Goal: Task Accomplishment & Management: Use online tool/utility

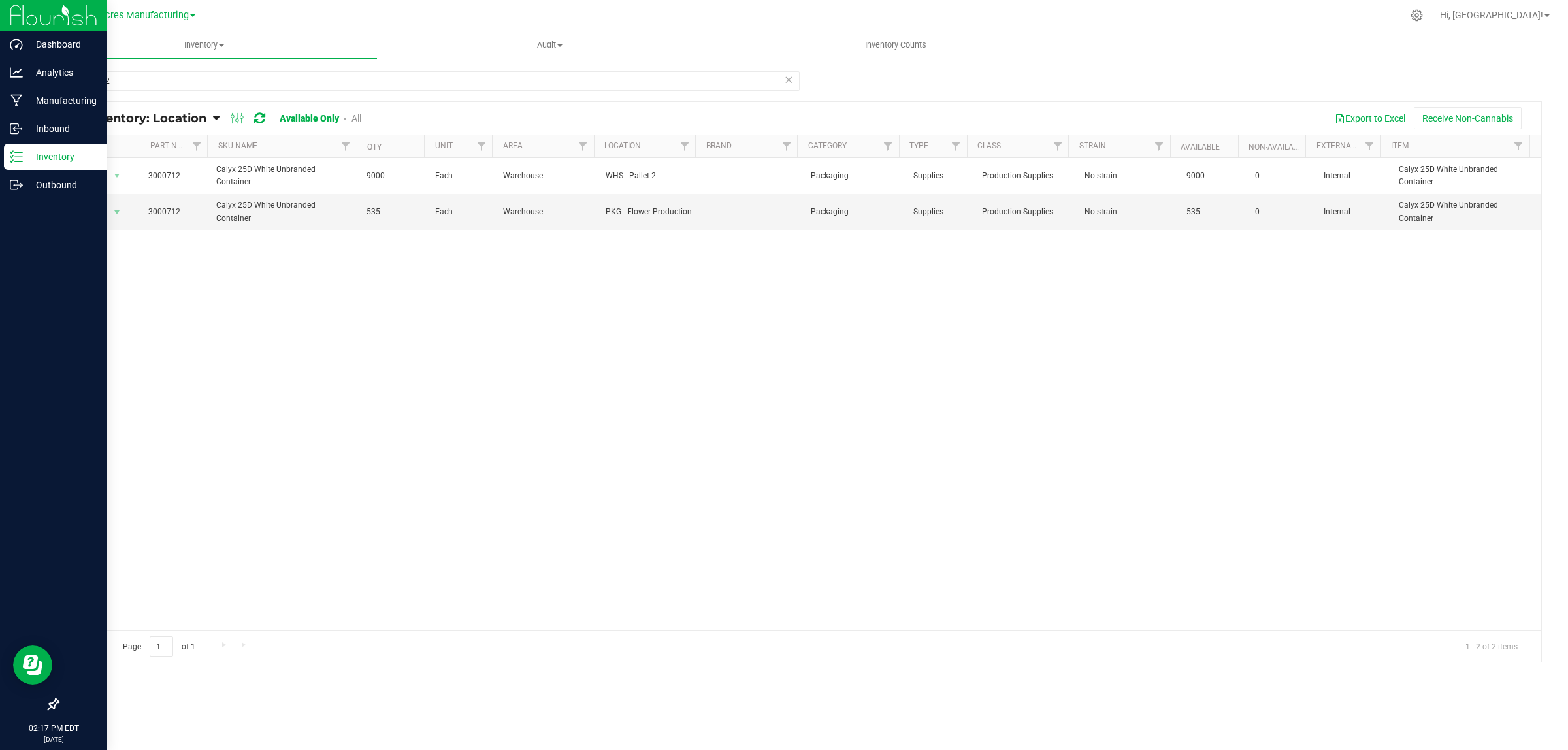
click at [38, 151] on p "Inventory" at bounding box center [62, 157] width 78 height 16
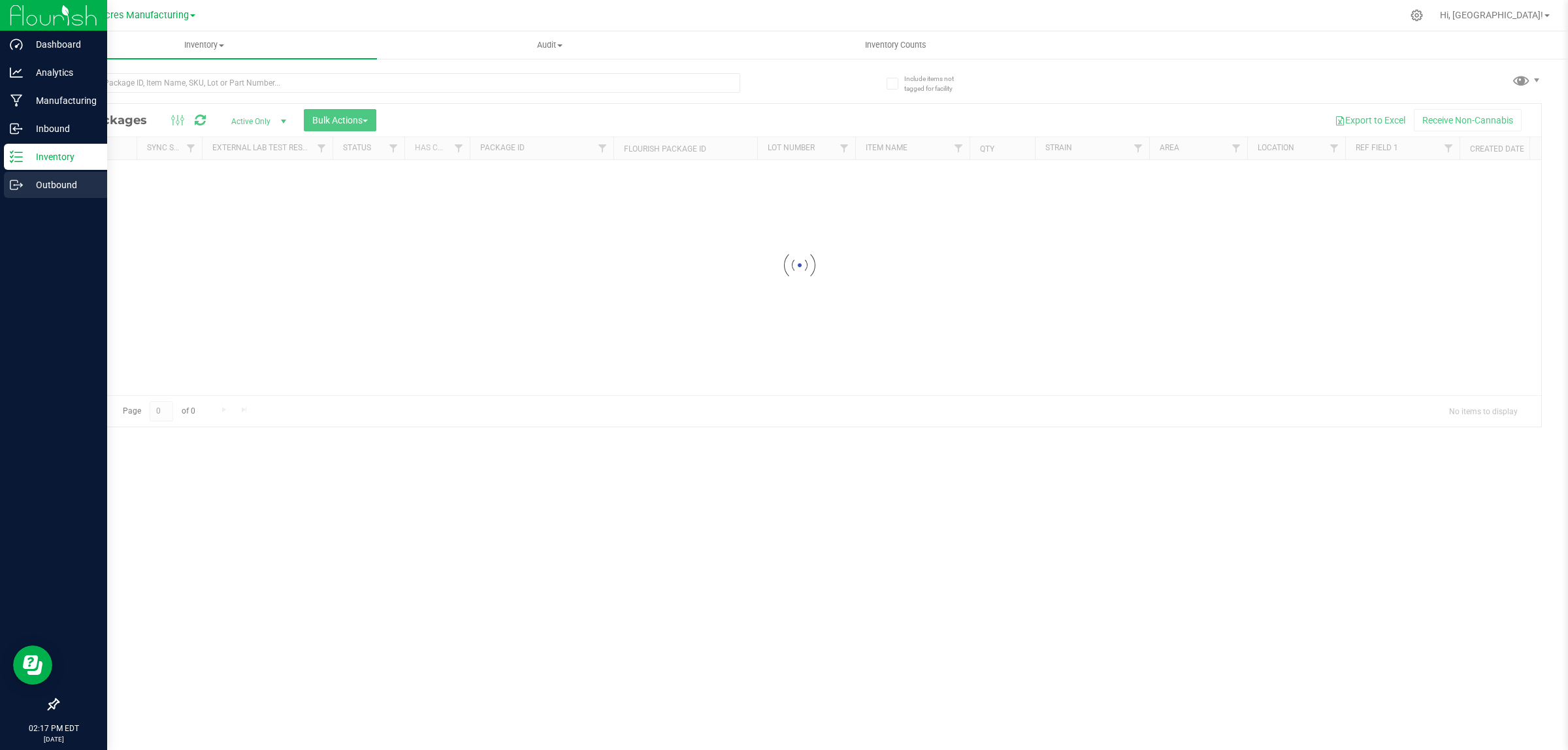
click at [39, 183] on p "Outbound" at bounding box center [62, 185] width 78 height 16
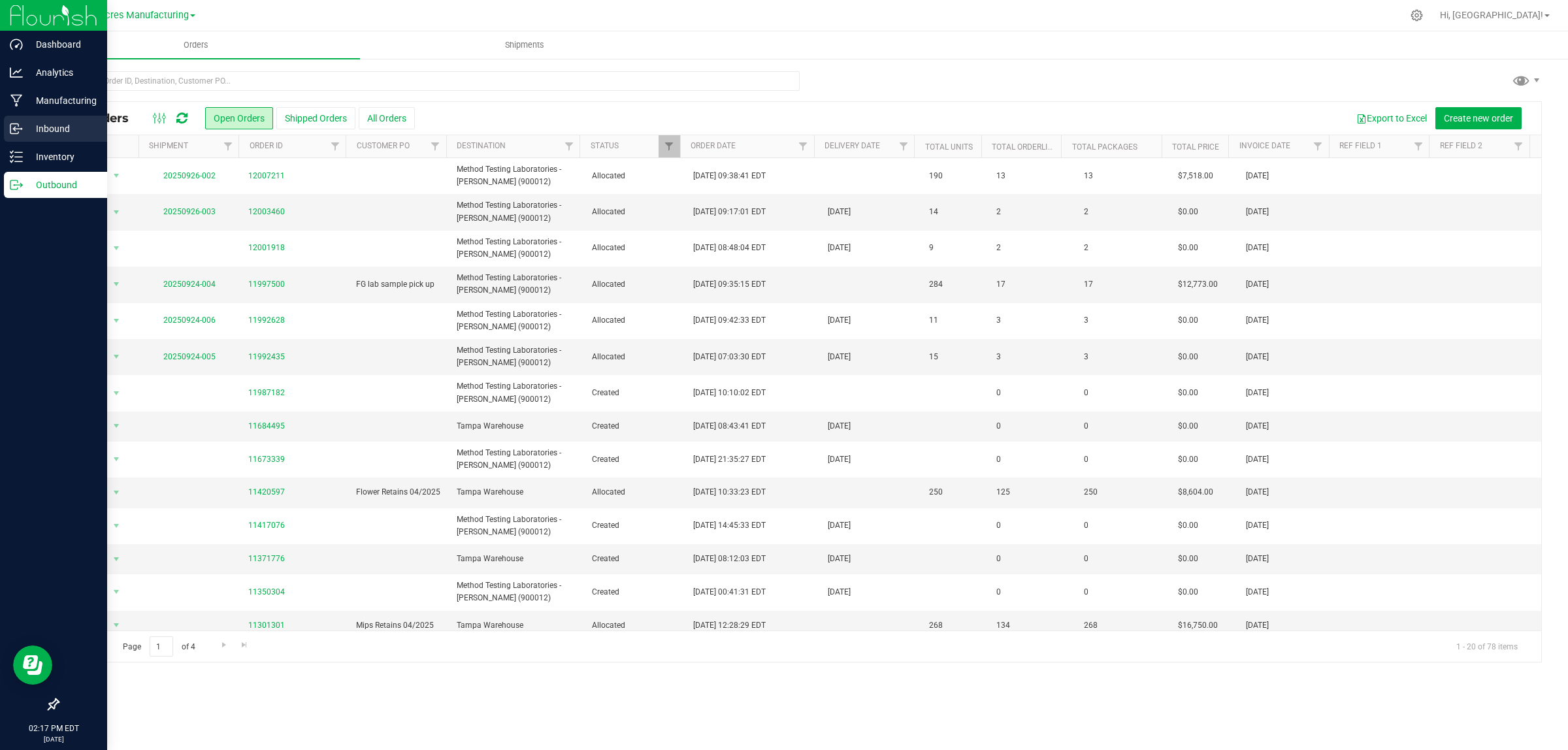
click at [38, 124] on p "Inbound" at bounding box center [62, 128] width 78 height 16
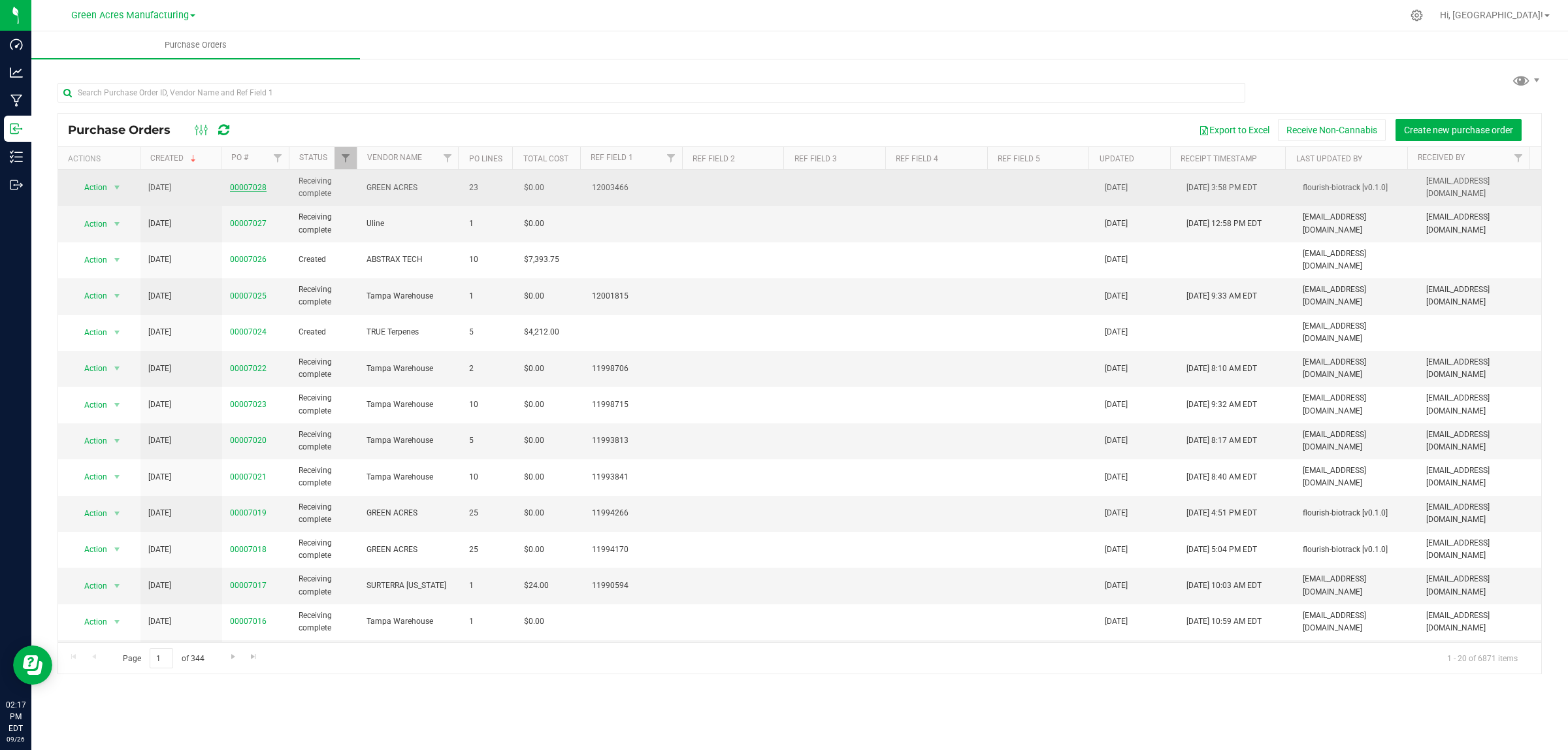
click at [249, 187] on link "00007028" at bounding box center [248, 187] width 37 height 9
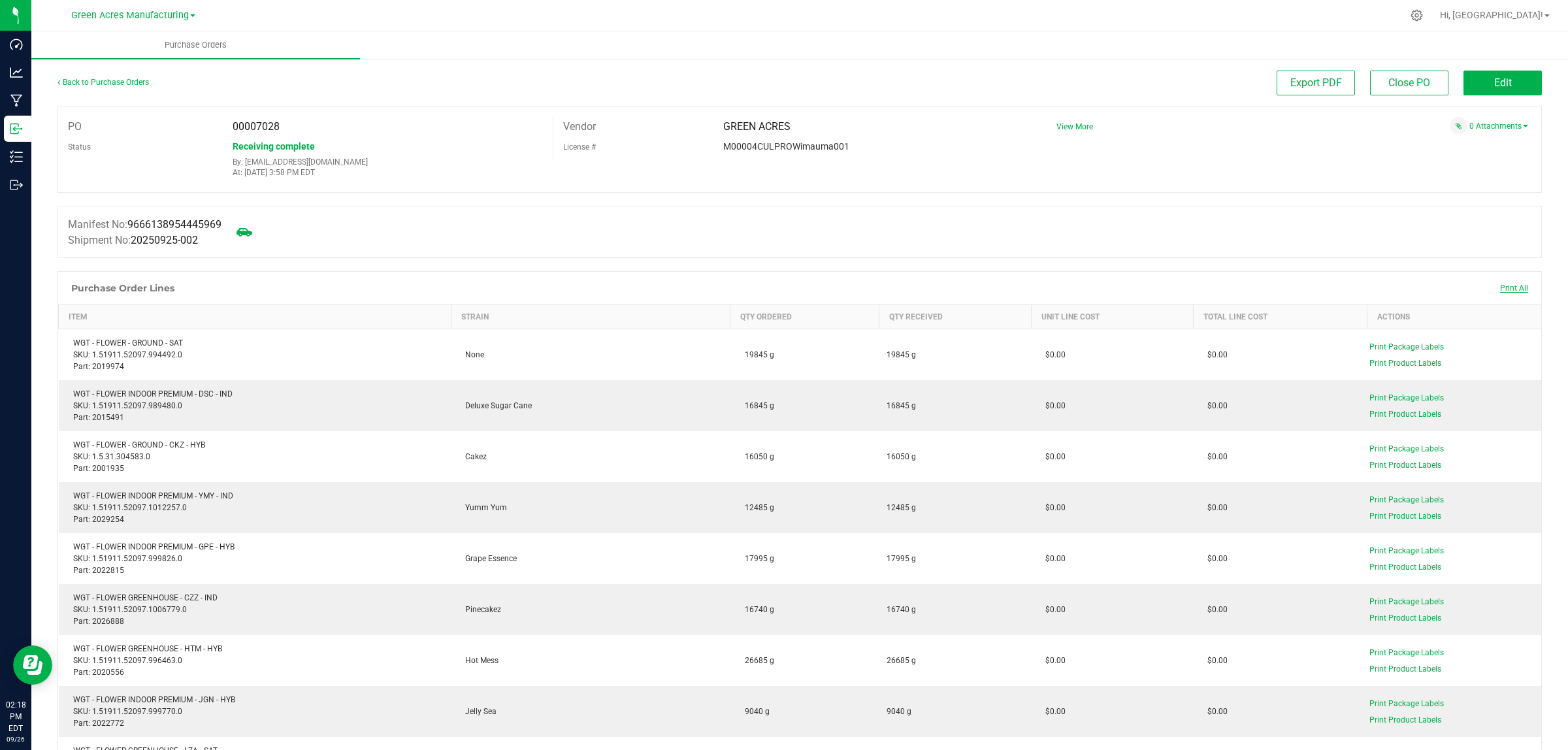
click at [1503, 291] on span "Print All" at bounding box center [1513, 288] width 28 height 9
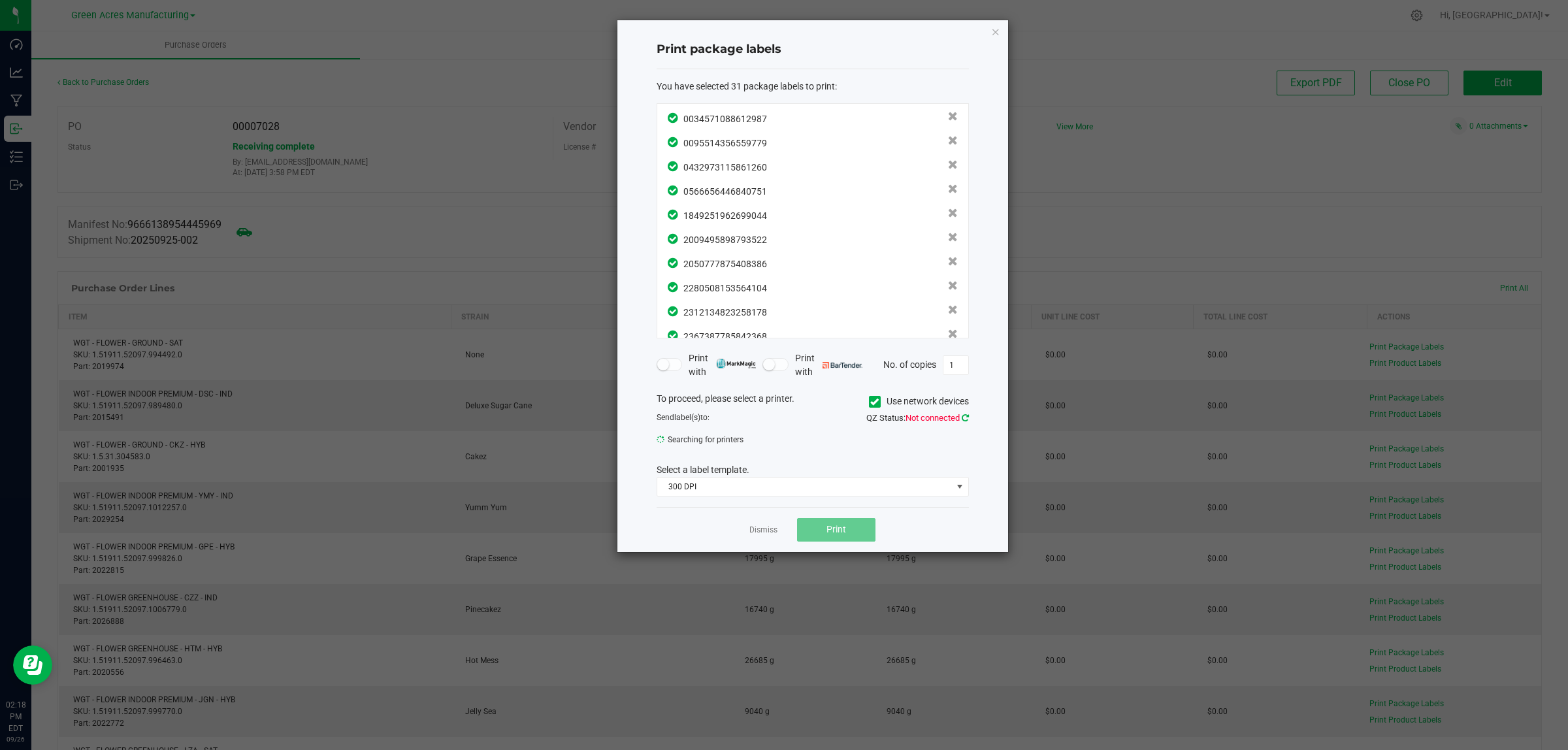
click at [965, 419] on icon at bounding box center [965, 418] width 7 height 9
click at [964, 419] on icon at bounding box center [965, 418] width 7 height 9
click at [830, 439] on span "114_Edibles_1" at bounding box center [804, 443] width 295 height 18
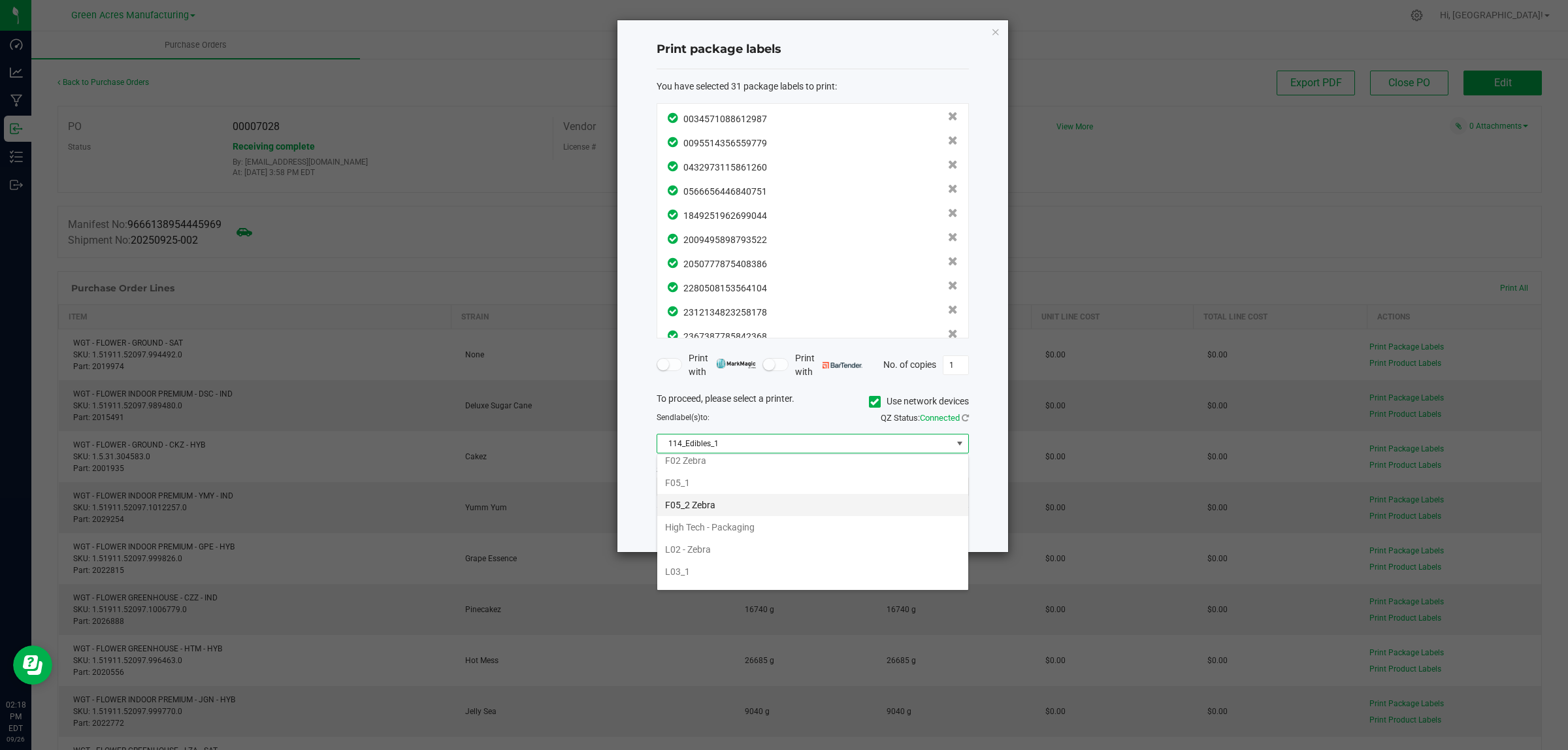
scroll to position [322, 0]
click at [725, 553] on li "F05_2 Zebra" at bounding box center [812, 546] width 311 height 22
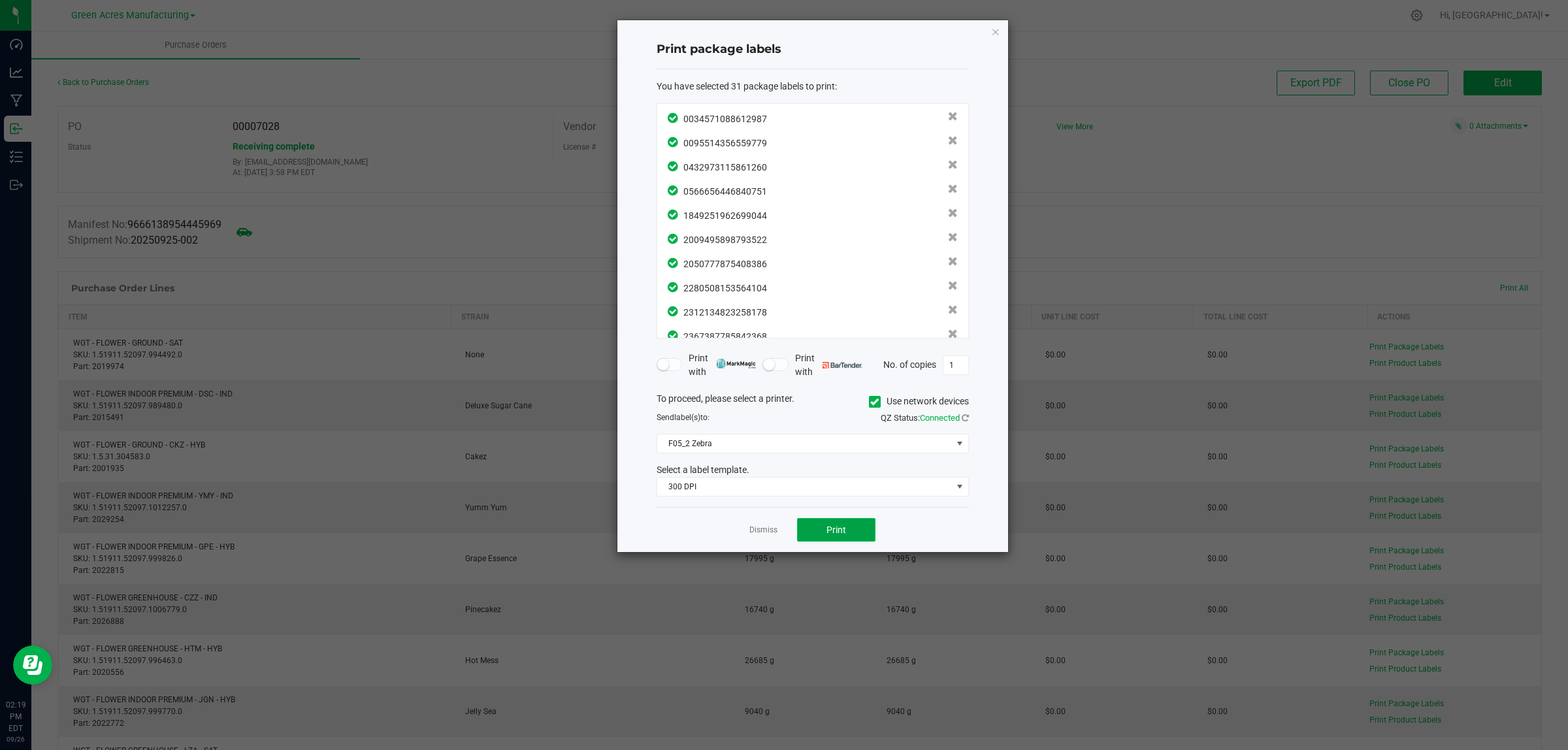
click at [861, 531] on button "Print" at bounding box center [836, 530] width 78 height 24
click at [761, 528] on link "Dismiss" at bounding box center [763, 530] width 28 height 11
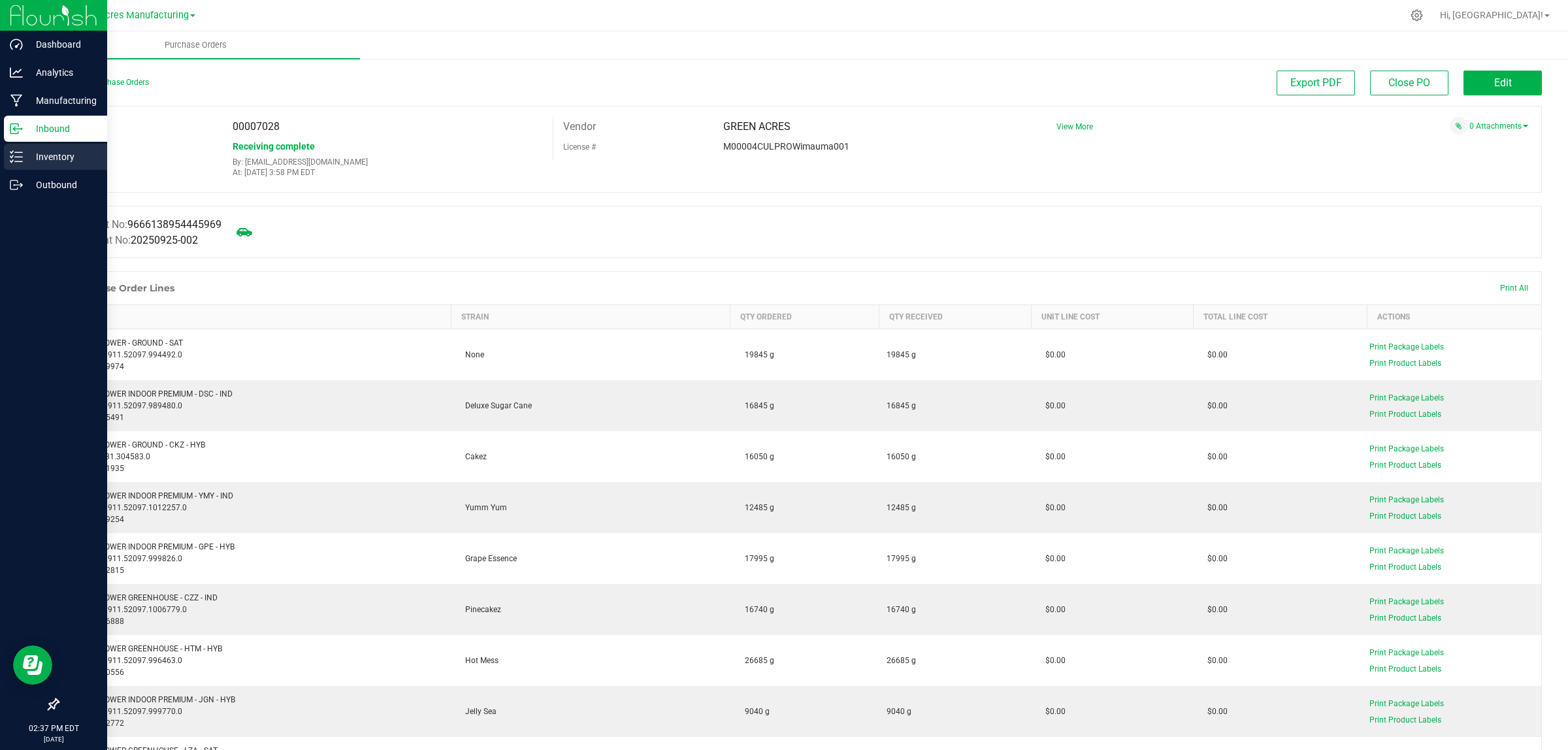
click at [43, 156] on p "Inventory" at bounding box center [62, 157] width 78 height 16
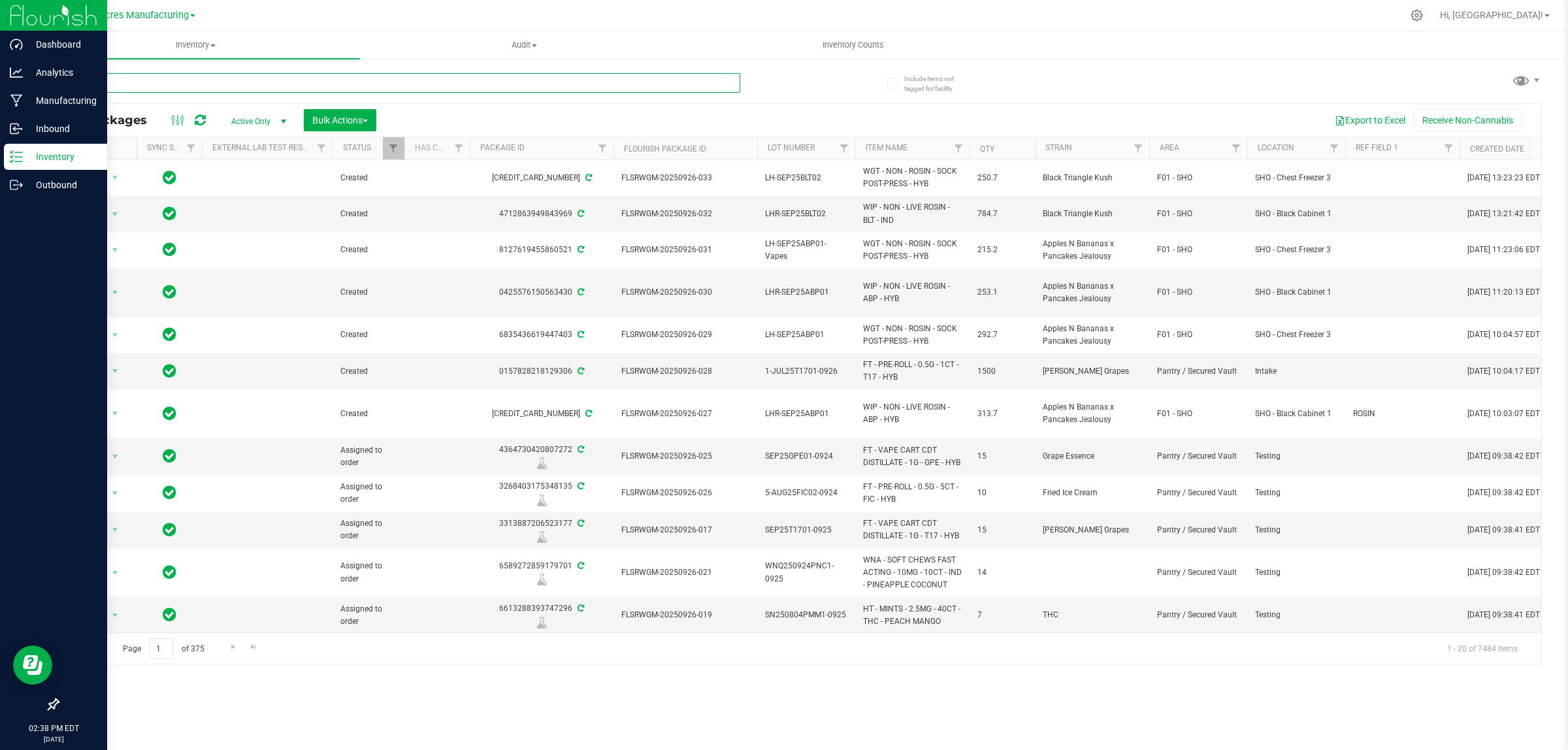
click at [442, 84] on input "text" at bounding box center [398, 83] width 682 height 19
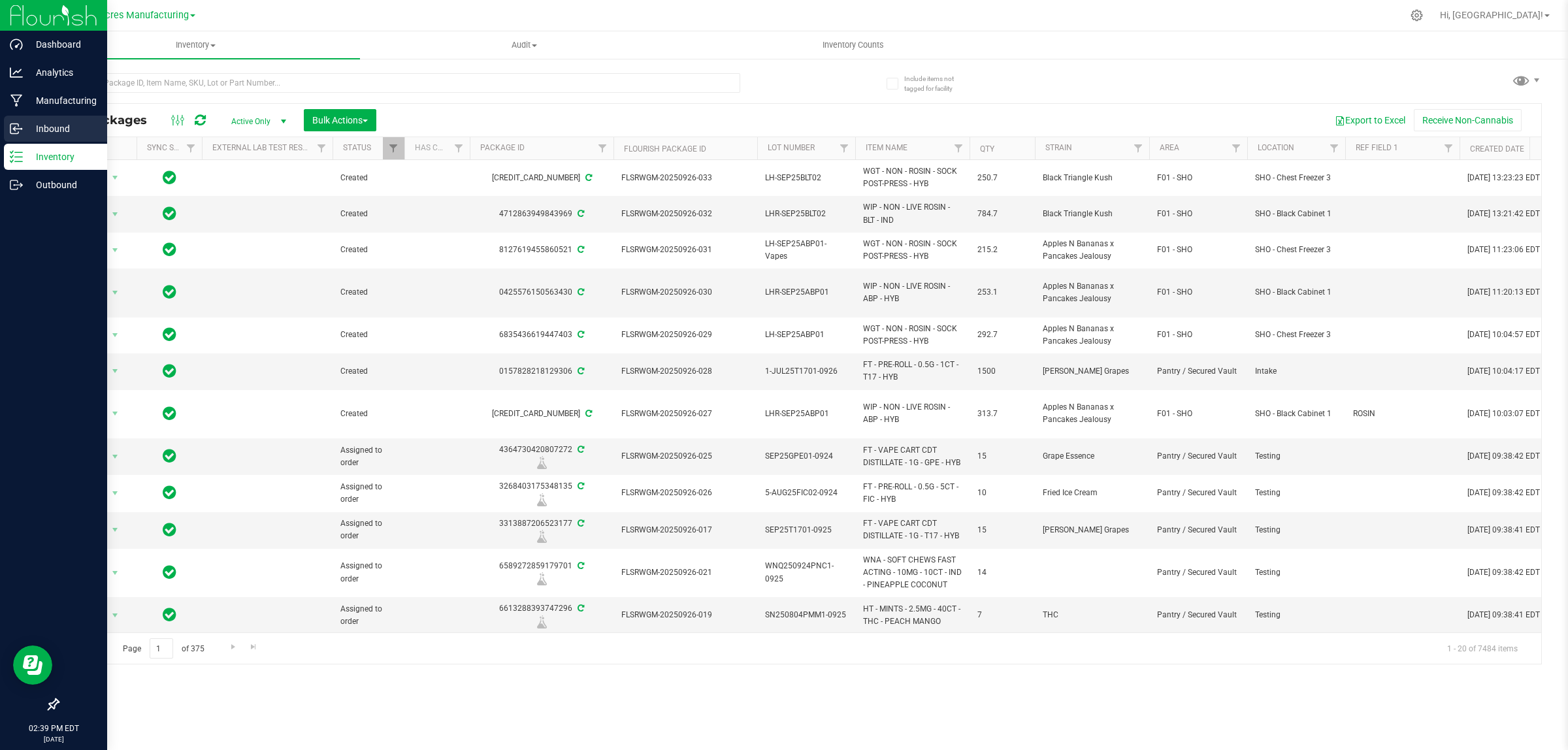
click at [47, 131] on p "Inbound" at bounding box center [62, 128] width 78 height 16
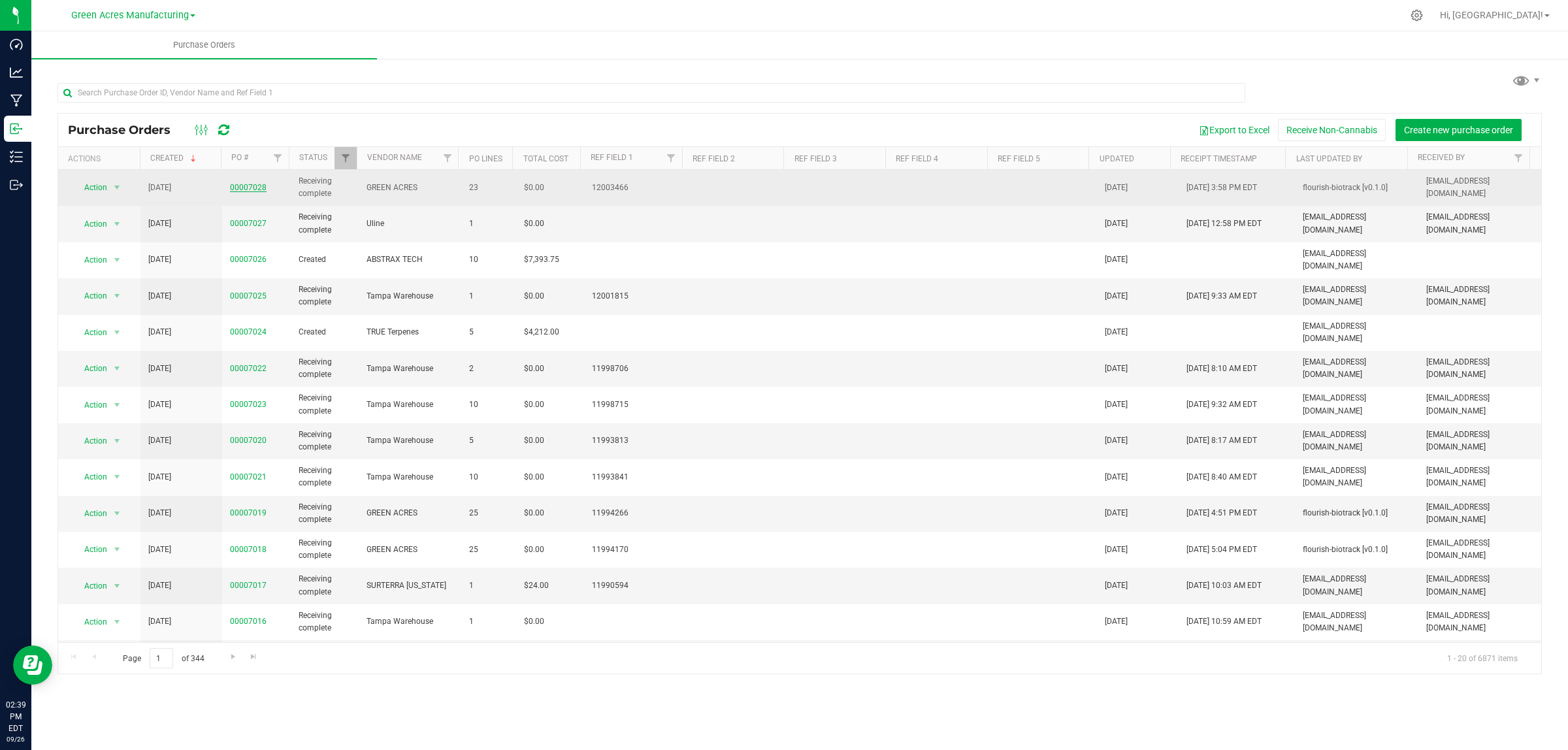
click at [245, 189] on link "00007028" at bounding box center [248, 187] width 37 height 9
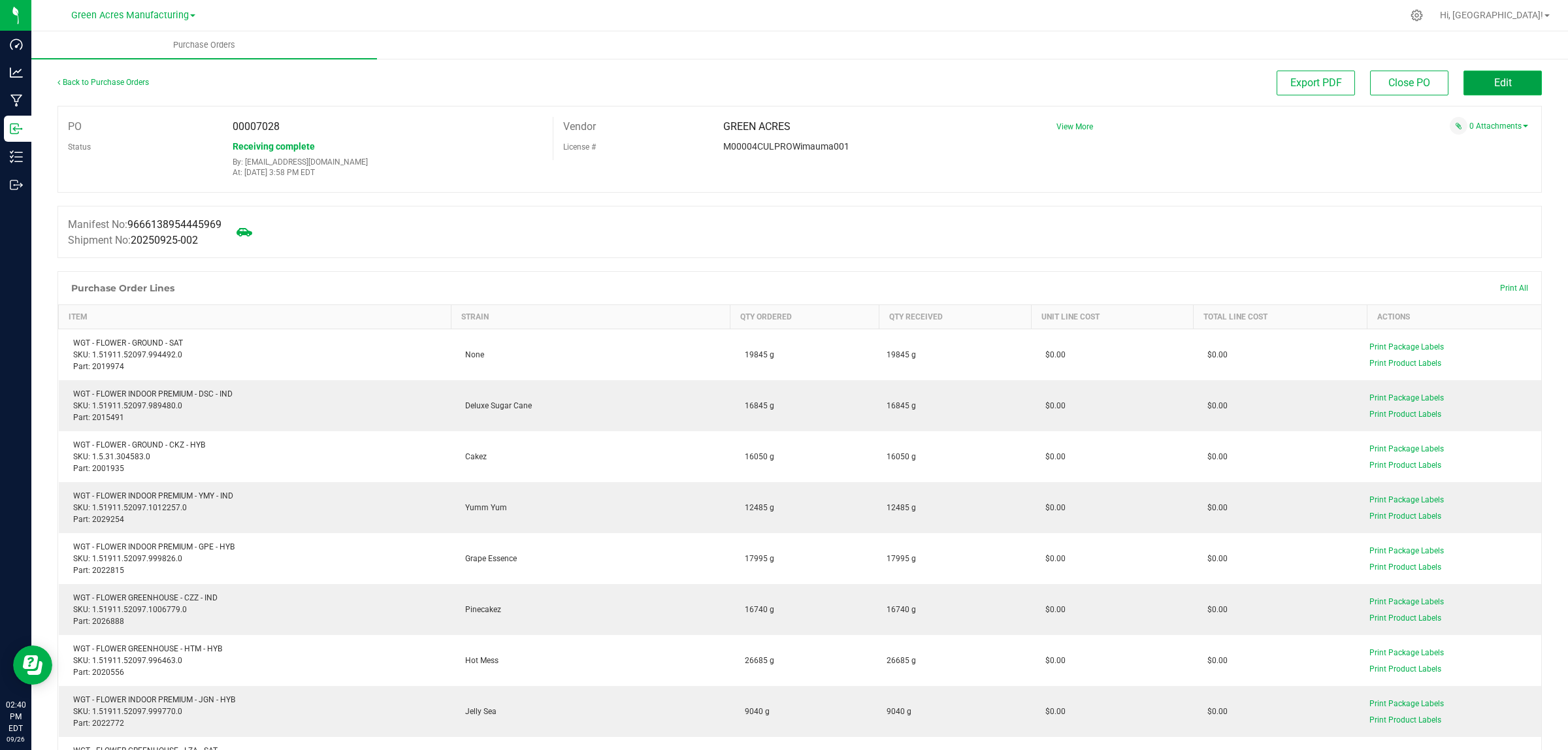
click at [1497, 80] on span "Edit" at bounding box center [1503, 83] width 18 height 12
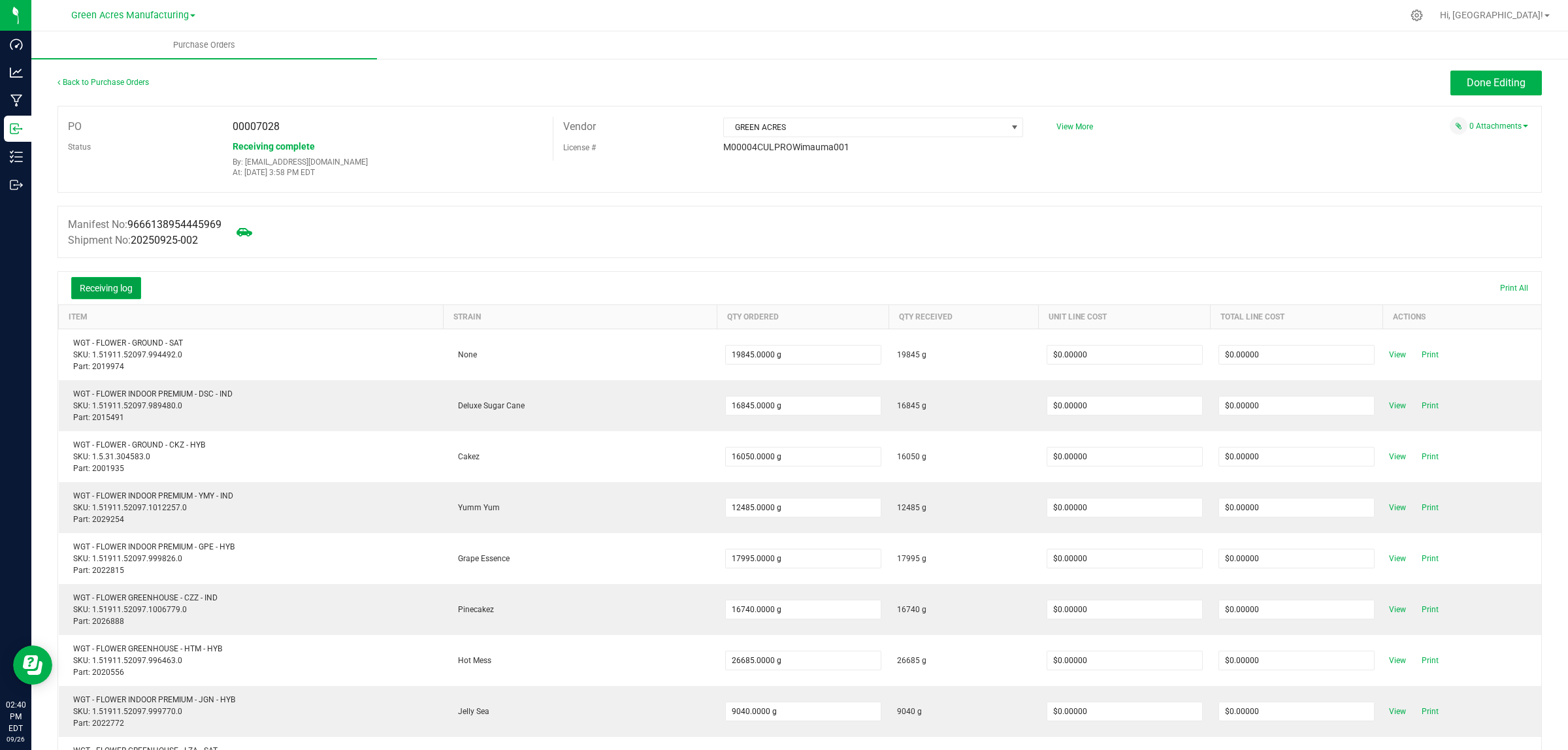
click at [105, 282] on button "Receiving log" at bounding box center [105, 288] width 70 height 22
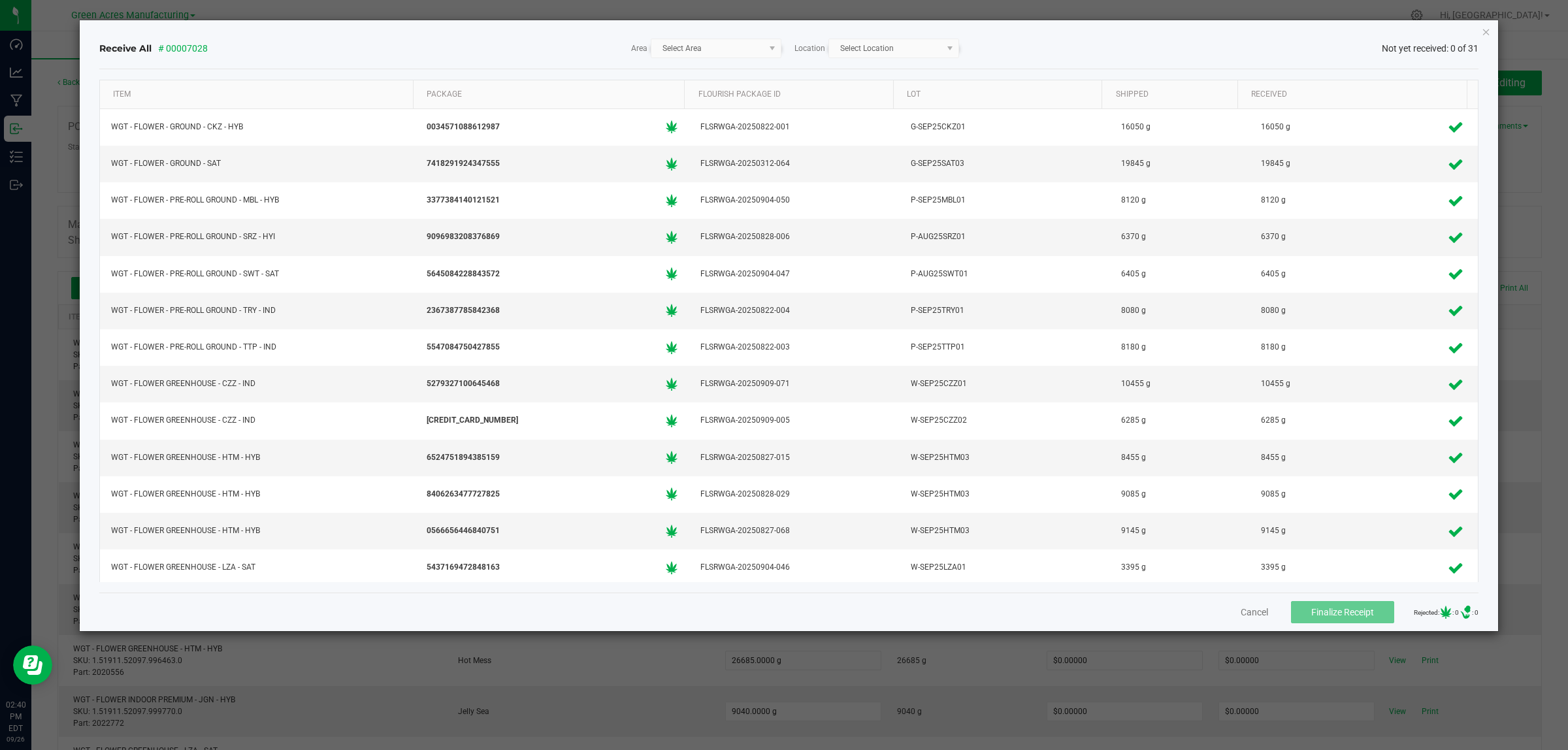
click at [690, 47] on kendo-dropdownlist "Select Area" at bounding box center [716, 48] width 131 height 19
click at [776, 57] on div "Receive All # 00007028 Area Select Area Location Select Location Not yet receiv…" at bounding box center [789, 48] width 1380 height 41
click at [769, 47] on kendo-dropdownlist "Select Area" at bounding box center [716, 48] width 131 height 19
click at [841, 62] on div "Receive All # 00007028 Area Select Area Location Select Location Not yet receiv…" at bounding box center [789, 48] width 1380 height 41
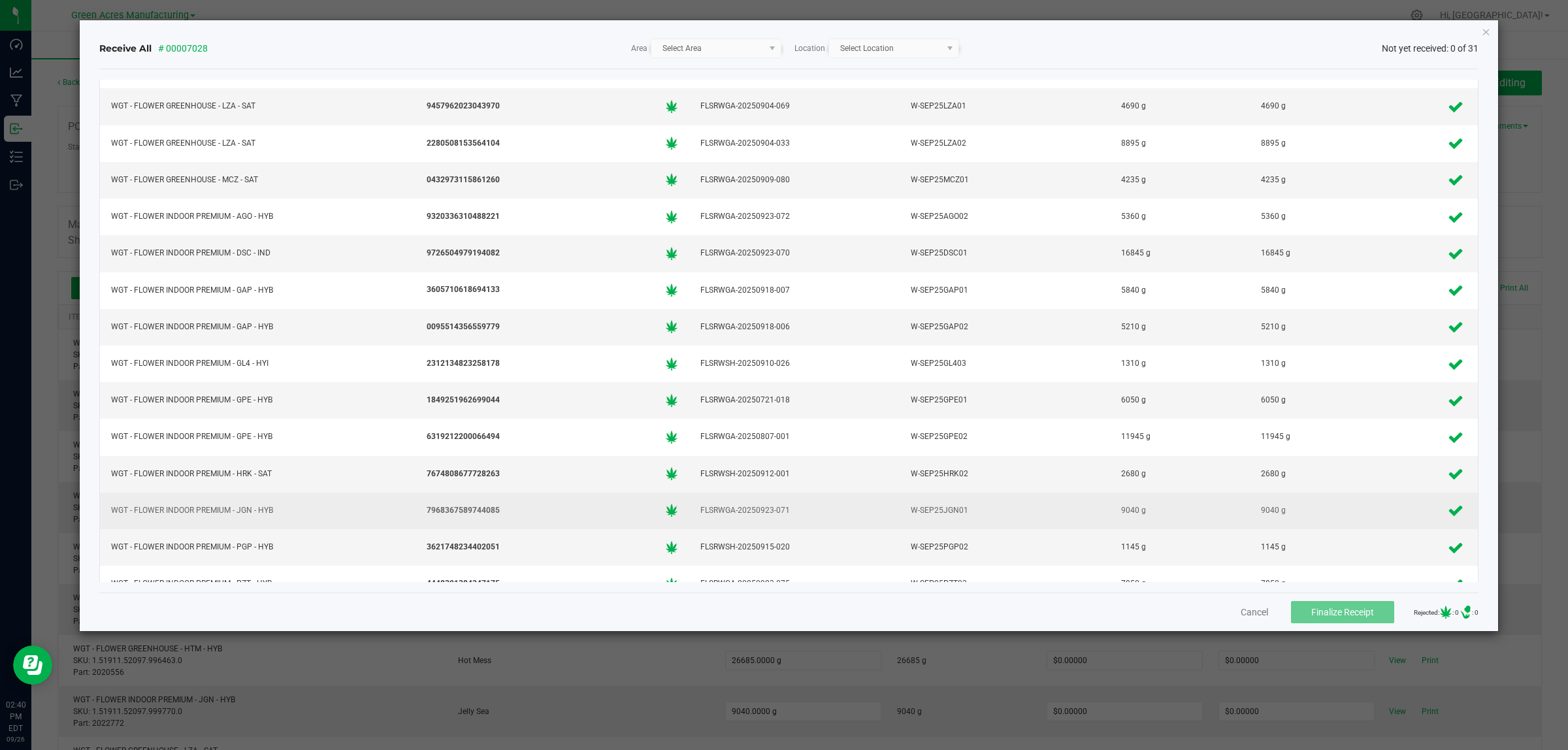
scroll to position [670, 0]
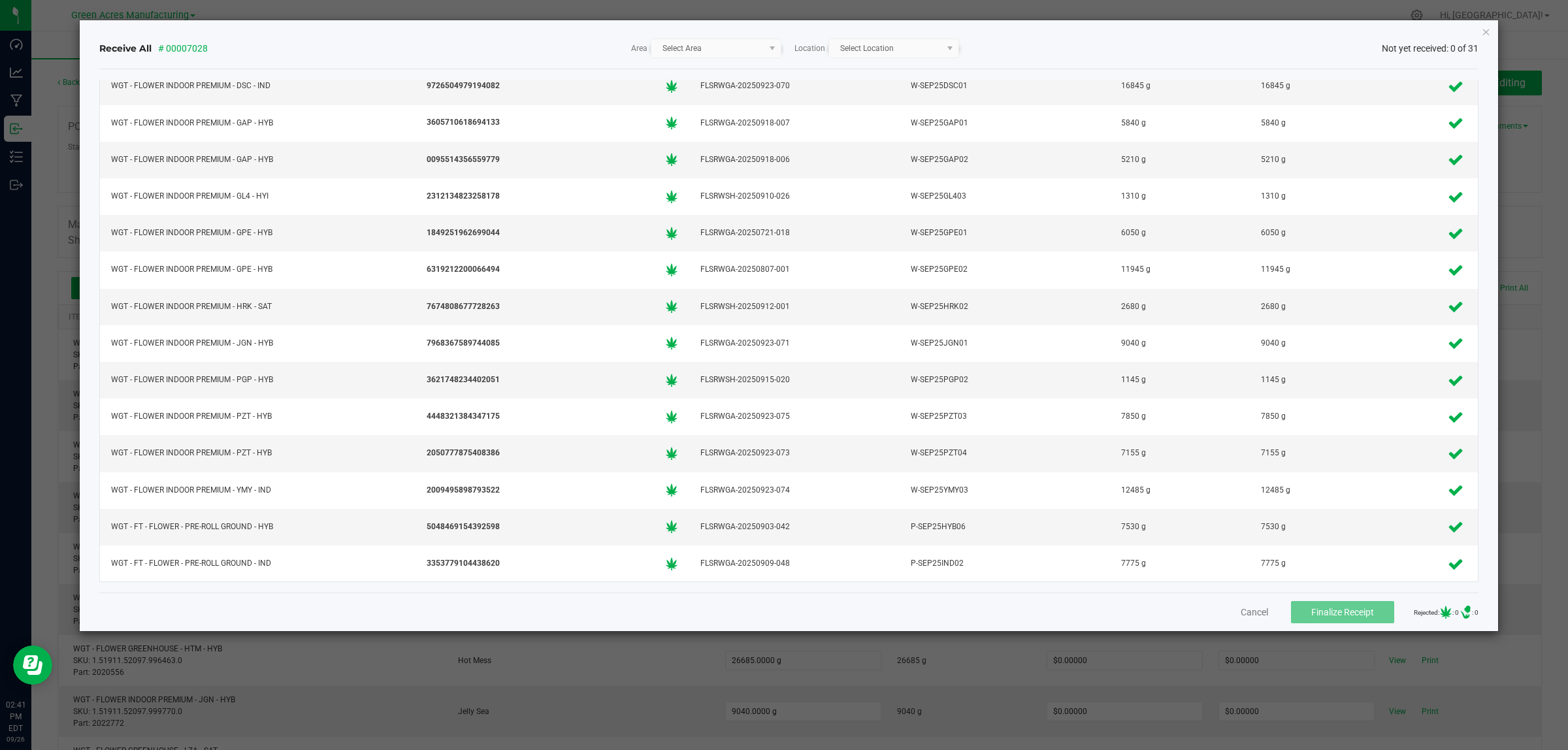
click at [1243, 602] on div "Cancel Finalize Receipt Rejected: : 0 .st0{ } : 0" at bounding box center [789, 612] width 1380 height 39
click at [1241, 611] on button "Cancel" at bounding box center [1254, 612] width 27 height 13
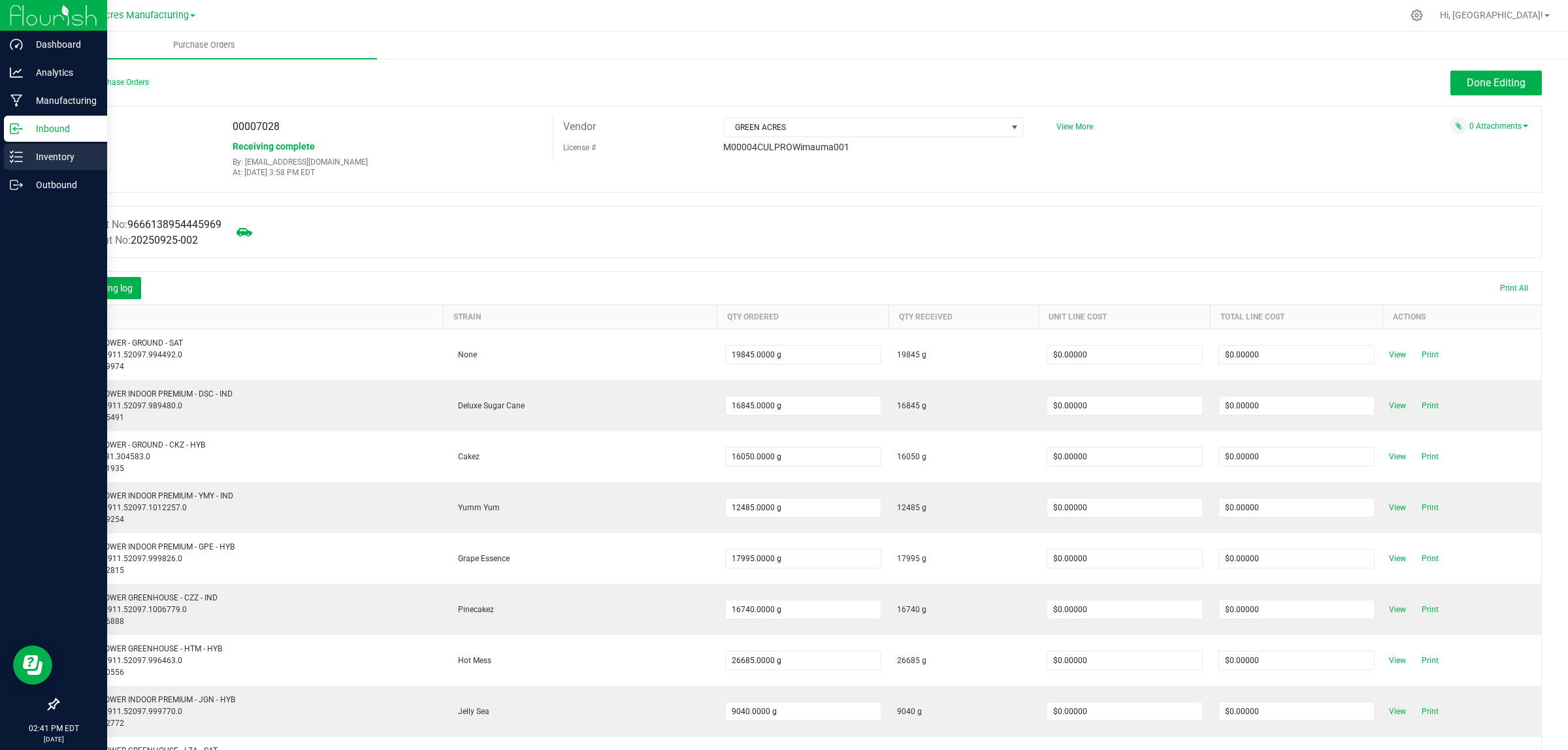
click at [27, 155] on p "Inventory" at bounding box center [62, 157] width 78 height 16
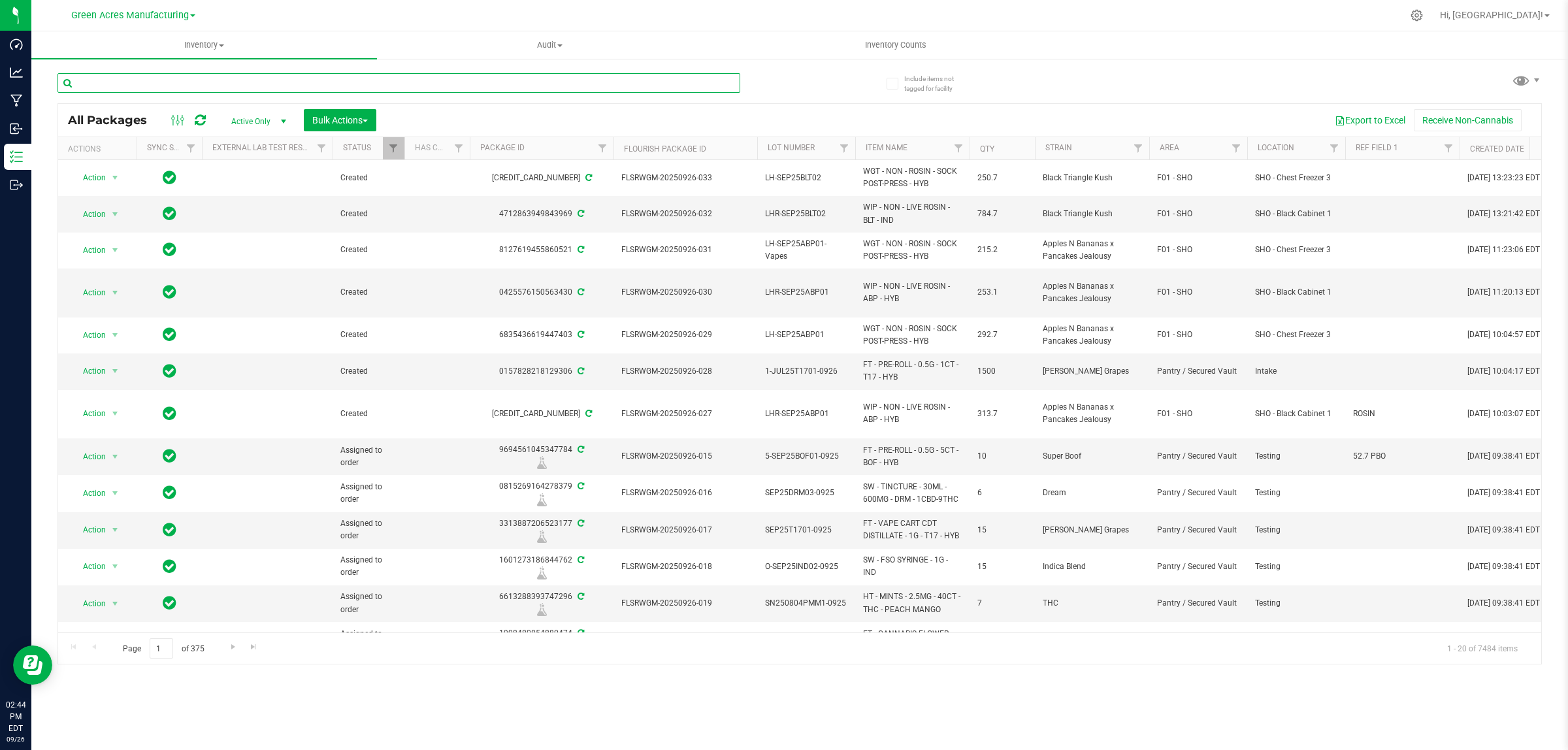
click at [347, 77] on input "text" at bounding box center [398, 83] width 682 height 19
click at [350, 74] on input "text" at bounding box center [398, 83] width 682 height 19
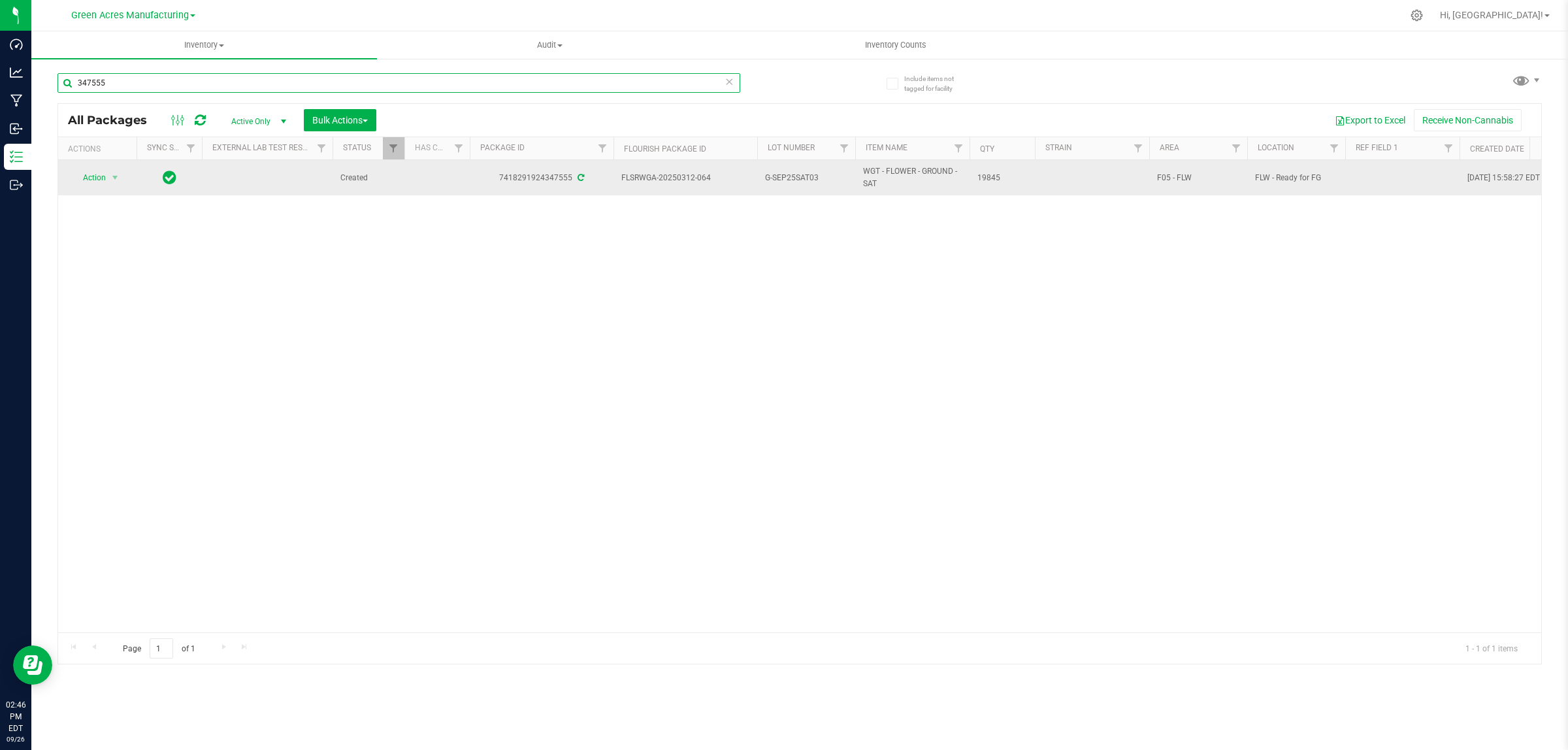
type input "347555"
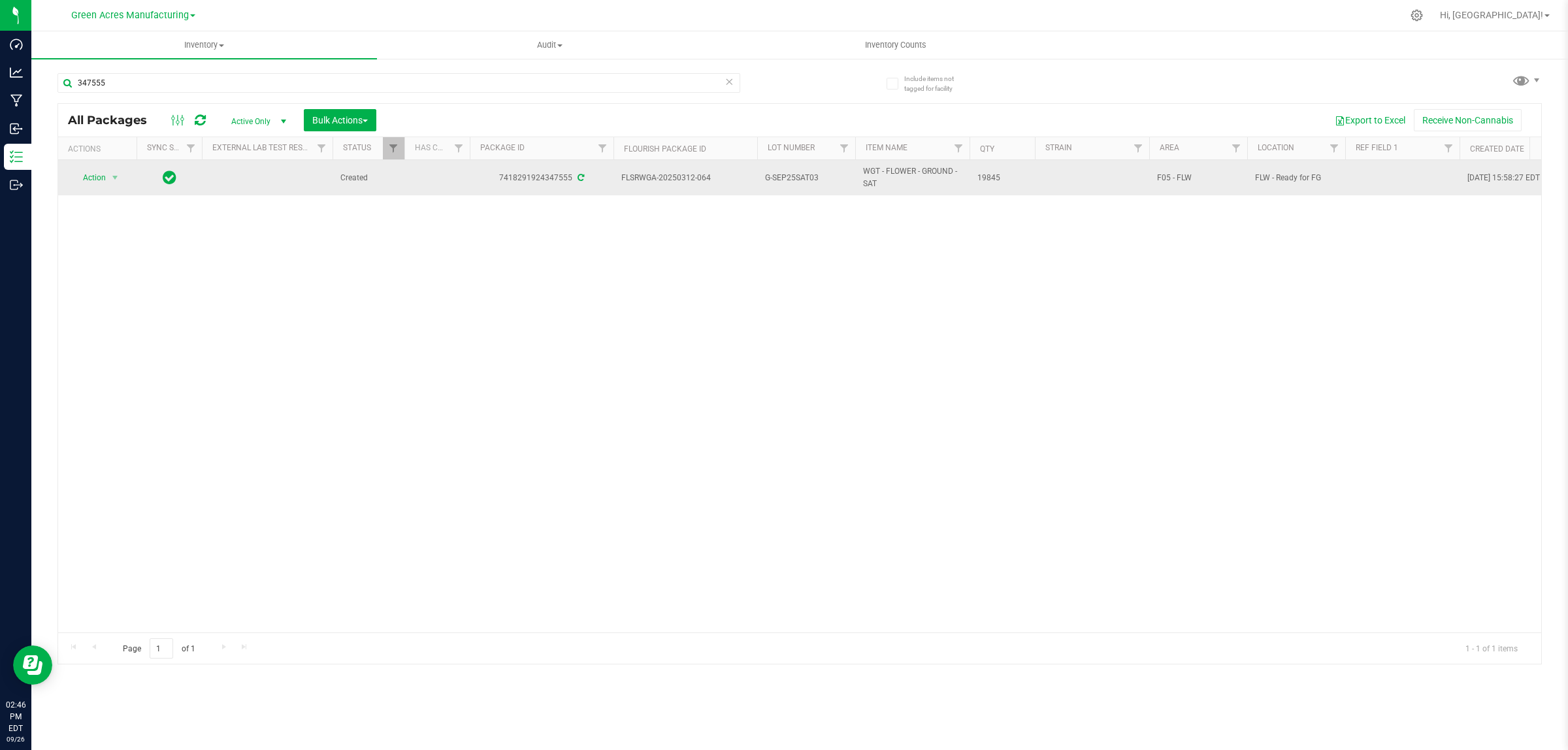
click at [1383, 174] on td at bounding box center [1402, 177] width 114 height 35
click at [1383, 174] on input "text" at bounding box center [1399, 178] width 110 height 20
type input "9/30/2025"
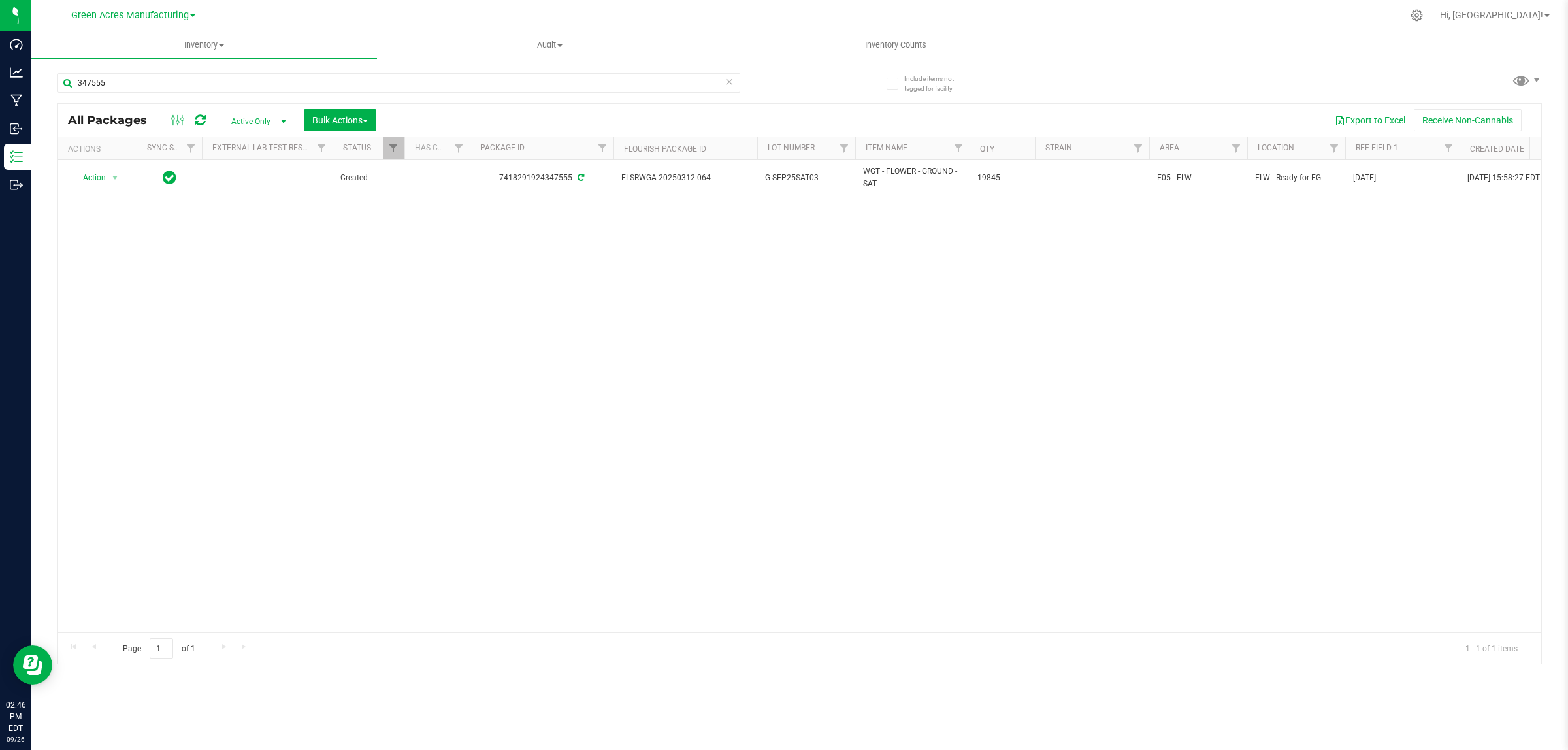
click at [1257, 273] on div "Action Action Adjust qty Create package Edit attributes Global inventory Locate…" at bounding box center [799, 396] width 1483 height 472
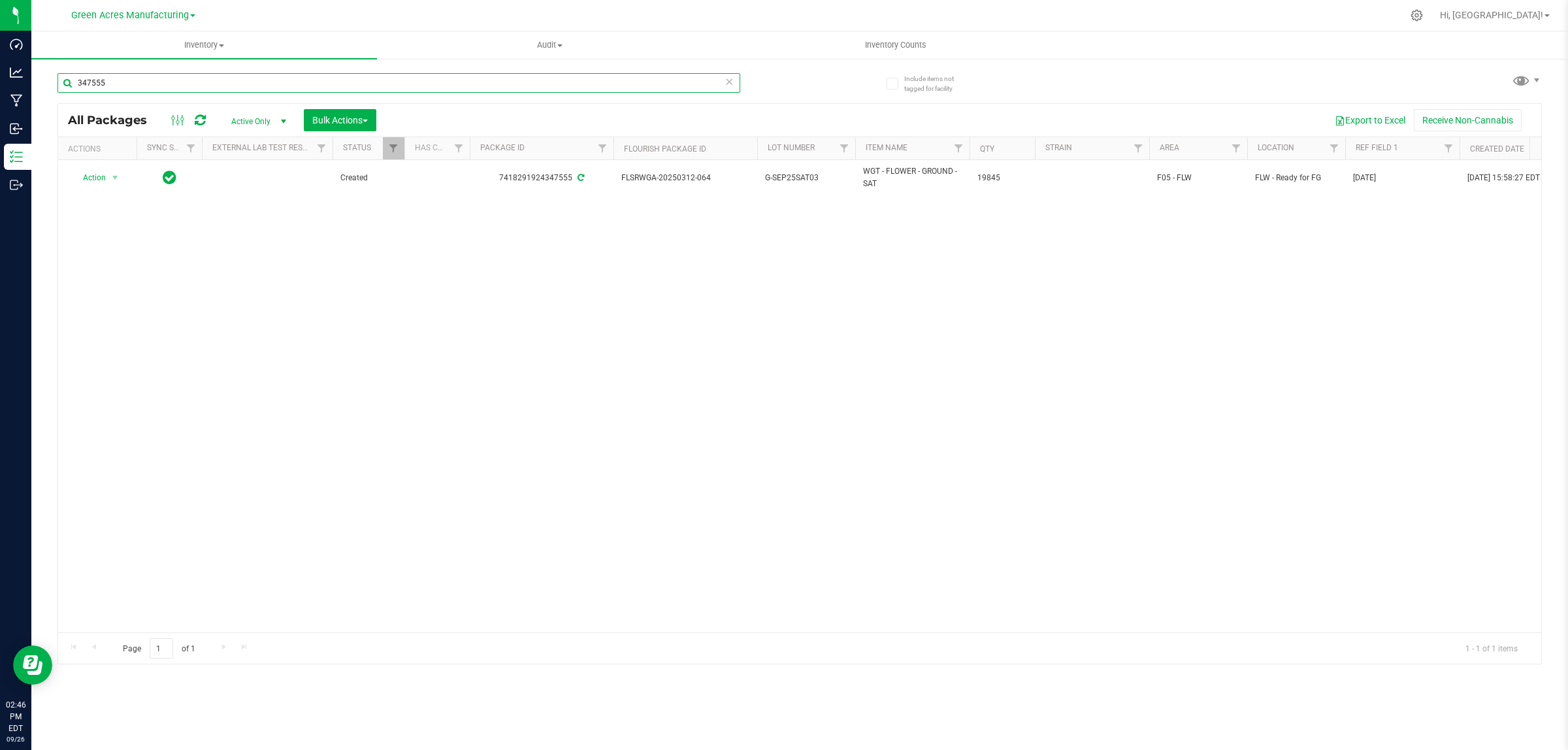
click at [572, 83] on input "347555" at bounding box center [398, 83] width 682 height 19
click at [507, 84] on input "347555" at bounding box center [398, 83] width 682 height 19
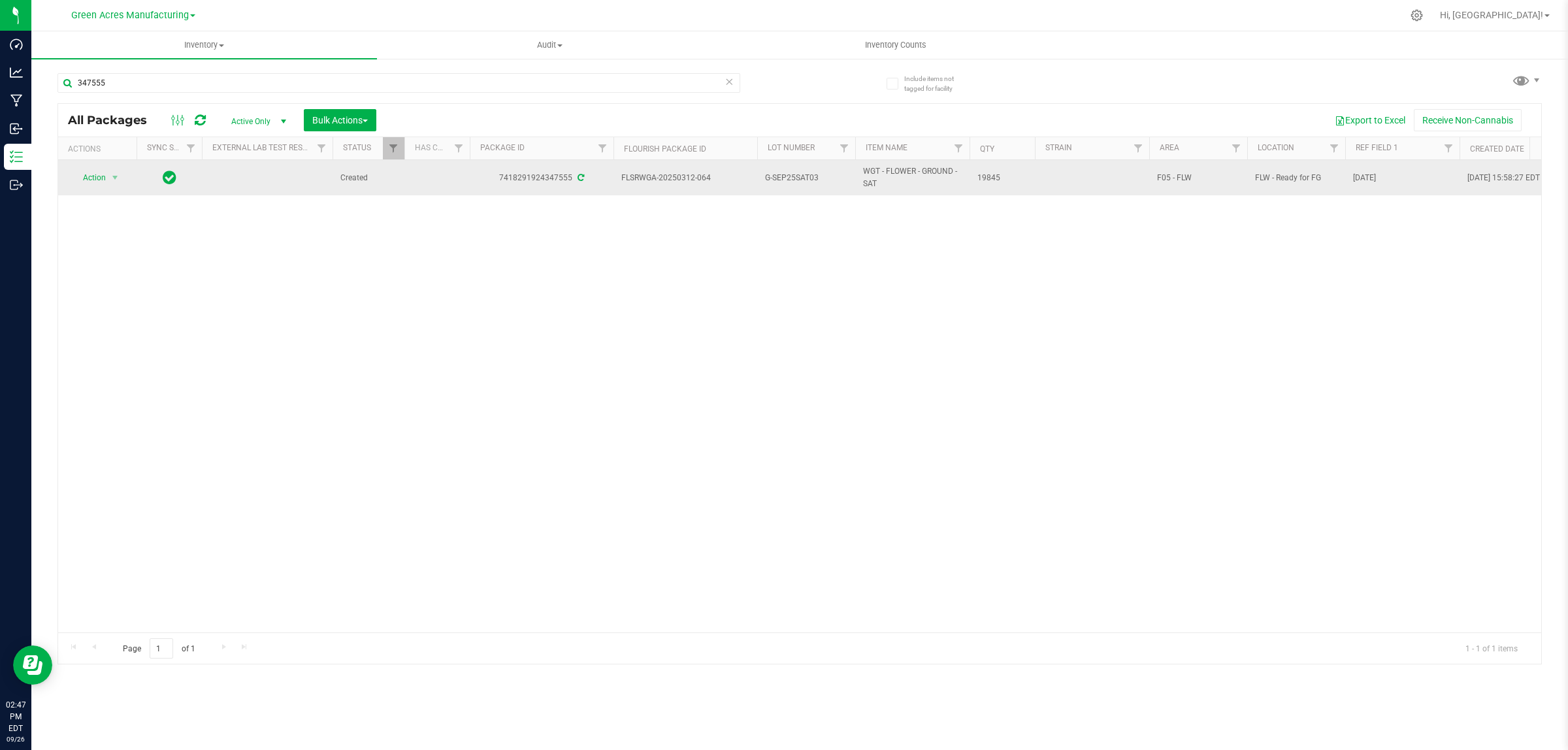
click at [1395, 186] on td "9/30/2025" at bounding box center [1402, 177] width 114 height 35
click at [1392, 184] on input "9/30/2025" at bounding box center [1399, 178] width 110 height 20
click at [1391, 188] on input "9/30/2025" at bounding box center [1399, 178] width 110 height 20
click at [1388, 179] on input "9/30/2025" at bounding box center [1399, 178] width 110 height 20
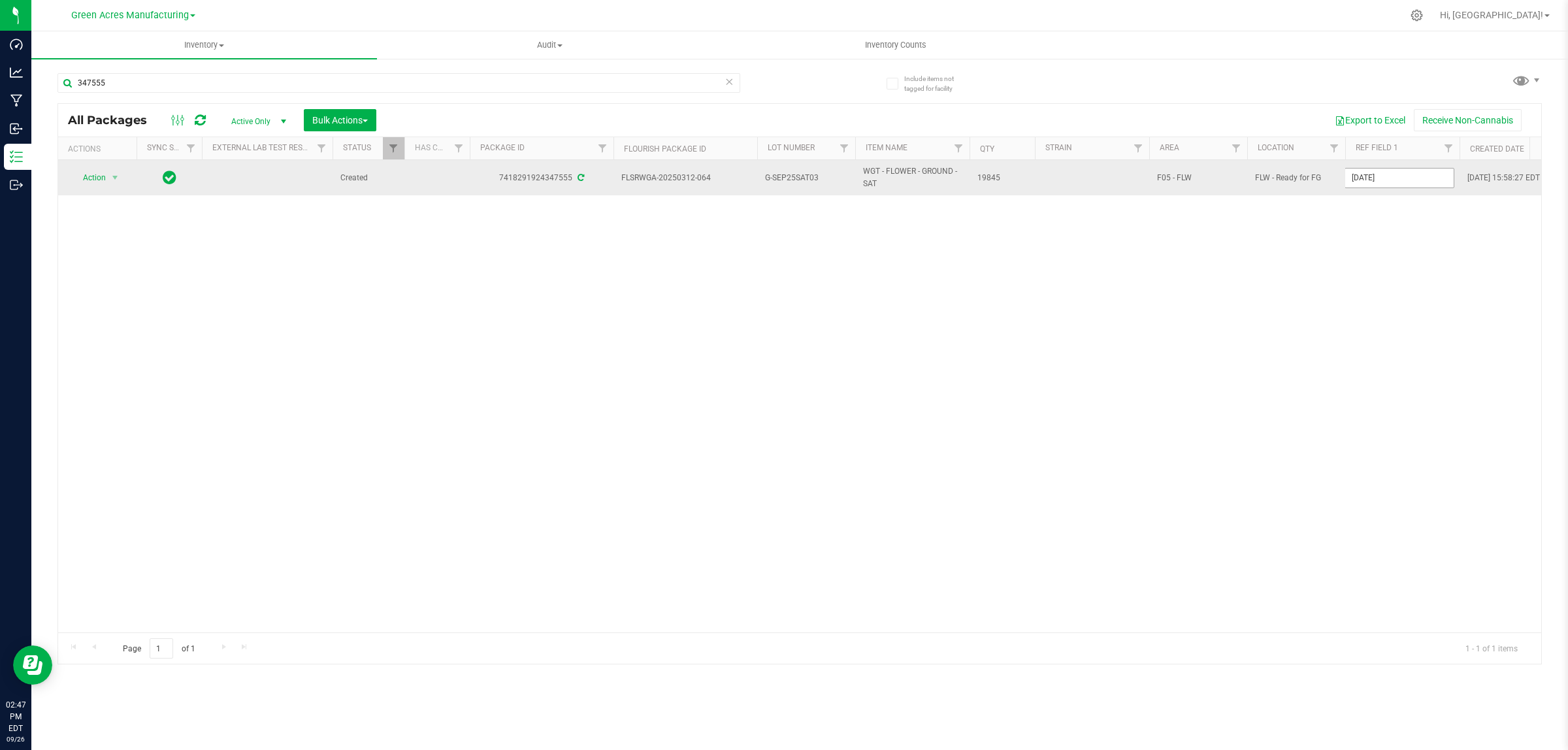
click at [1388, 179] on input "9/30/2025" at bounding box center [1399, 178] width 110 height 20
click at [1369, 179] on input "Pckg on" at bounding box center [1399, 178] width 110 height 20
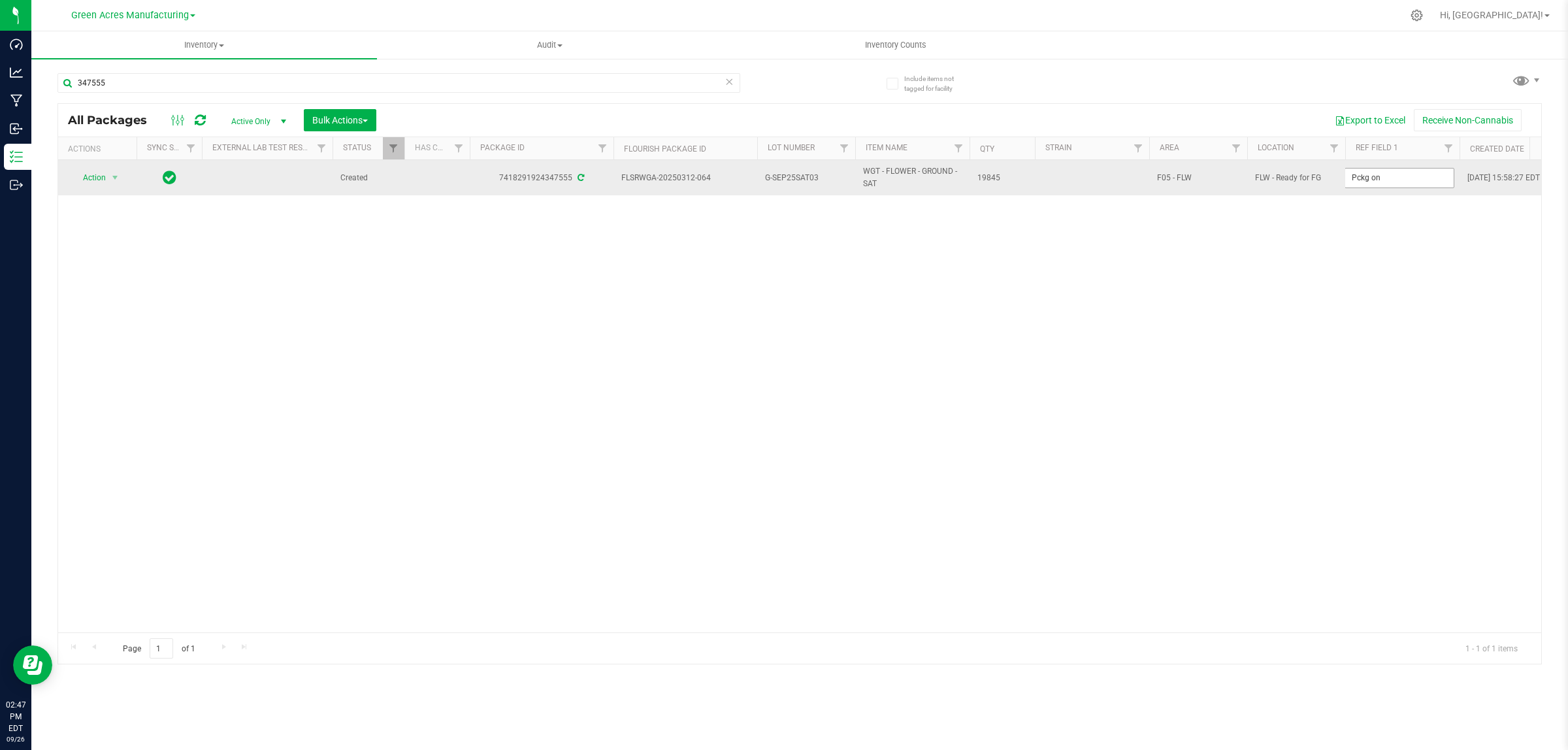
click at [1419, 187] on input "Pckg on" at bounding box center [1399, 178] width 110 height 20
type input "Pckg on [DATE]"
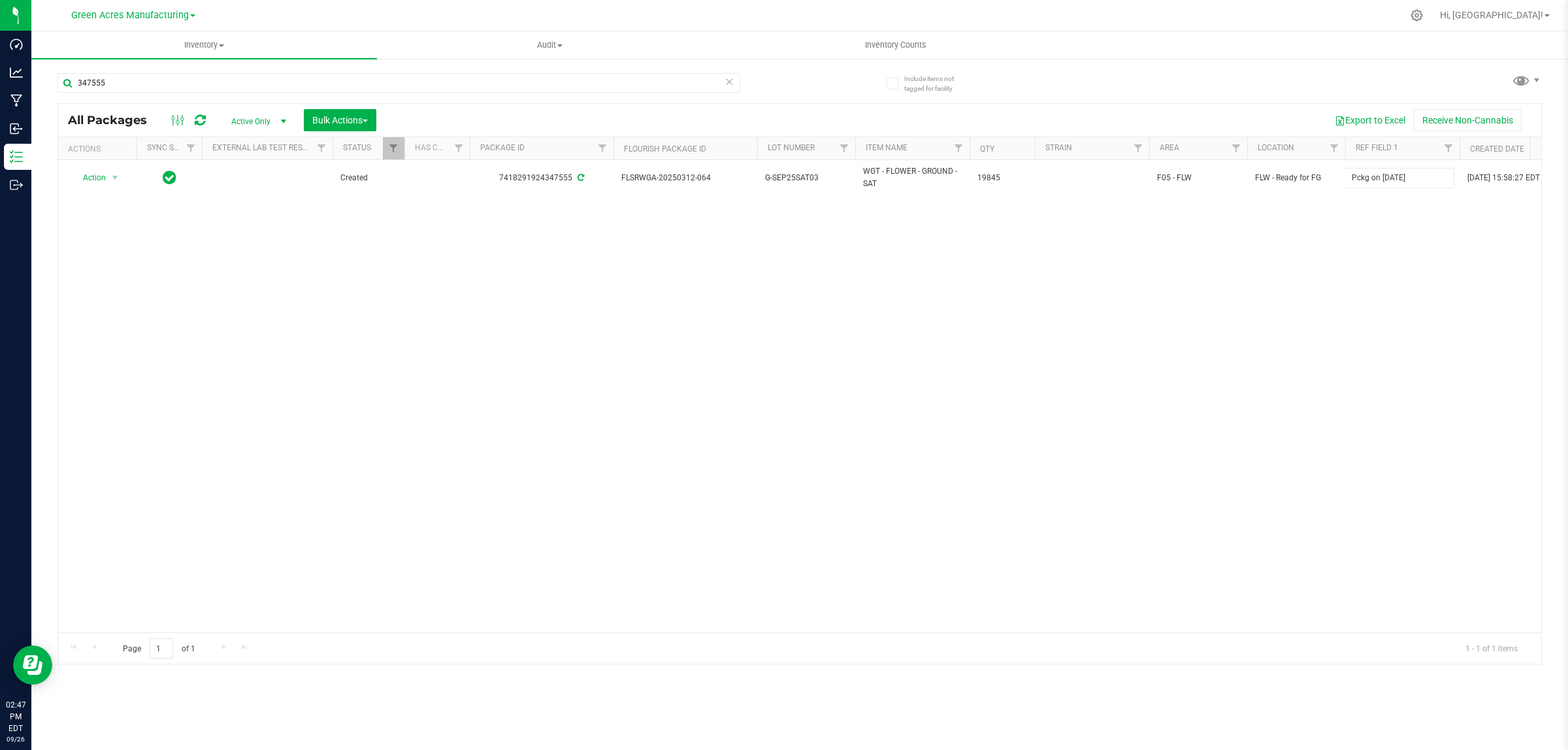
click at [1358, 250] on div "All Packages Active Only Active Only Lab Samples Locked All External Internal B…" at bounding box center [799, 384] width 1484 height 561
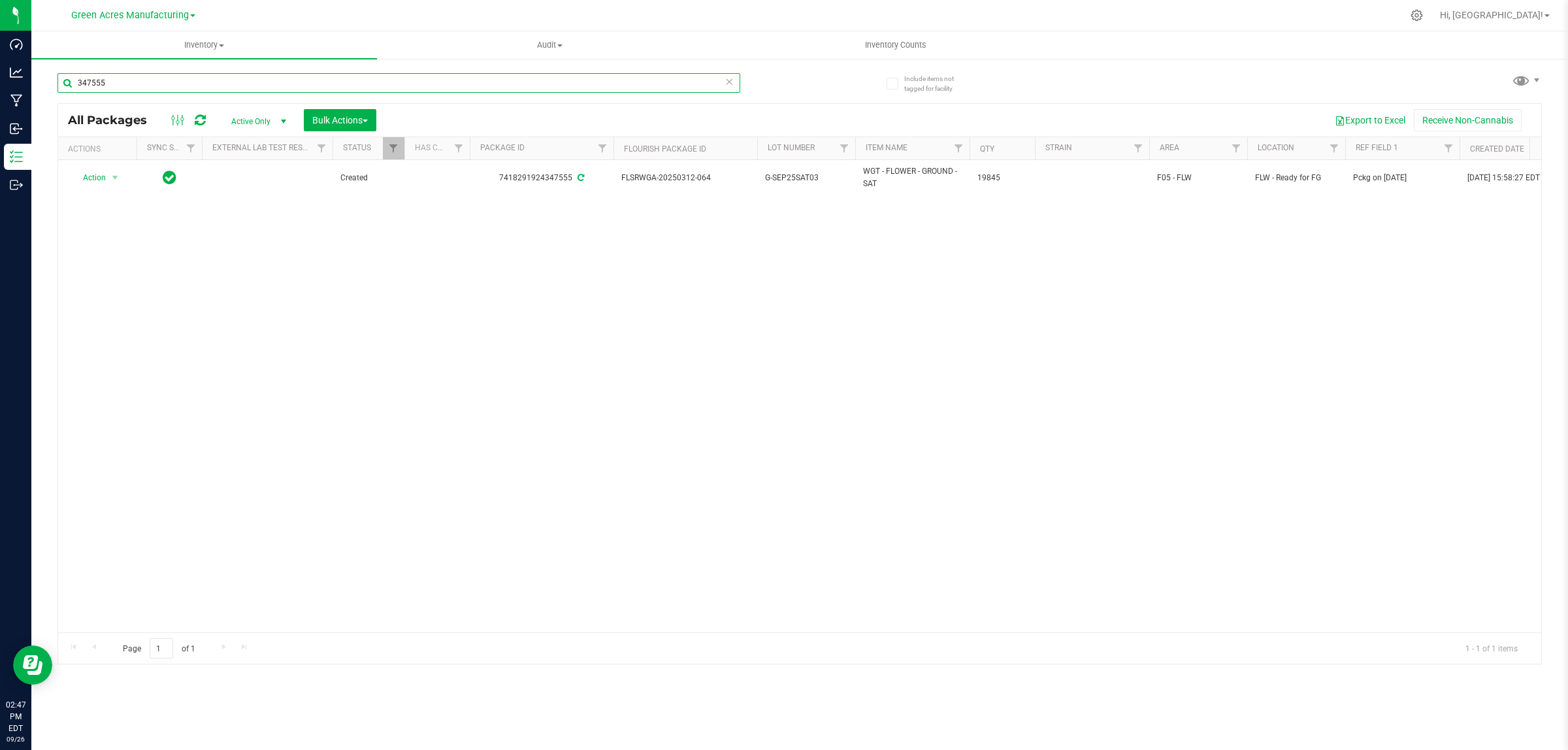
click at [516, 85] on input "347555" at bounding box center [398, 83] width 682 height 19
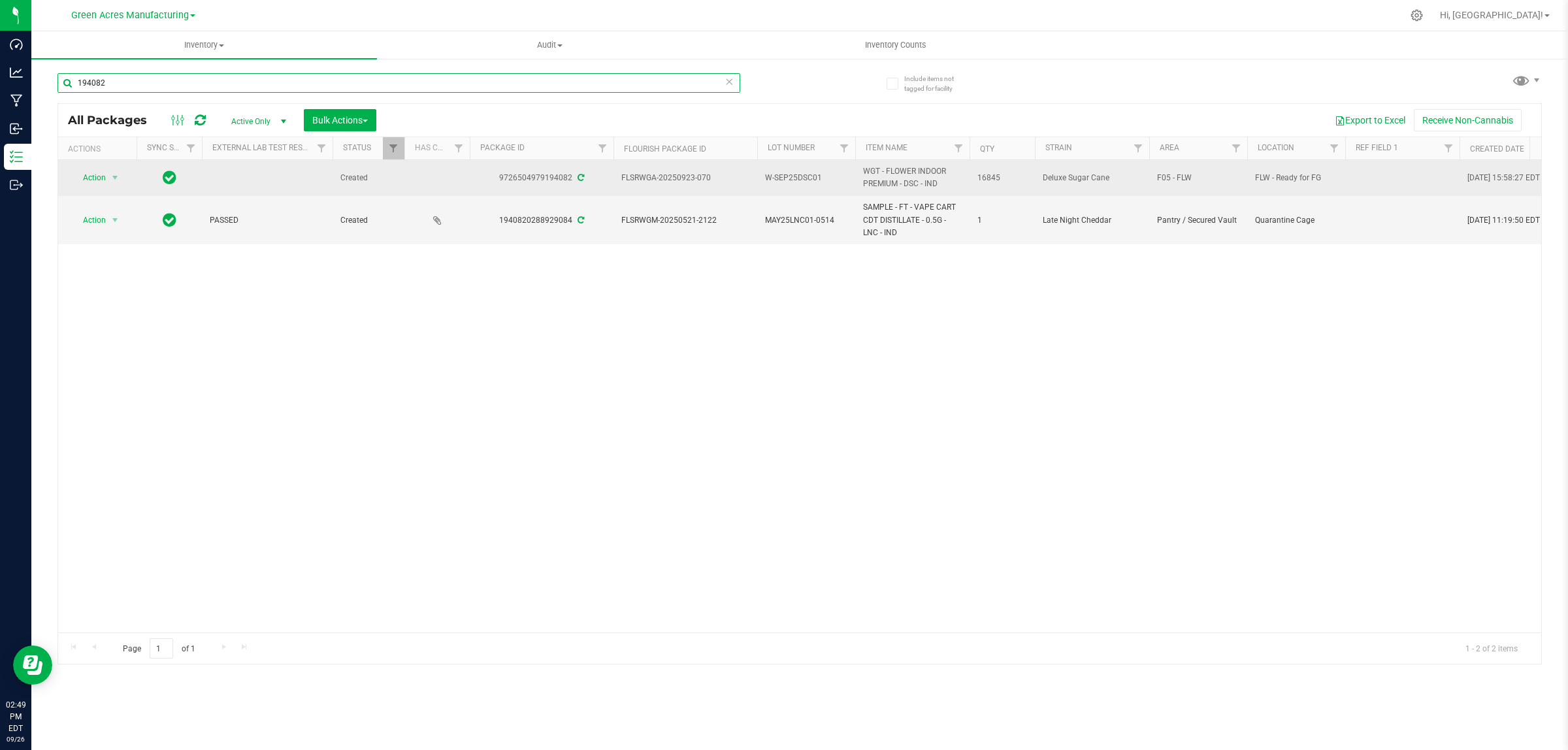
type input "194082"
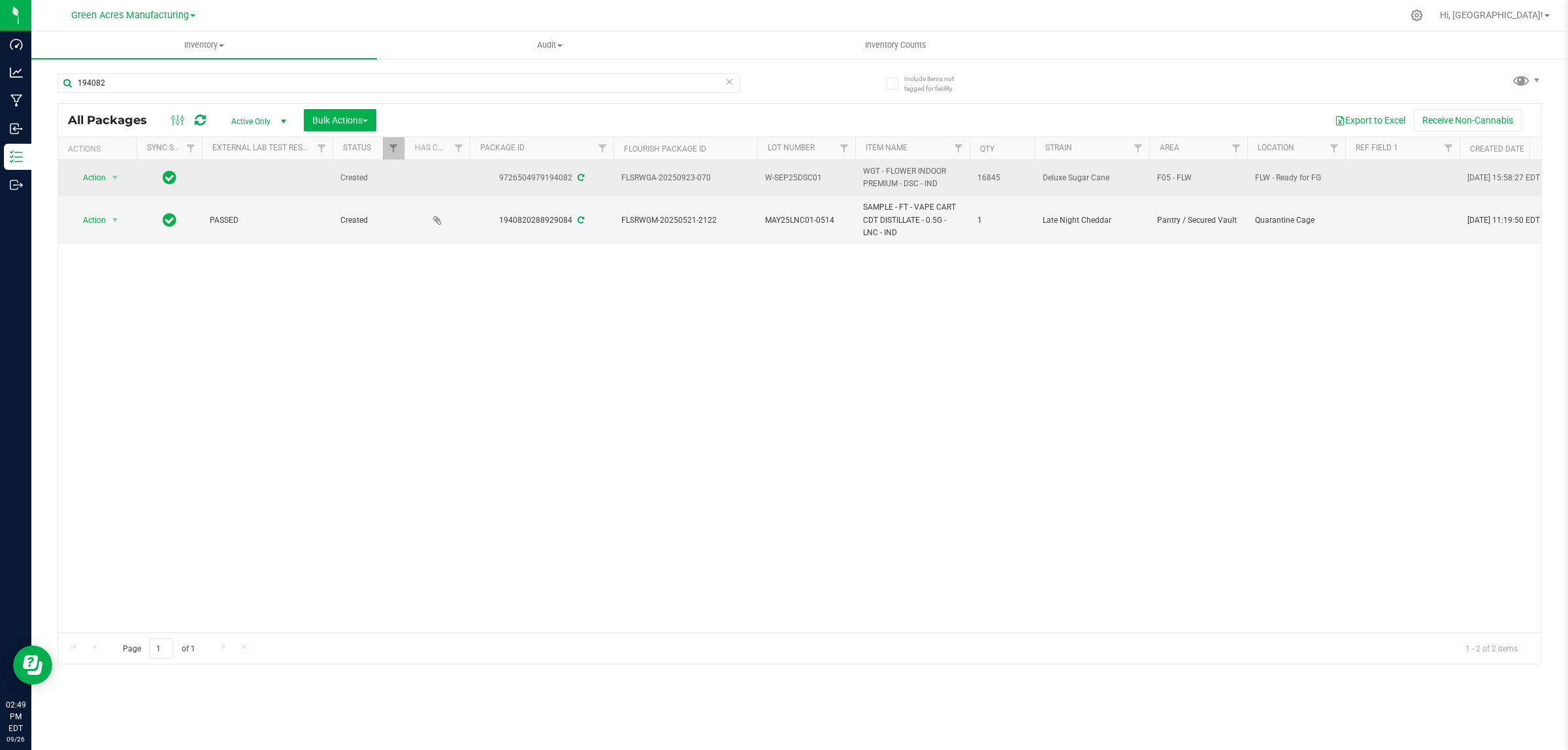
click at [1381, 186] on td at bounding box center [1402, 178] width 114 height 36
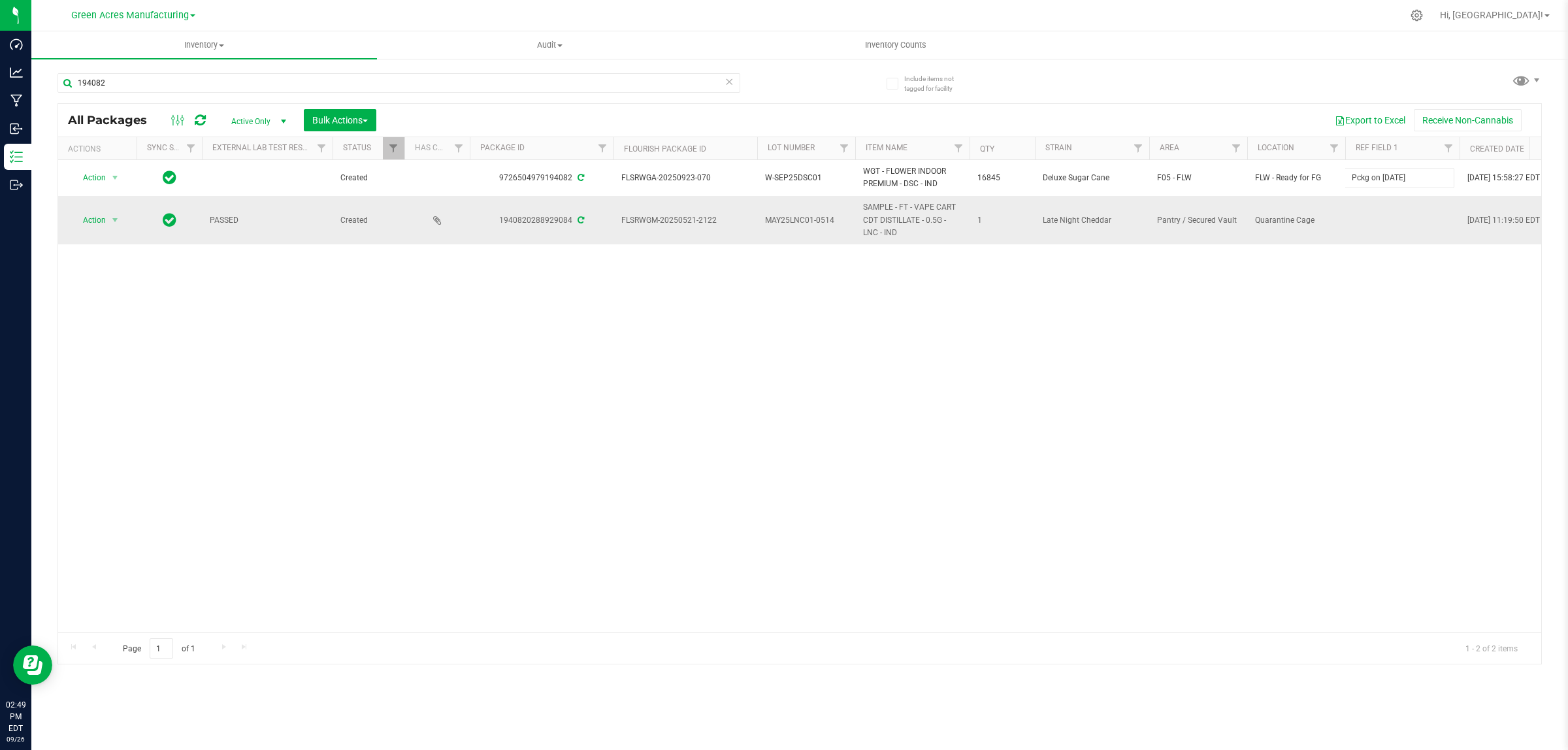
type input "Pckg on [DATE]"
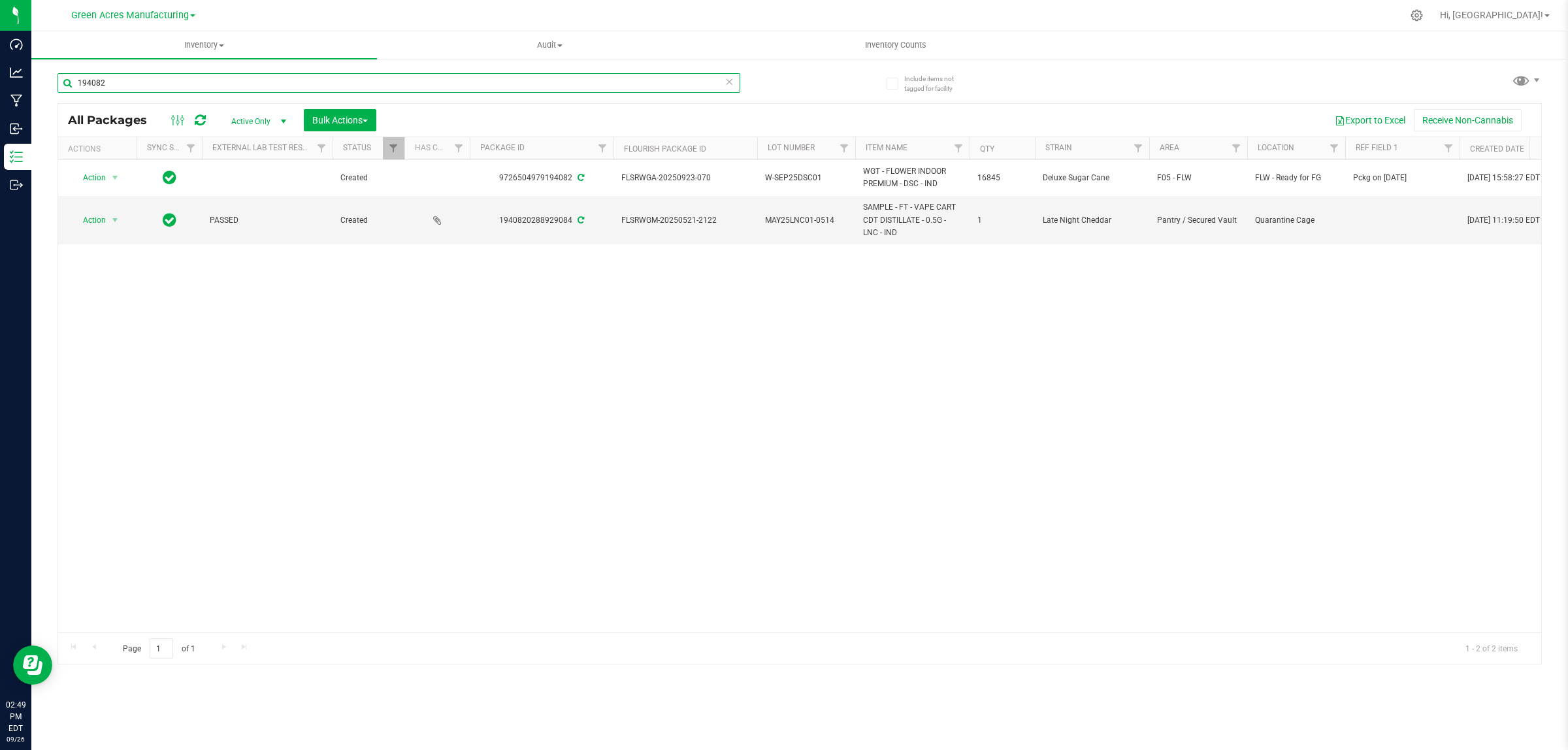
click at [260, 80] on input "194082" at bounding box center [398, 83] width 682 height 19
click at [299, 82] on input "194082" at bounding box center [398, 83] width 682 height 19
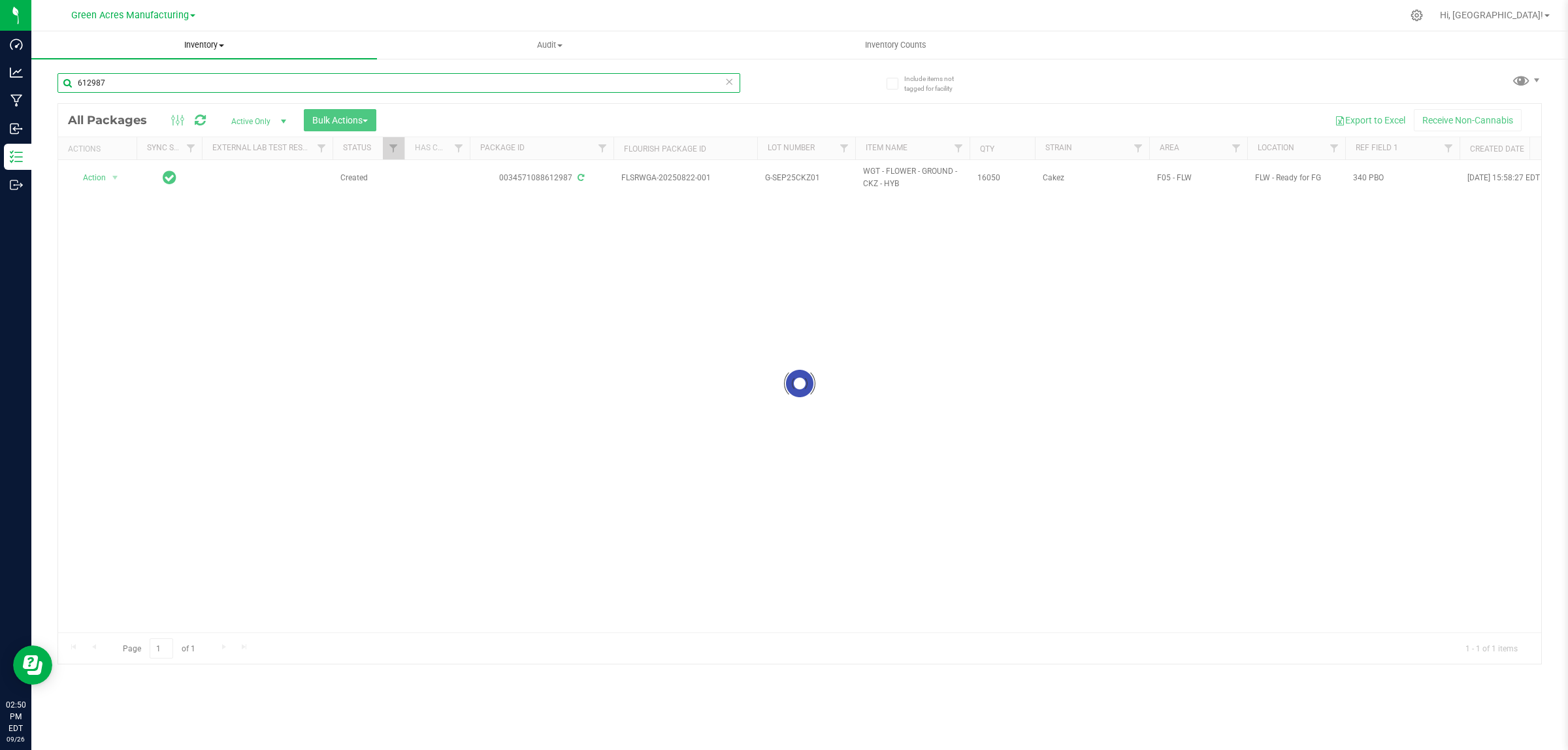
type input "612987"
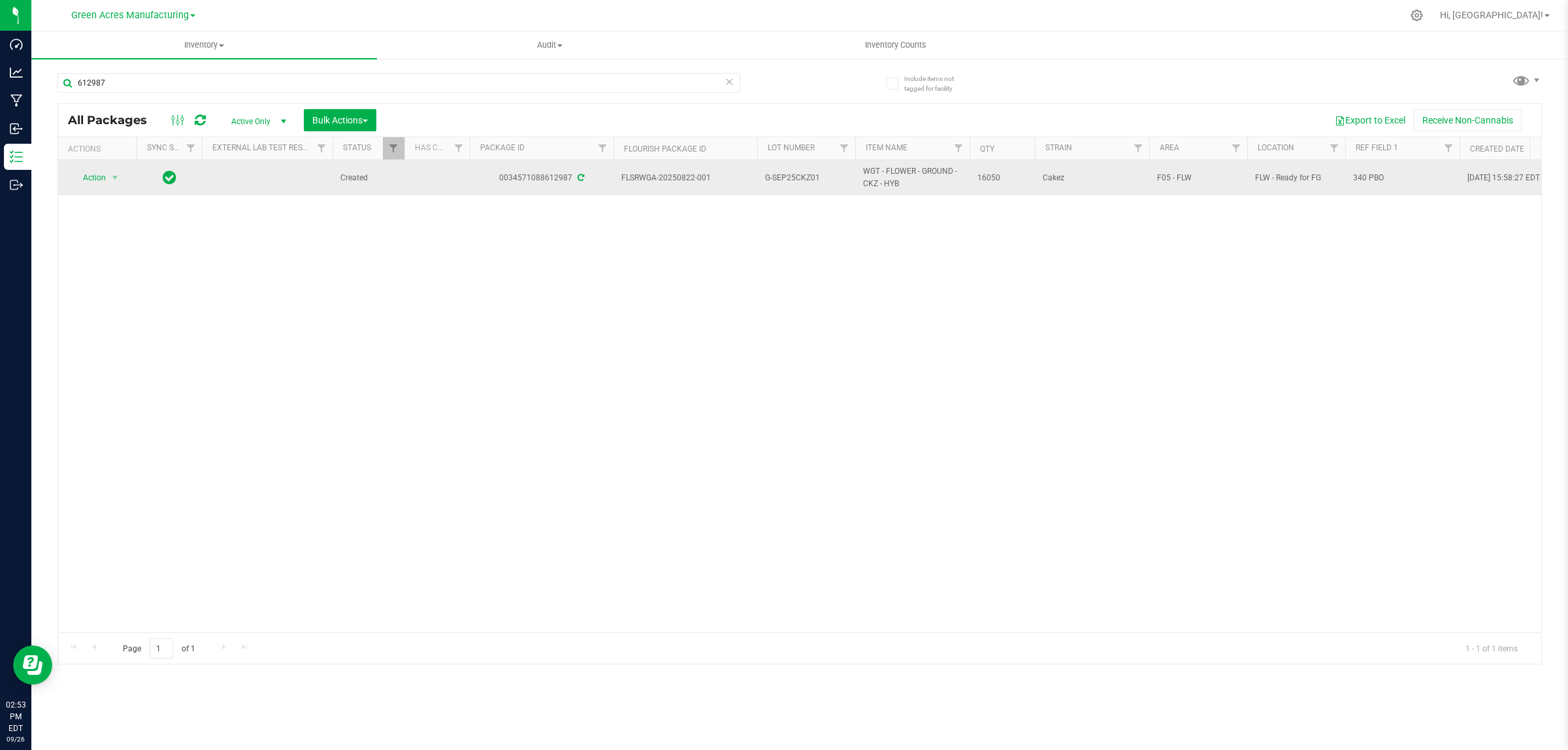
click at [1389, 177] on span "340 PBO" at bounding box center [1402, 177] width 98 height 12
click at [1389, 177] on input "340 PBO" at bounding box center [1399, 178] width 110 height 20
type input "Pckg on [DATE]"
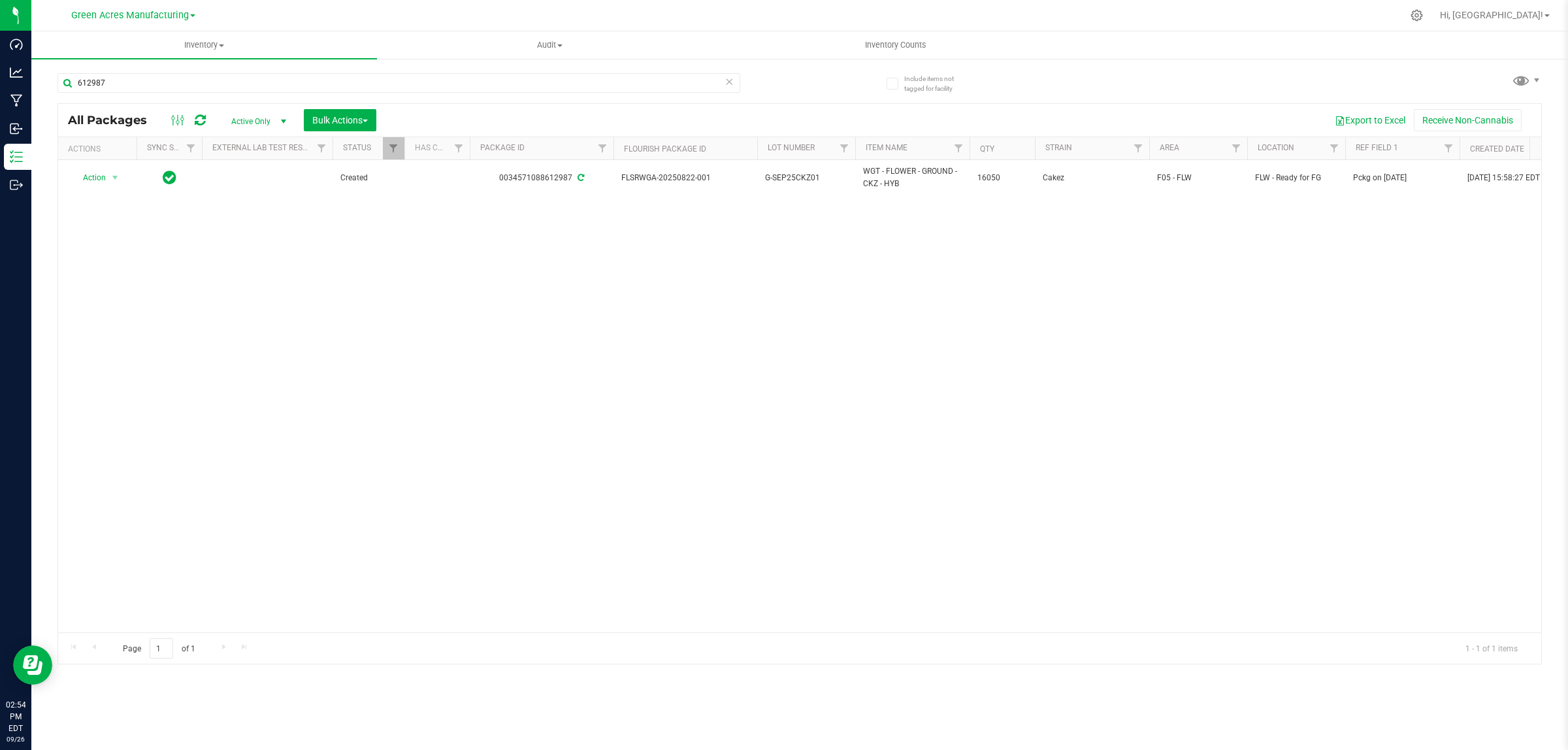
click at [1402, 352] on div "Action Action Adjust qty Create package Edit attributes Global inventory Locate…" at bounding box center [799, 396] width 1483 height 472
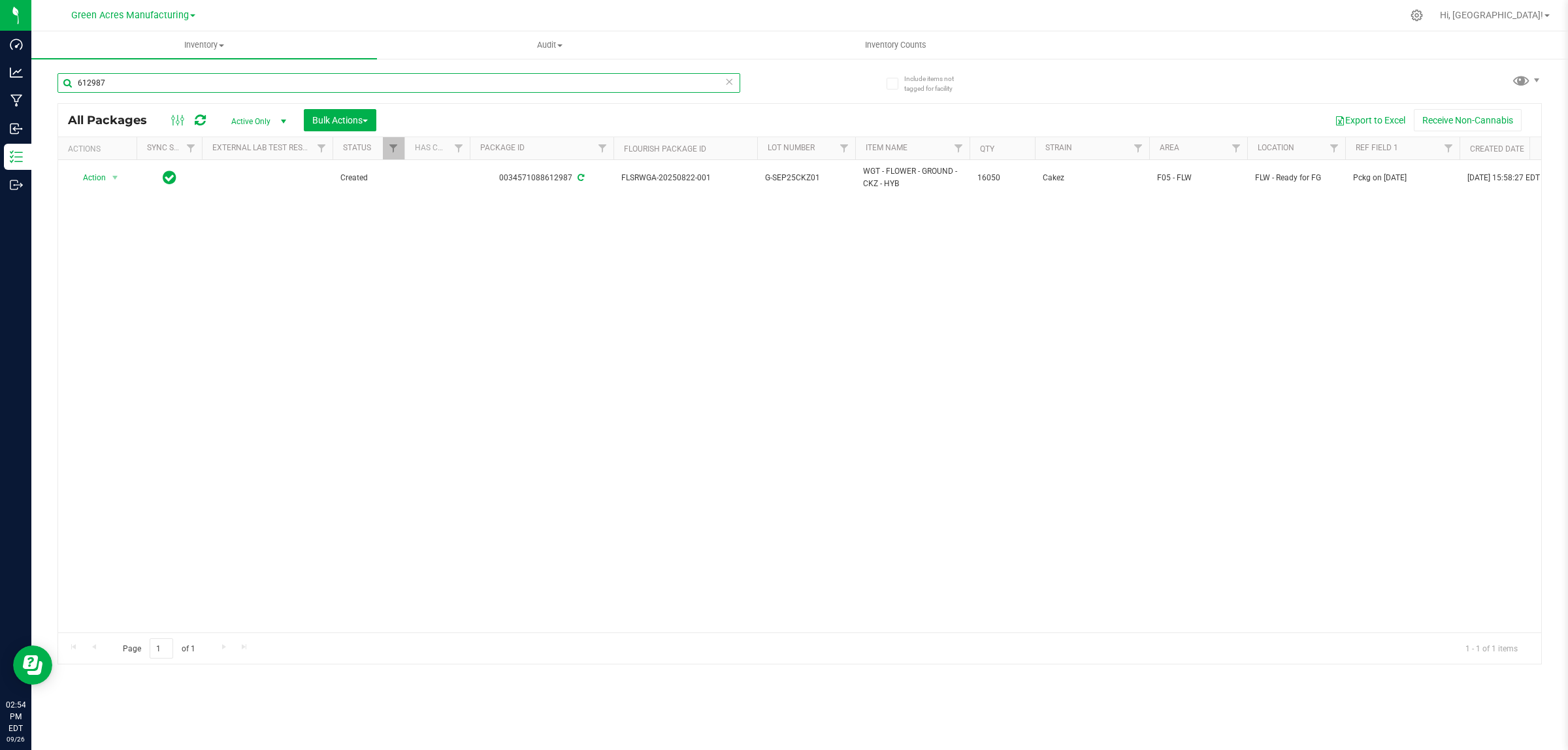
click at [677, 85] on input "612987" at bounding box center [398, 83] width 682 height 19
click at [677, 85] on input "612987" at bounding box center [398, 83] width 682 height 19
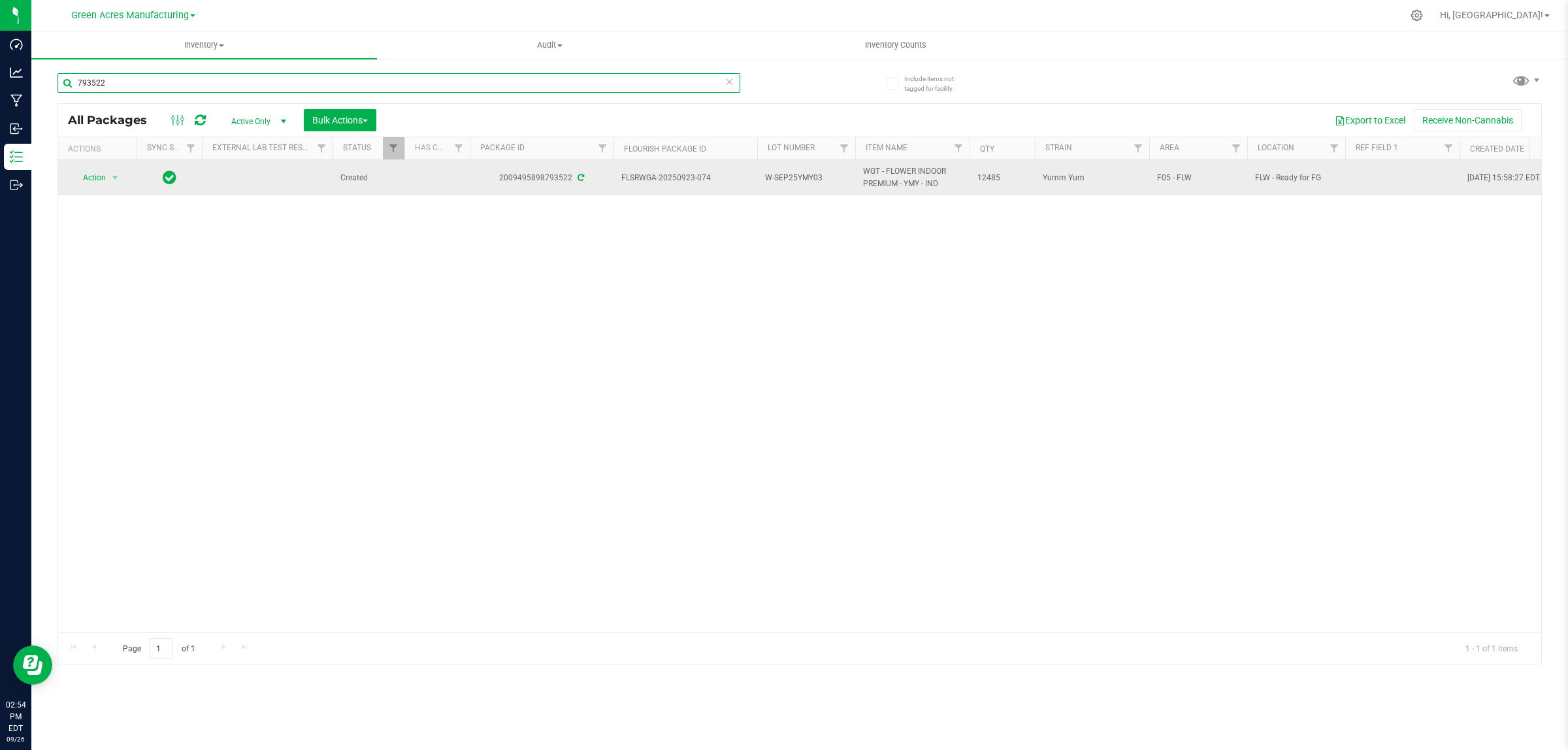
type input "793522"
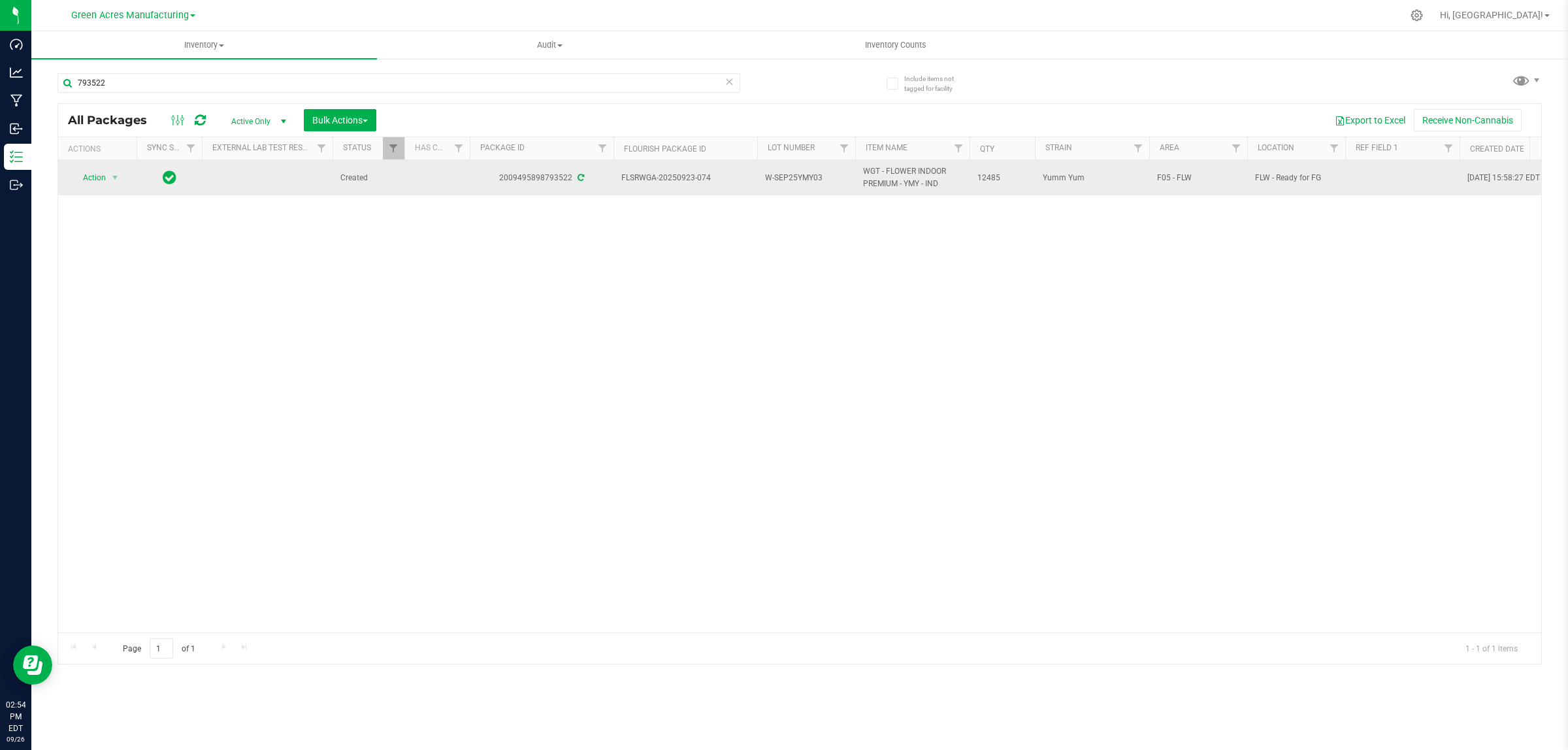
click at [1383, 187] on td at bounding box center [1402, 177] width 114 height 35
type input "Inventory - Shipping & Receiving Date: 9/26/2025 Shift: A Manager: John Babbit …"
click at [1382, 187] on input "text" at bounding box center [1399, 178] width 110 height 20
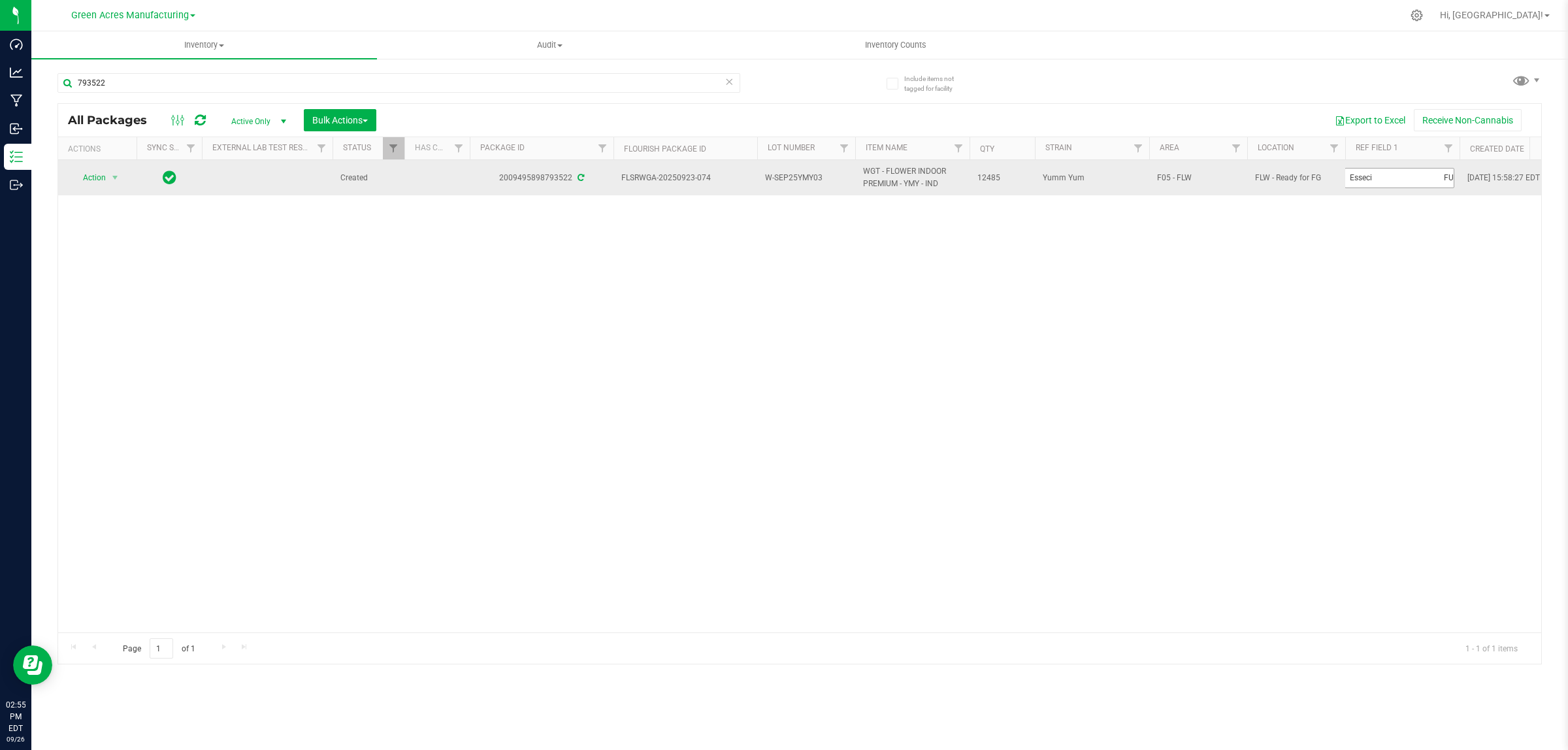
click at [1382, 187] on input "text" at bounding box center [1399, 178] width 110 height 20
type input "p"
click at [1367, 184] on input "Pckg on" at bounding box center [1399, 178] width 110 height 20
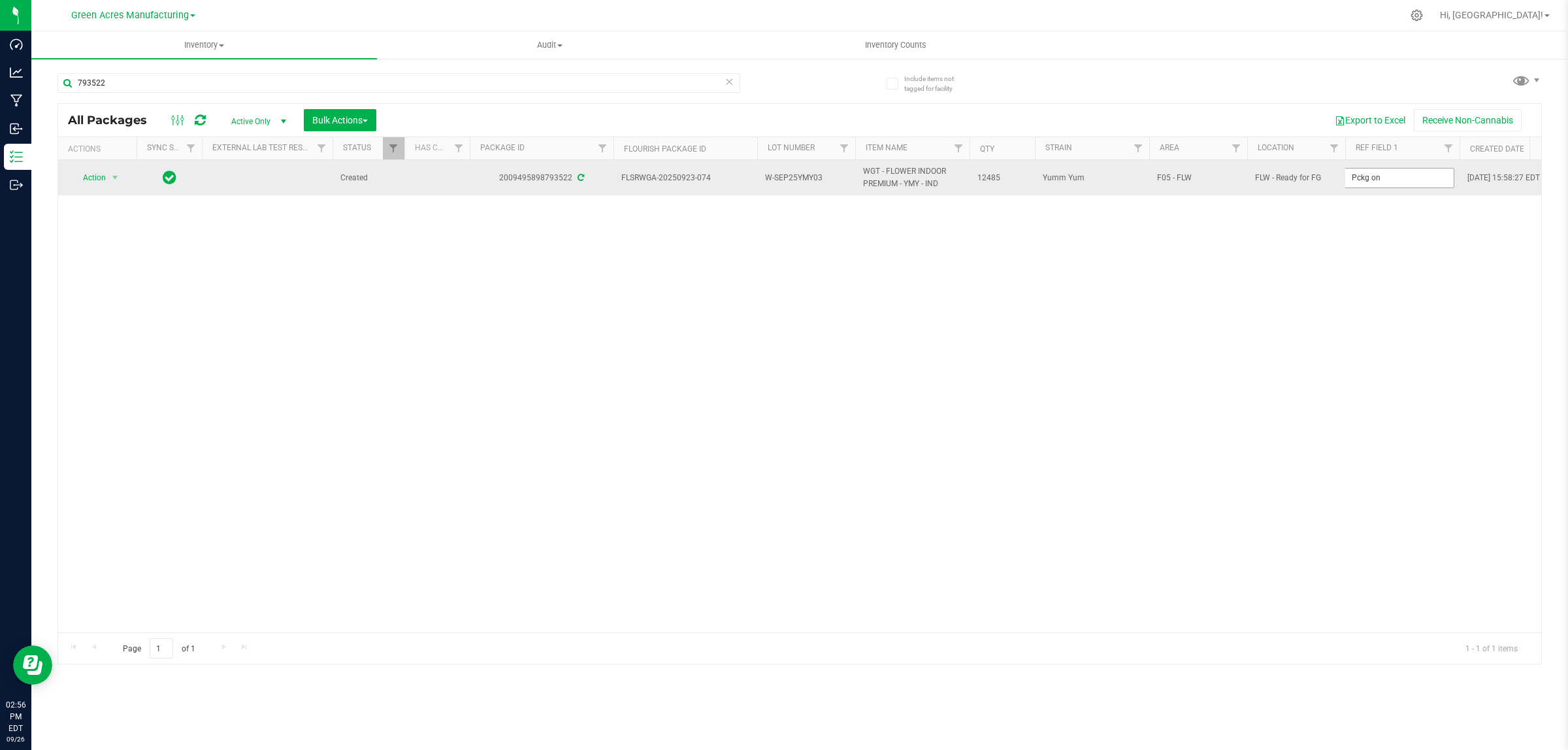
click at [1367, 184] on input "Pckg on" at bounding box center [1399, 178] width 110 height 20
click at [1389, 172] on input "Pckg on" at bounding box center [1399, 178] width 110 height 20
click at [1382, 174] on input "Pckg on" at bounding box center [1399, 178] width 110 height 20
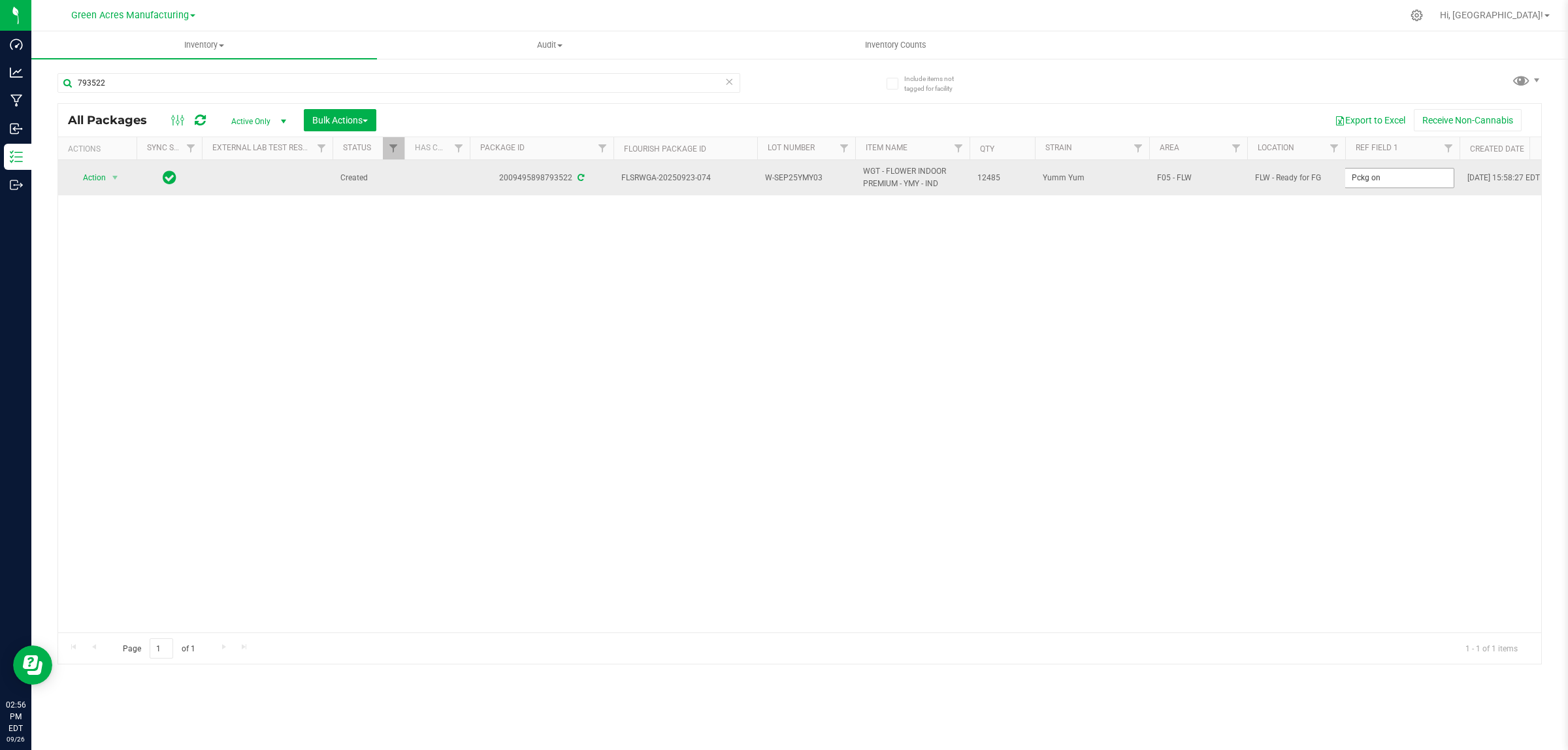
click at [1382, 174] on input "Pckg on" at bounding box center [1399, 178] width 110 height 20
click at [1413, 182] on input "Pckg on" at bounding box center [1399, 178] width 110 height 20
type input "Pckg on [DATE]"
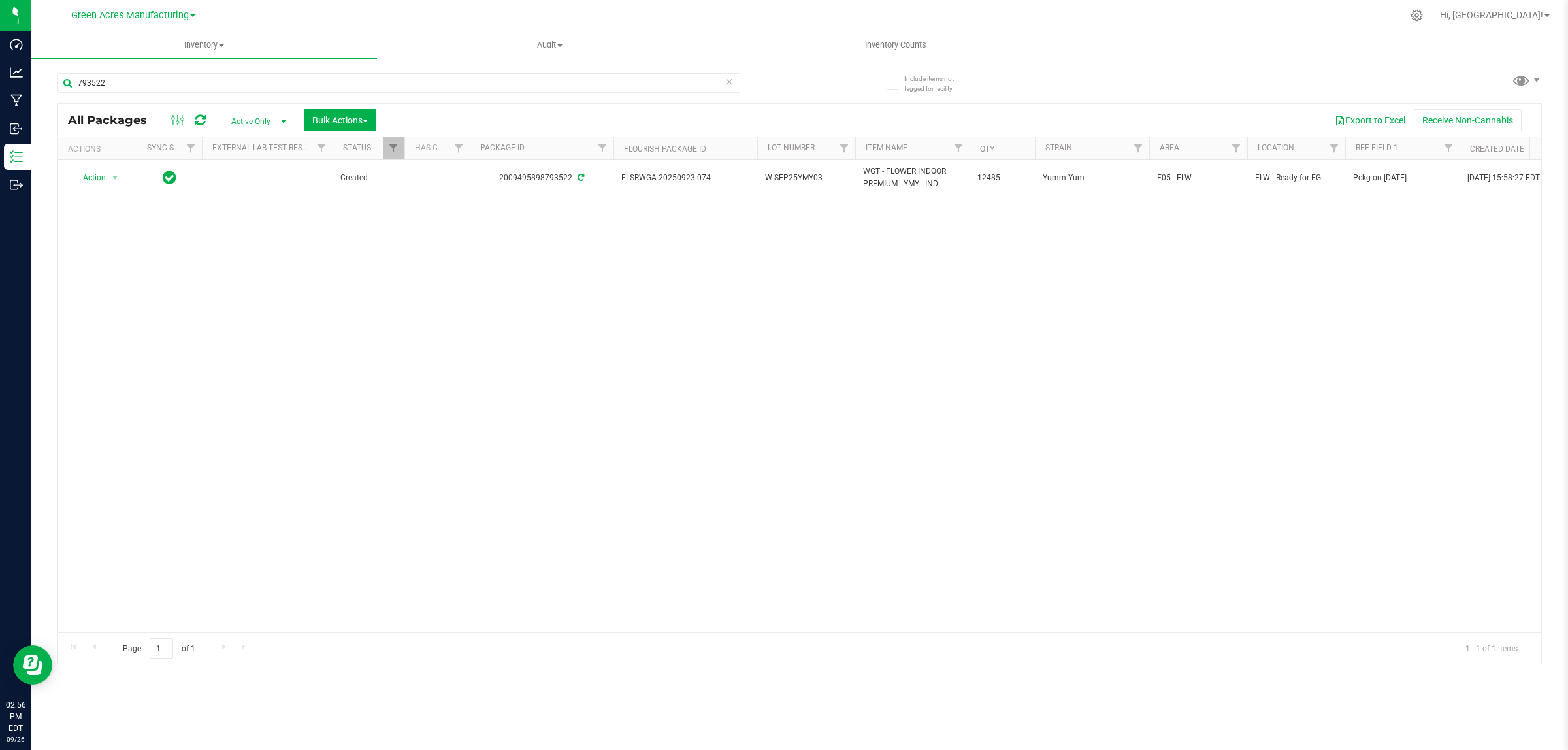
click at [1235, 317] on div "Action Action Adjust qty Create package Edit attributes Global inventory Locate…" at bounding box center [799, 396] width 1483 height 472
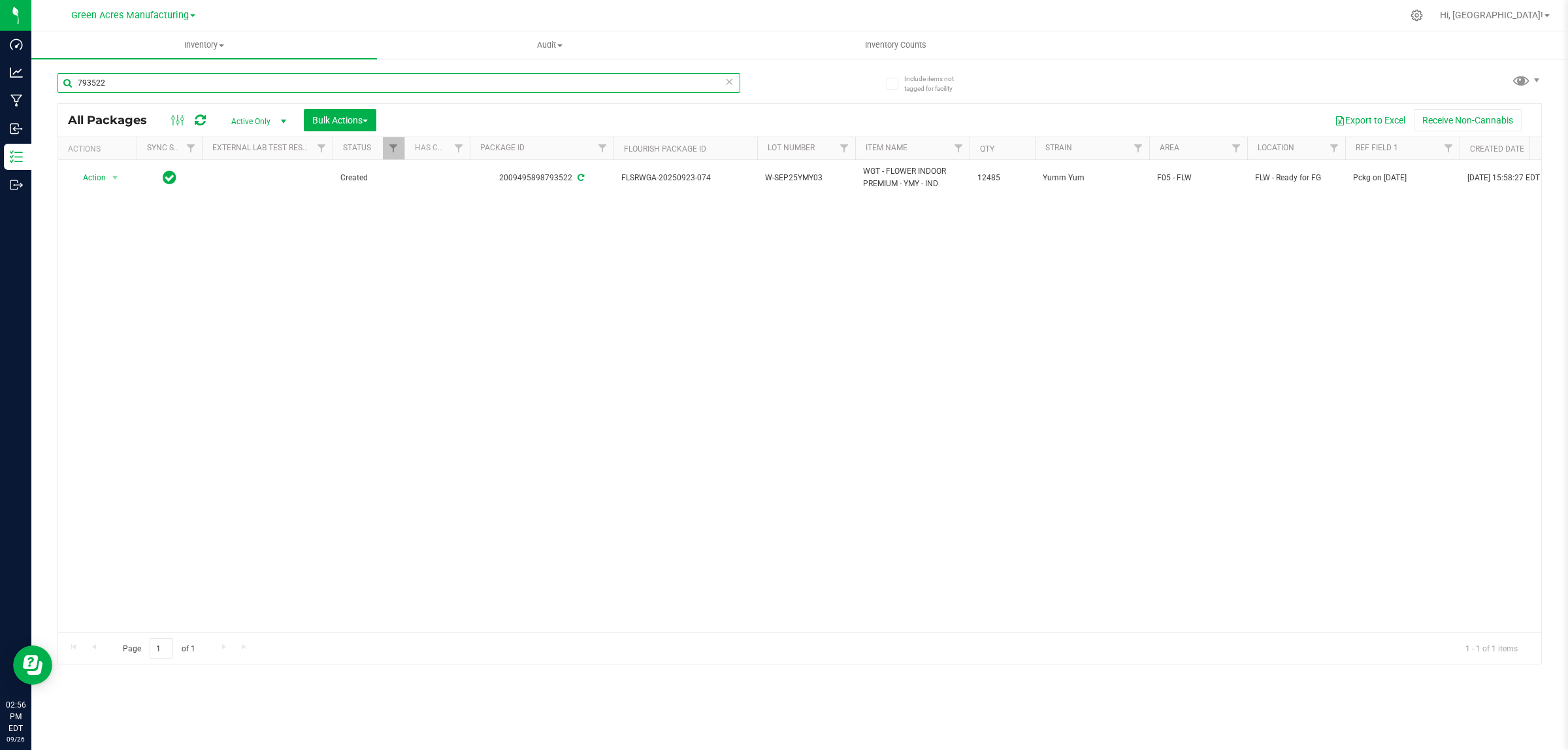
click at [672, 90] on input "793522" at bounding box center [398, 83] width 682 height 19
click at [671, 90] on input "793522" at bounding box center [398, 83] width 682 height 19
click at [670, 86] on input "793522" at bounding box center [398, 83] width 682 height 19
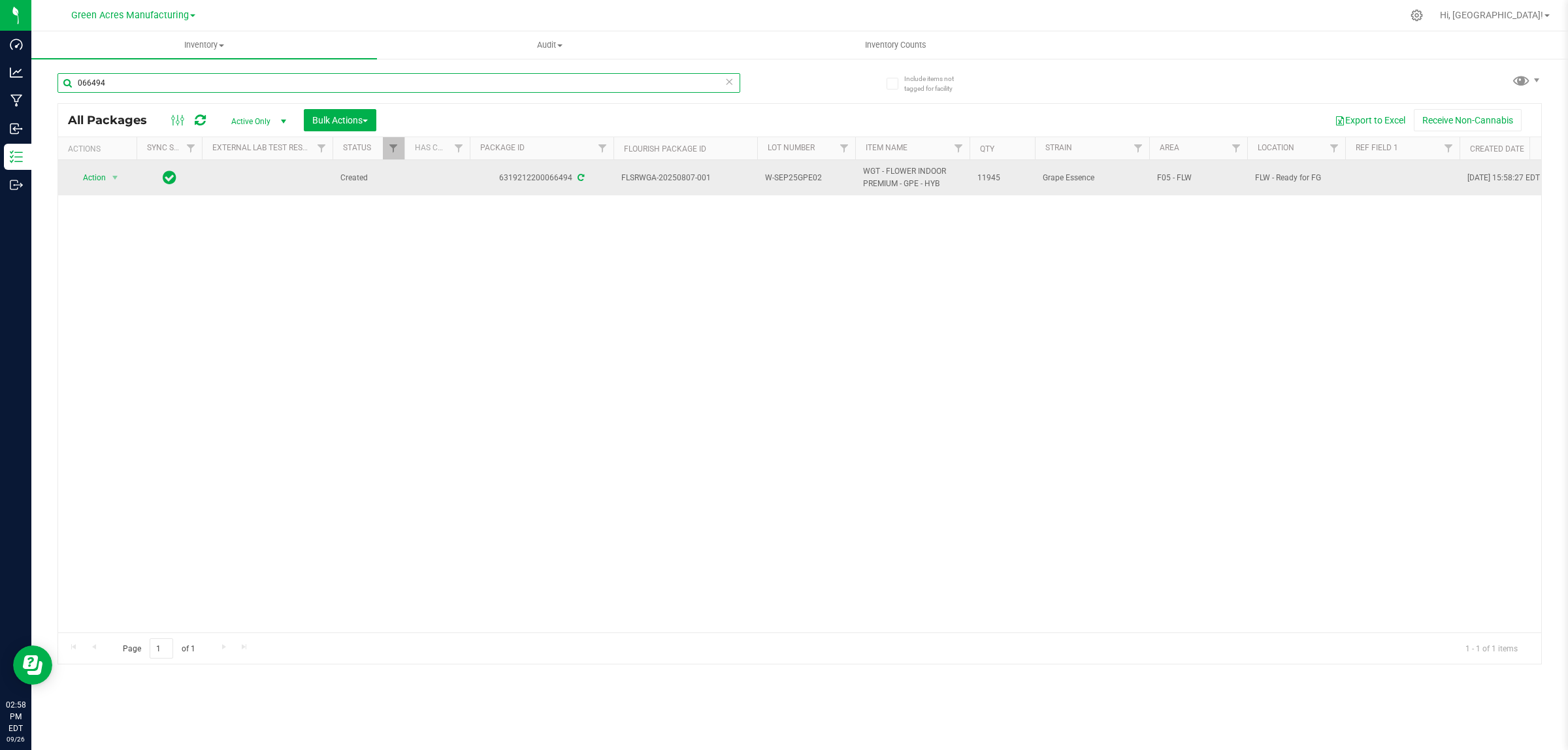
type input "066494"
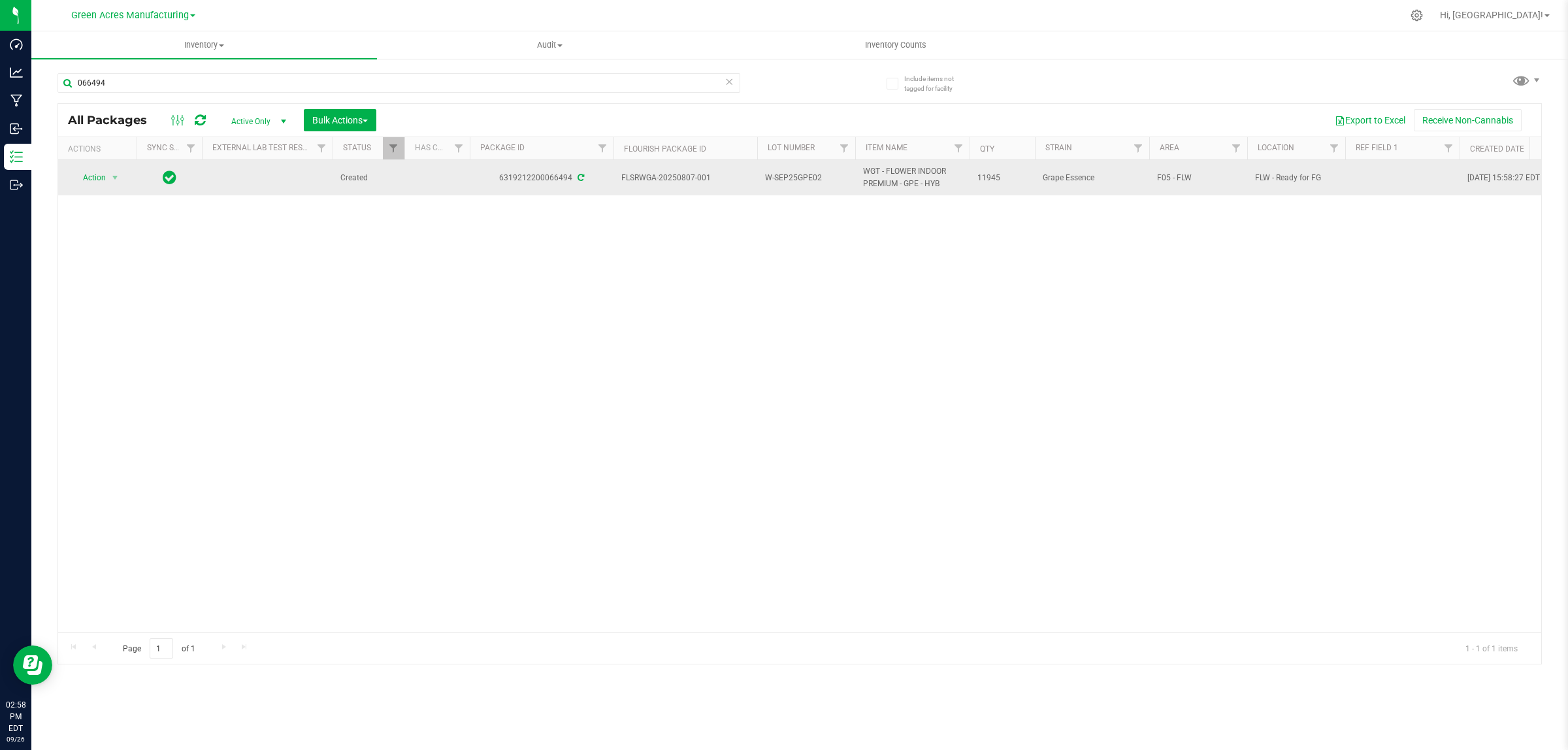
click at [1376, 178] on td at bounding box center [1402, 177] width 114 height 35
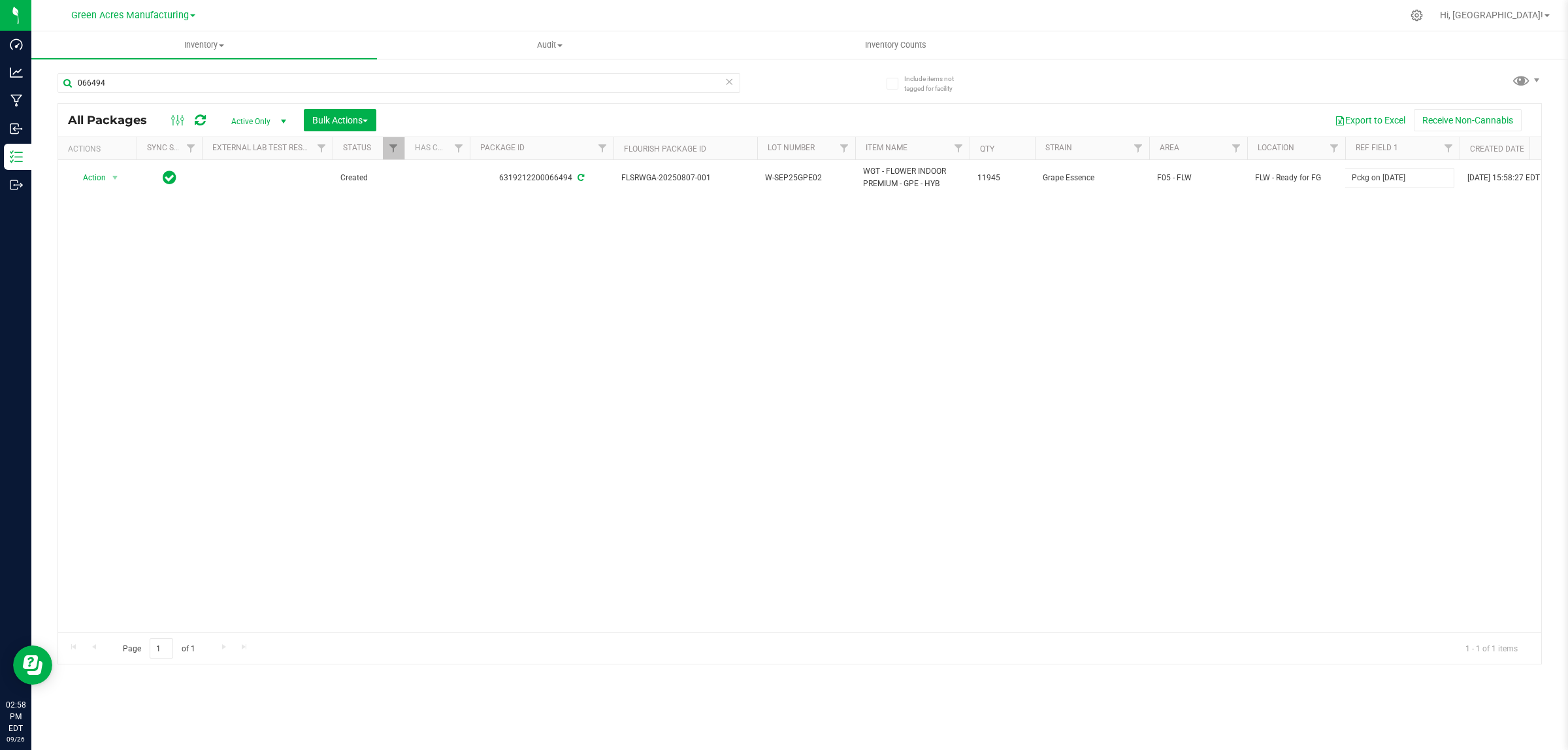
type input "Pckg on [DATE]"
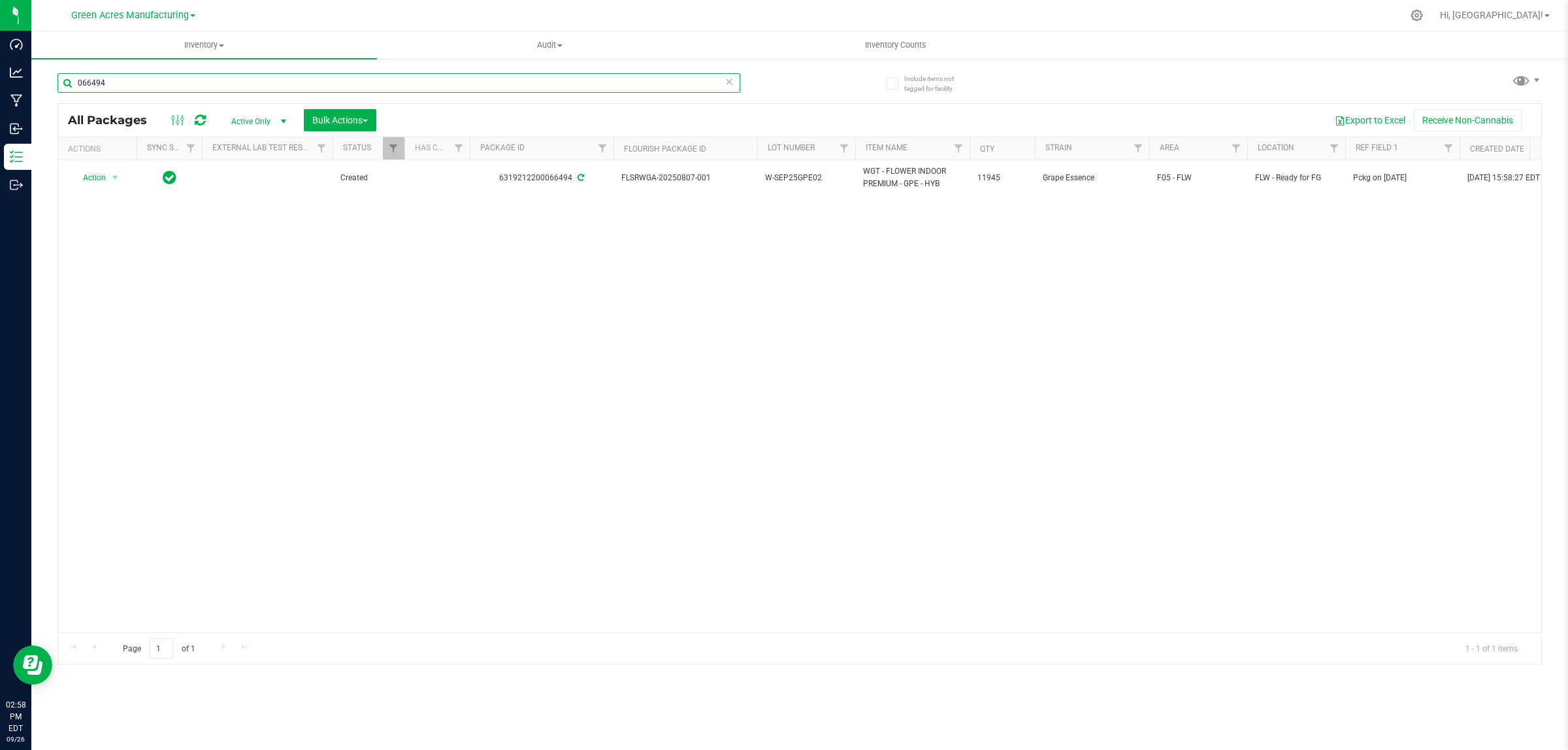
click at [479, 88] on input "066494" at bounding box center [398, 83] width 682 height 19
click at [479, 87] on input "066494" at bounding box center [398, 83] width 682 height 19
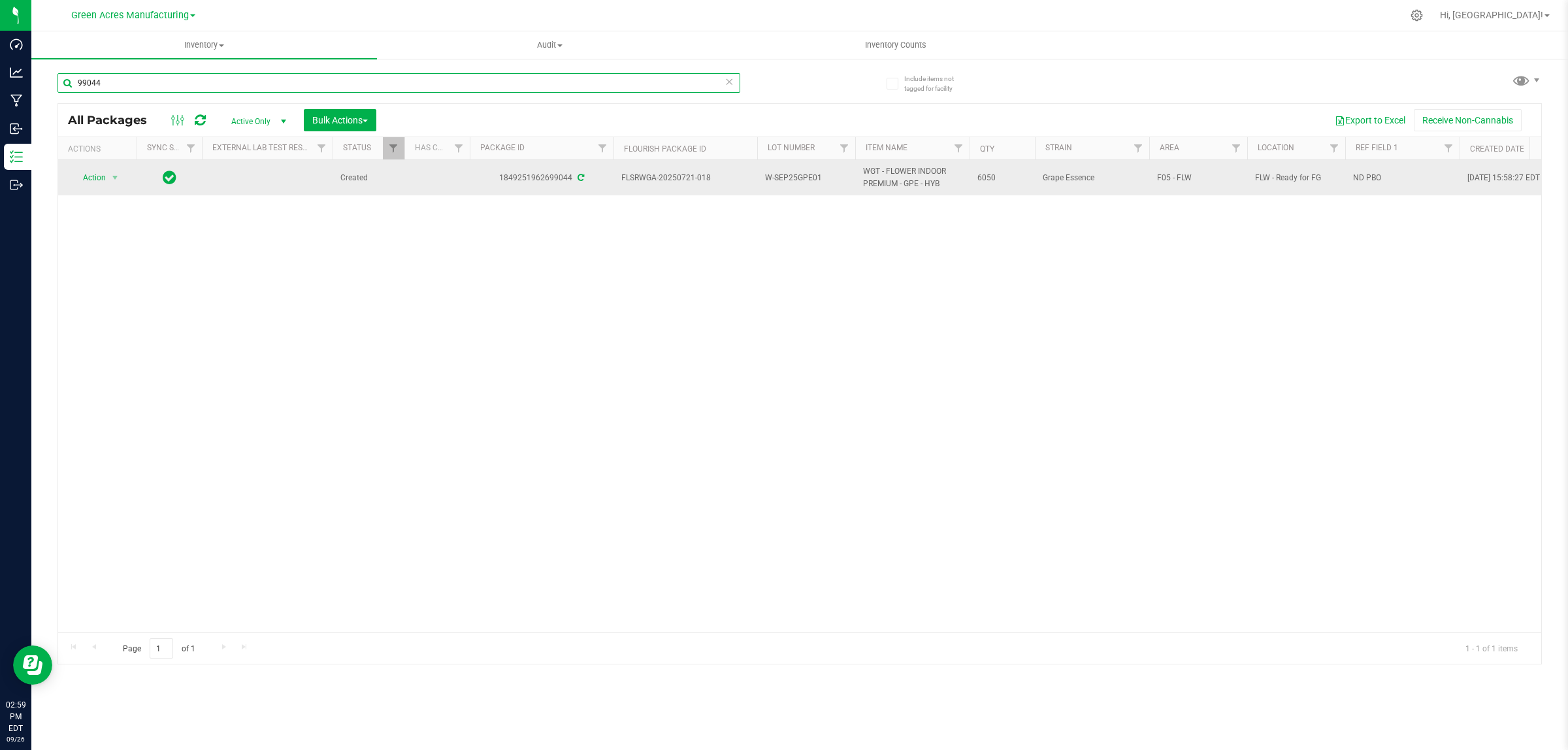
type input "99044"
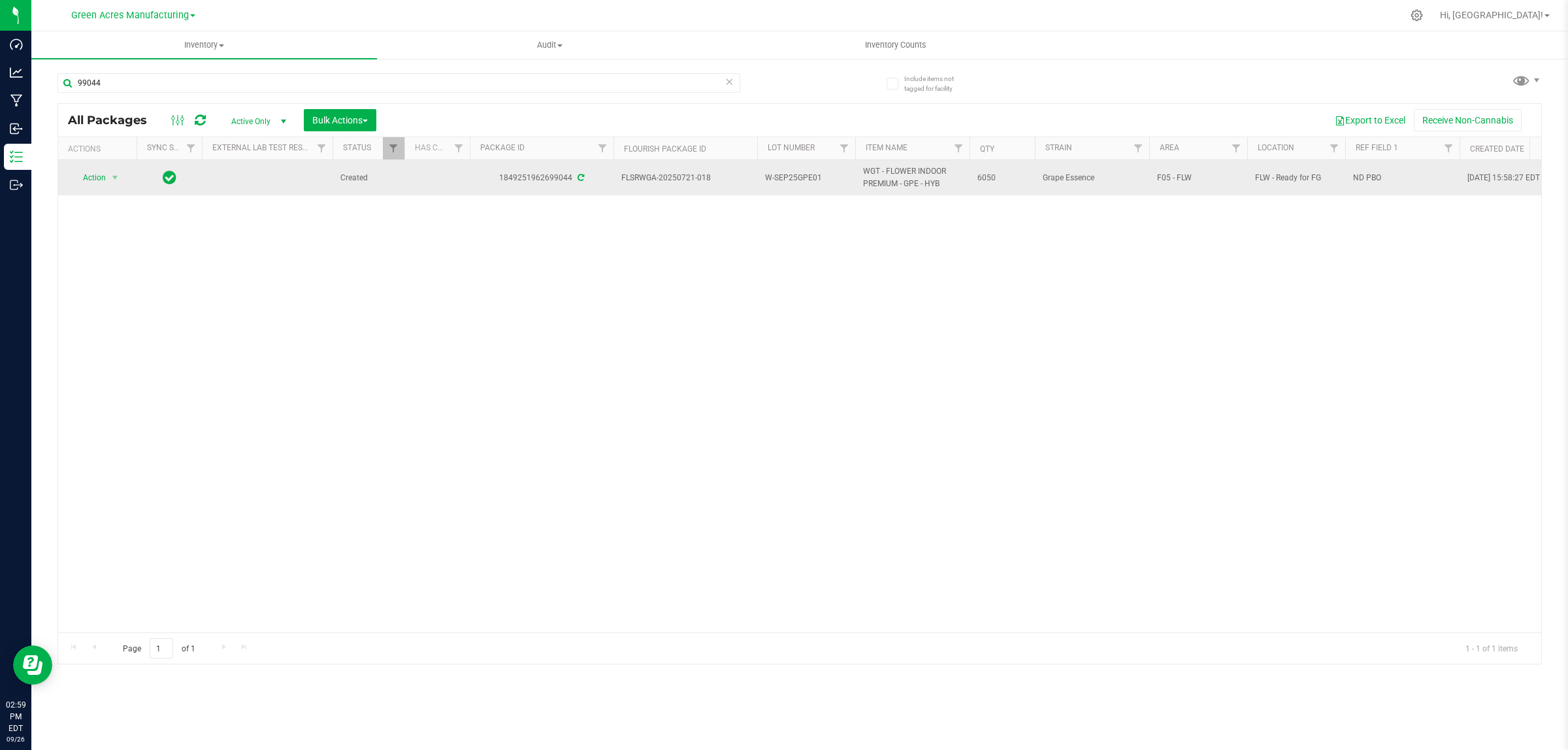
click at [1389, 177] on span "ND PBO" at bounding box center [1402, 177] width 98 height 12
click at [1389, 177] on input "ND PBO" at bounding box center [1399, 178] width 110 height 20
type input "Pckg on [DATE]"
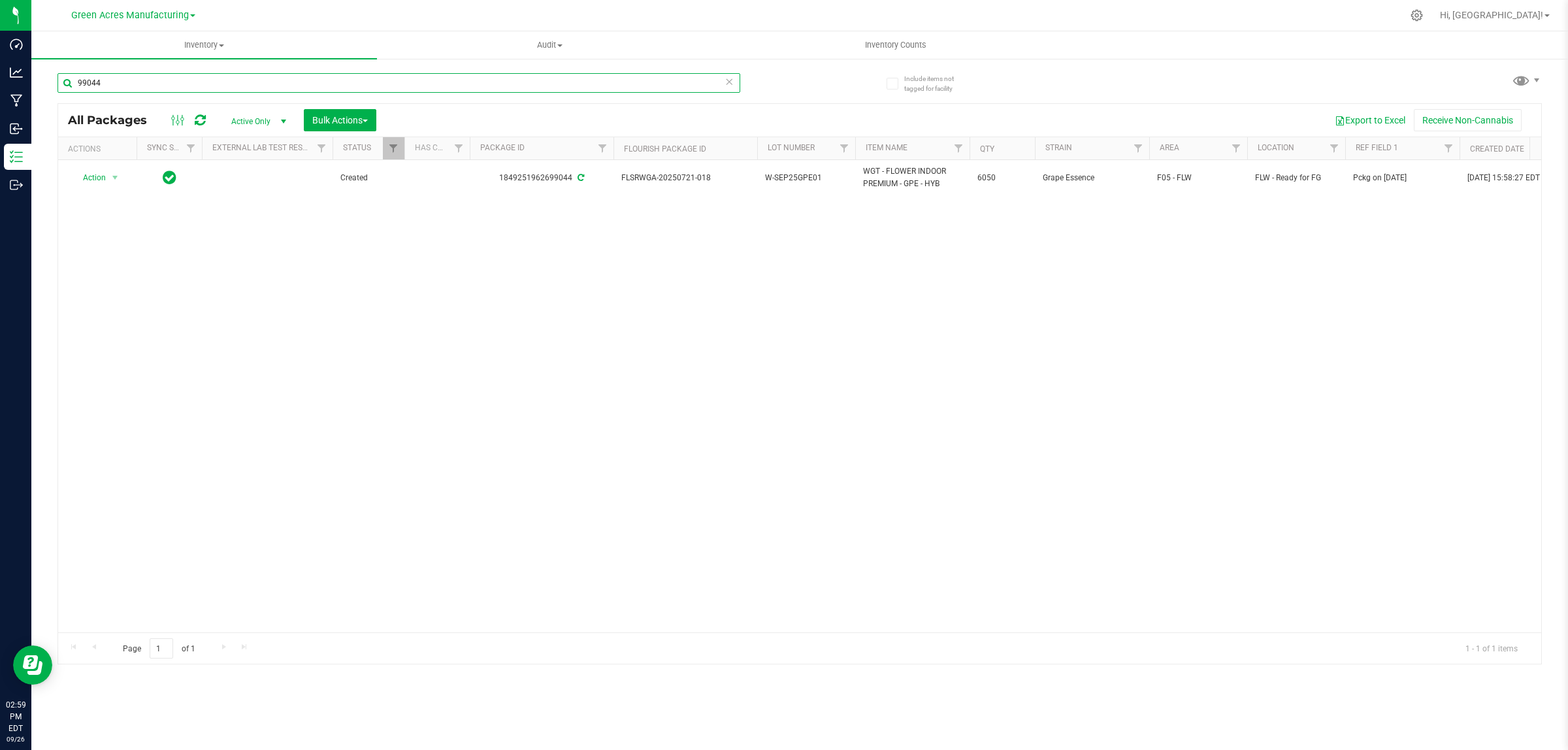
click at [554, 80] on input "99044" at bounding box center [398, 83] width 682 height 19
click at [554, 80] on input "99044" at bounding box center [398, 83] width 682 height 19
type input "645468"
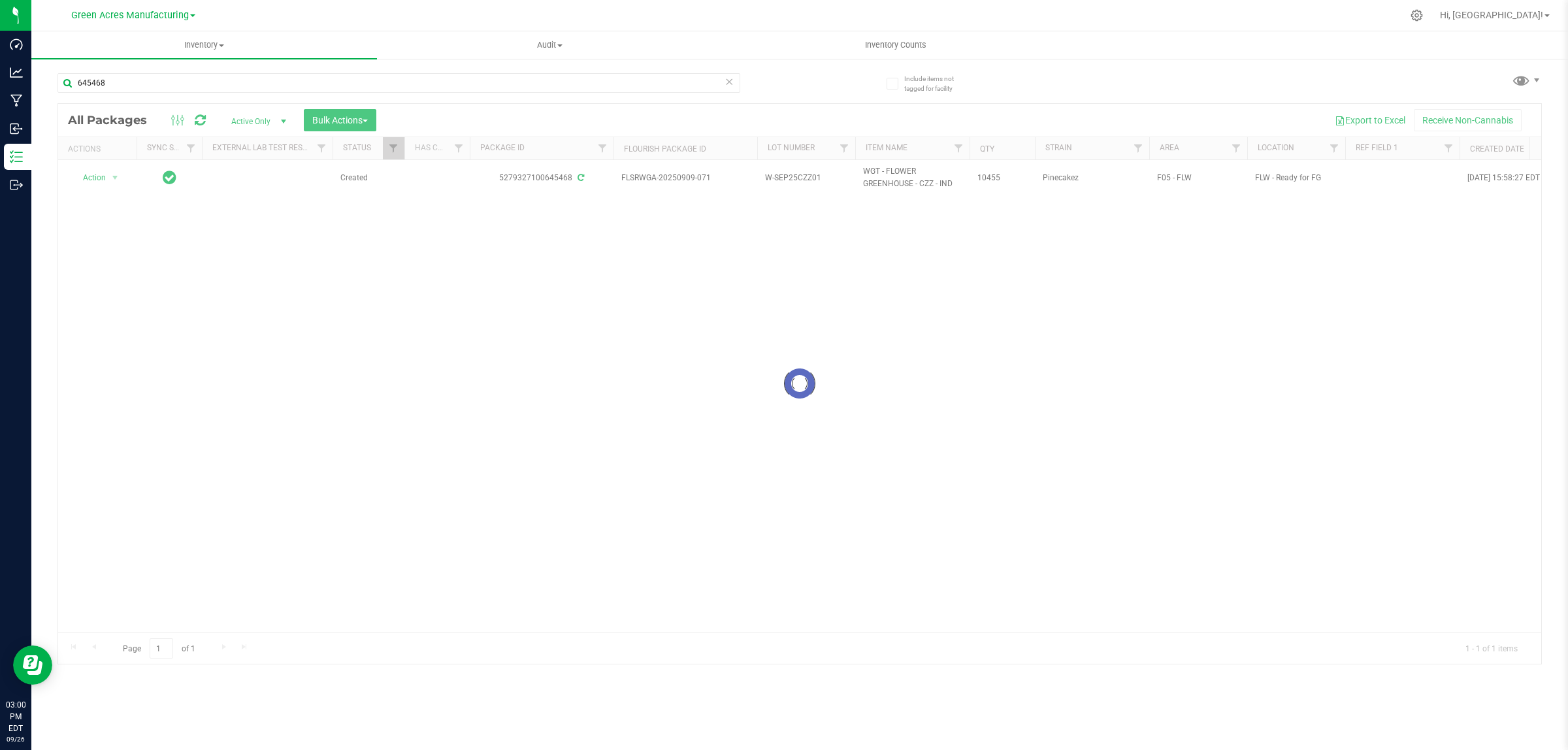
click at [1399, 181] on div at bounding box center [799, 384] width 1483 height 560
click at [1371, 184] on td at bounding box center [1402, 177] width 114 height 35
type input "Pckg on [DATE]"
click at [1276, 306] on div "Action Action Adjust qty Create package Edit attributes Global inventory Locate…" at bounding box center [799, 396] width 1483 height 472
click at [884, 377] on div "Action Action Adjust qty Create package Edit attributes Global inventory Locate…" at bounding box center [799, 396] width 1483 height 472
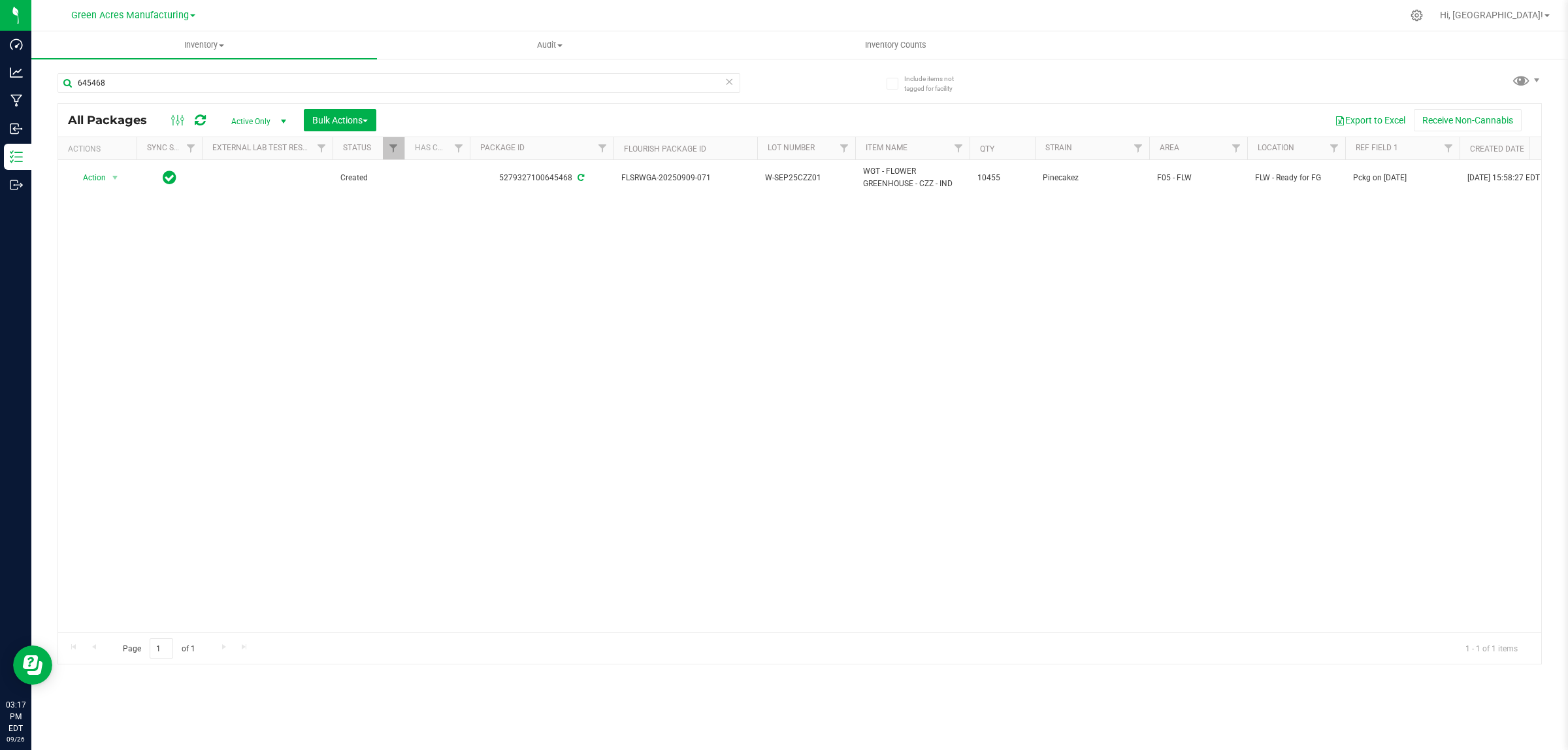
click at [386, 65] on div "645468" at bounding box center [428, 83] width 742 height 42
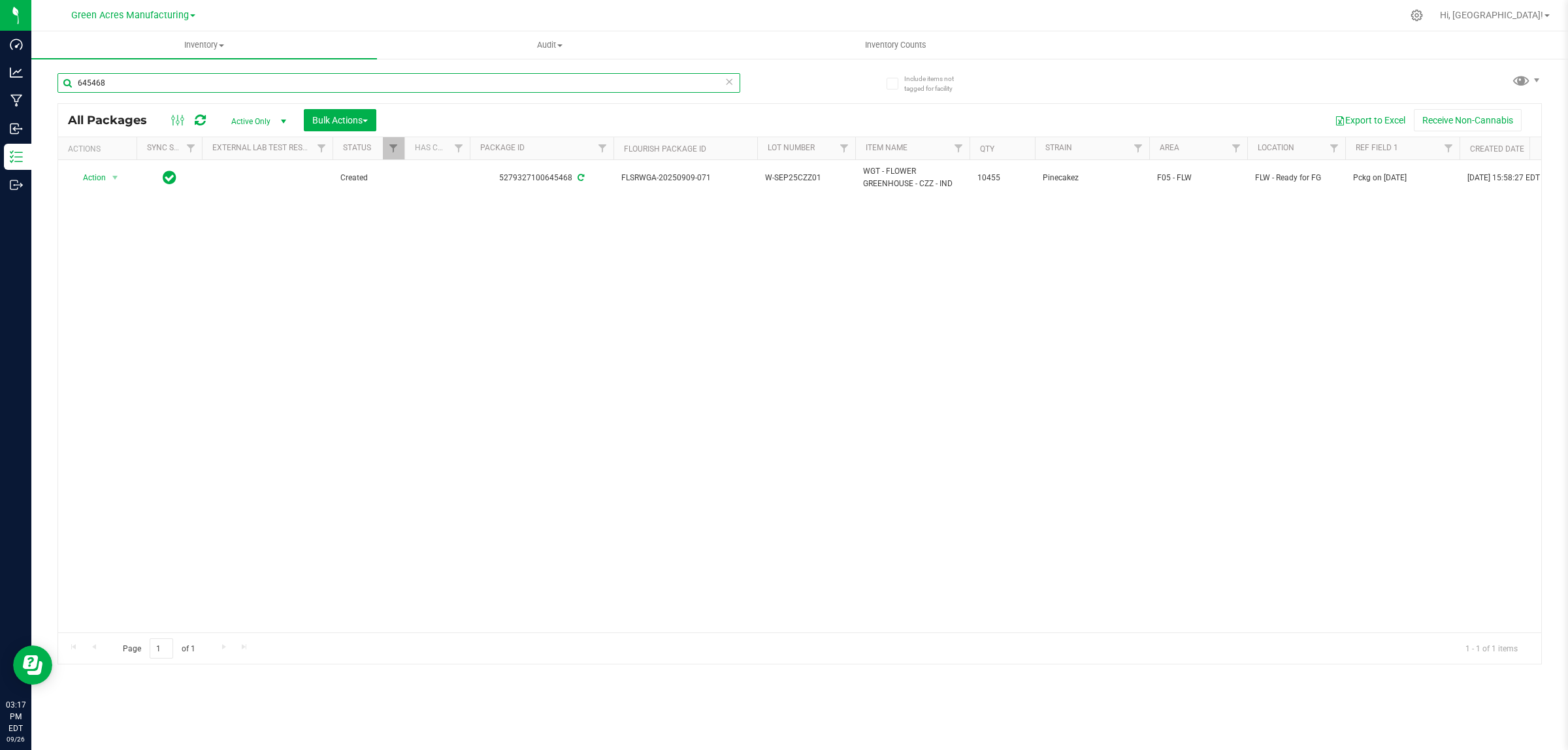
click at [381, 77] on input "645468" at bounding box center [398, 83] width 682 height 19
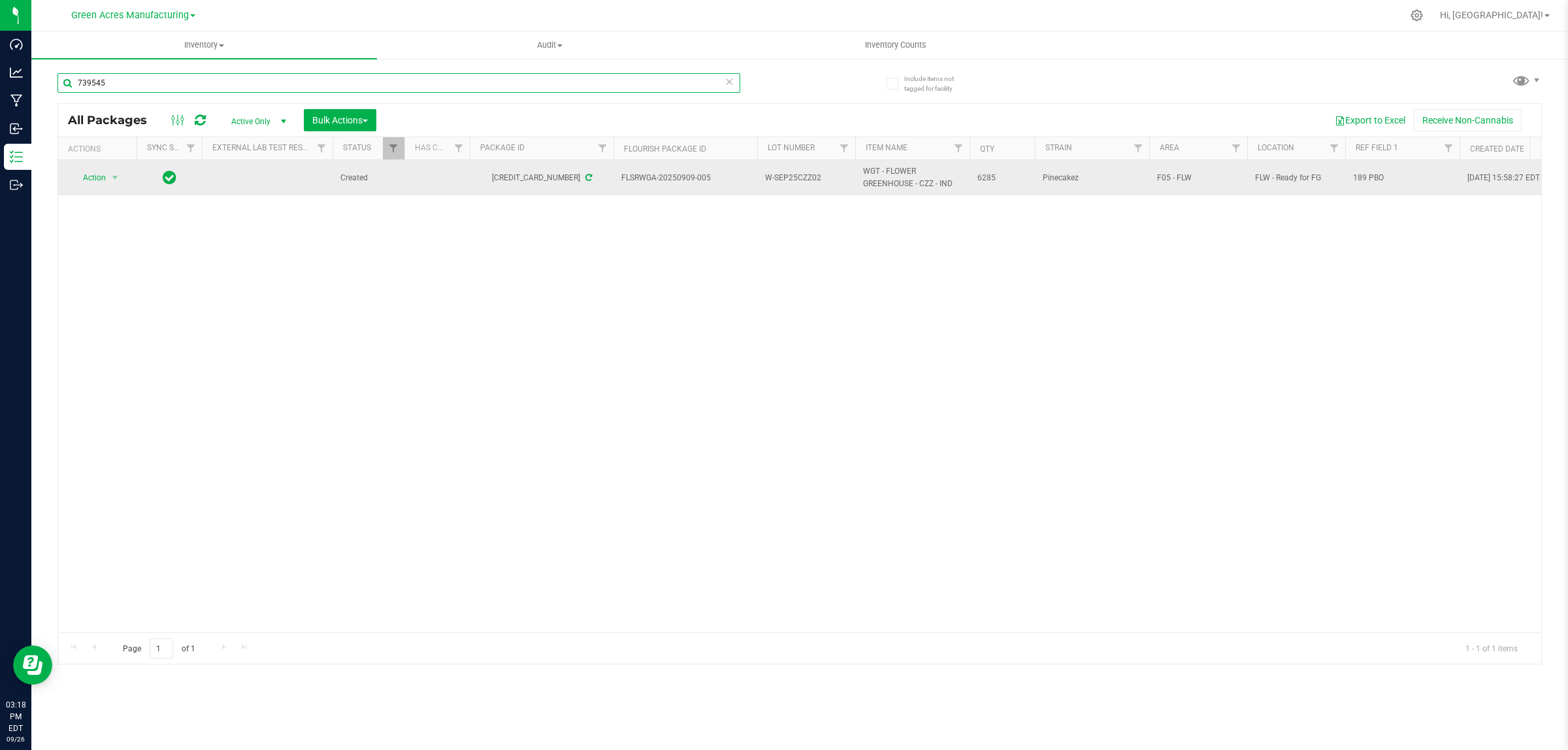
type input "739545"
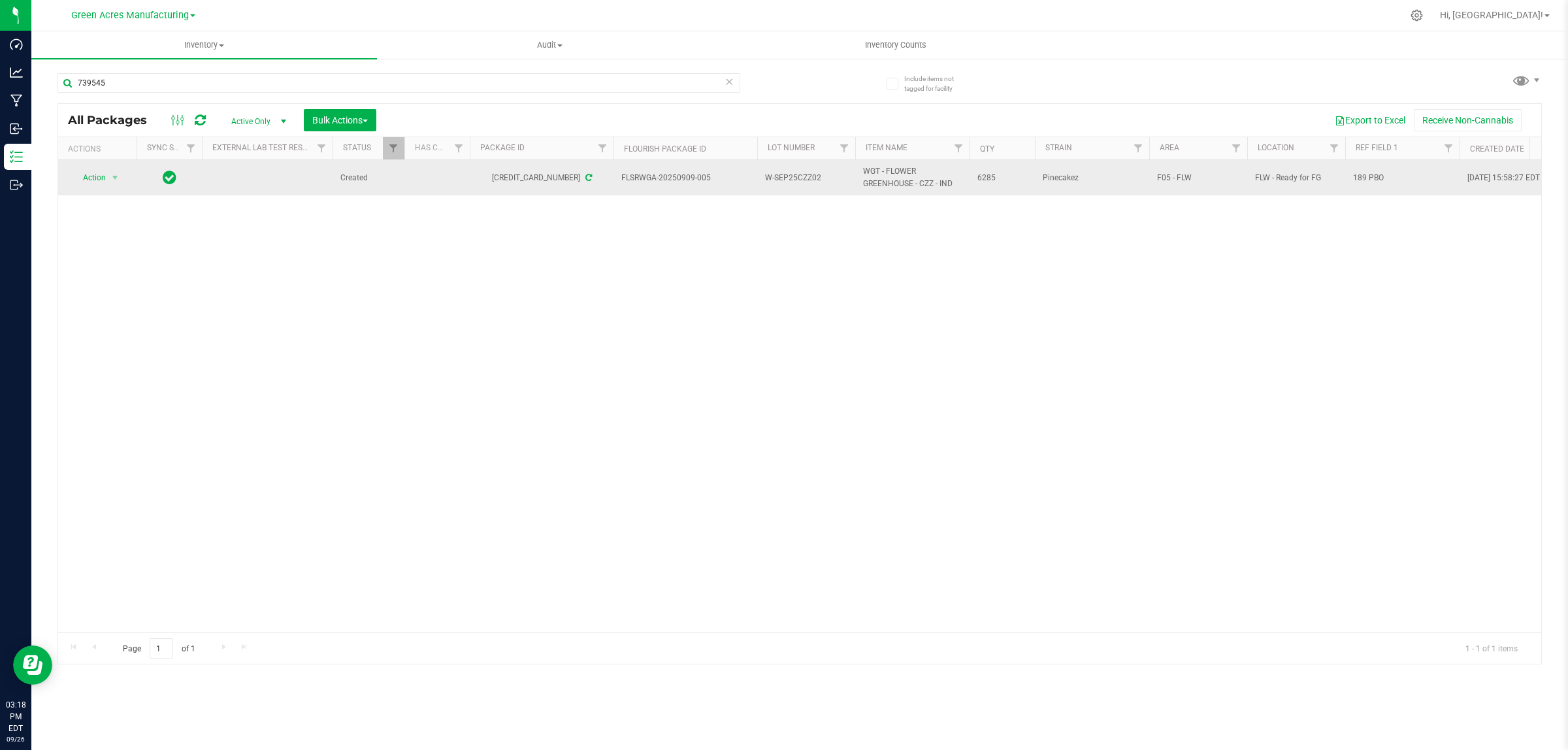
click at [1367, 186] on td "189 PBO" at bounding box center [1402, 177] width 114 height 35
click at [1367, 186] on input "189 PBO" at bounding box center [1399, 178] width 110 height 20
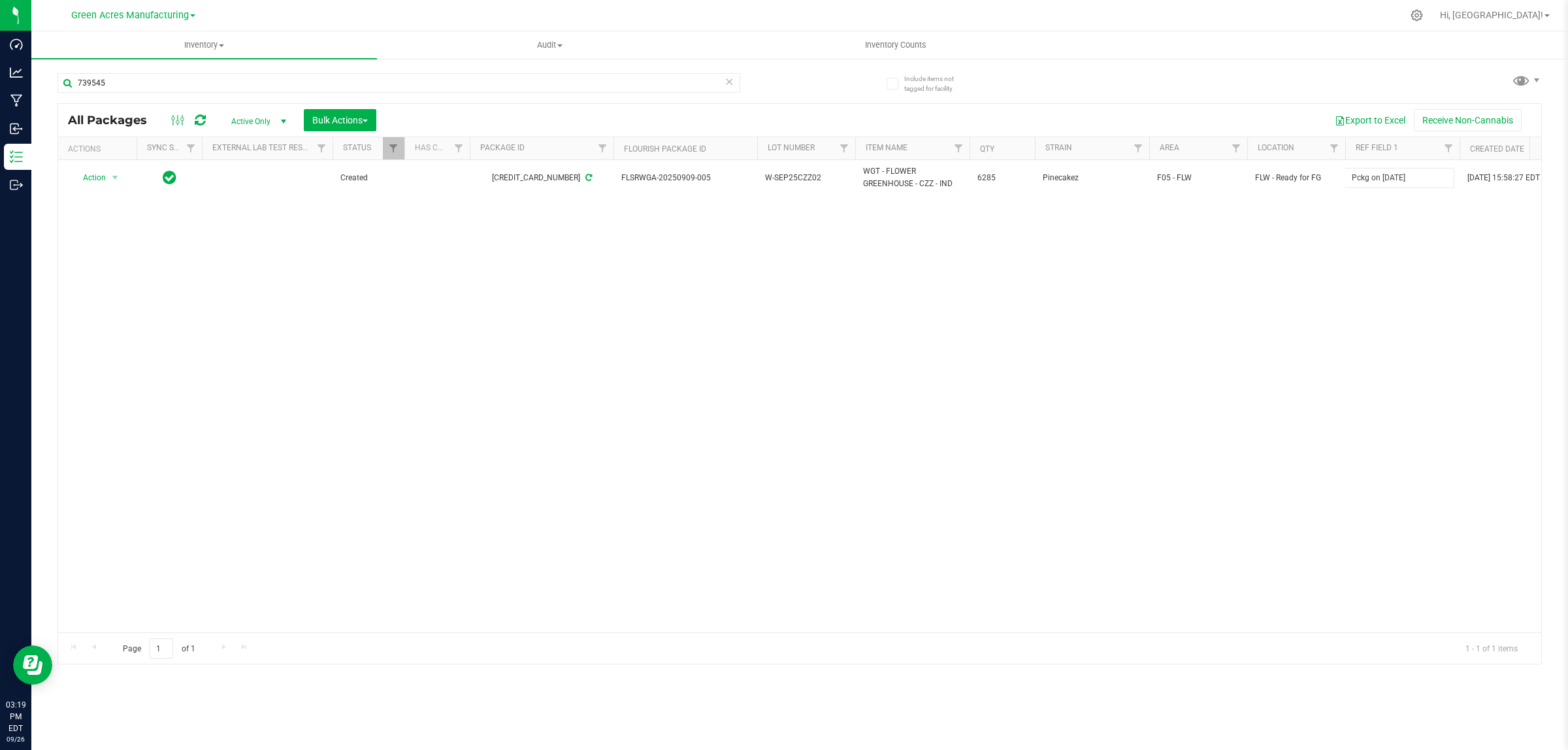
type input "Pckg on [DATE]"
click at [1069, 286] on div "Action Action Adjust qty Create package Edit attributes Global inventory Locate…" at bounding box center [799, 396] width 1483 height 472
click at [475, 95] on div "739545" at bounding box center [398, 88] width 682 height 30
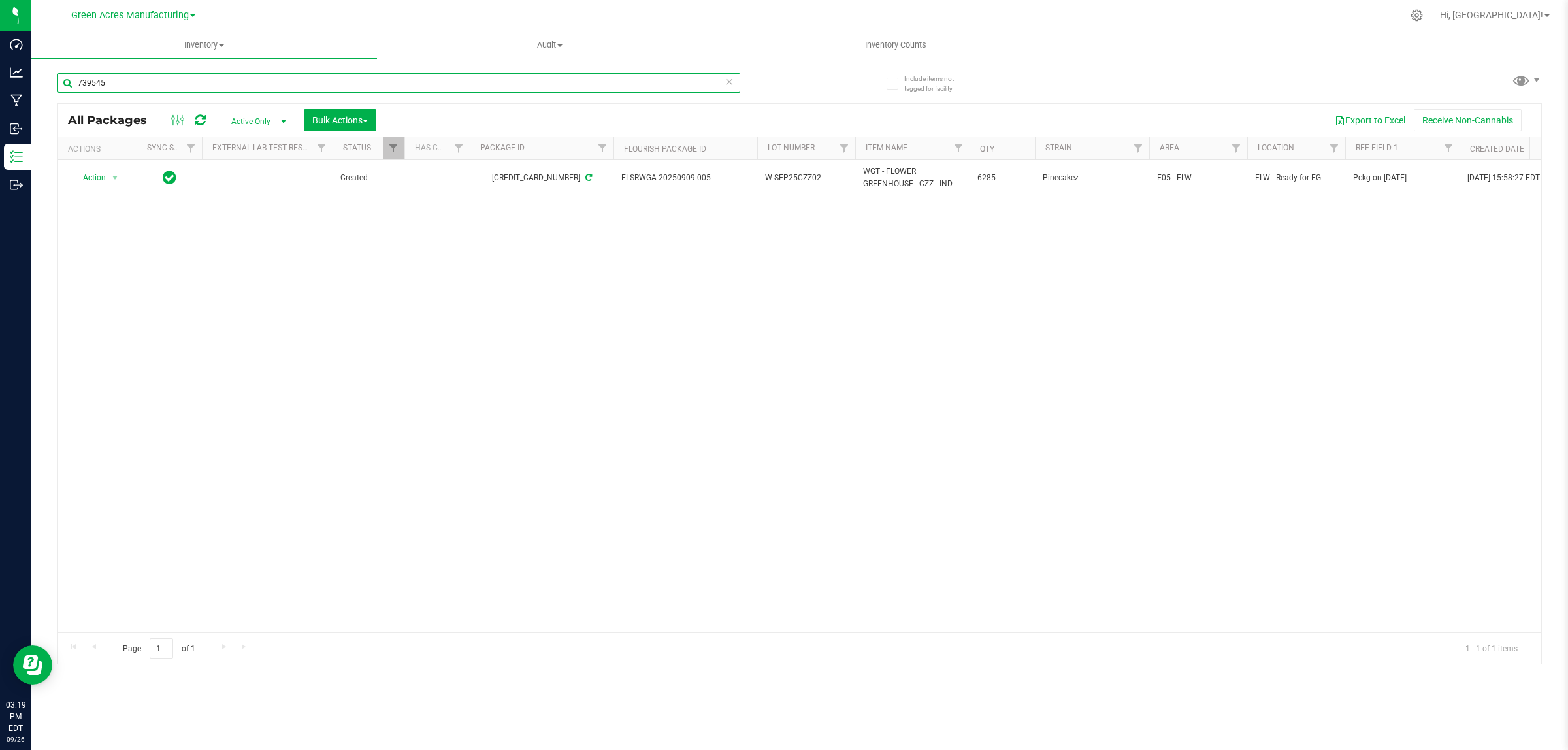
click at [472, 85] on input "739545" at bounding box center [398, 83] width 682 height 19
click at [520, 79] on input "840751" at bounding box center [398, 83] width 682 height 19
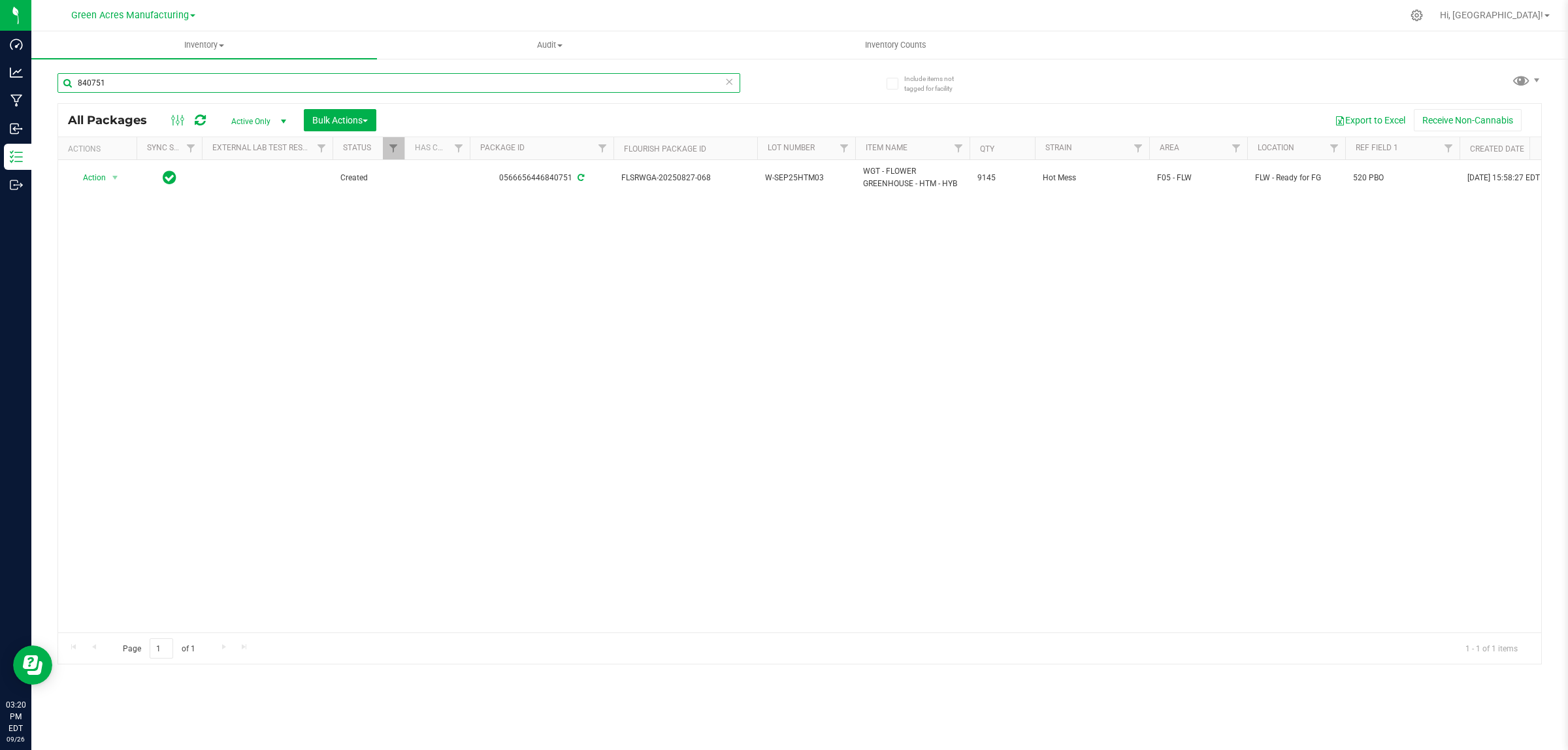
click at [520, 78] on input "840751" at bounding box center [398, 83] width 682 height 19
type input "7"
type input "4"
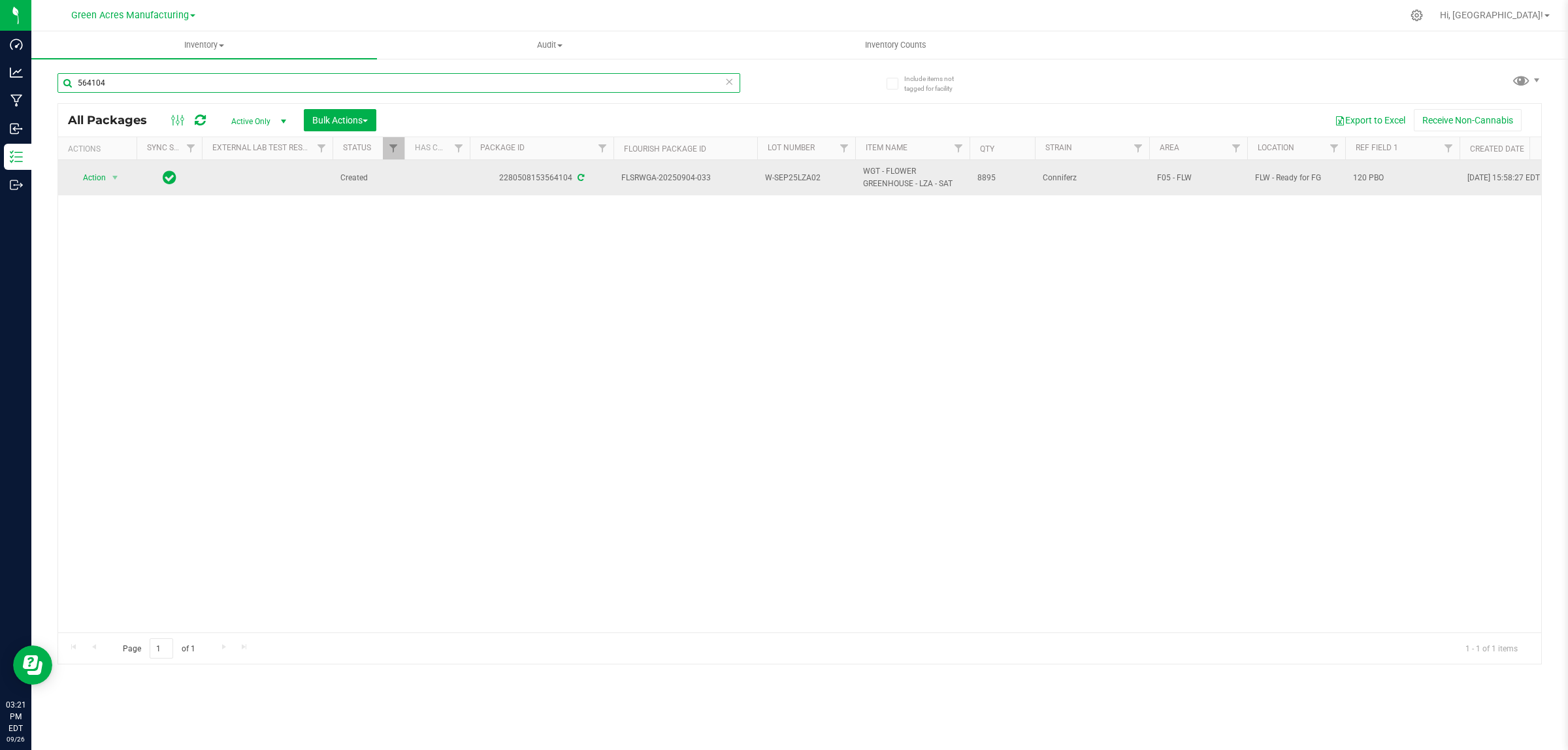
type input "564104"
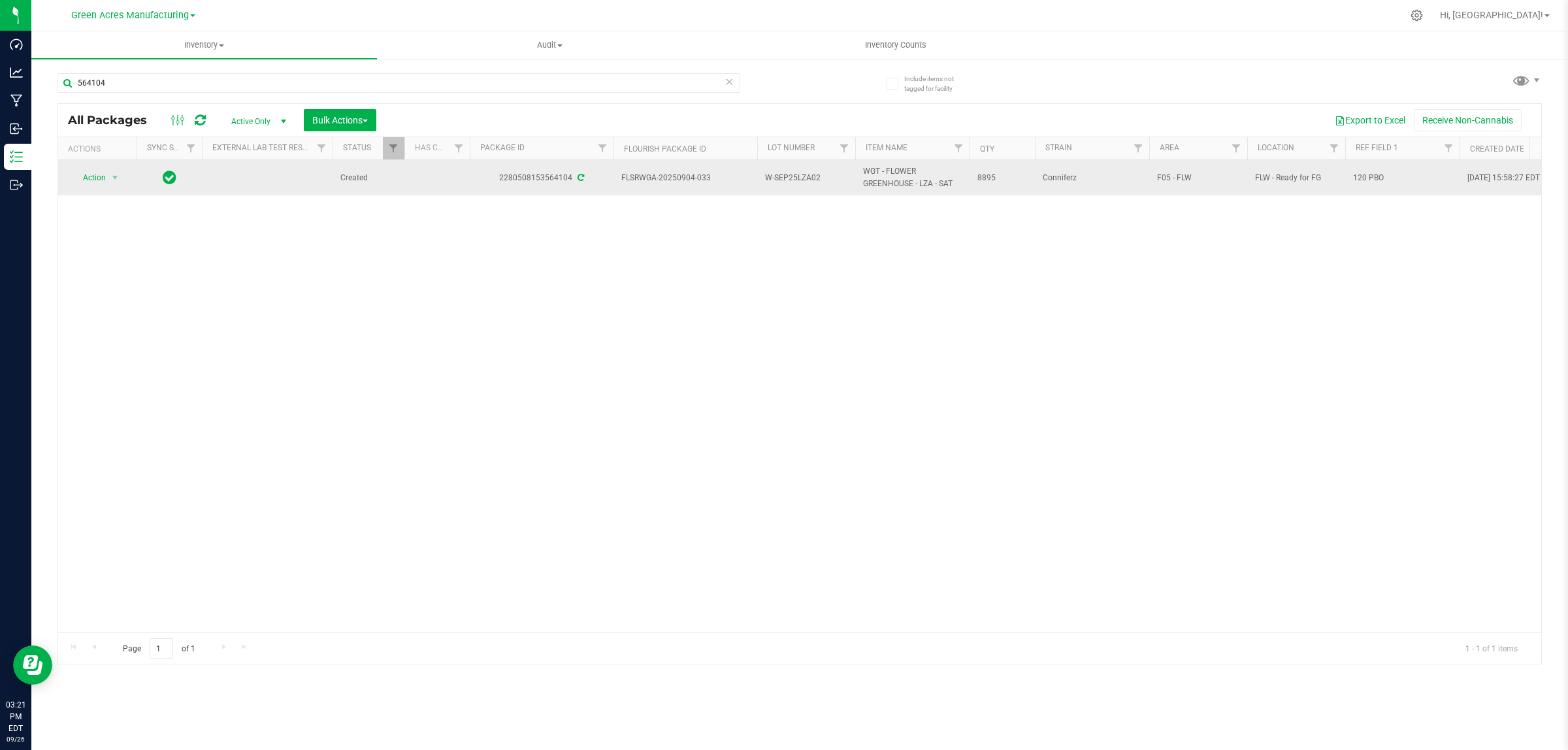
click at [1362, 185] on td "120 PBO" at bounding box center [1402, 177] width 114 height 35
click at [1362, 185] on input "120 PBO" at bounding box center [1399, 178] width 110 height 20
type input "Pckg on [DATE]"
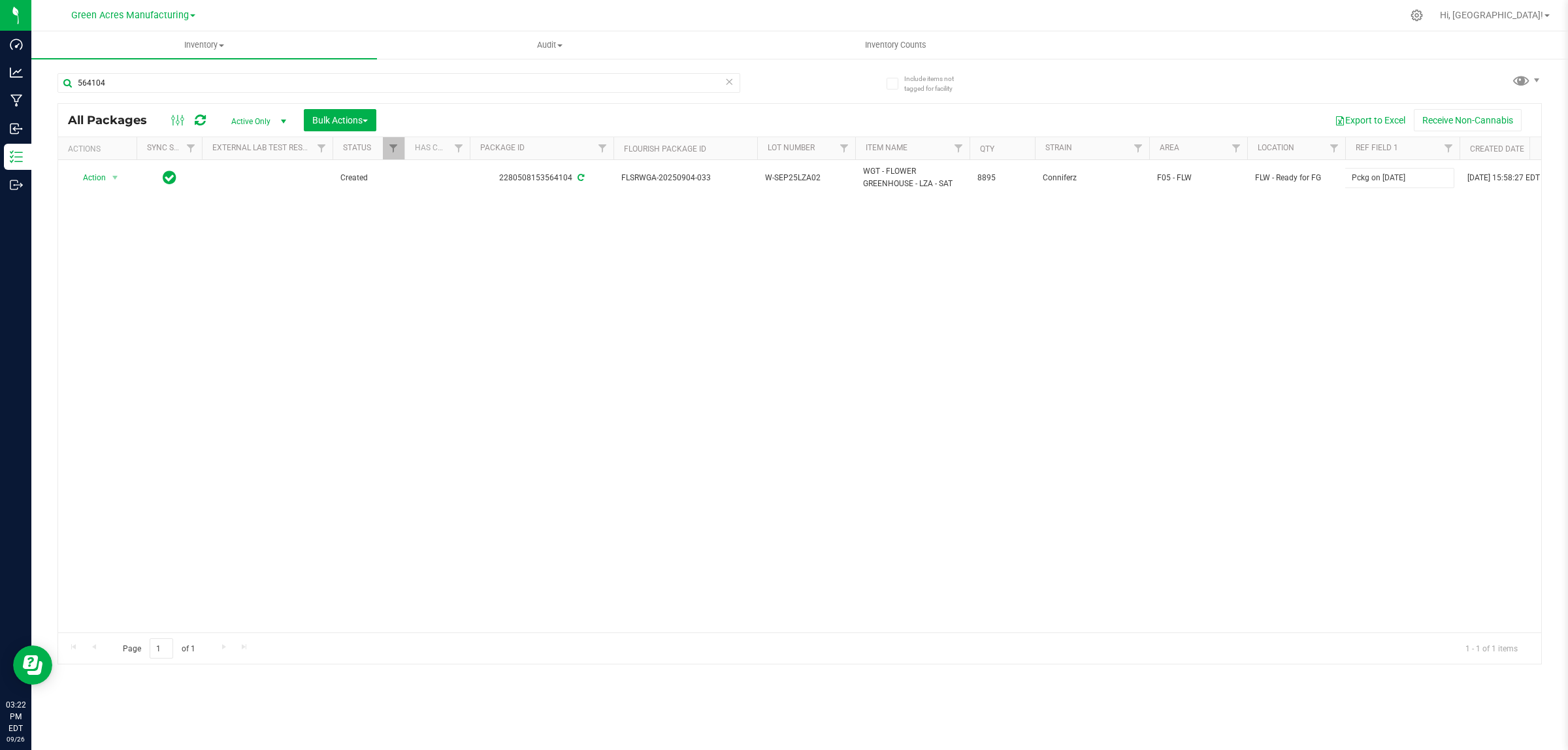
click at [1177, 316] on div "All Packages Active Only Active Only Lab Samples Locked All External Internal B…" at bounding box center [799, 384] width 1484 height 561
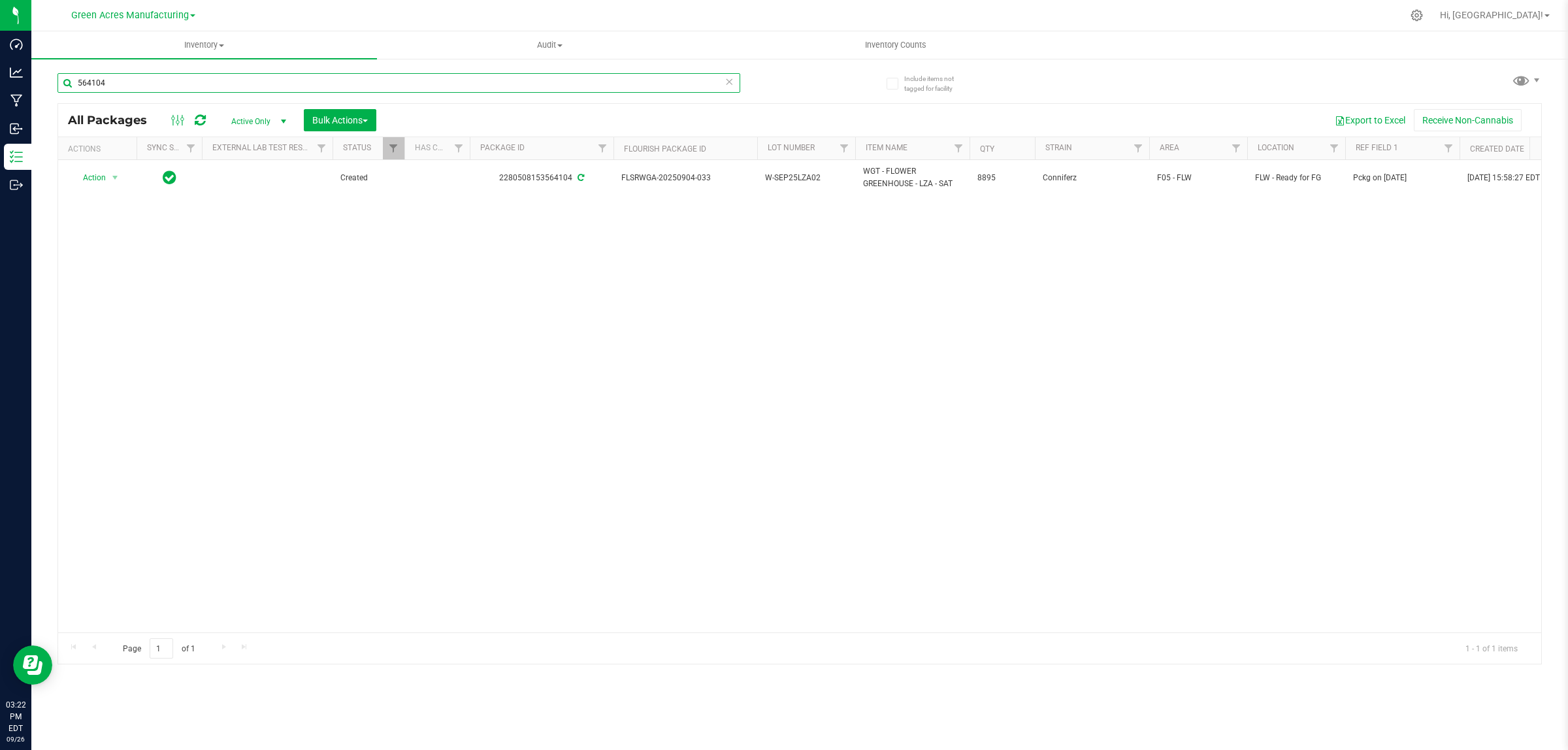
click at [464, 83] on input "564104" at bounding box center [398, 83] width 682 height 19
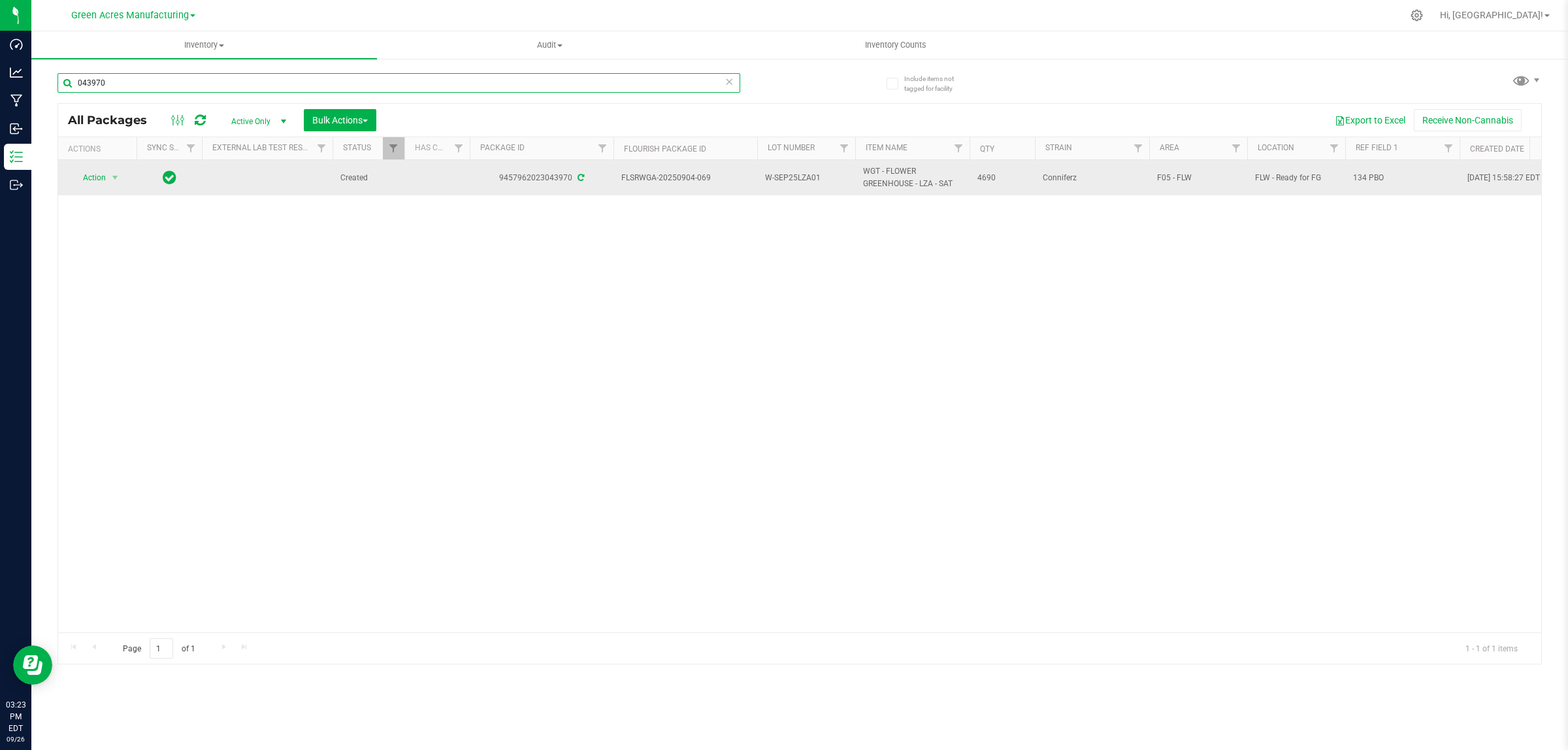
type input "043970"
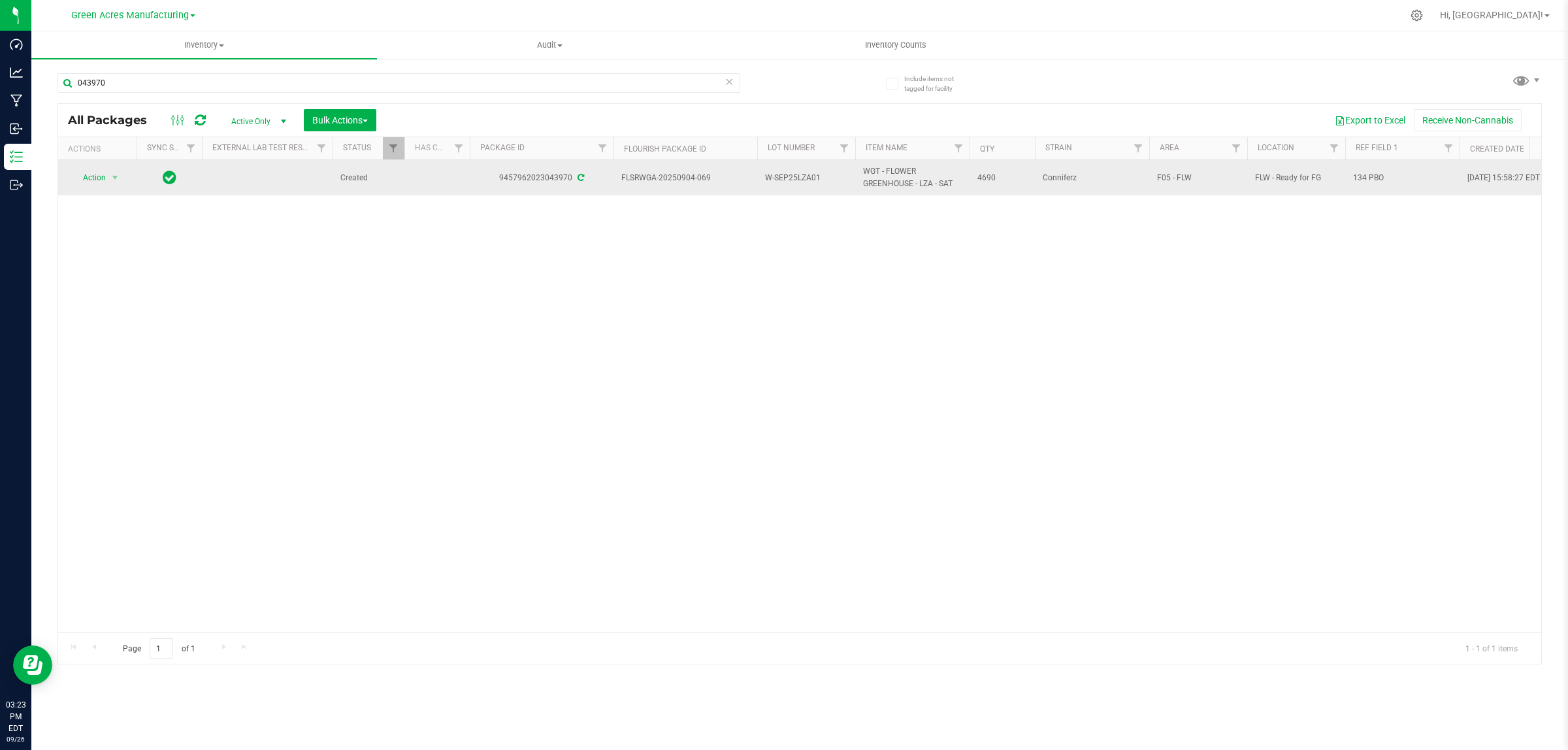
click at [1373, 178] on span "134 PBO" at bounding box center [1402, 177] width 98 height 12
click at [1373, 178] on input "134 PBO" at bounding box center [1399, 178] width 110 height 20
type input "Pckg on [DATE]"
click at [1318, 317] on div "All Packages Active Only Active Only Lab Samples Locked All External Internal B…" at bounding box center [799, 384] width 1484 height 561
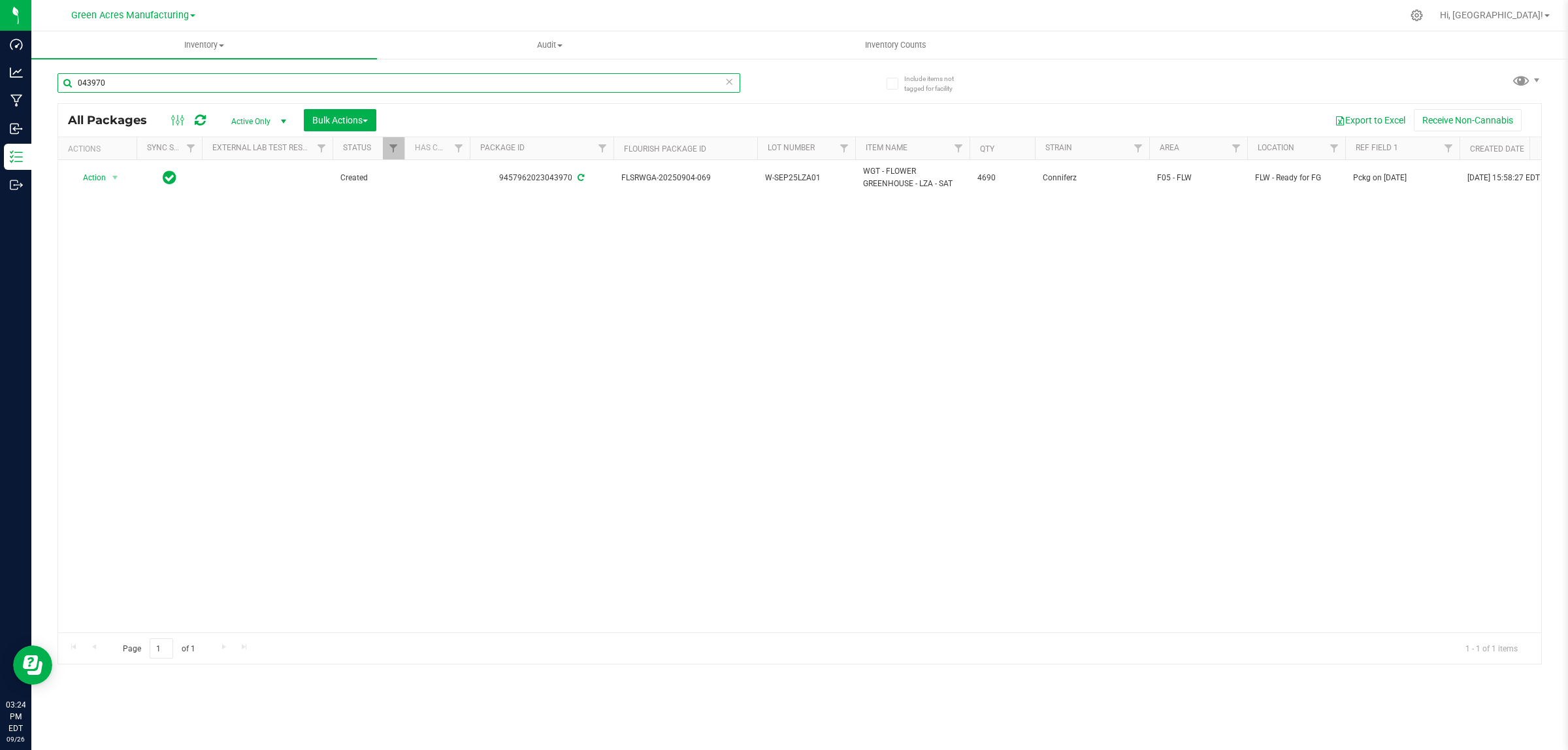
click at [537, 79] on input "043970" at bounding box center [398, 83] width 682 height 19
click at [537, 78] on input "043970" at bounding box center [398, 83] width 682 height 19
click at [537, 79] on input "043970" at bounding box center [398, 83] width 682 height 19
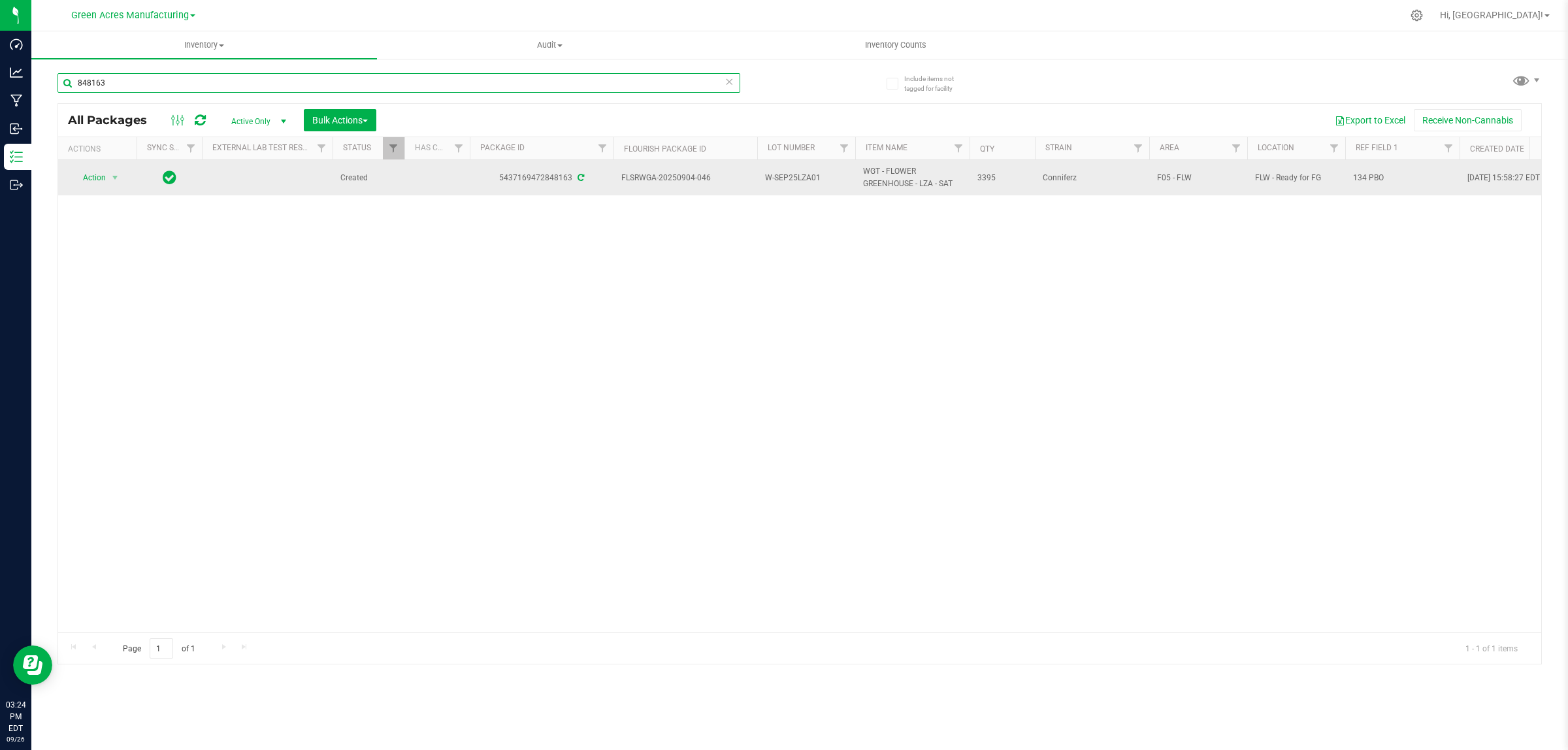
type input "848163"
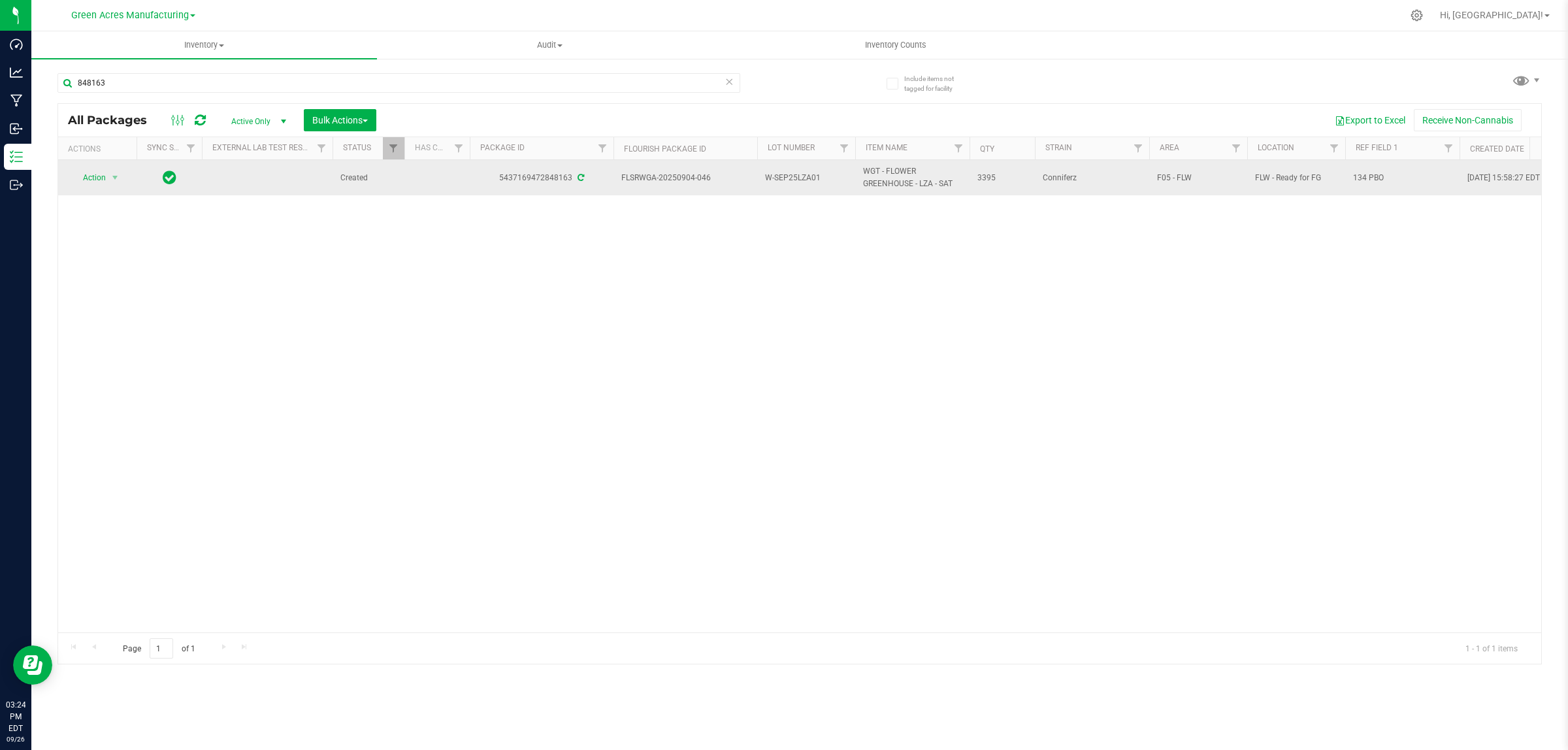
click at [1384, 181] on span "134 PBO" at bounding box center [1402, 177] width 98 height 12
click at [1384, 182] on input "134 PBO" at bounding box center [1399, 178] width 110 height 20
type input "p"
type input "Pckg on [DATE]"
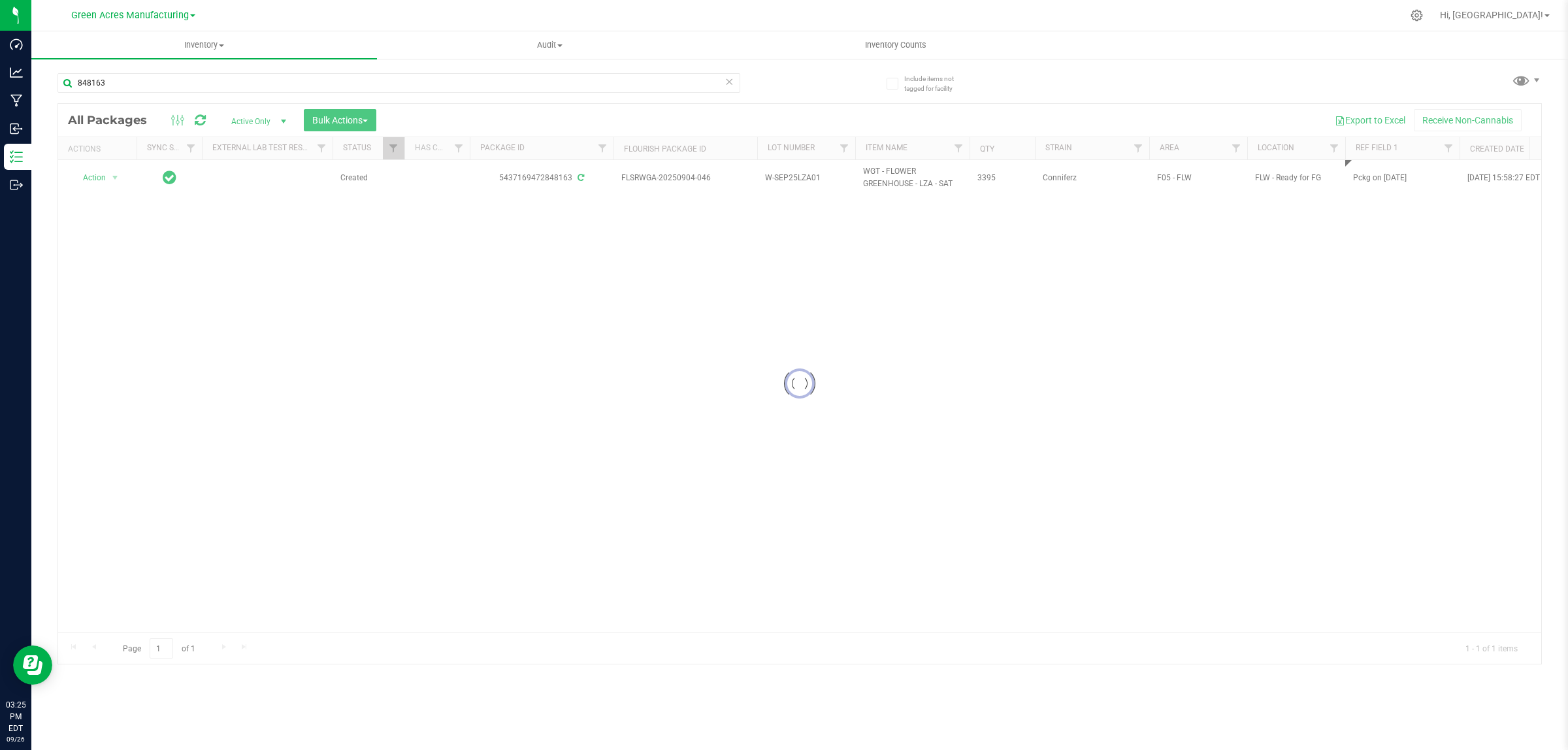
click at [1171, 233] on div "Loading... All Packages Active Only Active Only Lab Samples Locked All External…" at bounding box center [799, 384] width 1484 height 561
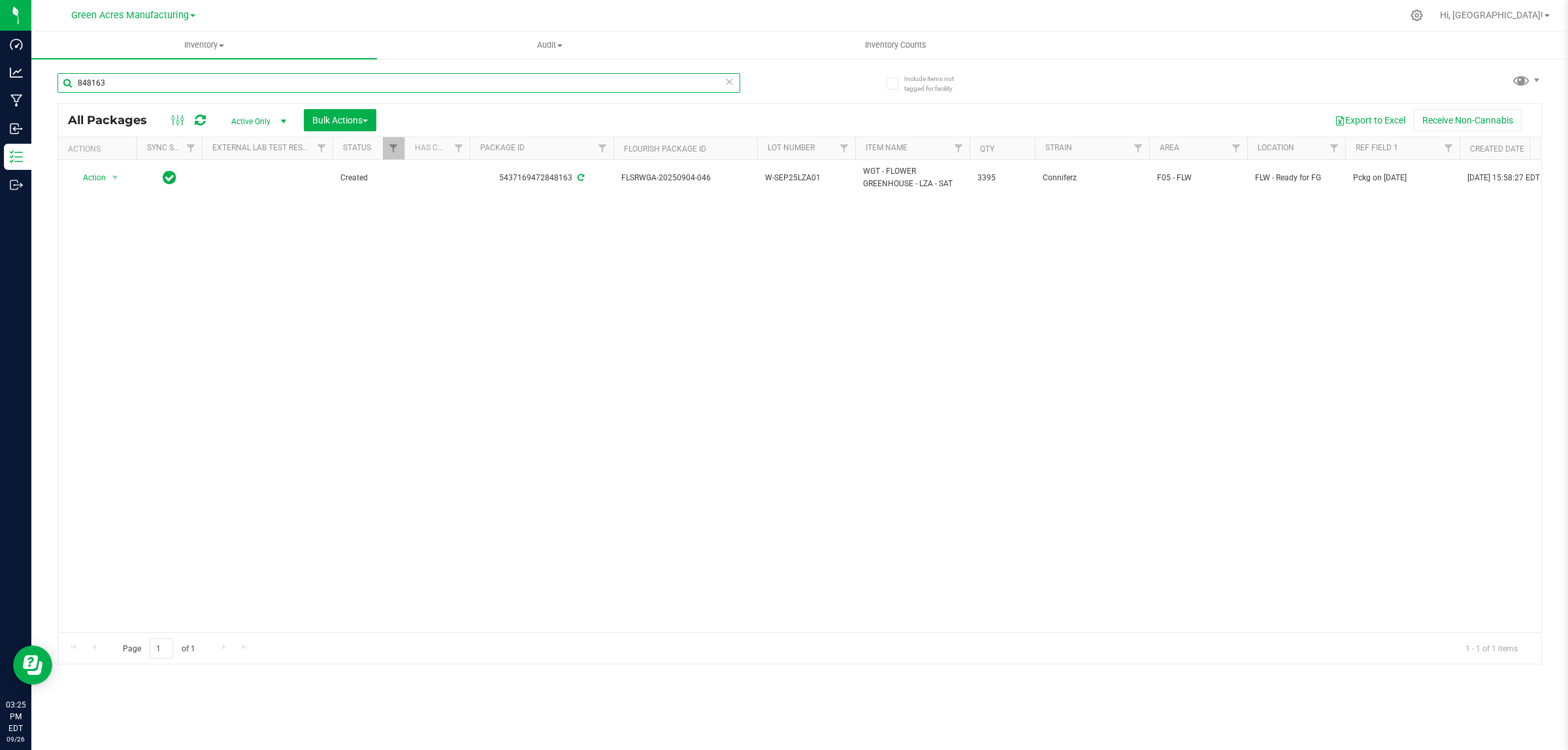
click at [590, 84] on input "848163" at bounding box center [398, 83] width 682 height 19
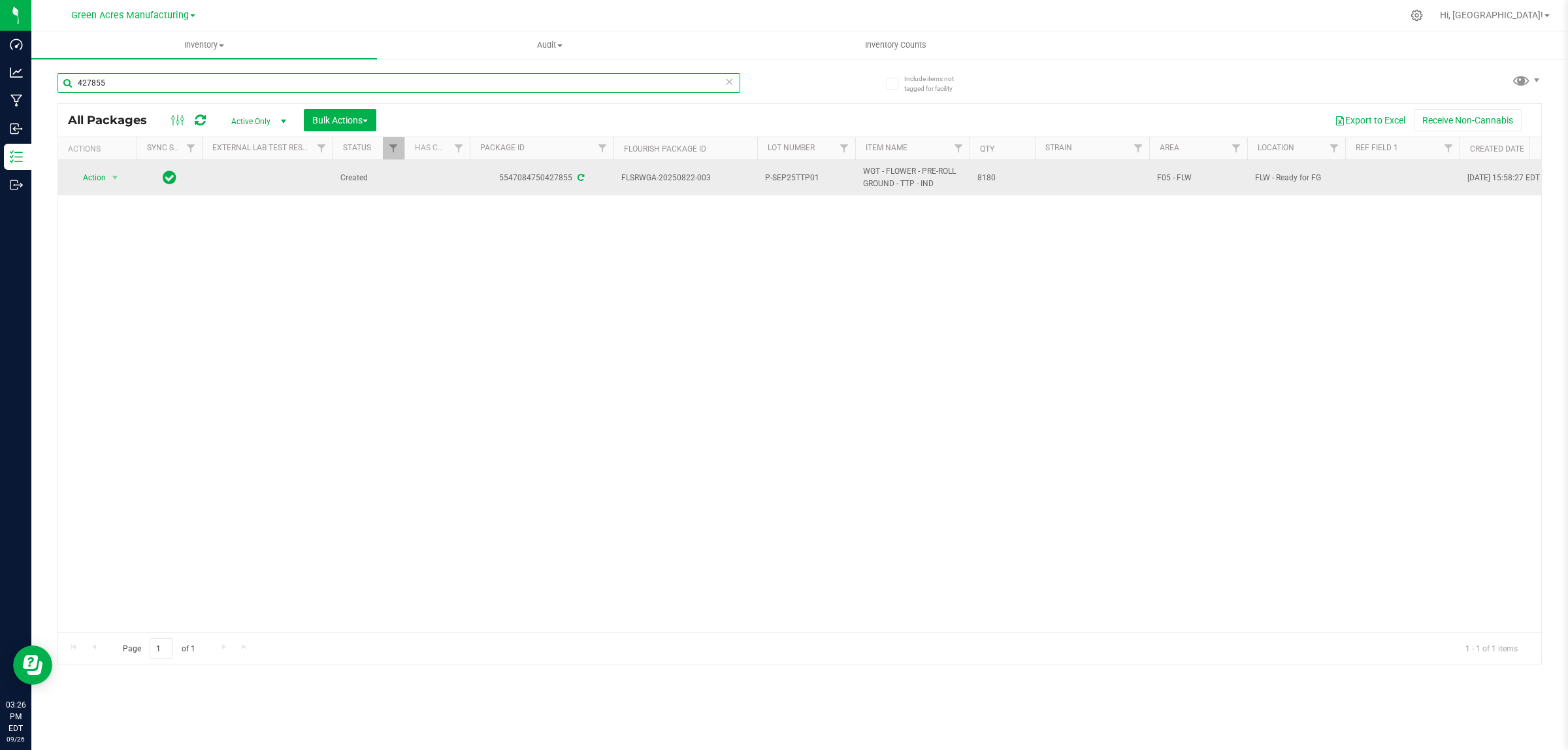
type input "427855"
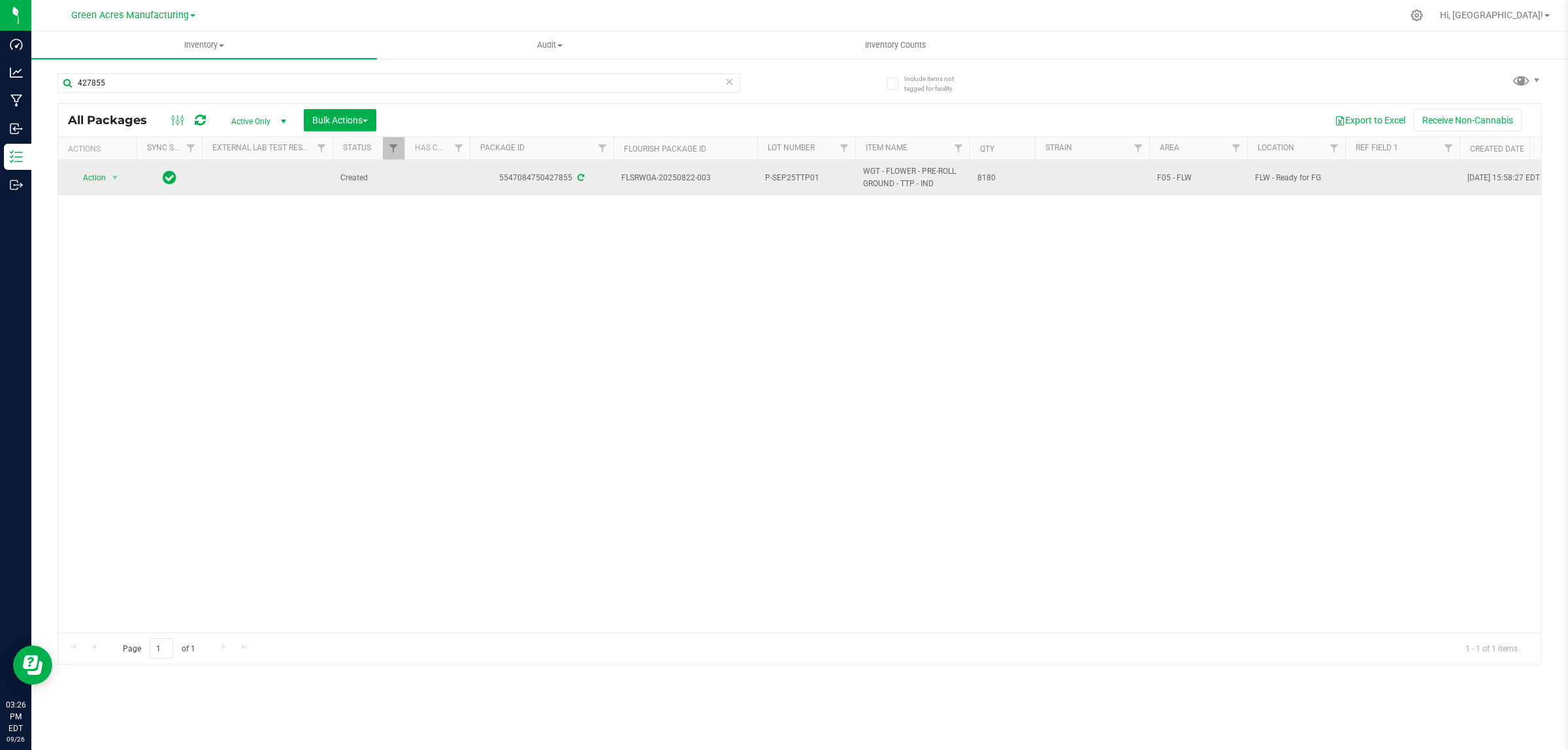
click at [1382, 181] on td at bounding box center [1402, 177] width 114 height 35
type input "Pckg on [DATE]"
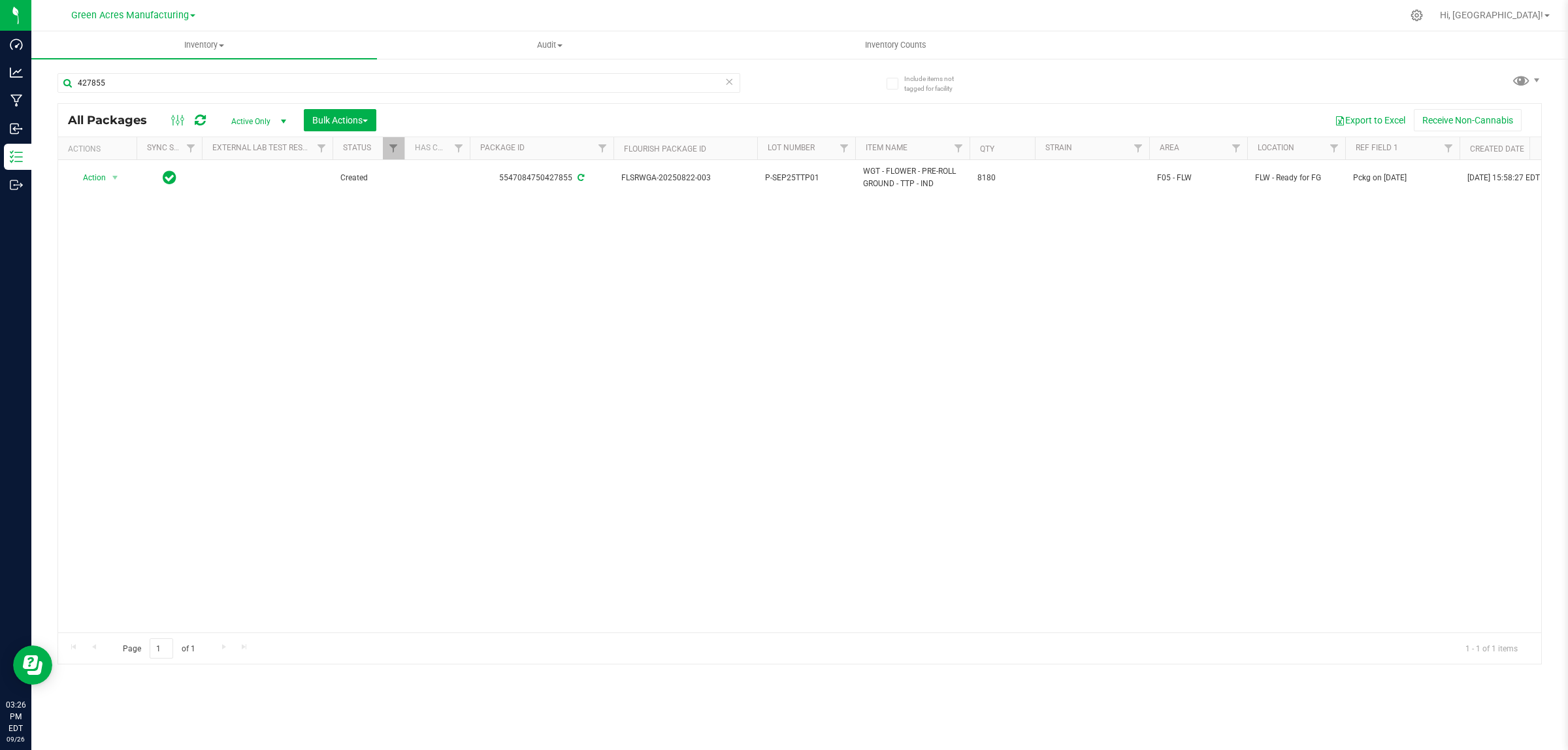
click at [900, 331] on div "Action Action Adjust qty Create package Edit attributes Global inventory Locate…" at bounding box center [799, 396] width 1483 height 472
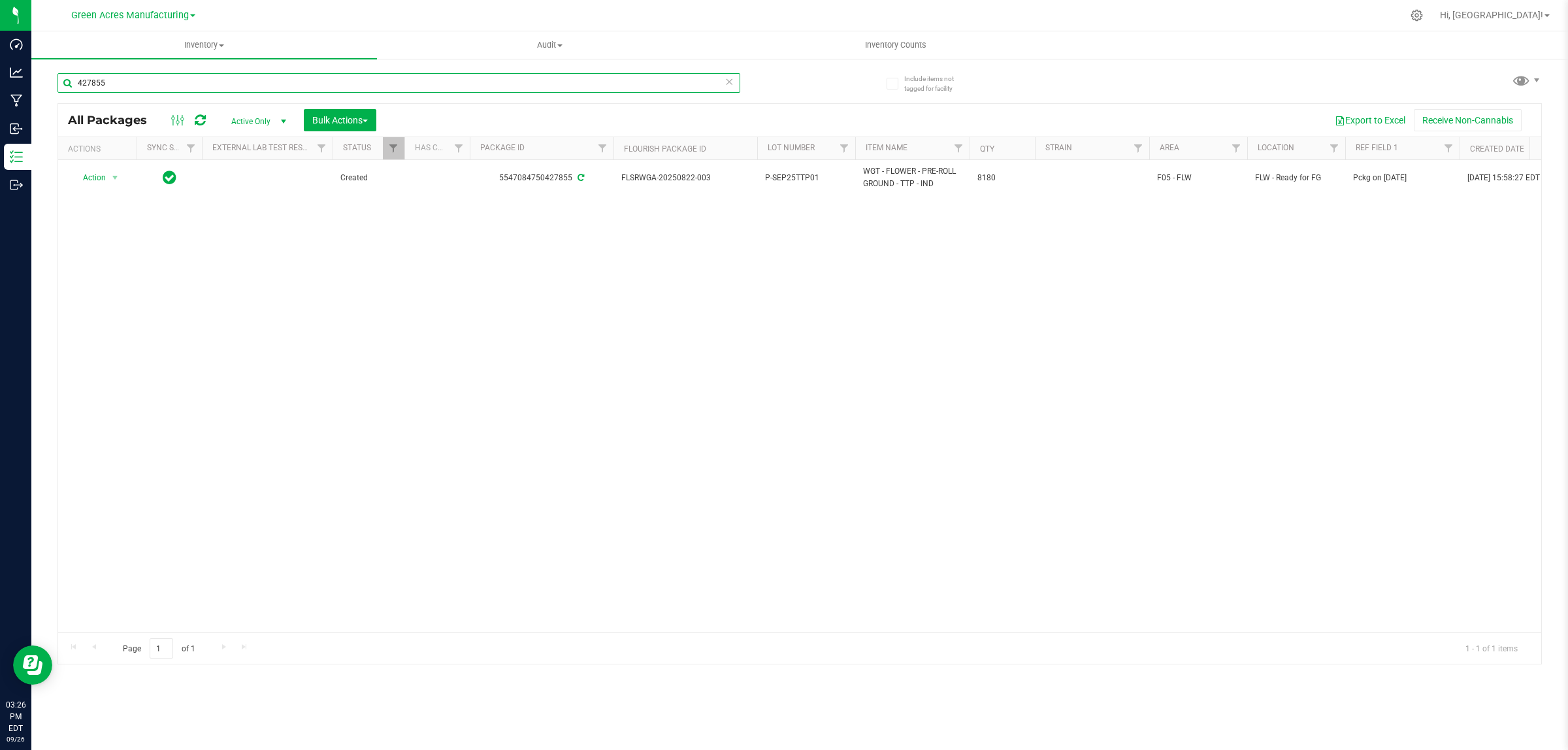
click at [591, 83] on input "427855" at bounding box center [398, 83] width 682 height 19
click at [591, 82] on input "427855" at bounding box center [398, 83] width 682 height 19
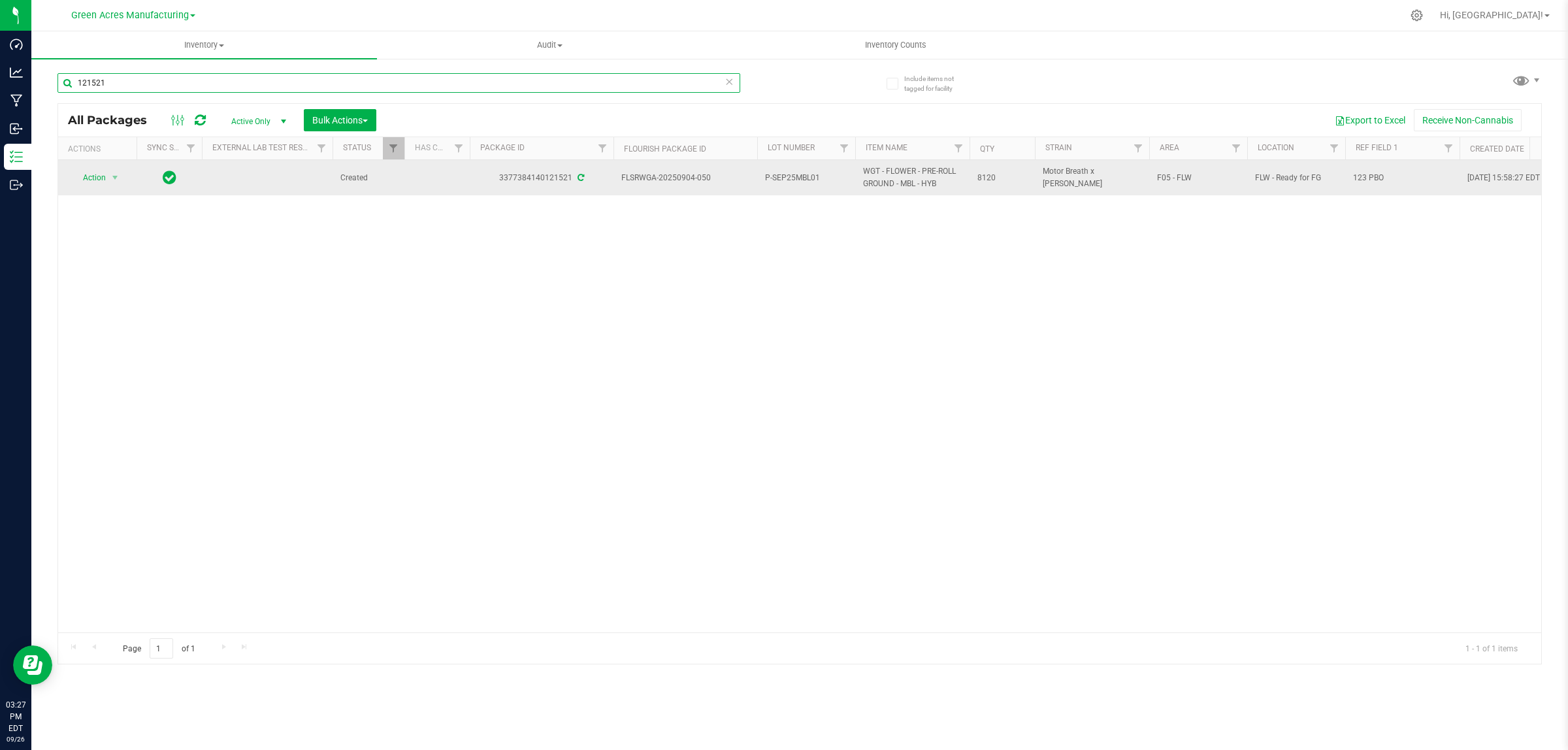
type input "121521"
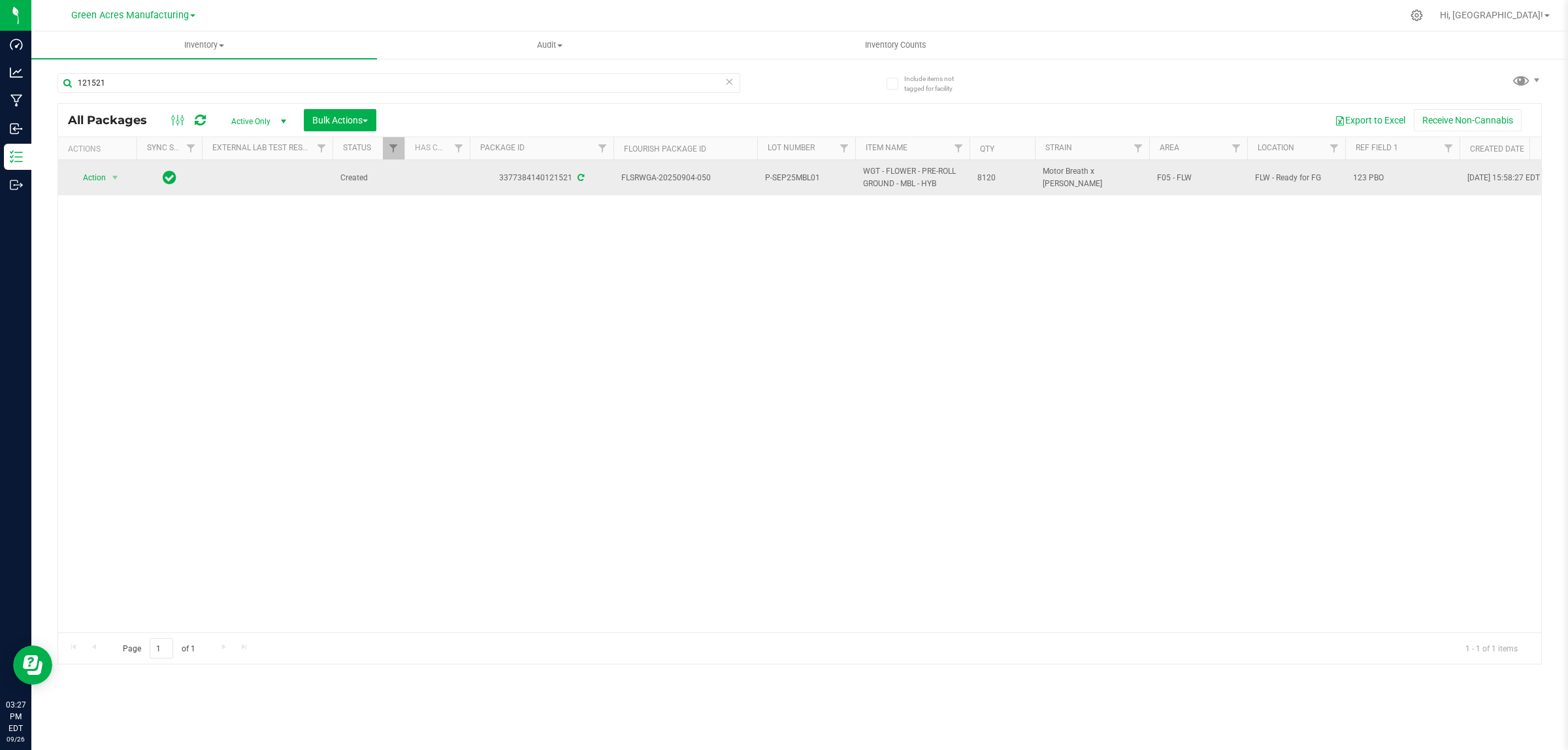
click at [1363, 180] on span "123 PBO" at bounding box center [1402, 177] width 98 height 12
click at [1363, 180] on input "123 PBO" at bounding box center [1399, 178] width 110 height 20
type input "Pckg on [DATE]"
click at [1382, 233] on div "All Packages Active Only Active Only Lab Samples Locked All External Internal B…" at bounding box center [799, 384] width 1484 height 561
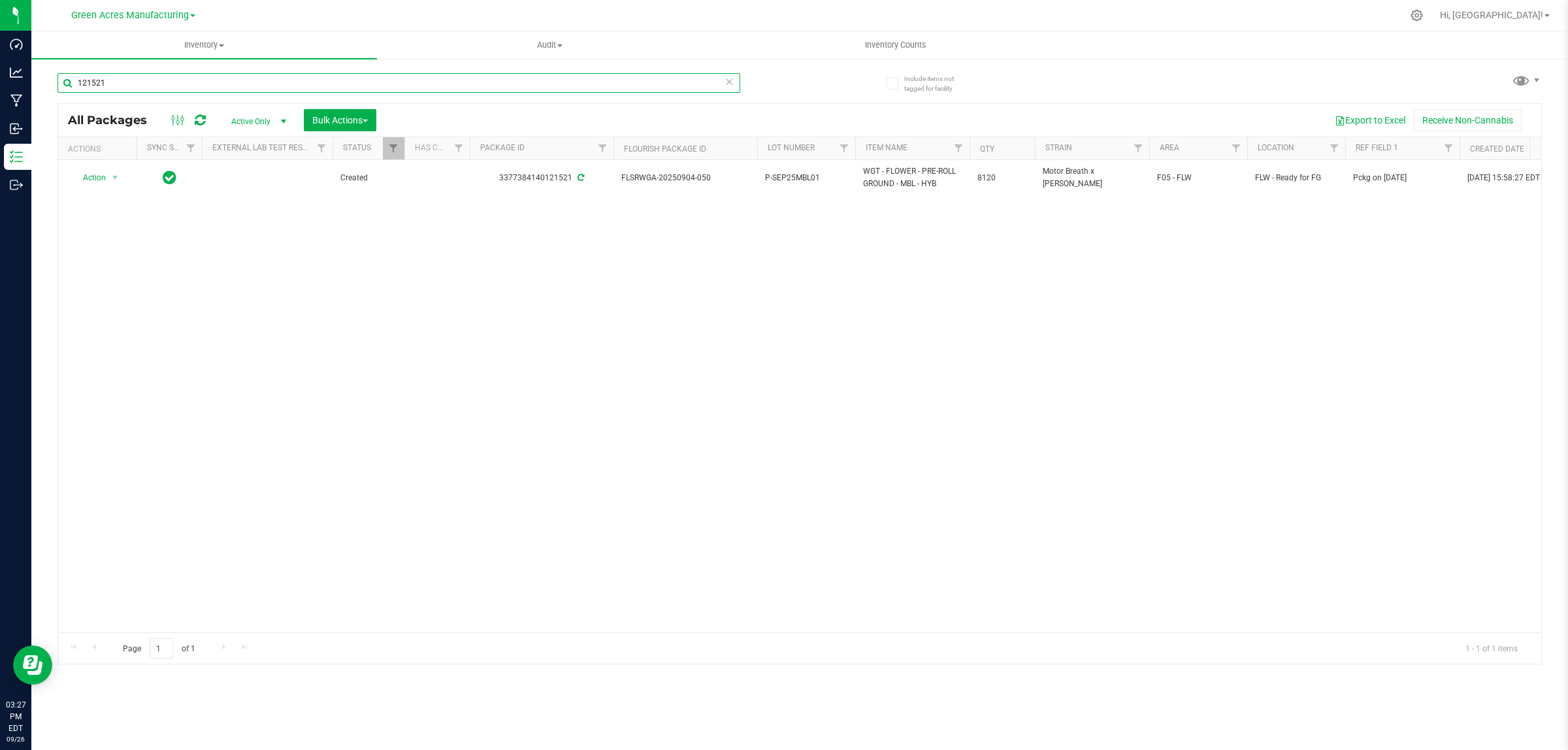
click at [512, 89] on input "121521" at bounding box center [398, 83] width 682 height 19
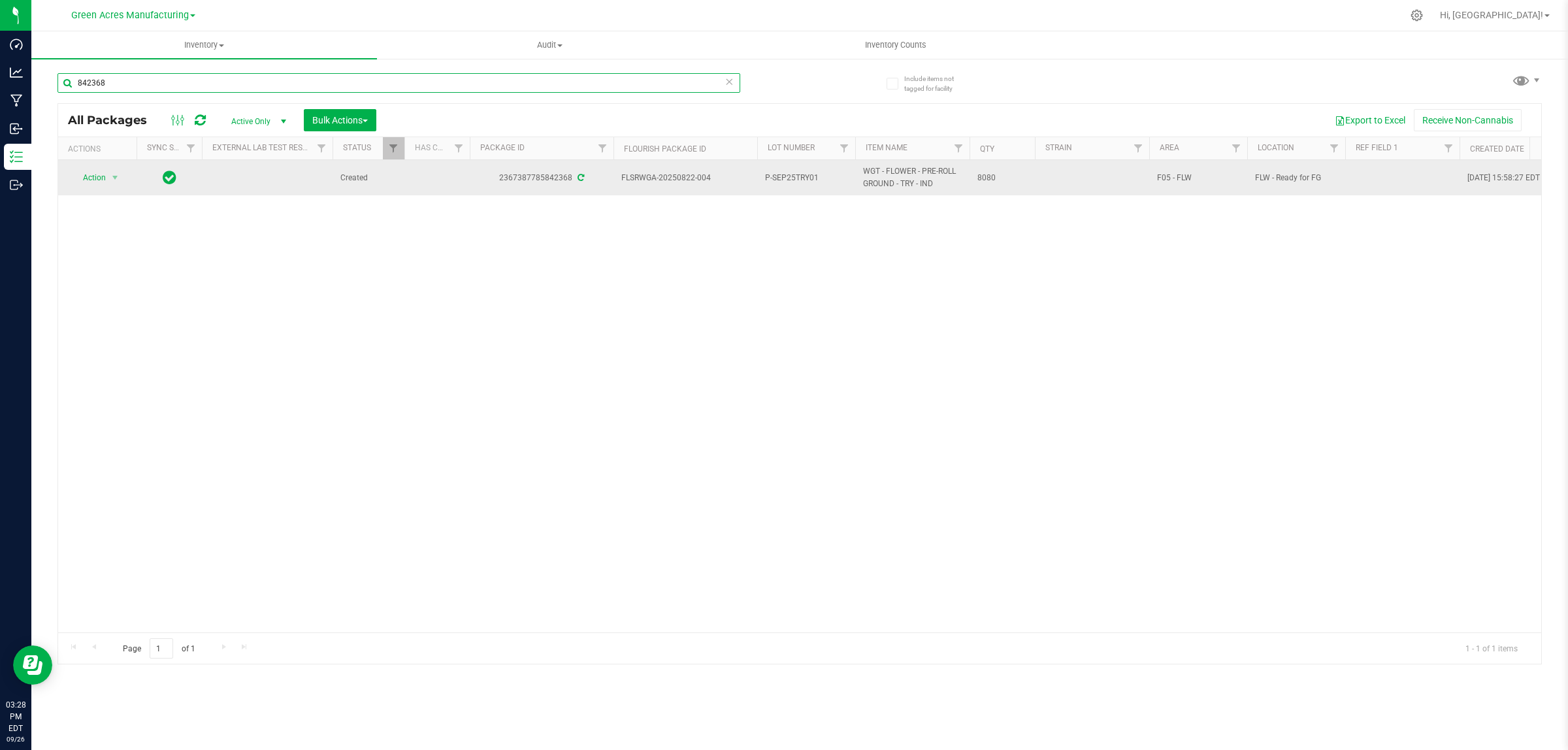
type input "842368"
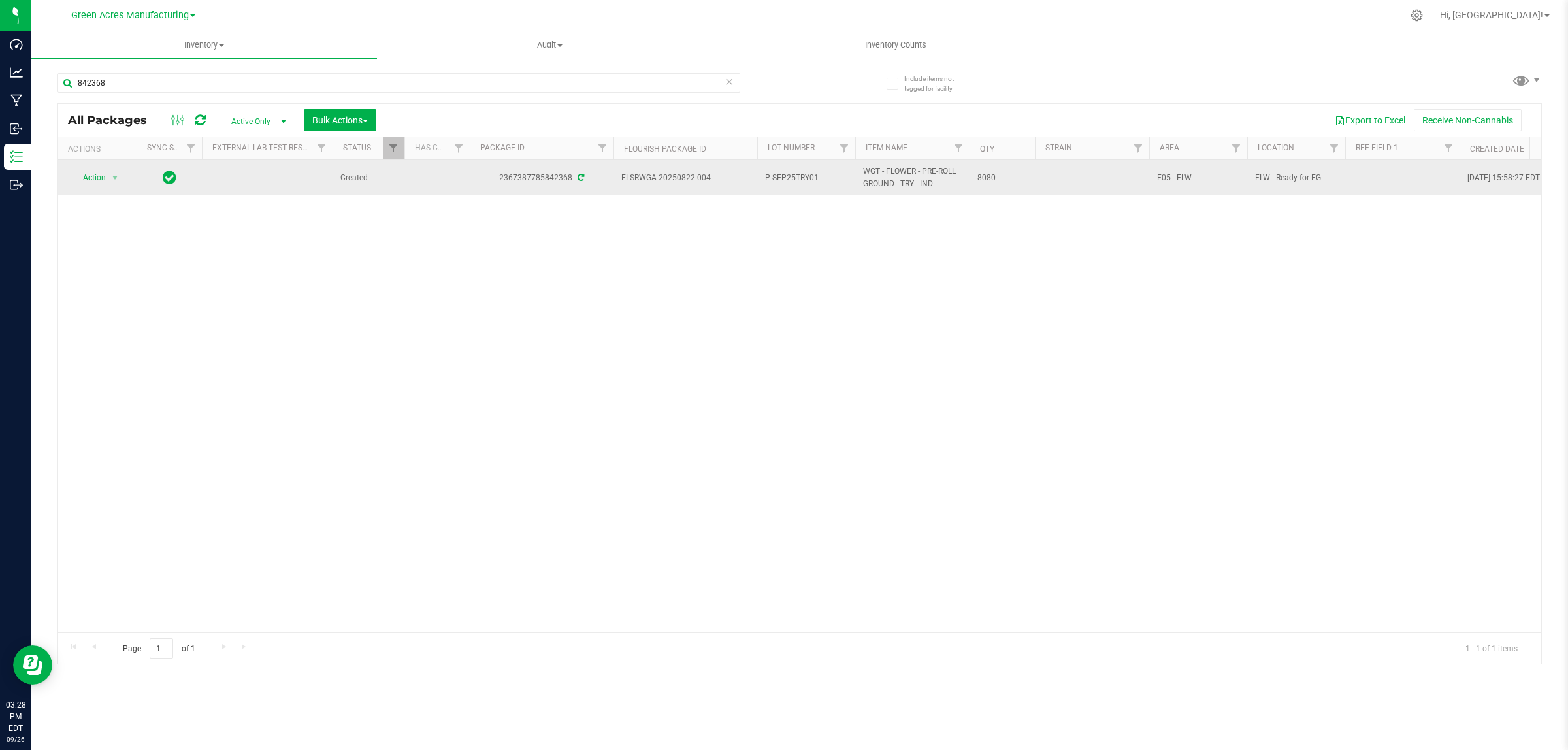
click at [1393, 168] on td at bounding box center [1402, 177] width 114 height 35
type input "Pckg on [DATE]"
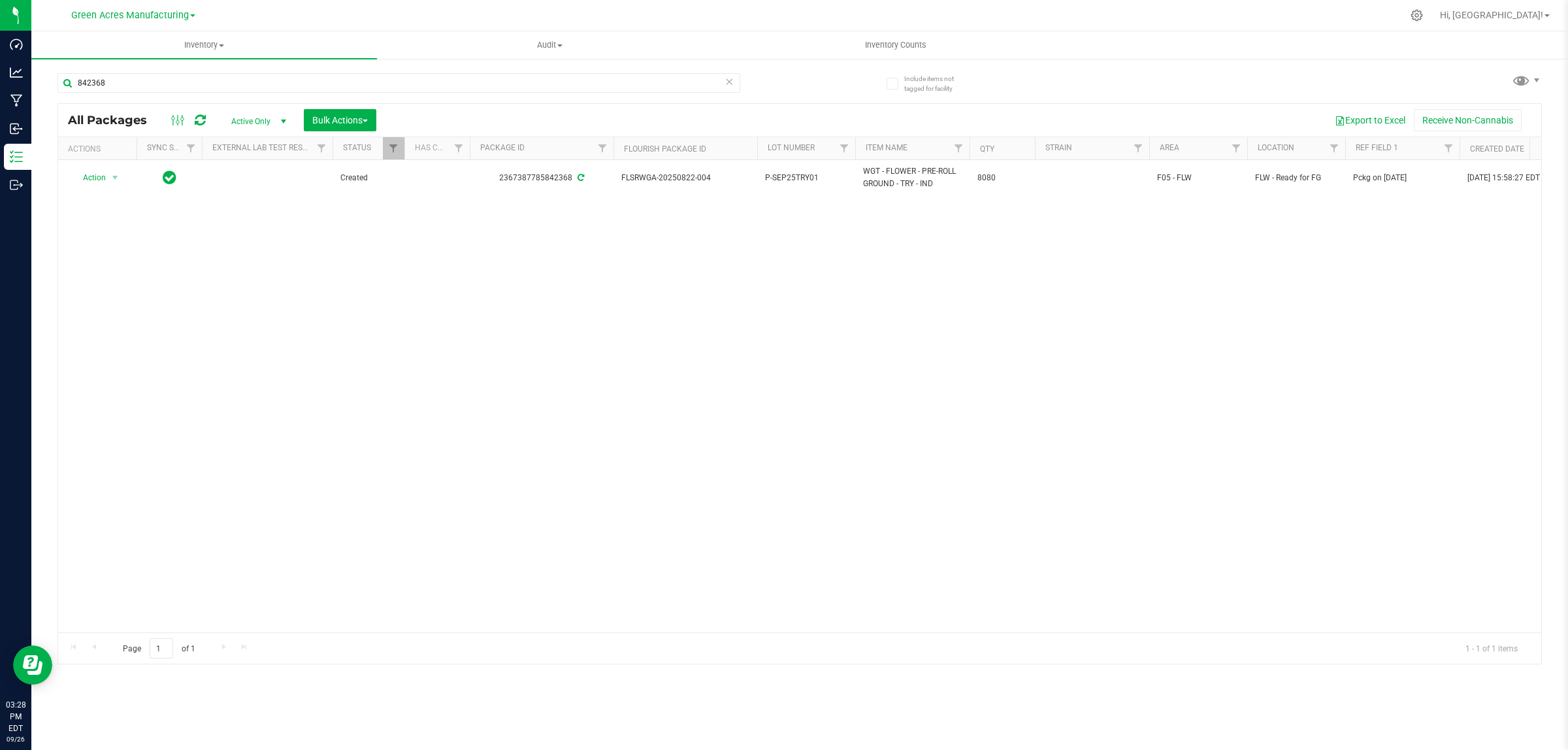
click at [962, 314] on div "Action Action Adjust qty Create package Edit attributes Global inventory Locate…" at bounding box center [799, 396] width 1483 height 472
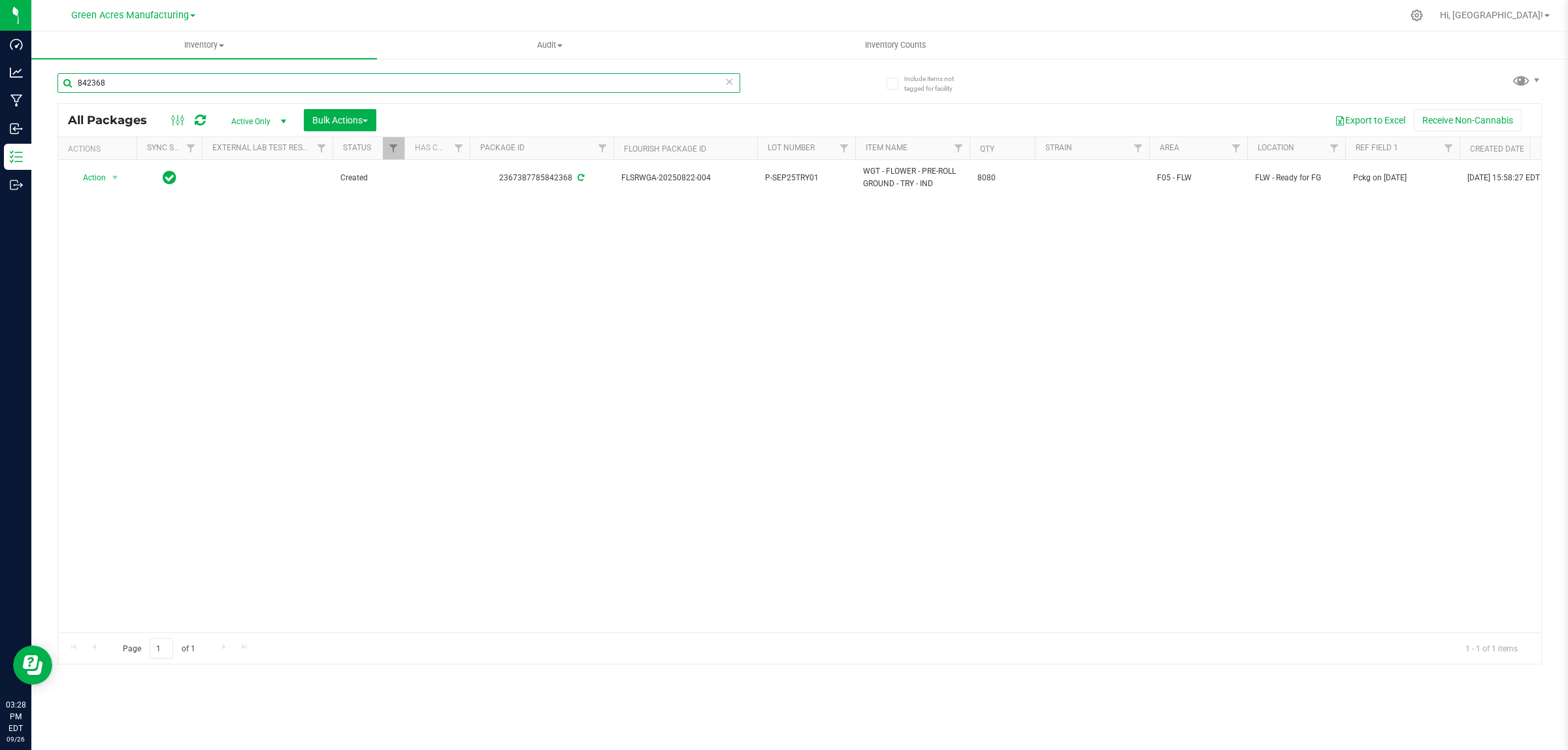
click at [630, 91] on input "842368" at bounding box center [398, 83] width 682 height 19
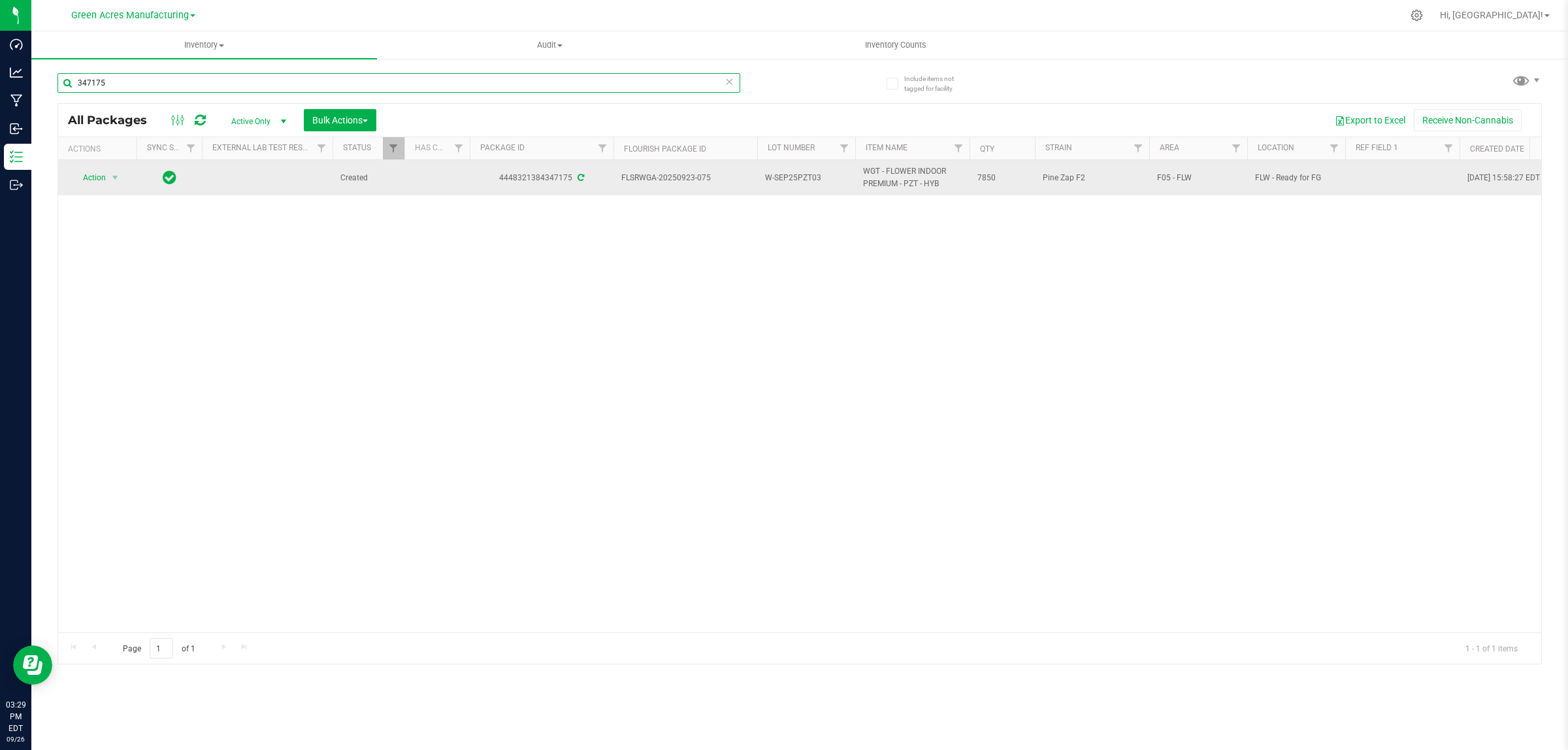
type input "347175"
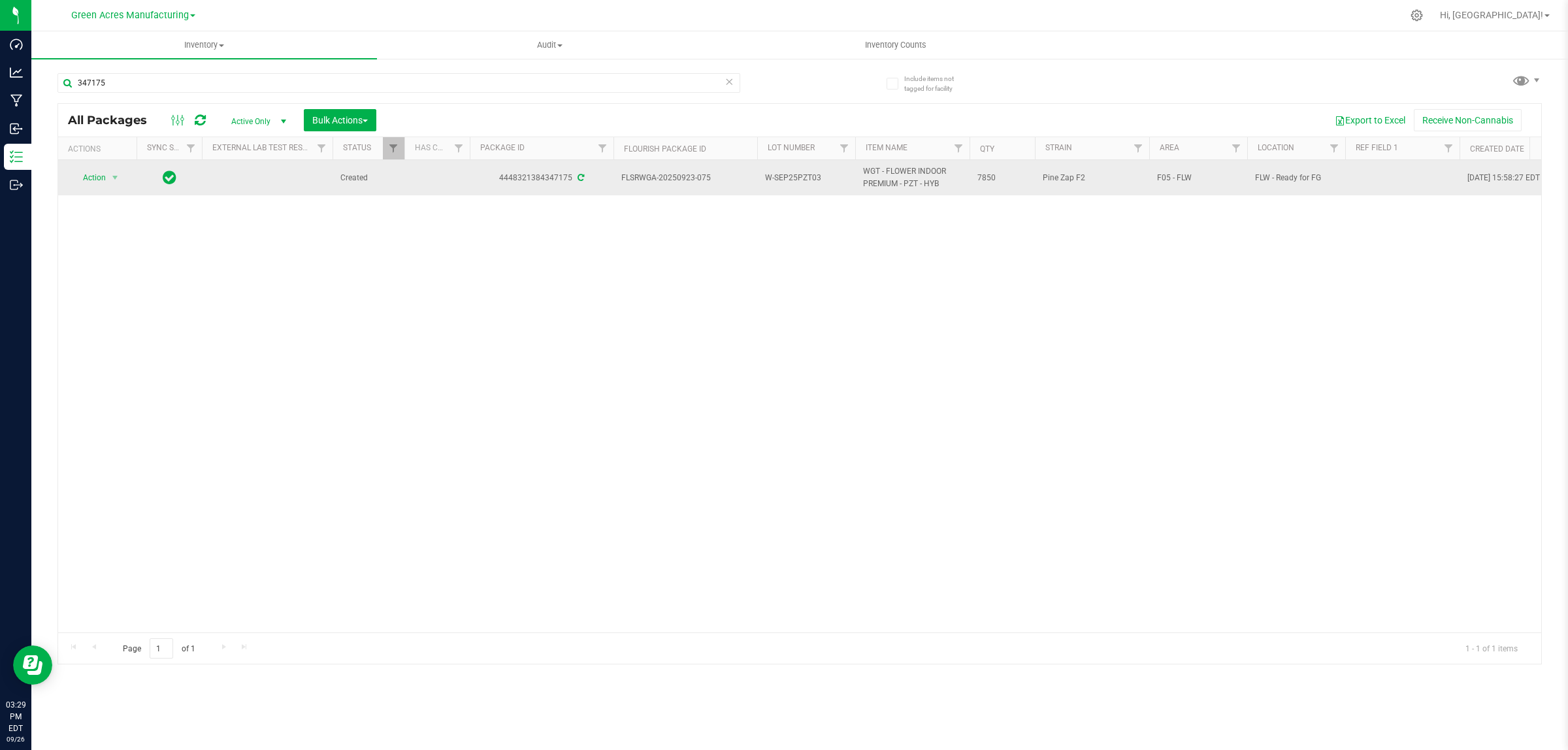
click at [1345, 178] on td at bounding box center [1402, 177] width 114 height 35
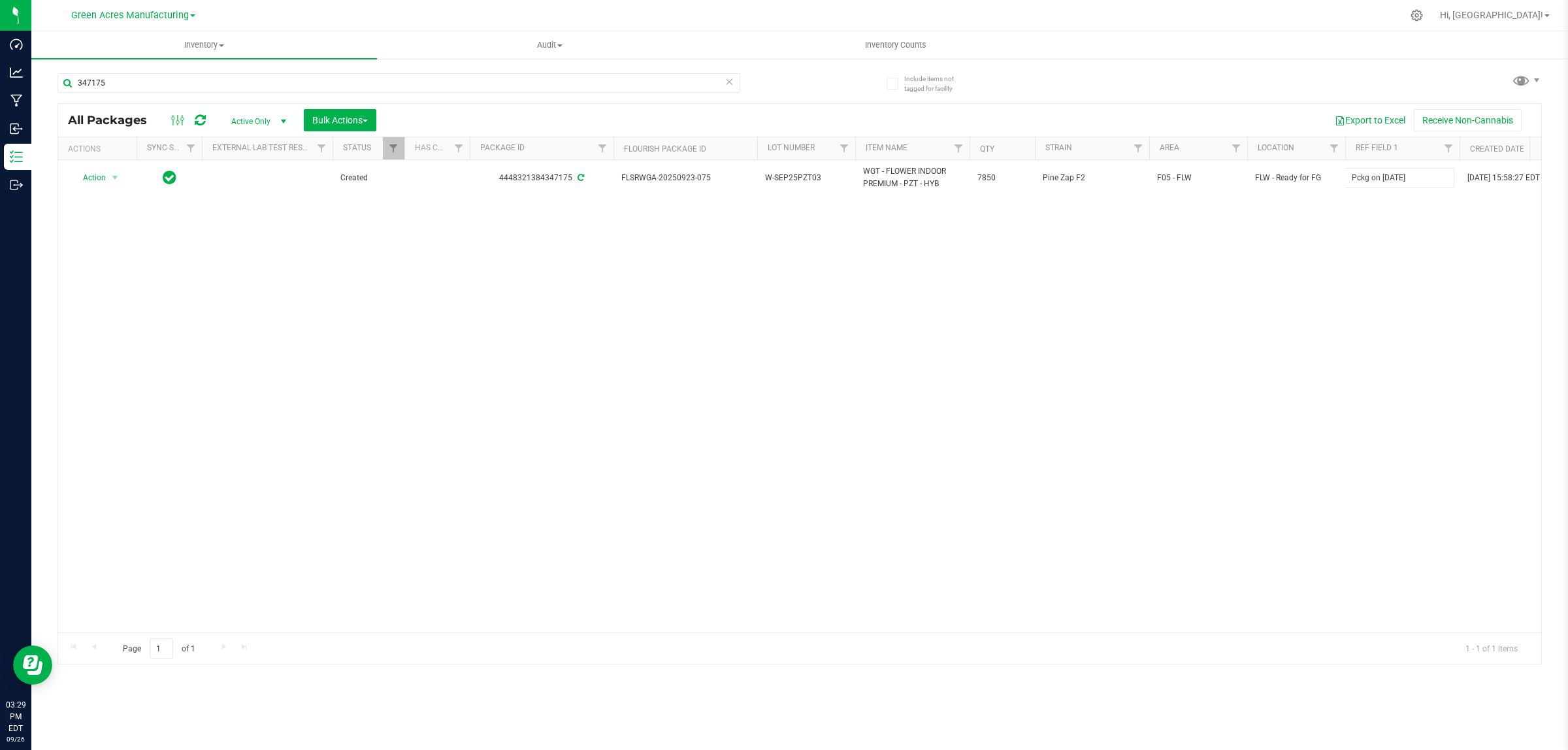
type input "Pckg on [DATE]"
click at [1160, 260] on div "Action Action Adjust qty Create package Edit attributes Global inventory Locate…" at bounding box center [799, 396] width 1483 height 472
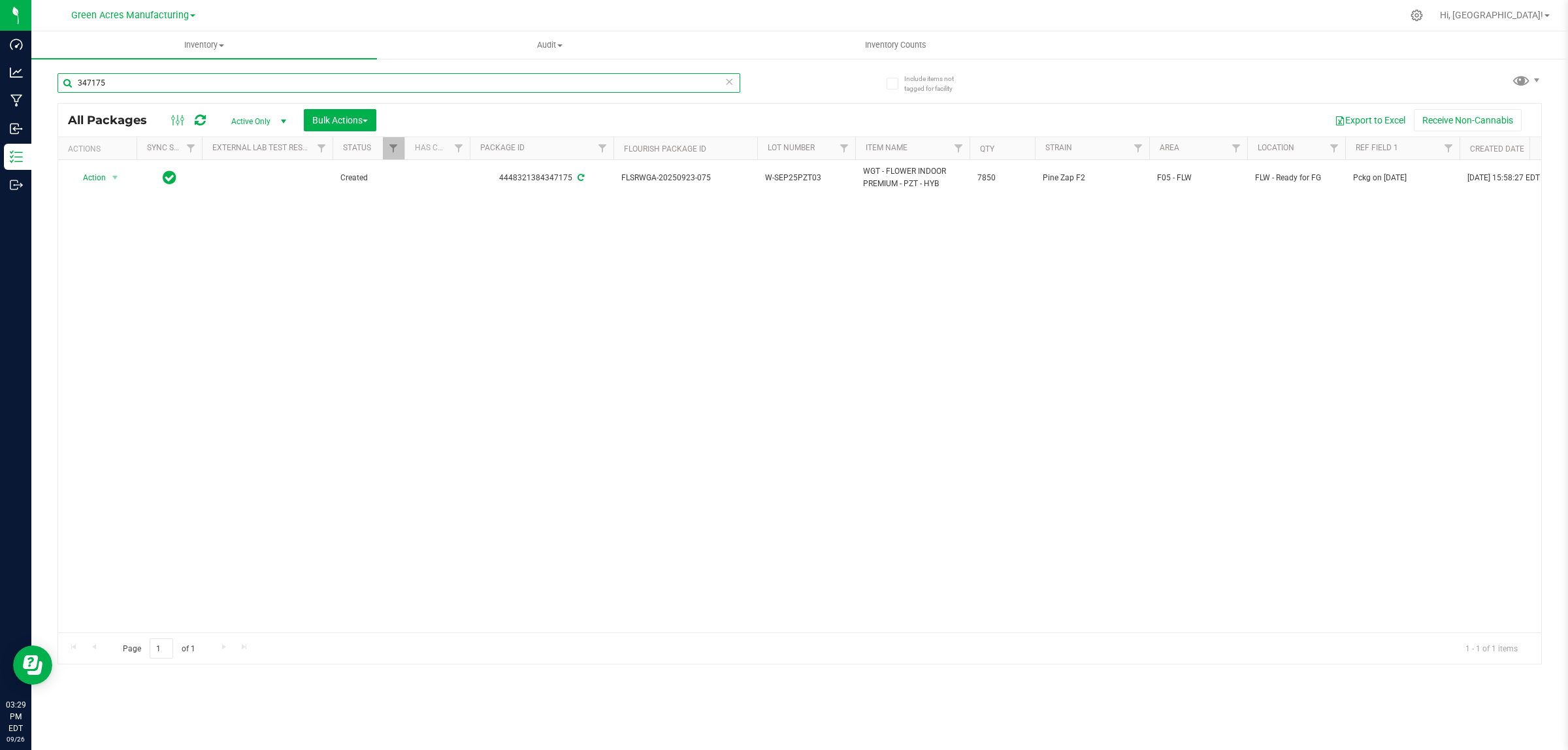
click at [609, 80] on input "347175" at bounding box center [398, 83] width 682 height 19
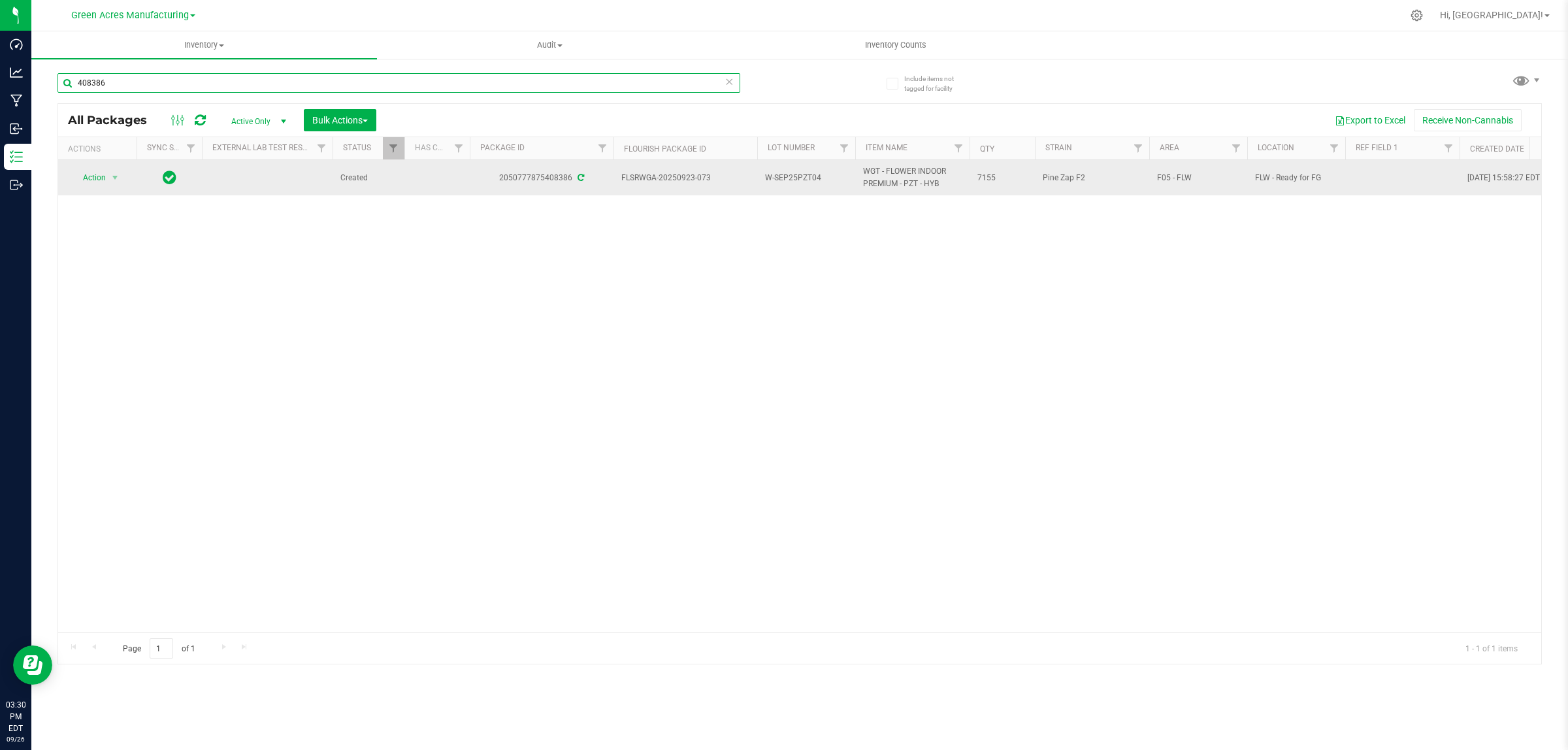
type input "408386"
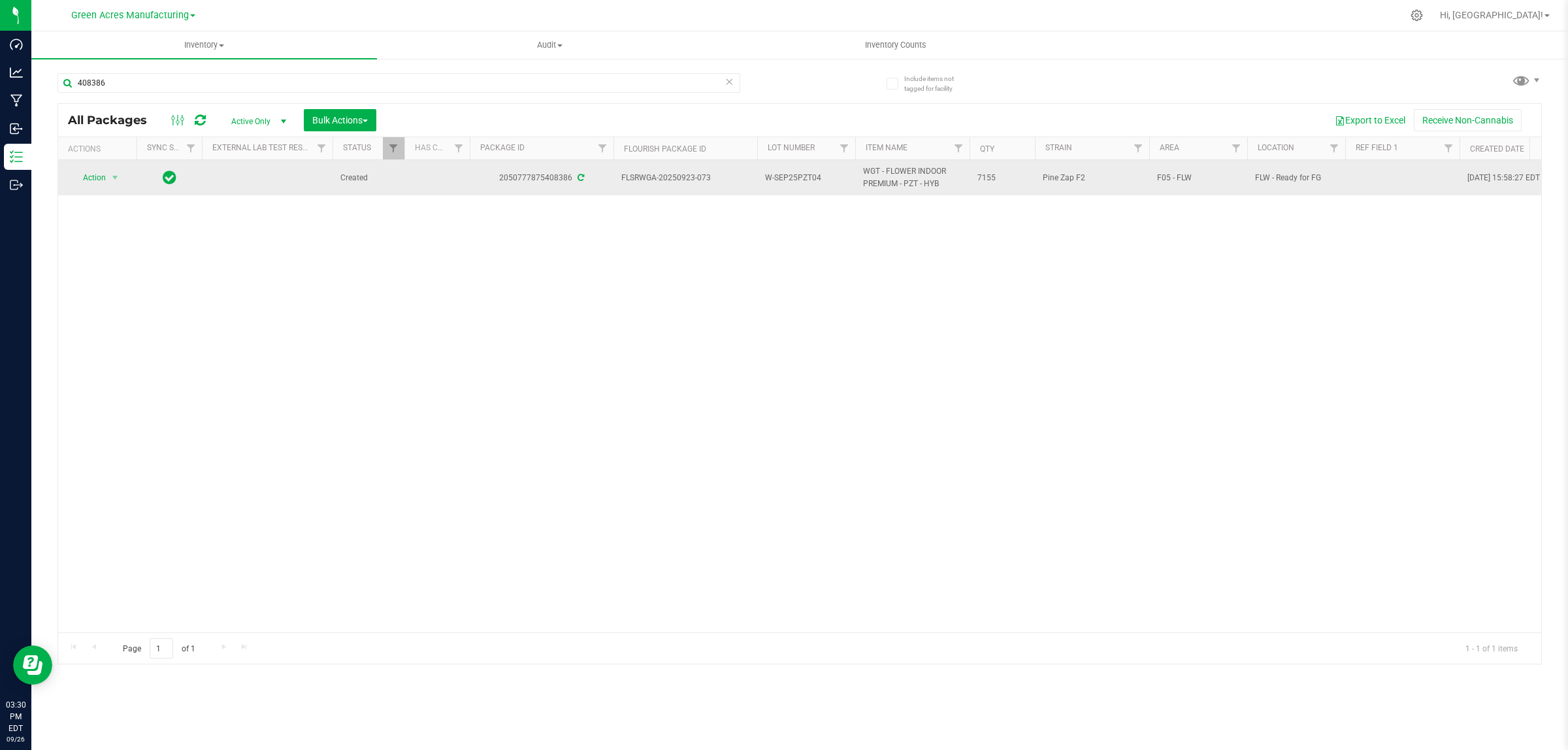
click at [1391, 189] on td at bounding box center [1402, 177] width 114 height 35
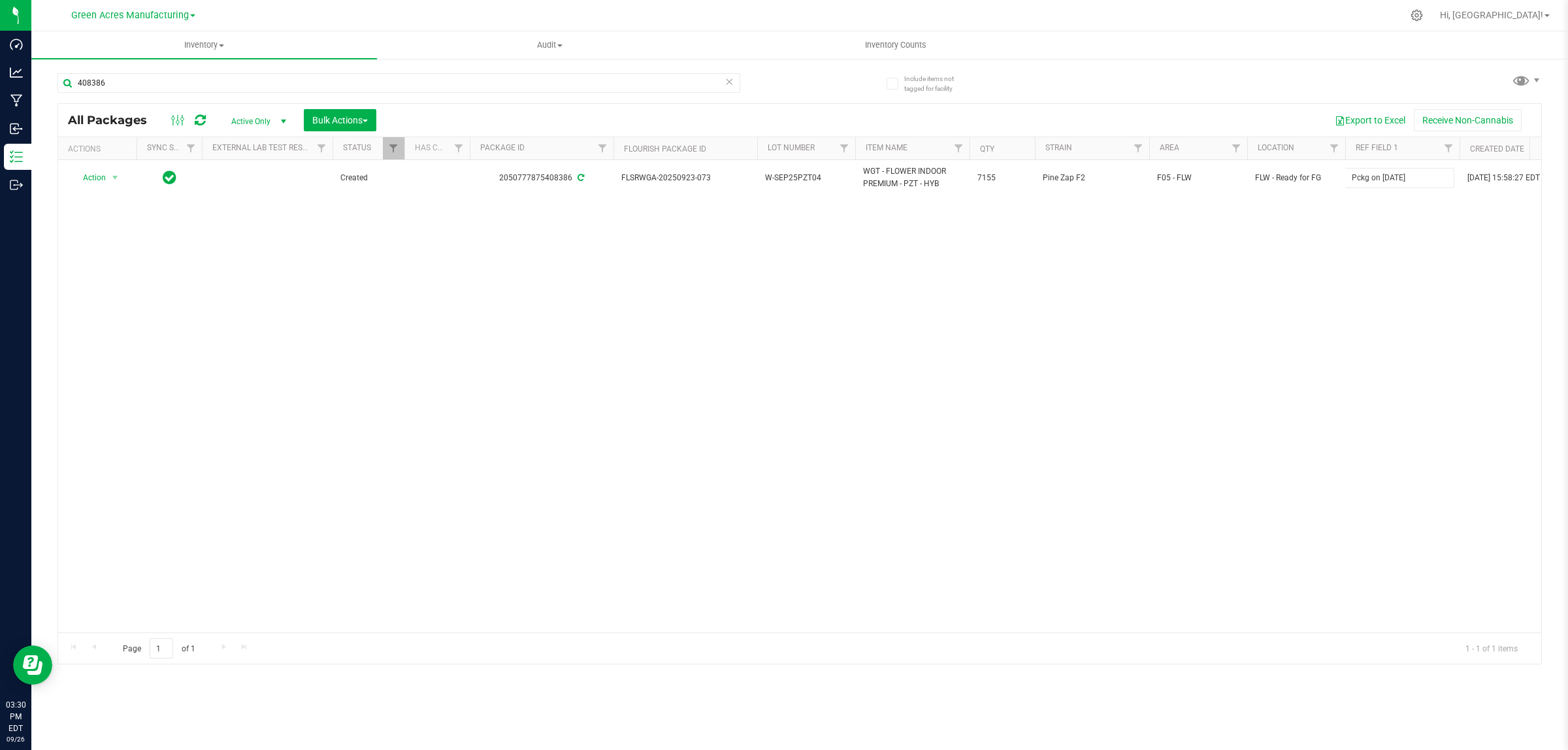
type input "Pckg on [DATE]"
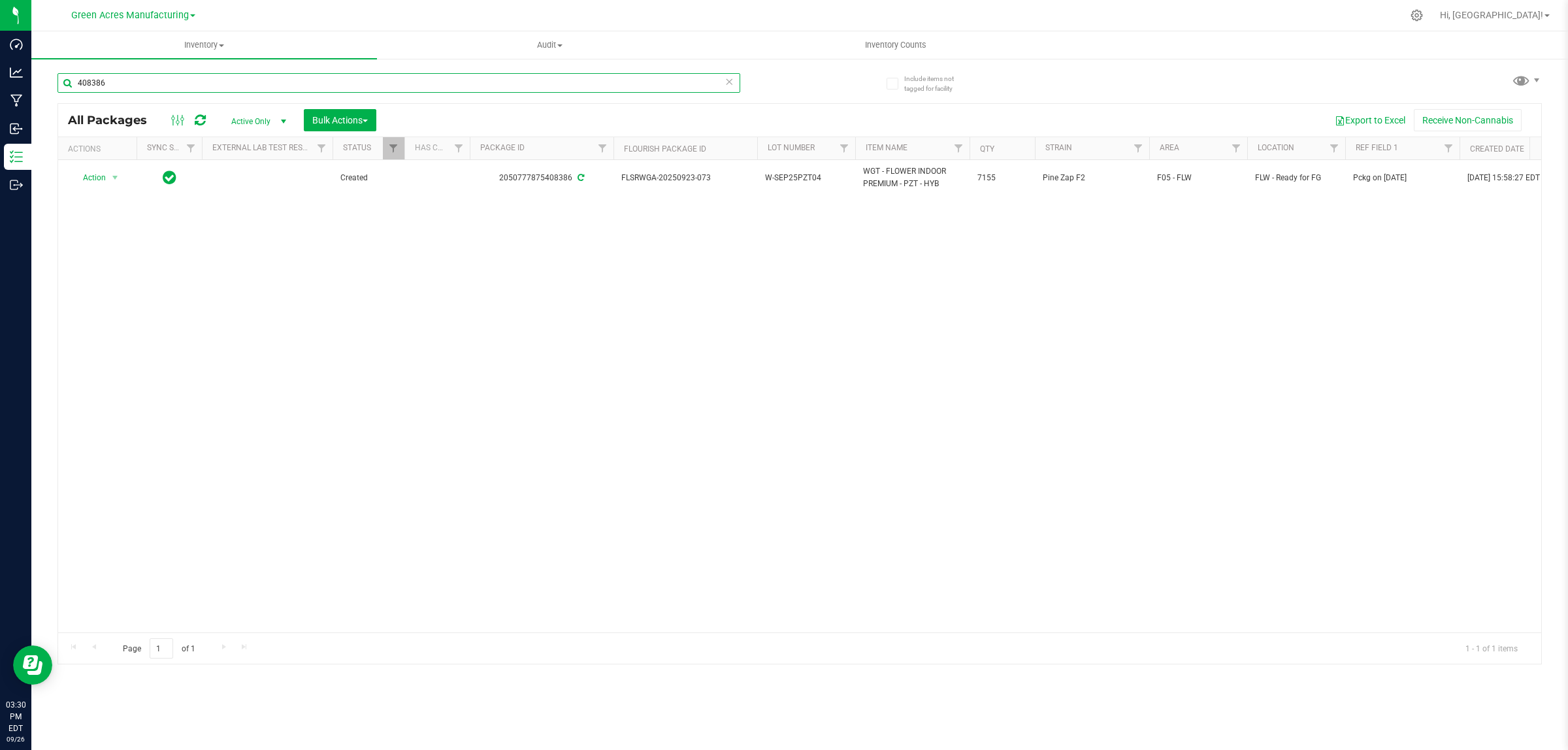
click at [619, 85] on input "408386" at bounding box center [398, 83] width 682 height 19
click at [619, 85] on input "408386" at bounding box center [398, 83] width 682 height 19
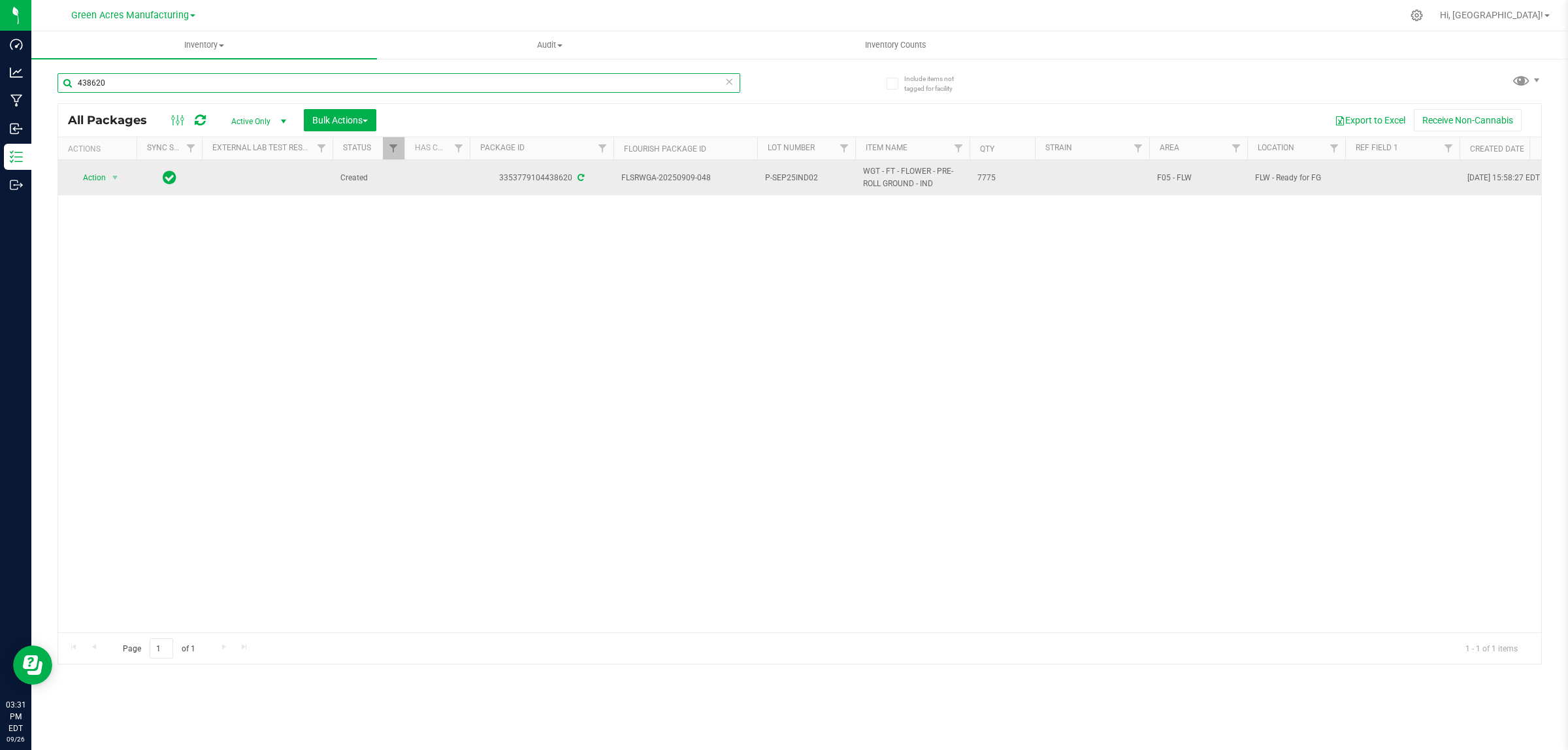
type input "438620"
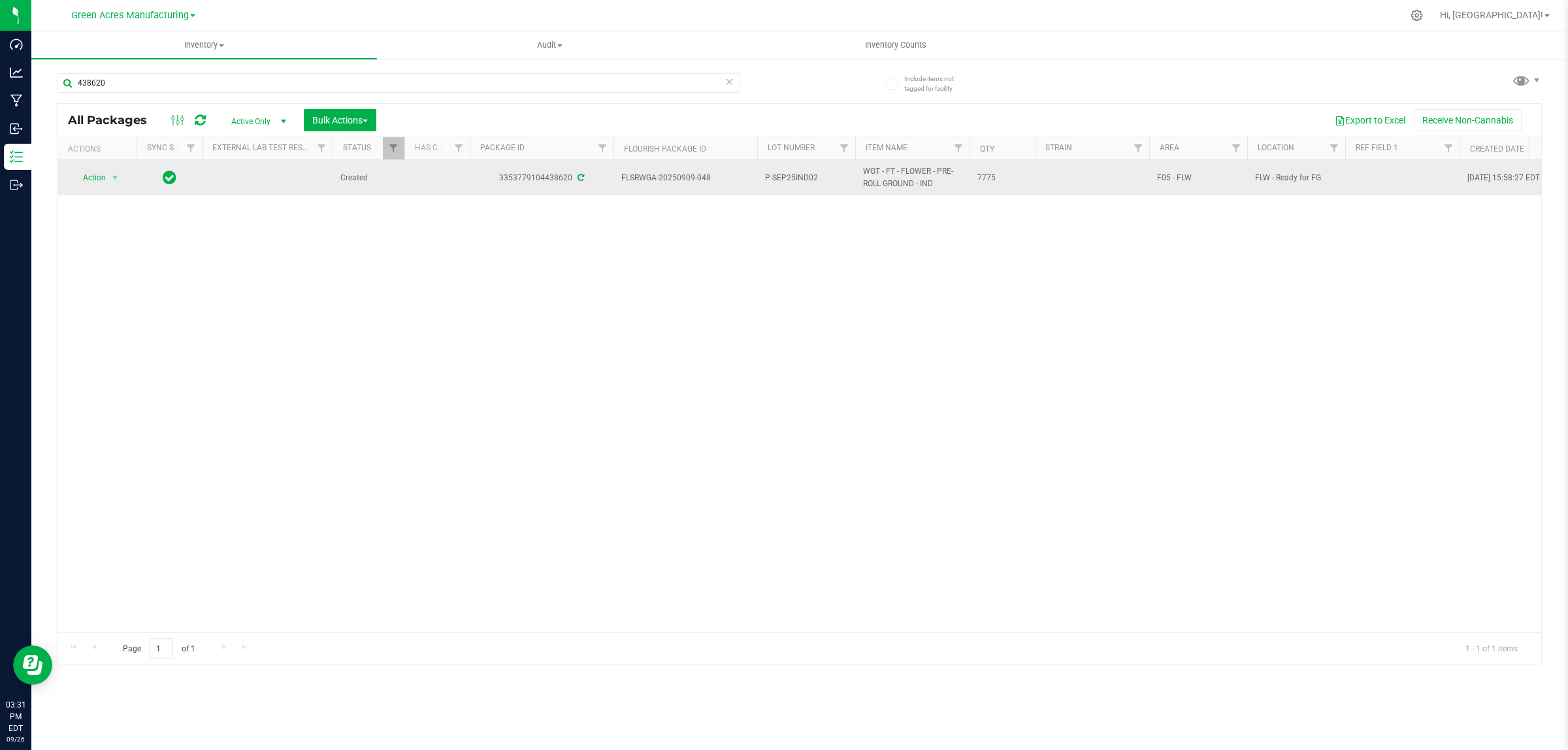
click at [1367, 180] on td at bounding box center [1402, 177] width 114 height 35
type input "Pckg on [DATE]"
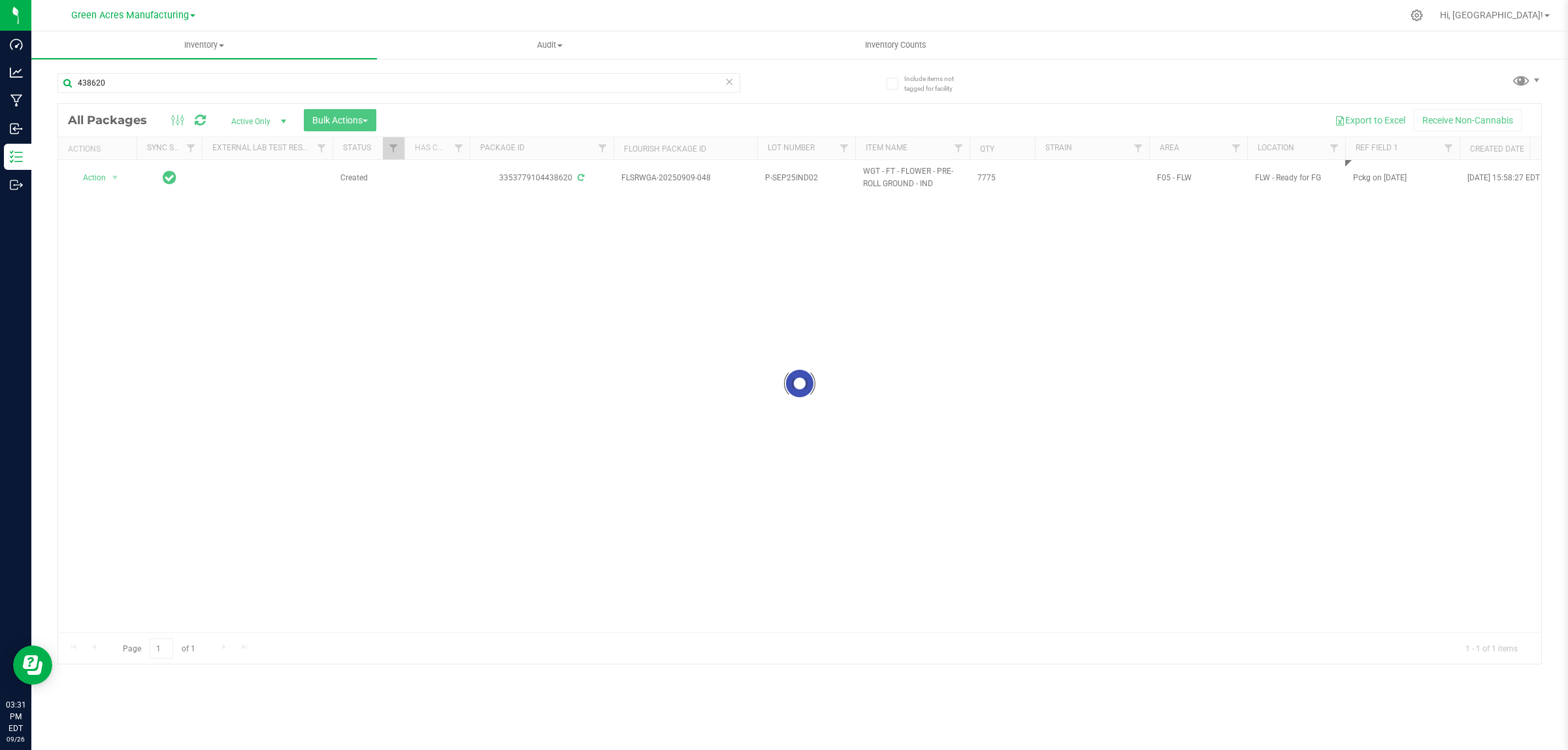
click at [1137, 296] on div "Loading... All Packages Active Only Active Only Lab Samples Locked All External…" at bounding box center [799, 384] width 1484 height 561
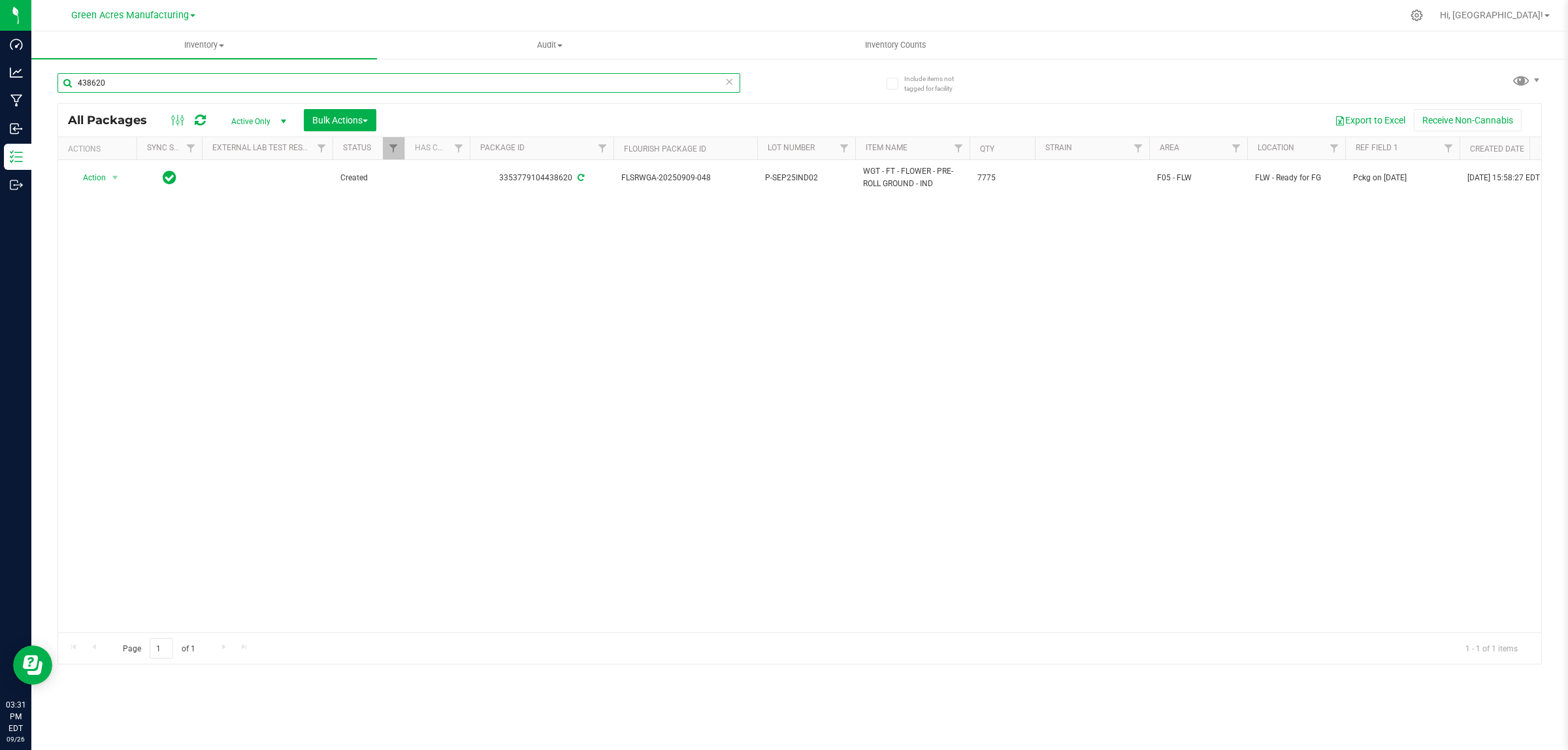
click at [582, 86] on input "438620" at bounding box center [398, 83] width 682 height 19
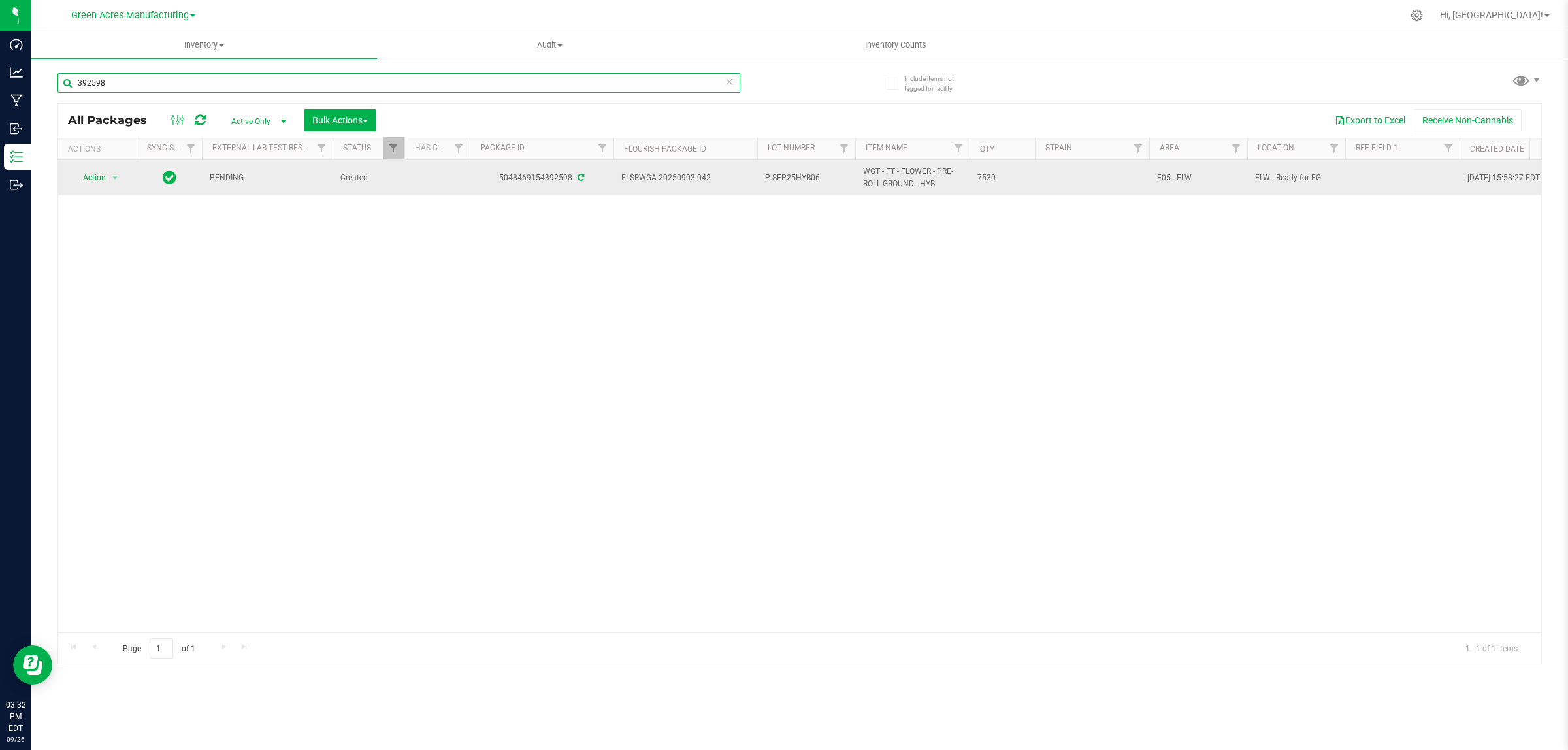
type input "392598"
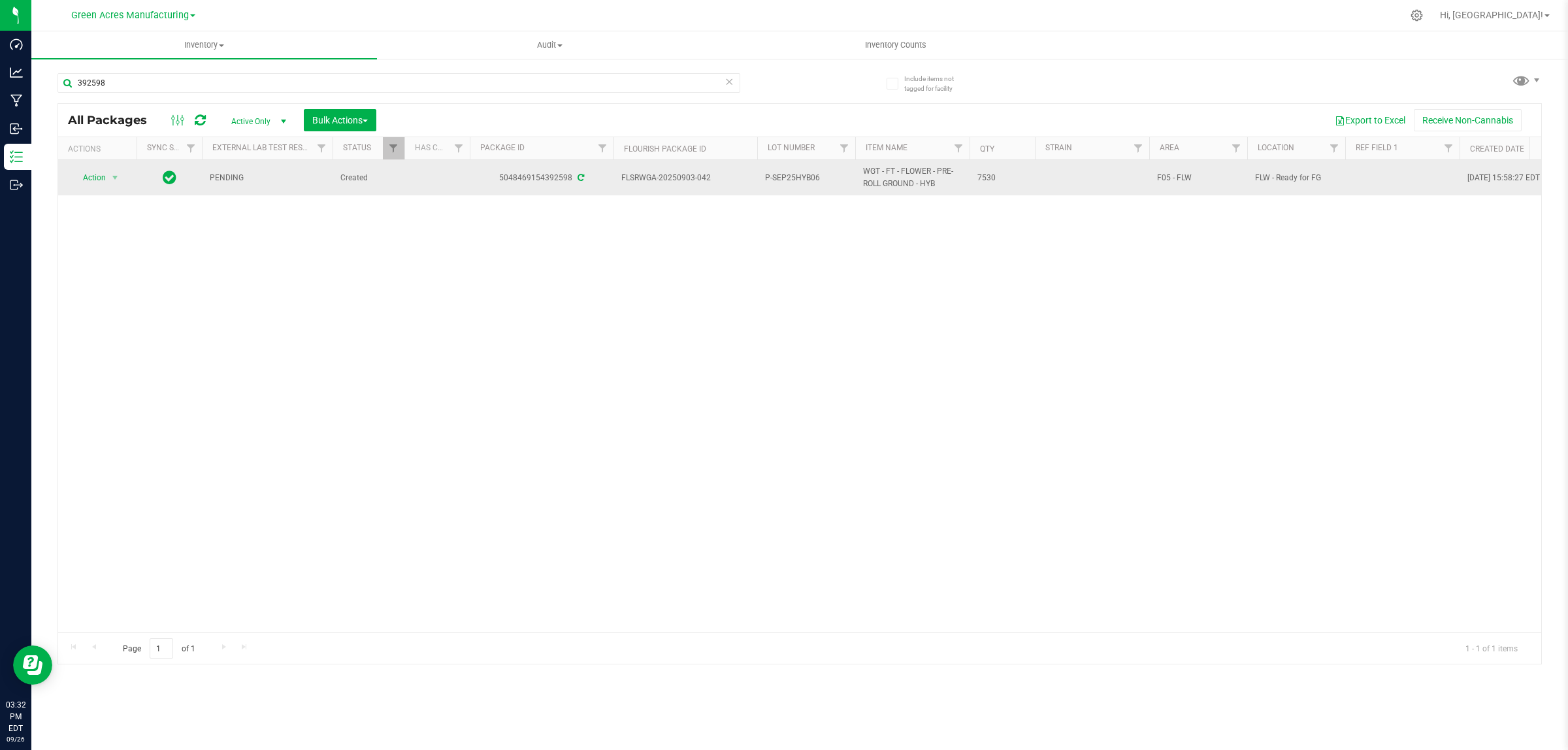
click at [1366, 189] on td at bounding box center [1402, 177] width 114 height 35
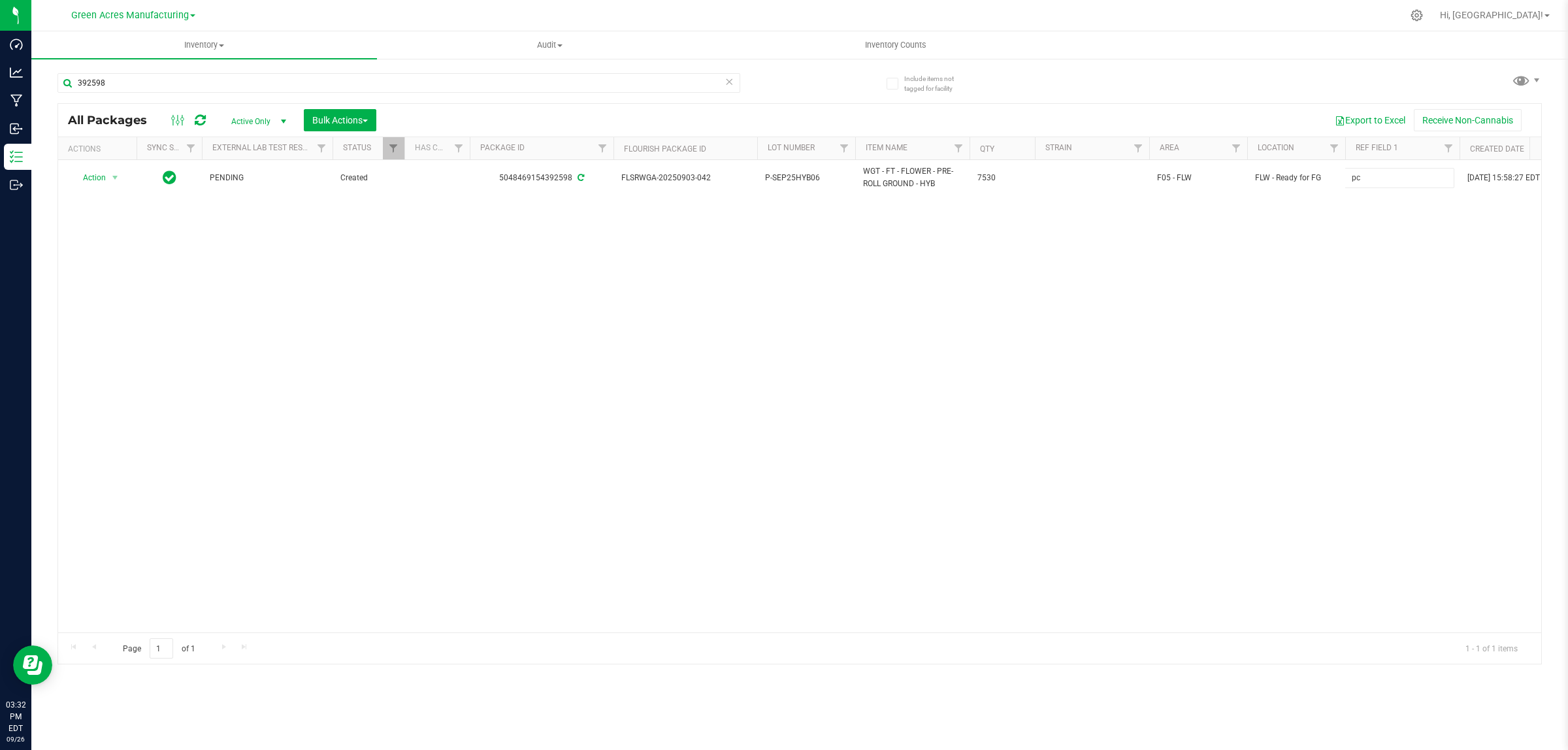
type input "p"
type input "P"
type input "Pckg on [DATE], [DATE]"
click at [431, 67] on div "392598" at bounding box center [428, 83] width 742 height 42
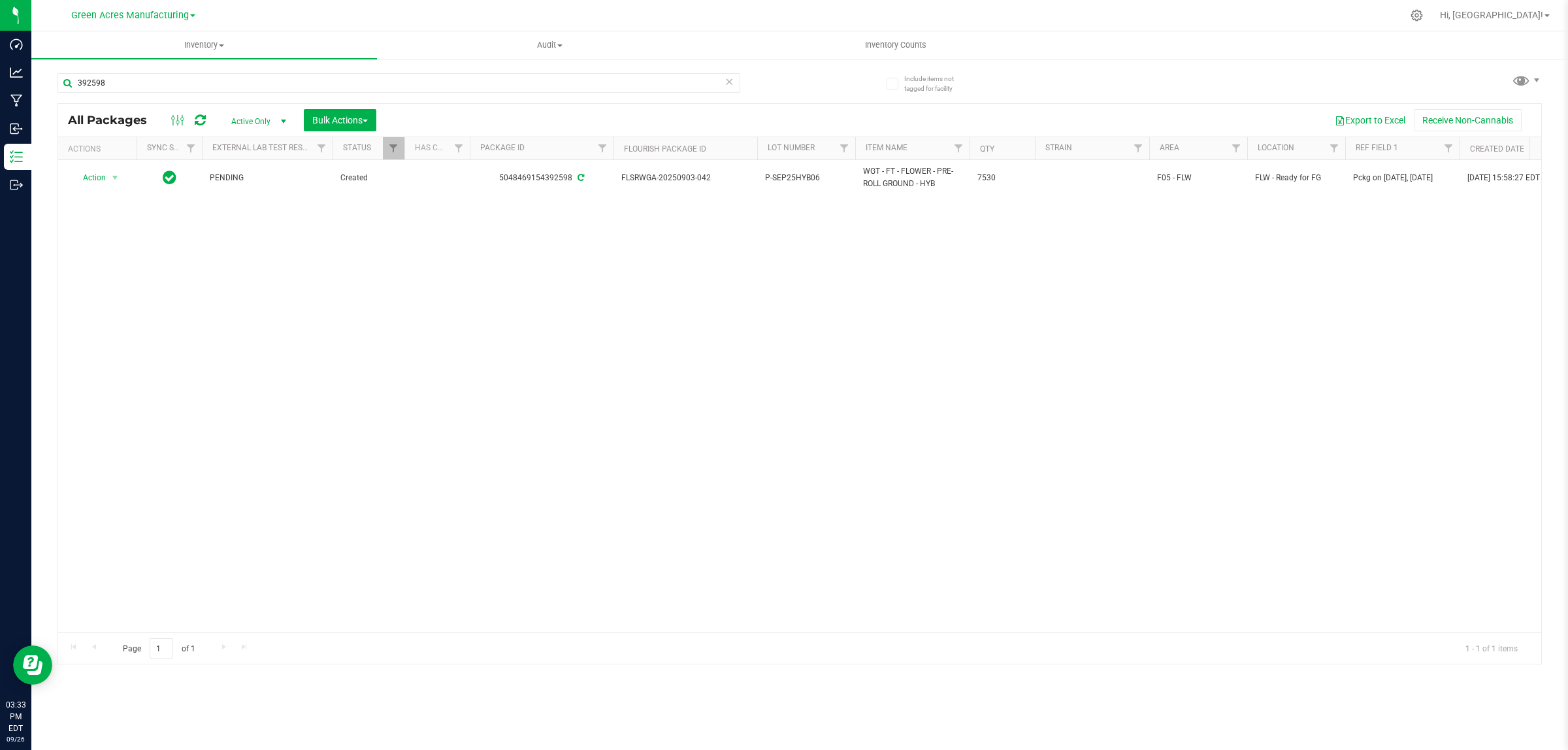
click at [431, 67] on div "392598" at bounding box center [428, 83] width 742 height 42
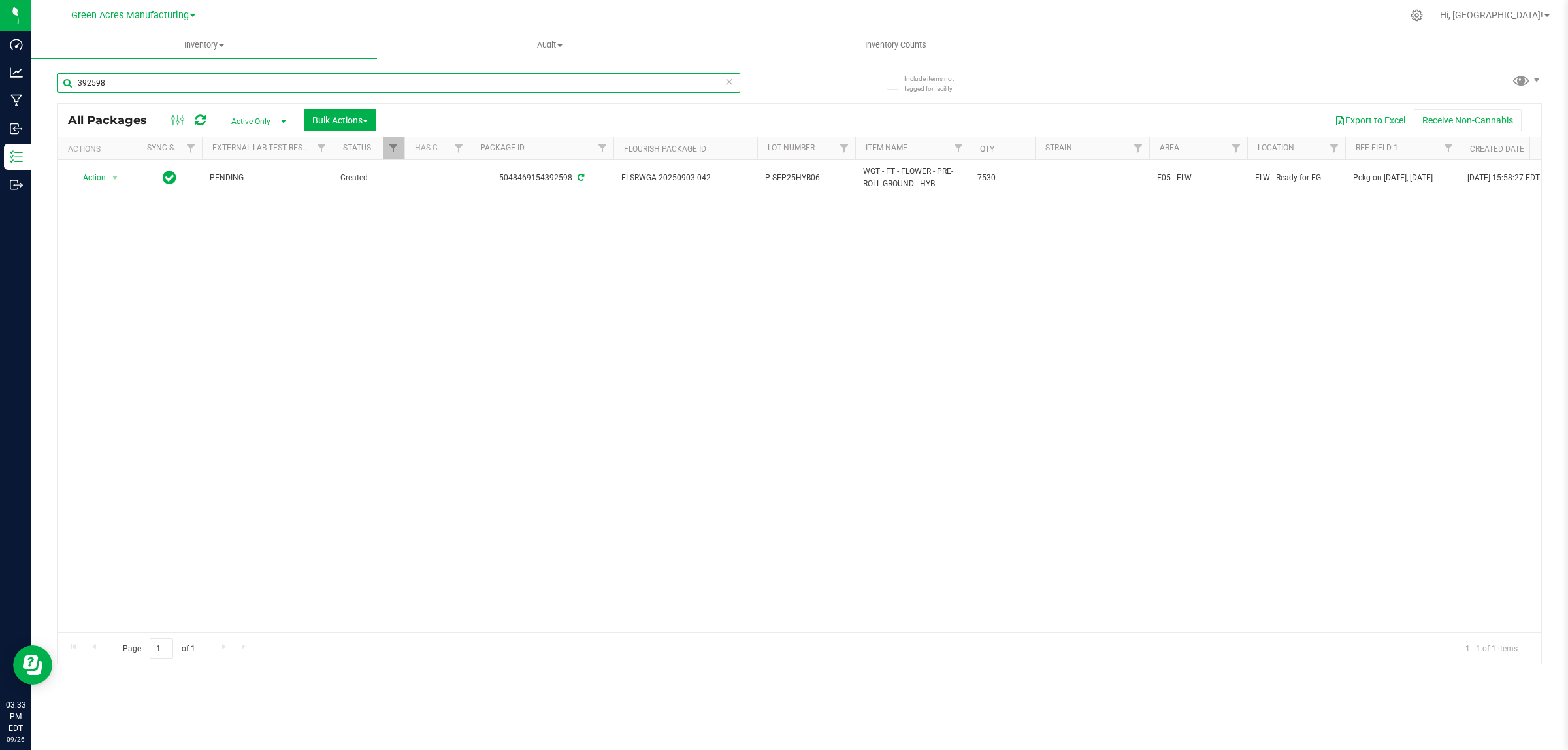
click at [423, 74] on input "392598" at bounding box center [398, 83] width 682 height 19
click at [423, 77] on input "392598" at bounding box center [398, 83] width 682 height 19
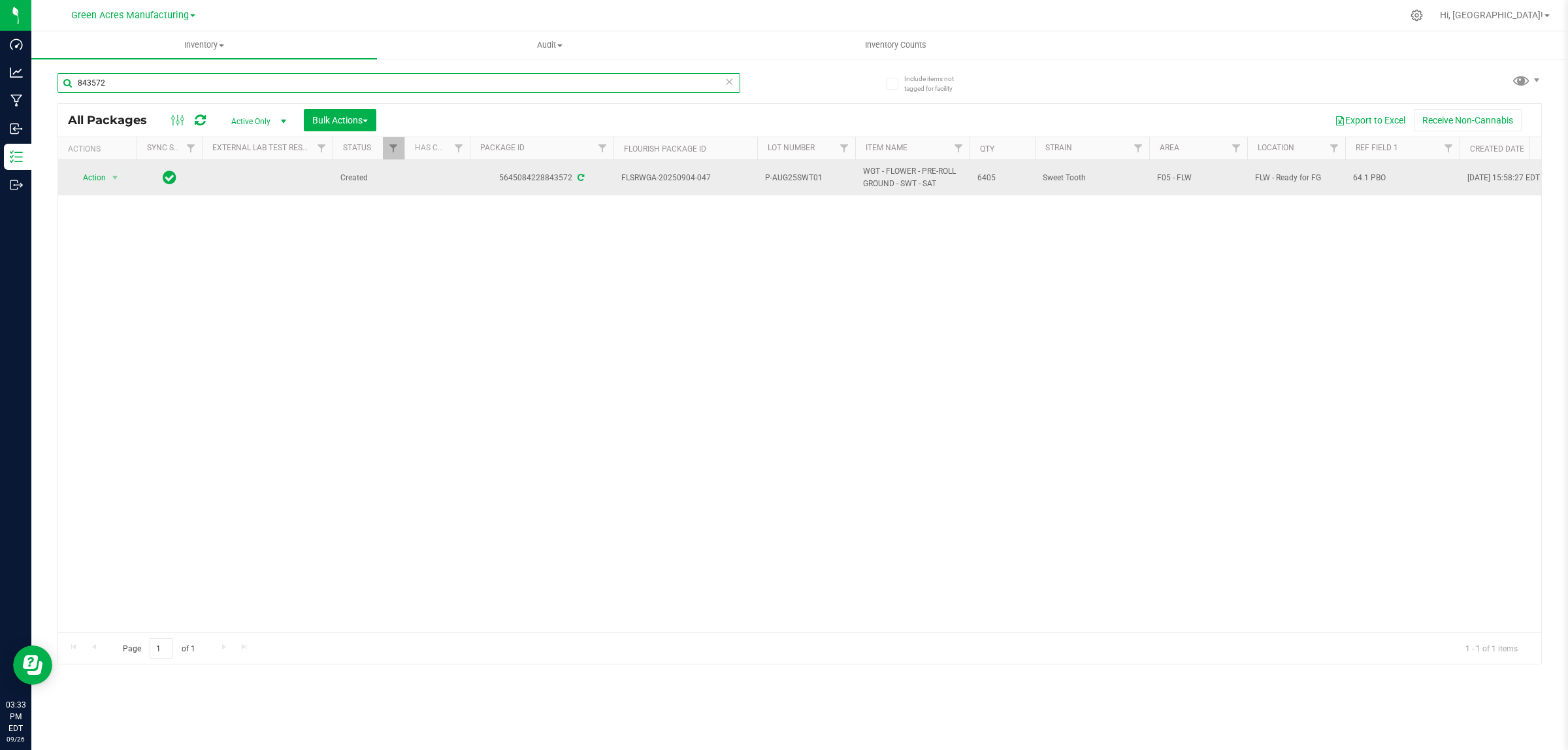
type input "843572"
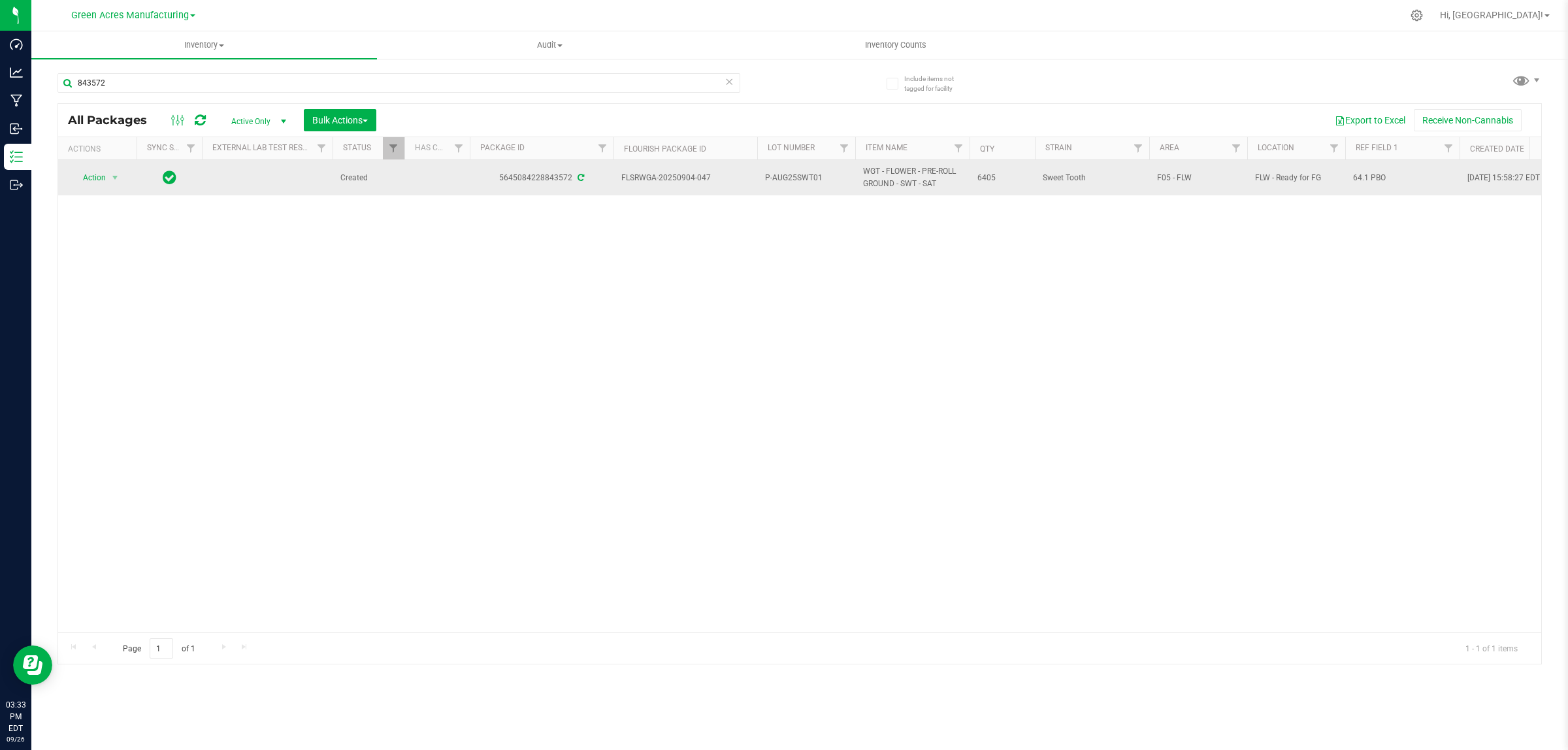
click at [1363, 187] on td "64.1 PBO" at bounding box center [1402, 177] width 114 height 35
click at [1369, 181] on input "64.1 PBO" at bounding box center [1399, 178] width 110 height 20
click at [1369, 180] on input "64.1 PBO" at bounding box center [1399, 178] width 110 height 20
type input "Pckg on [DATE]"
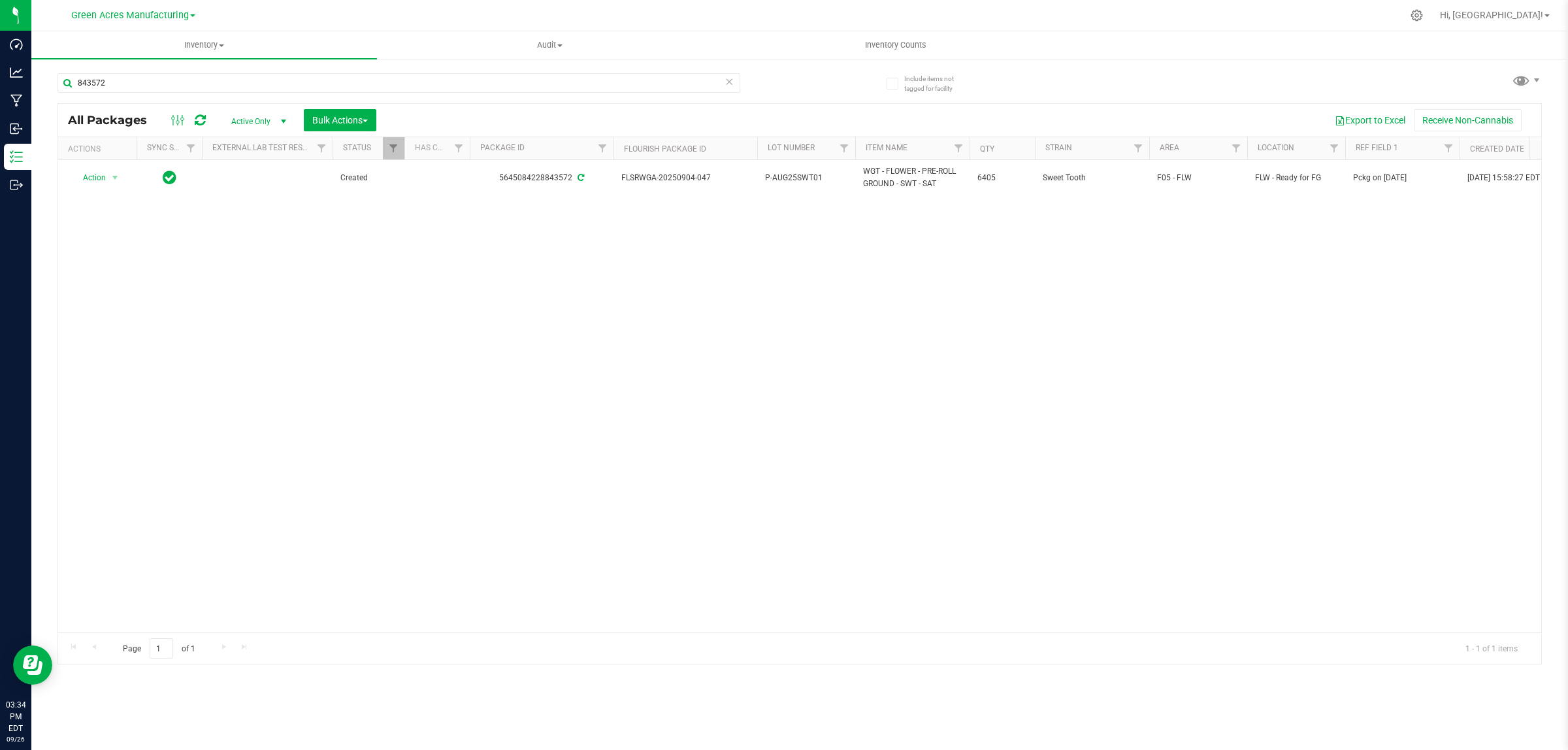
click at [1239, 276] on div "Action Action Adjust qty Create package Edit attributes Global inventory Locate…" at bounding box center [799, 396] width 1483 height 472
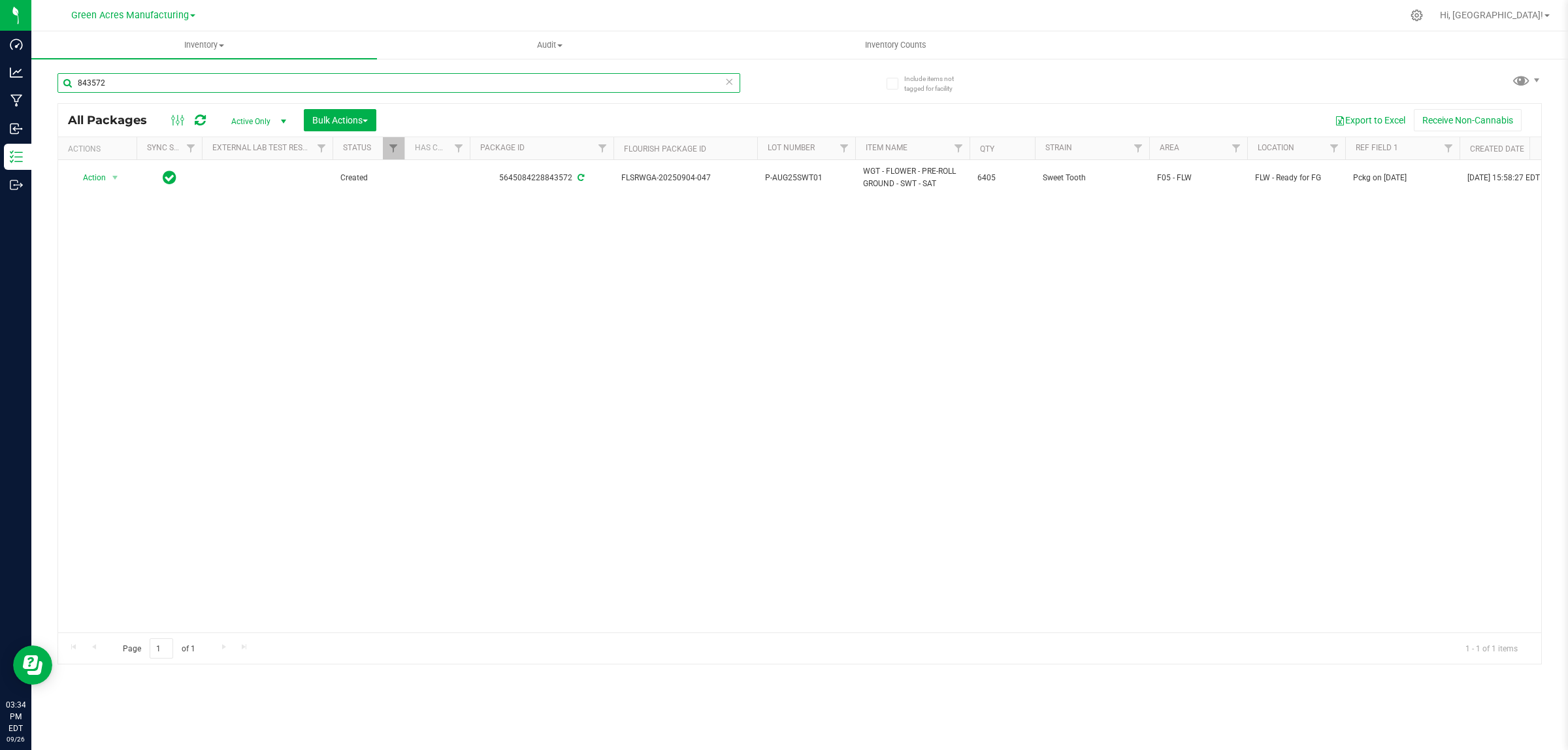
click at [687, 75] on input "843572" at bounding box center [398, 83] width 682 height 19
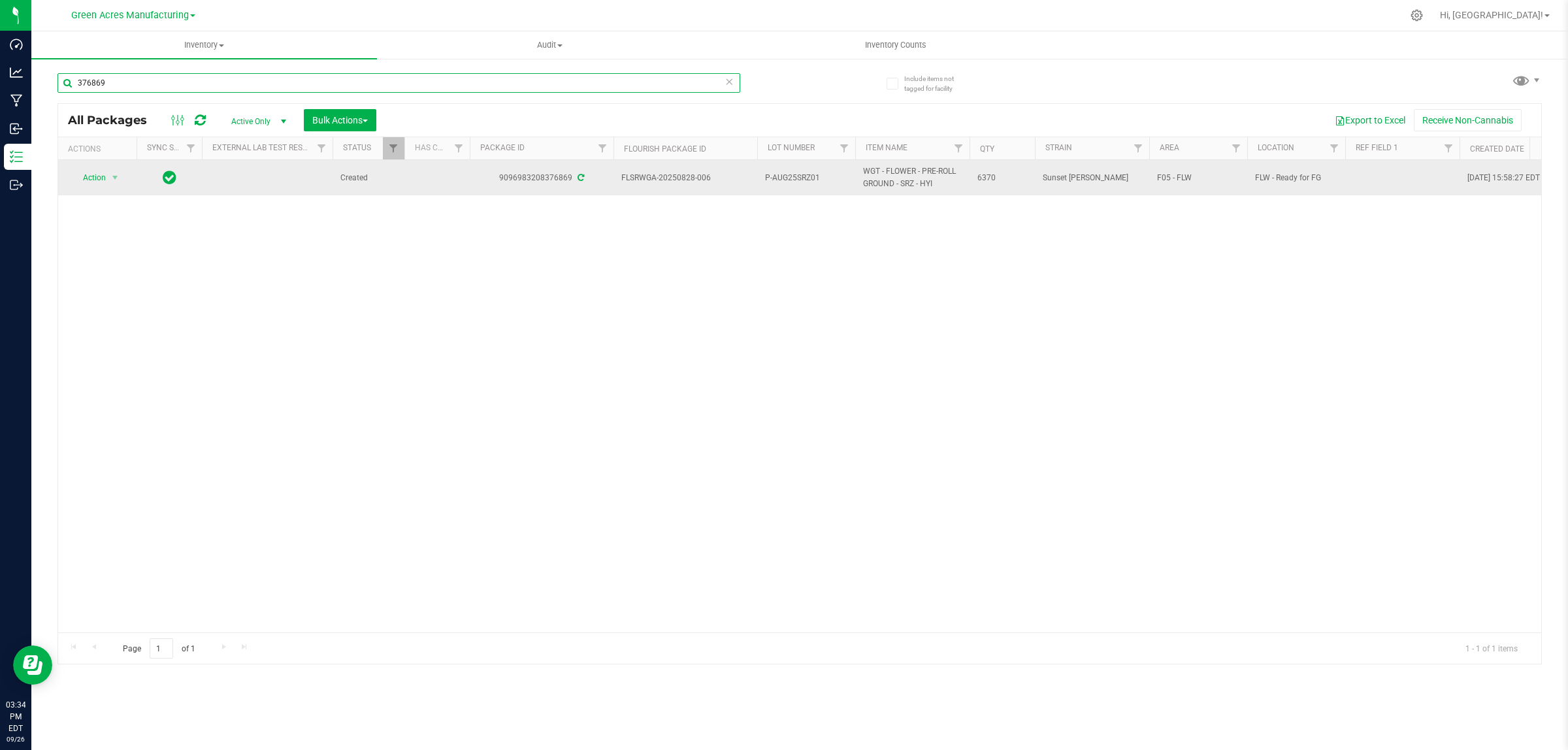
type input "376869"
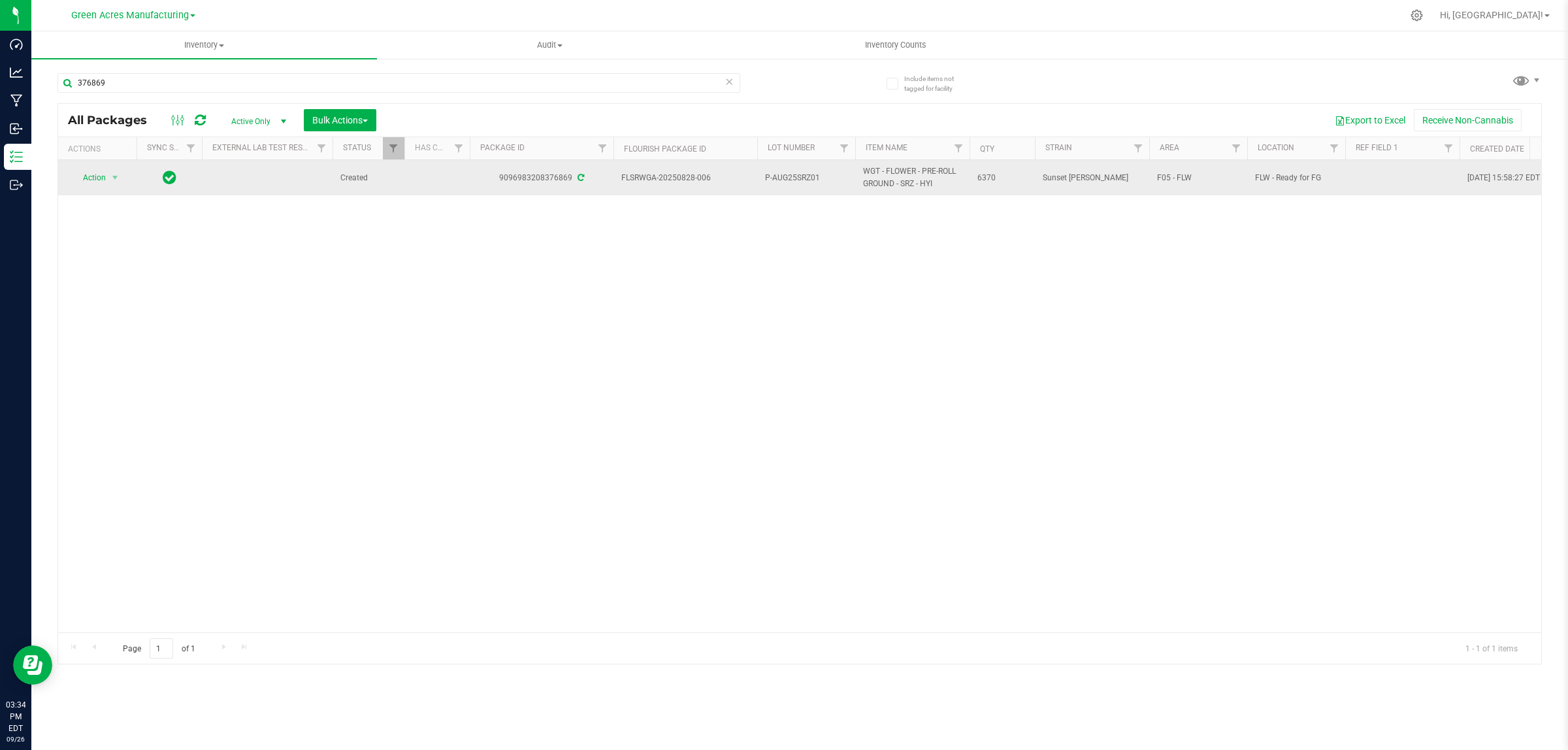
click at [1403, 172] on td at bounding box center [1402, 177] width 114 height 35
type input "Pckg on [DATE]"
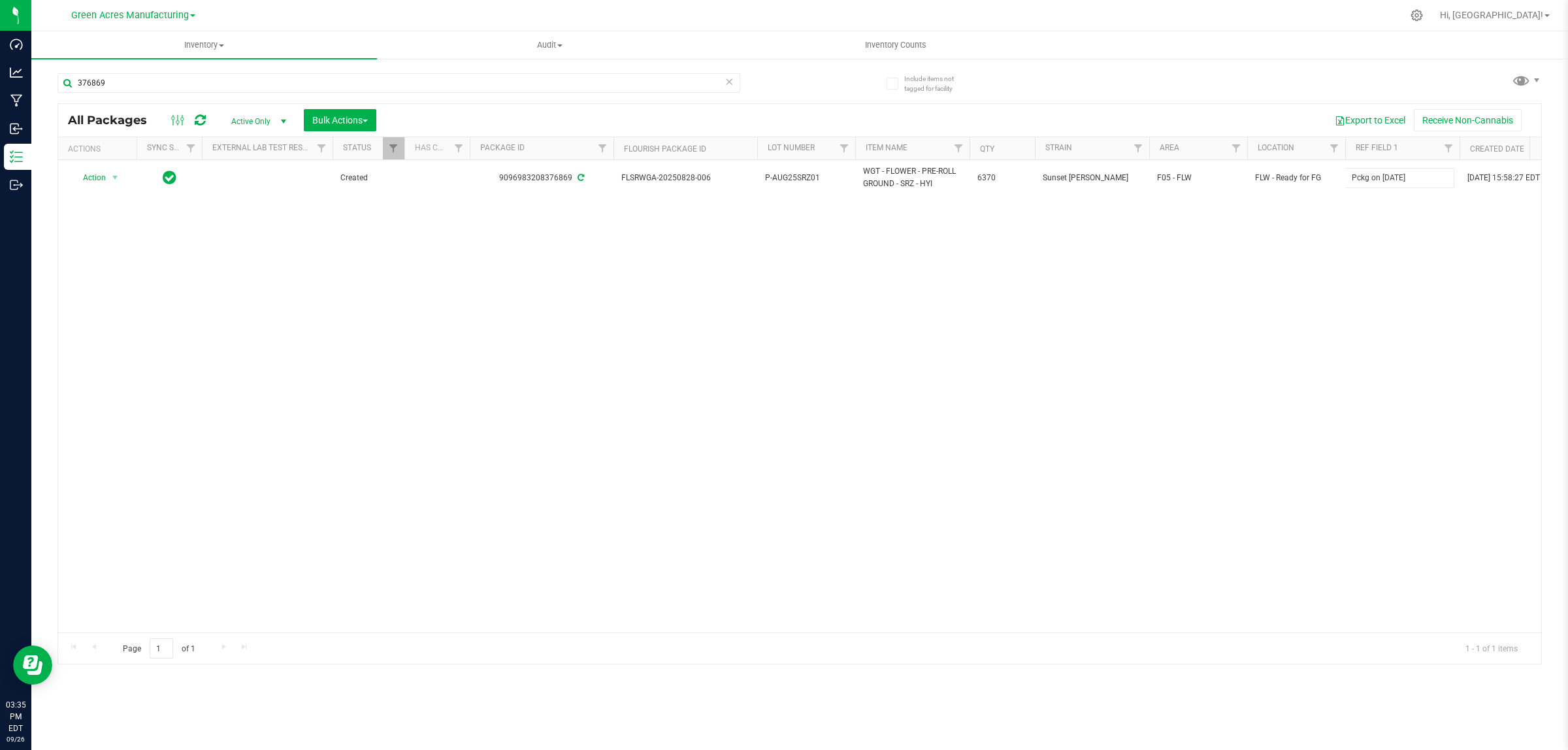
click at [1308, 240] on div "All Packages Active Only Active Only Lab Samples Locked All External Internal B…" at bounding box center [799, 384] width 1484 height 561
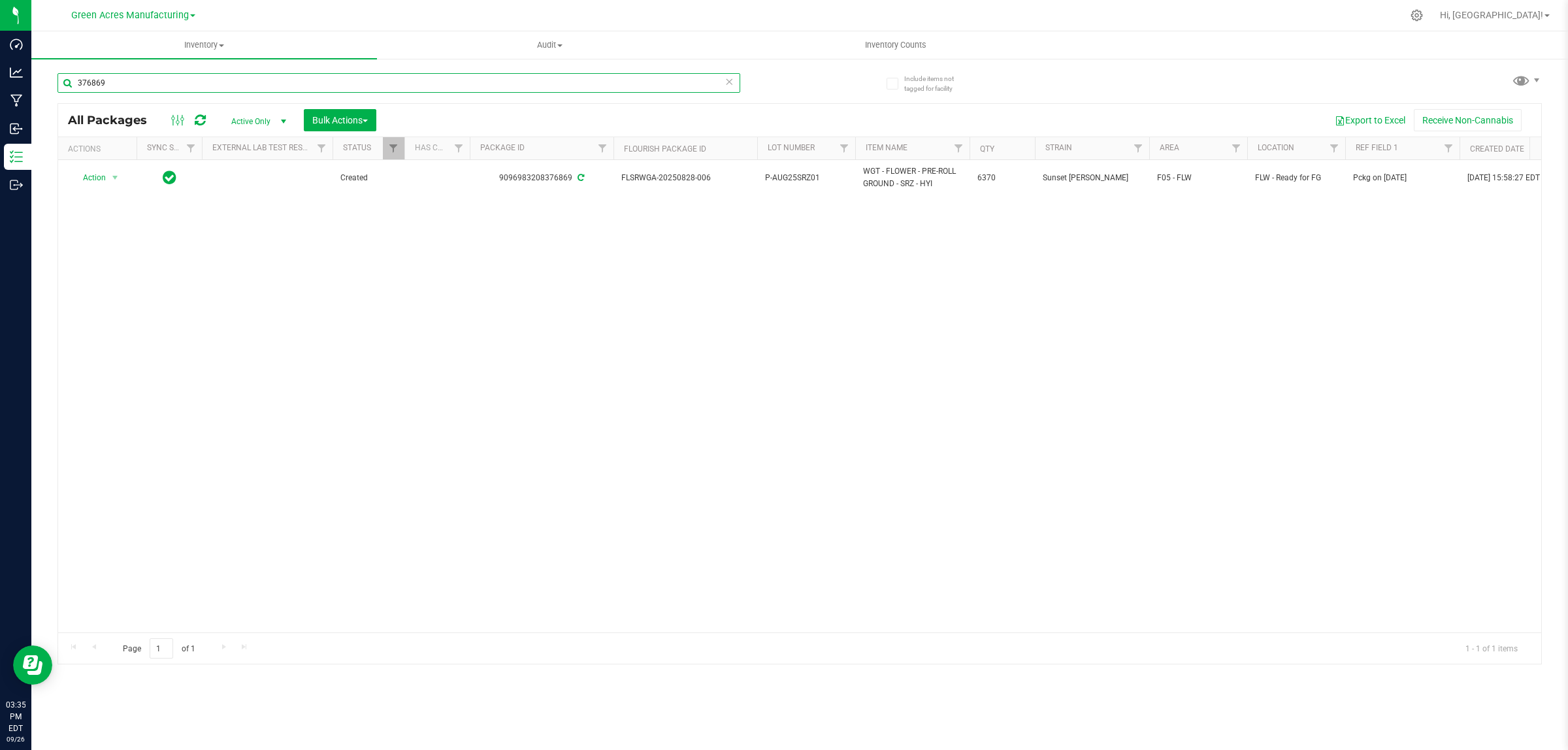
click at [657, 90] on input "376869" at bounding box center [398, 83] width 682 height 19
click at [655, 87] on input "376869" at bounding box center [398, 83] width 682 height 19
click at [654, 86] on input "376869" at bounding box center [398, 83] width 682 height 19
click at [654, 87] on input "376869" at bounding box center [398, 83] width 682 height 19
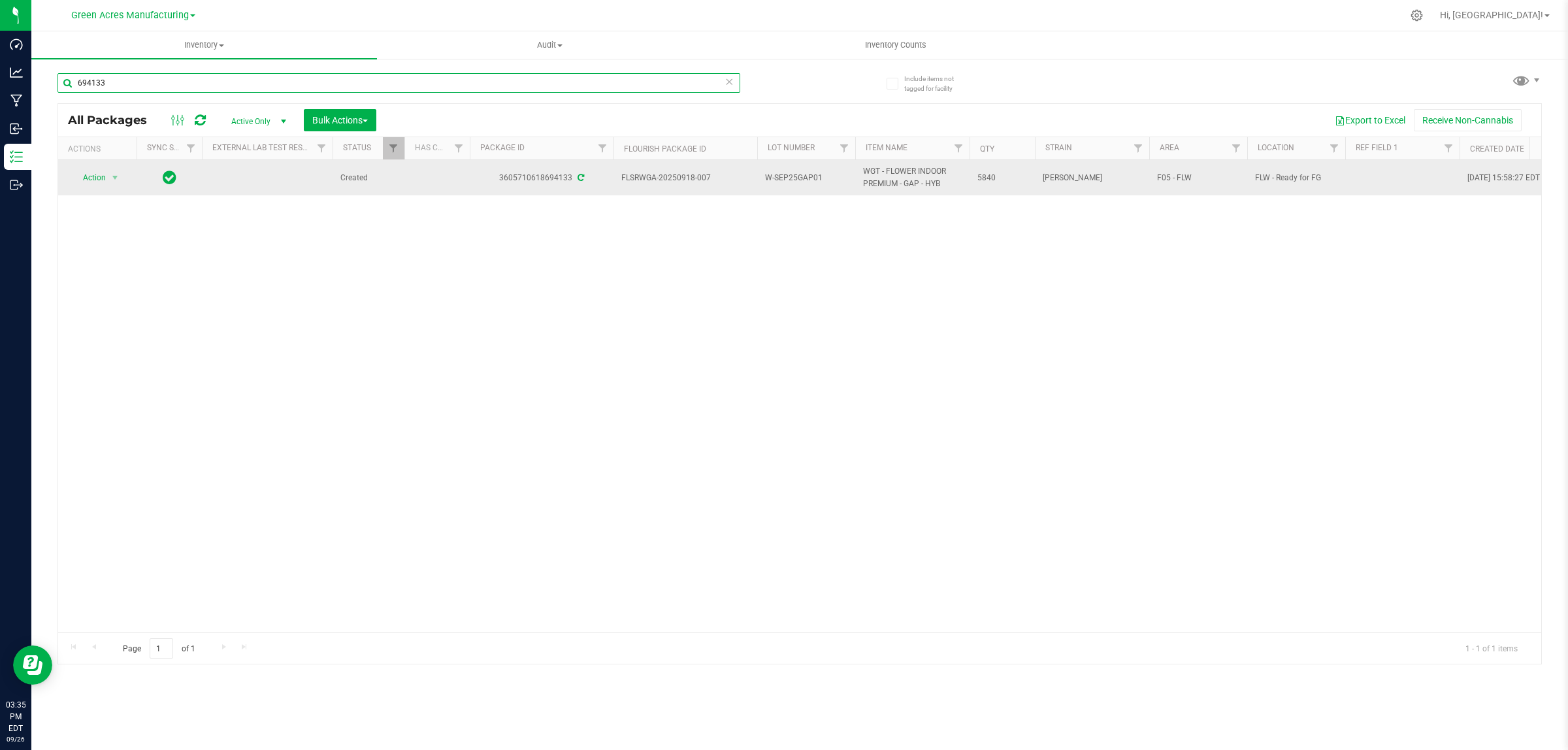
type input "694133"
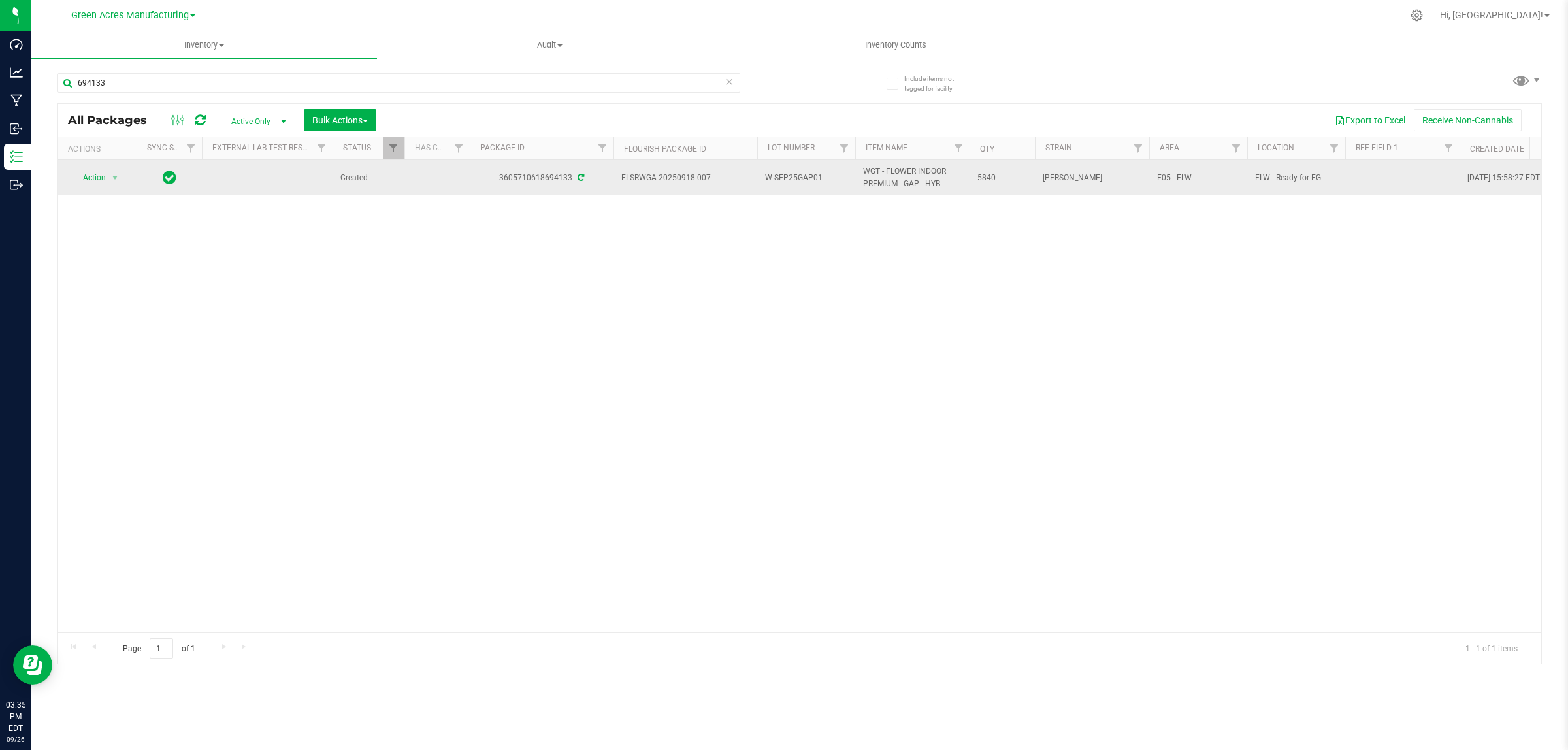
click at [1374, 177] on td at bounding box center [1402, 177] width 114 height 35
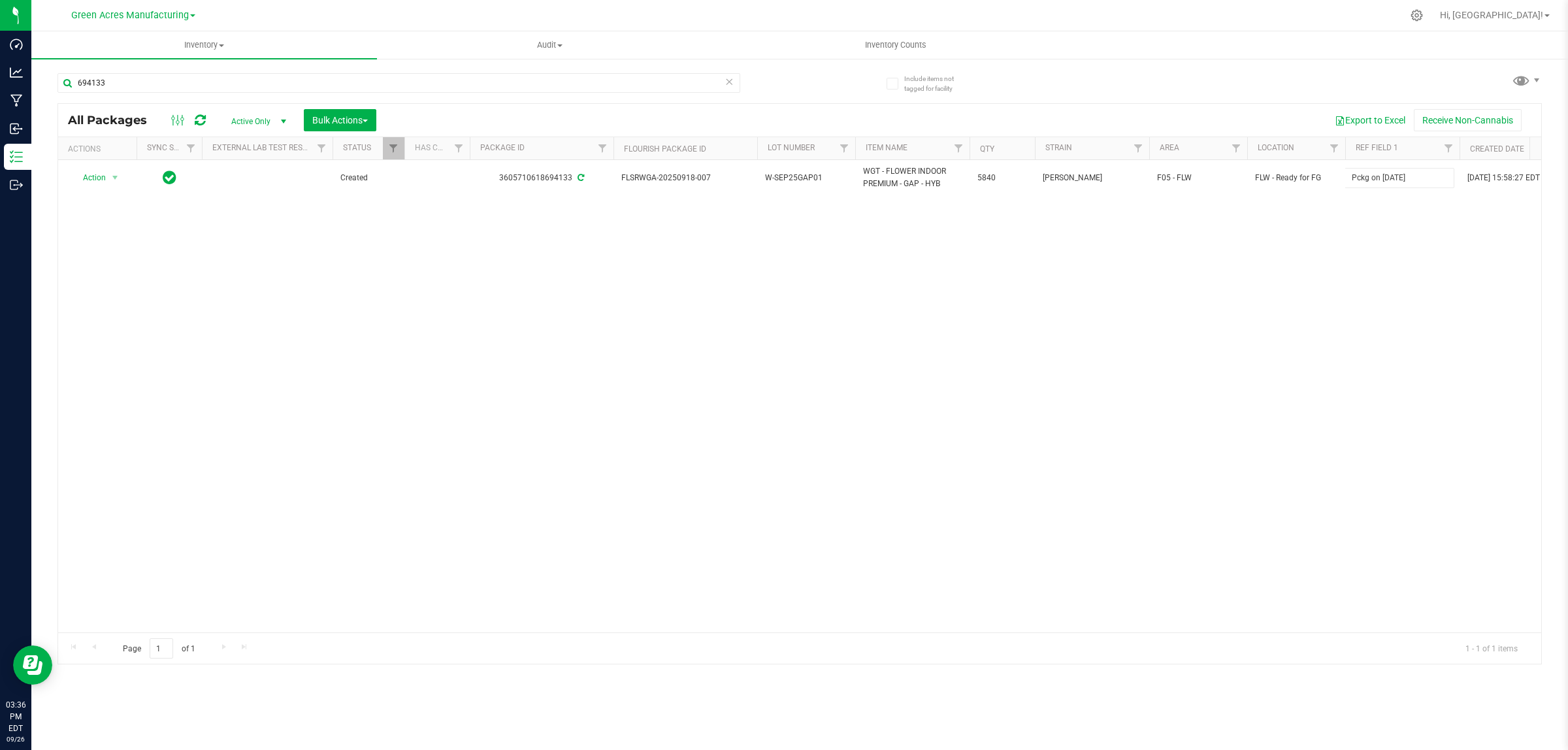
type input "Pckg on [DATE]"
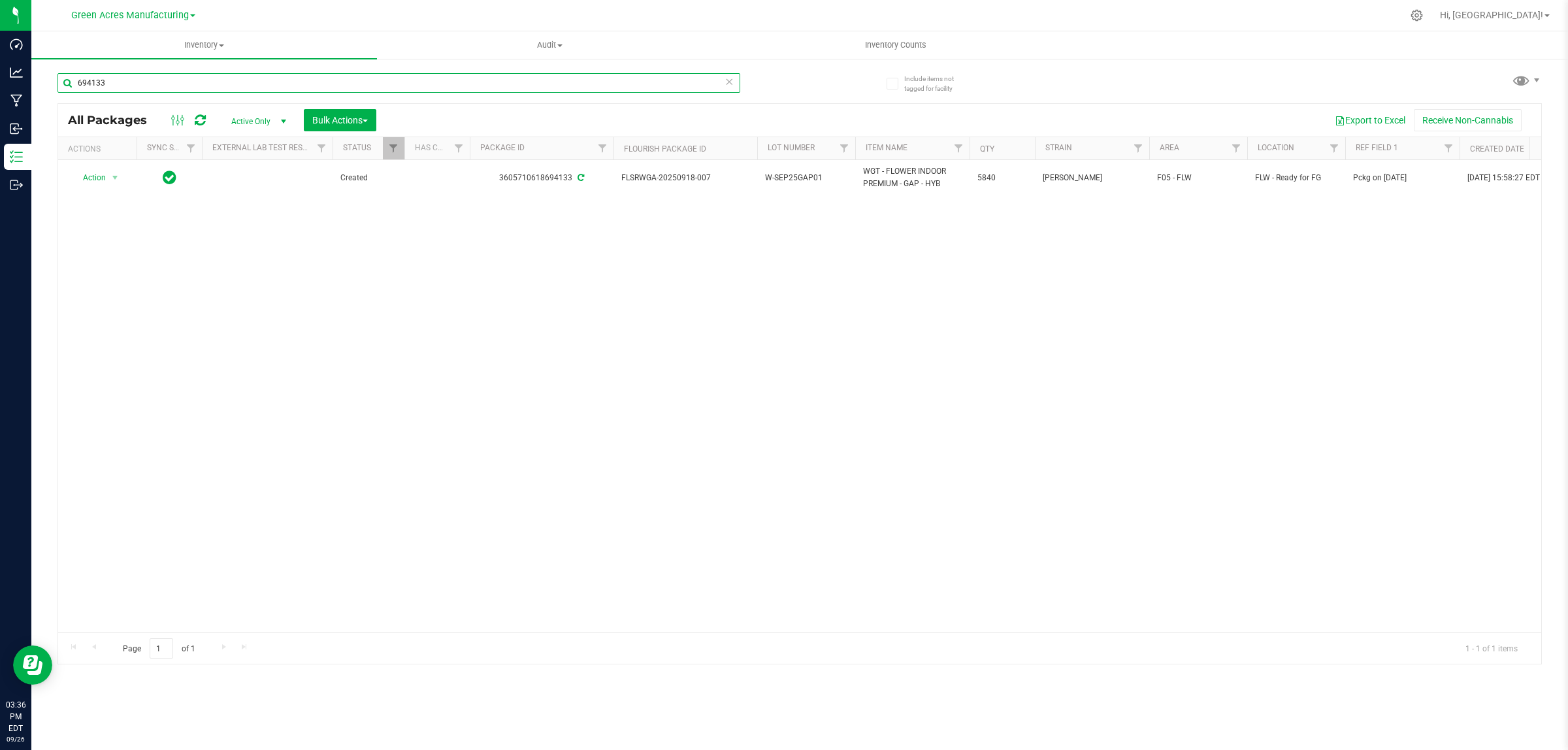
click at [674, 75] on input "694133" at bounding box center [398, 83] width 682 height 19
click at [674, 74] on input "694133" at bounding box center [398, 83] width 682 height 19
type input "559779"
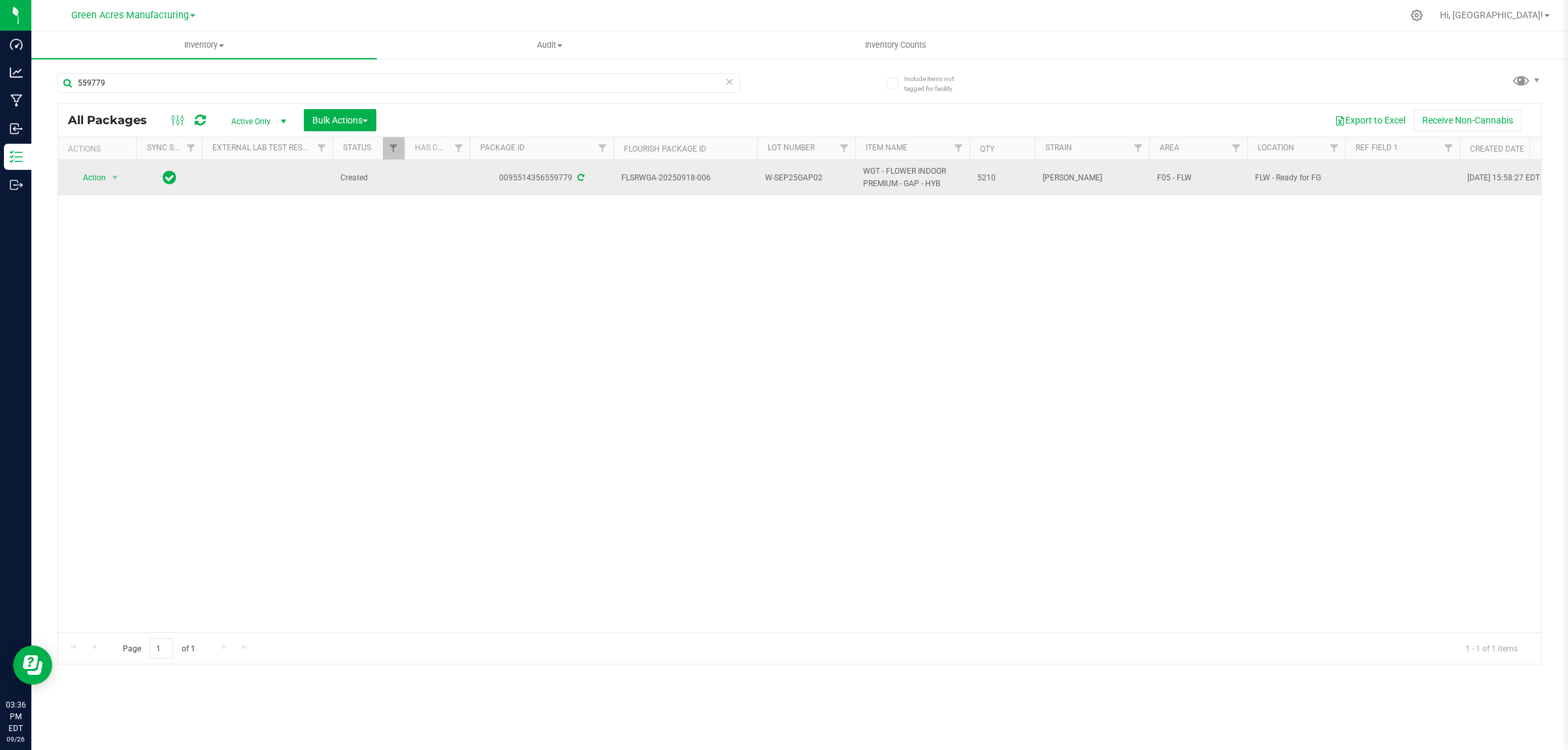
click at [1372, 186] on td at bounding box center [1402, 177] width 114 height 35
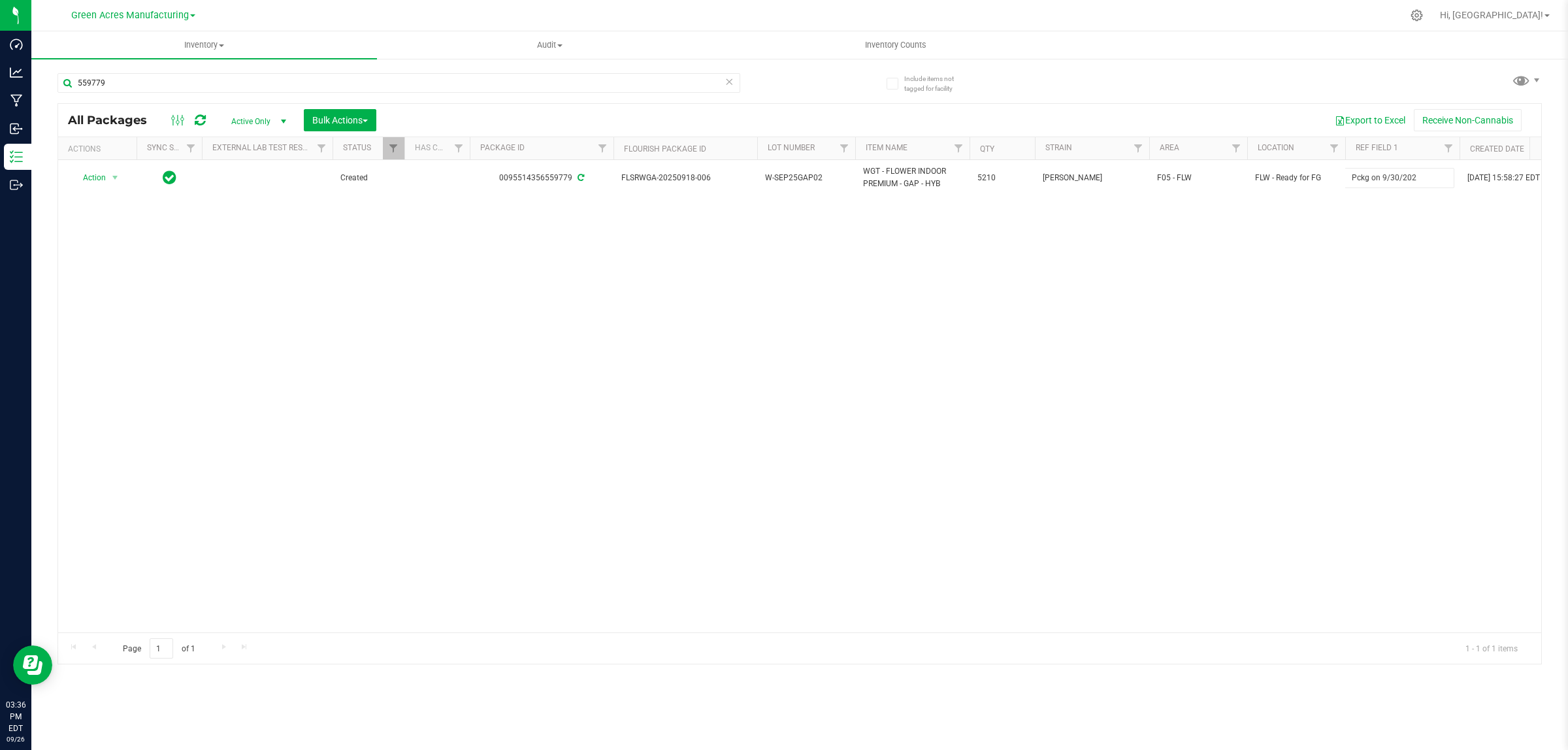
type input "Pckg on [DATE]"
click at [1363, 293] on div "Loading... All Packages Active Only Active Only Lab Samples Locked All External…" at bounding box center [799, 384] width 1484 height 561
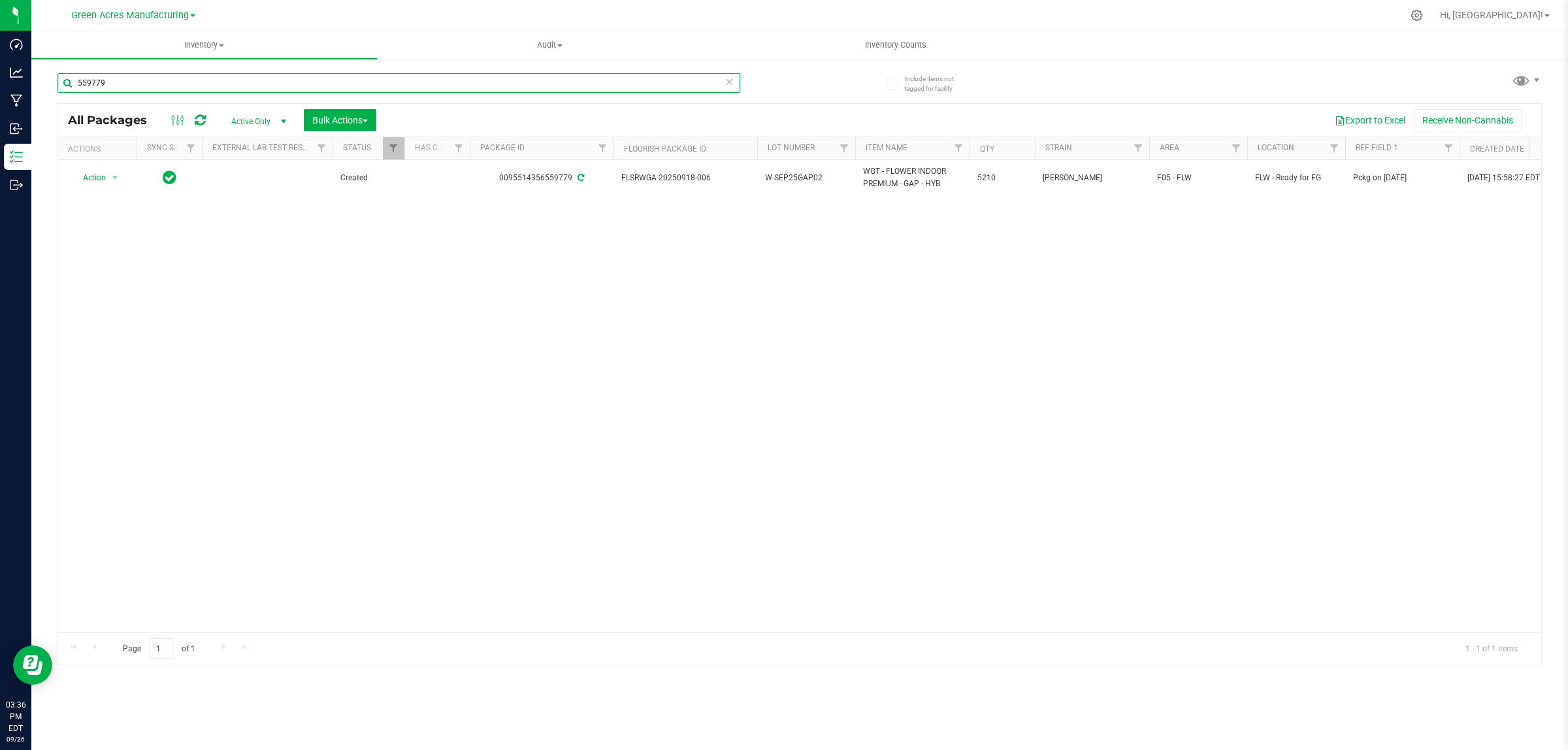
click at [667, 86] on input "559779" at bounding box center [398, 83] width 682 height 19
click at [667, 85] on input "559779" at bounding box center [398, 83] width 682 height 19
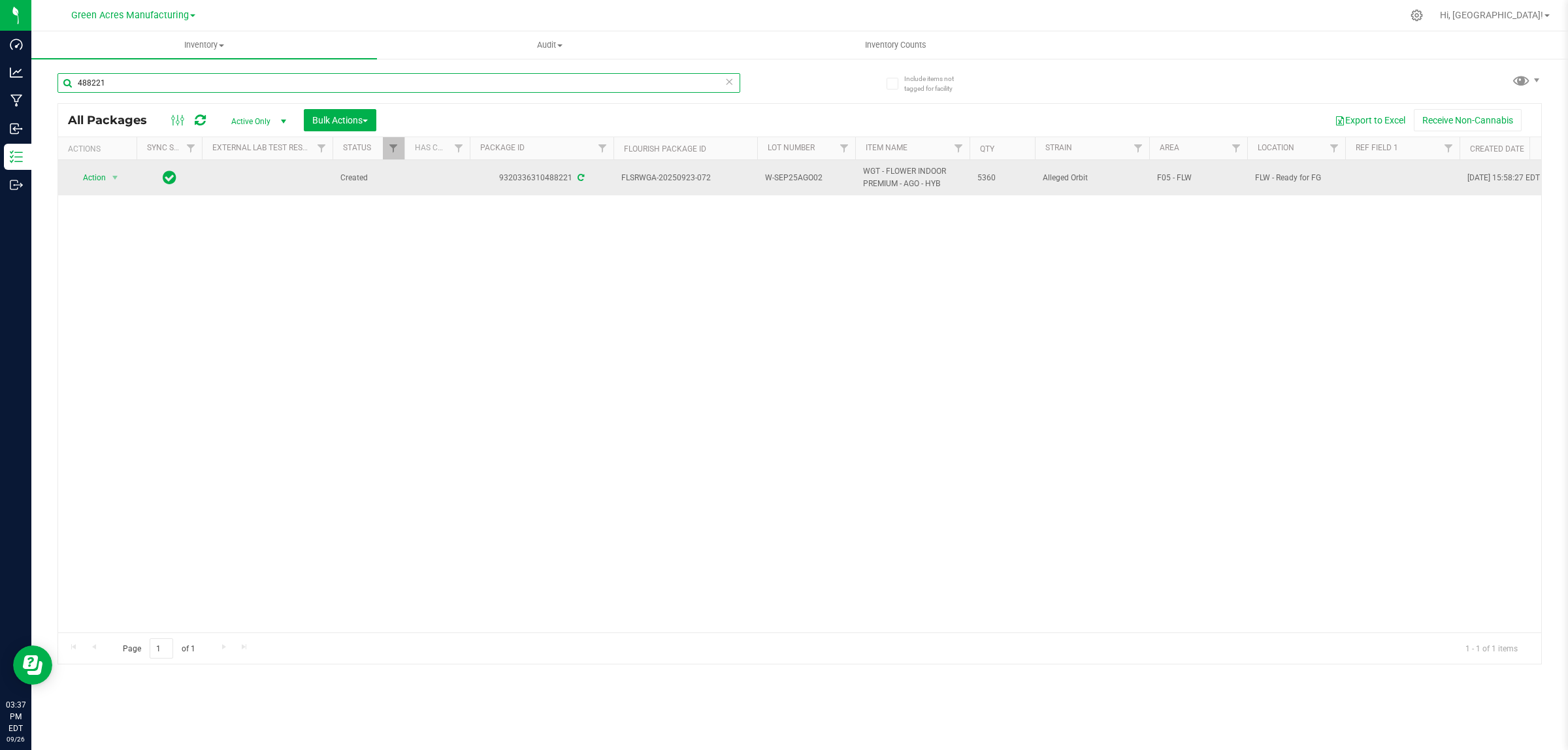
type input "488221"
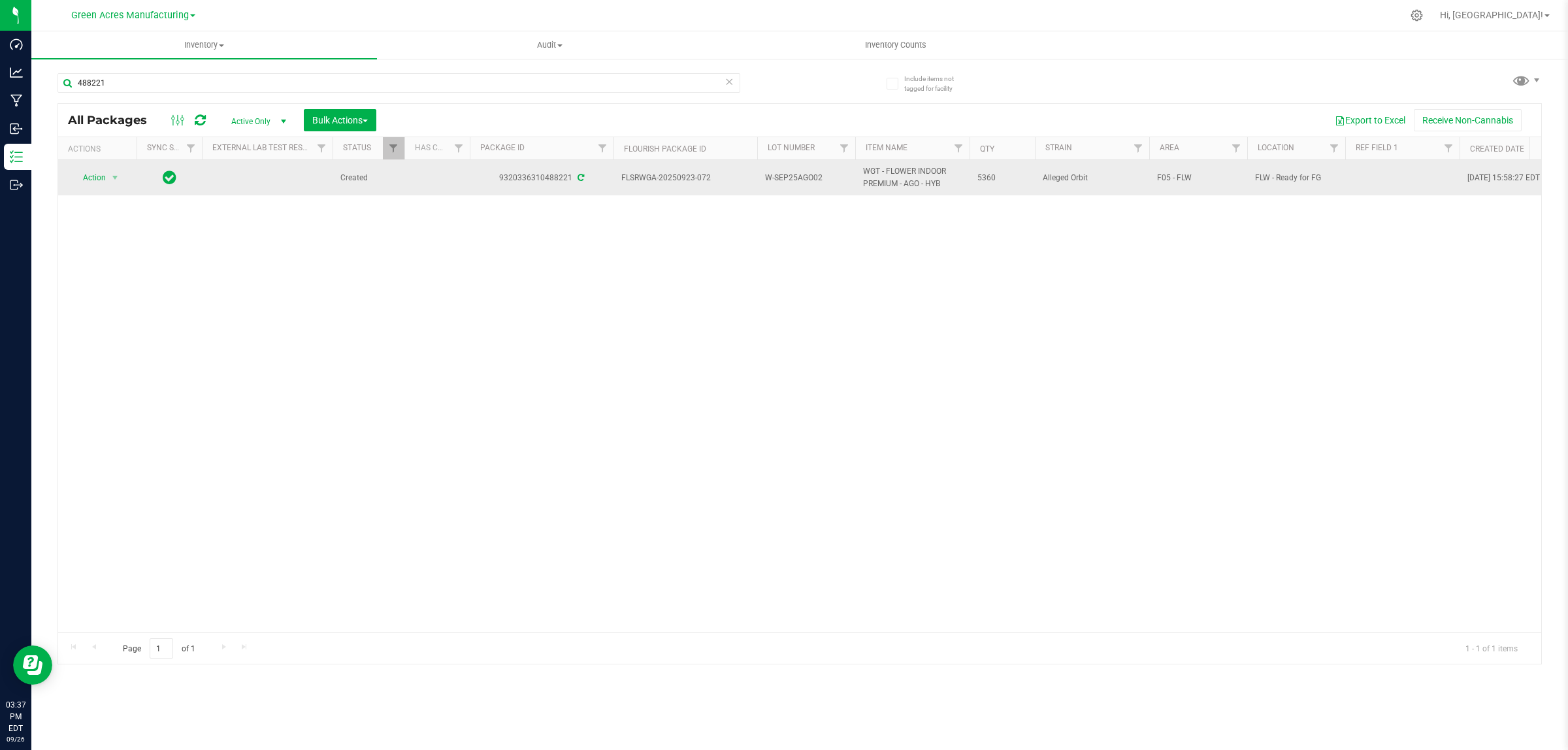
click at [1375, 179] on td at bounding box center [1402, 177] width 114 height 35
type input "Pckg on [DATE]"
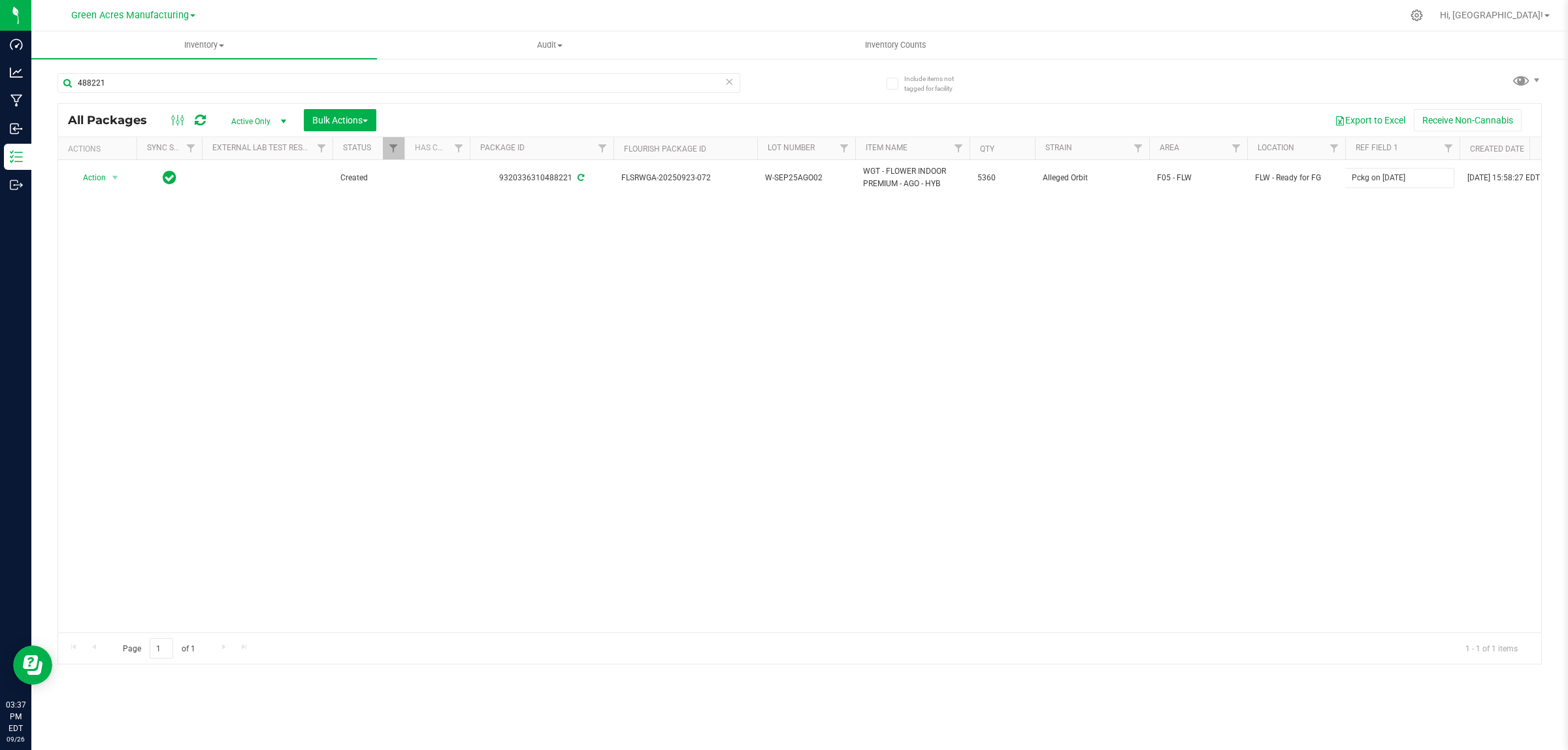
click at [1337, 318] on div "All Packages Active Only Active Only Lab Samples Locked All External Internal B…" at bounding box center [799, 384] width 1484 height 561
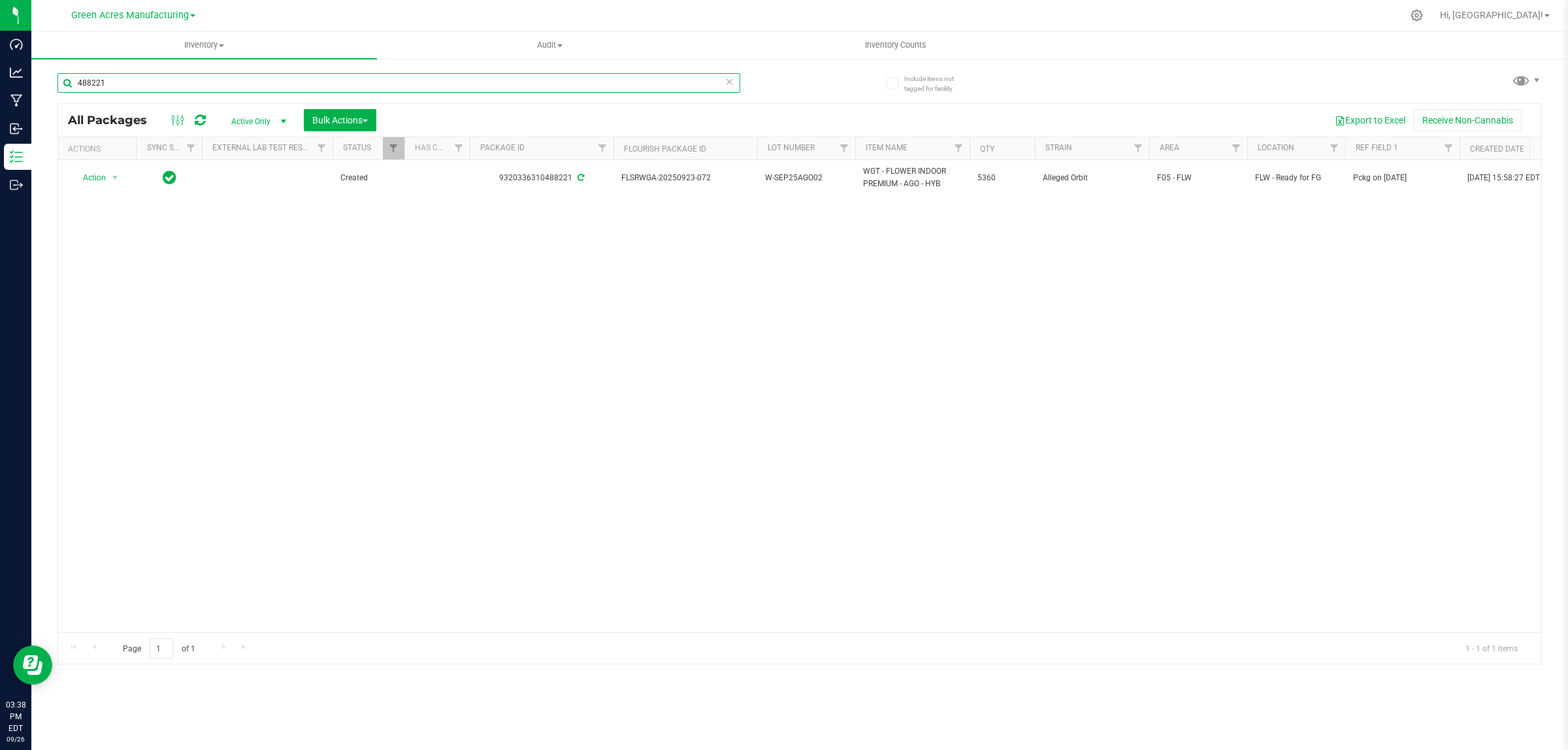
click at [562, 80] on input "488221" at bounding box center [398, 83] width 682 height 19
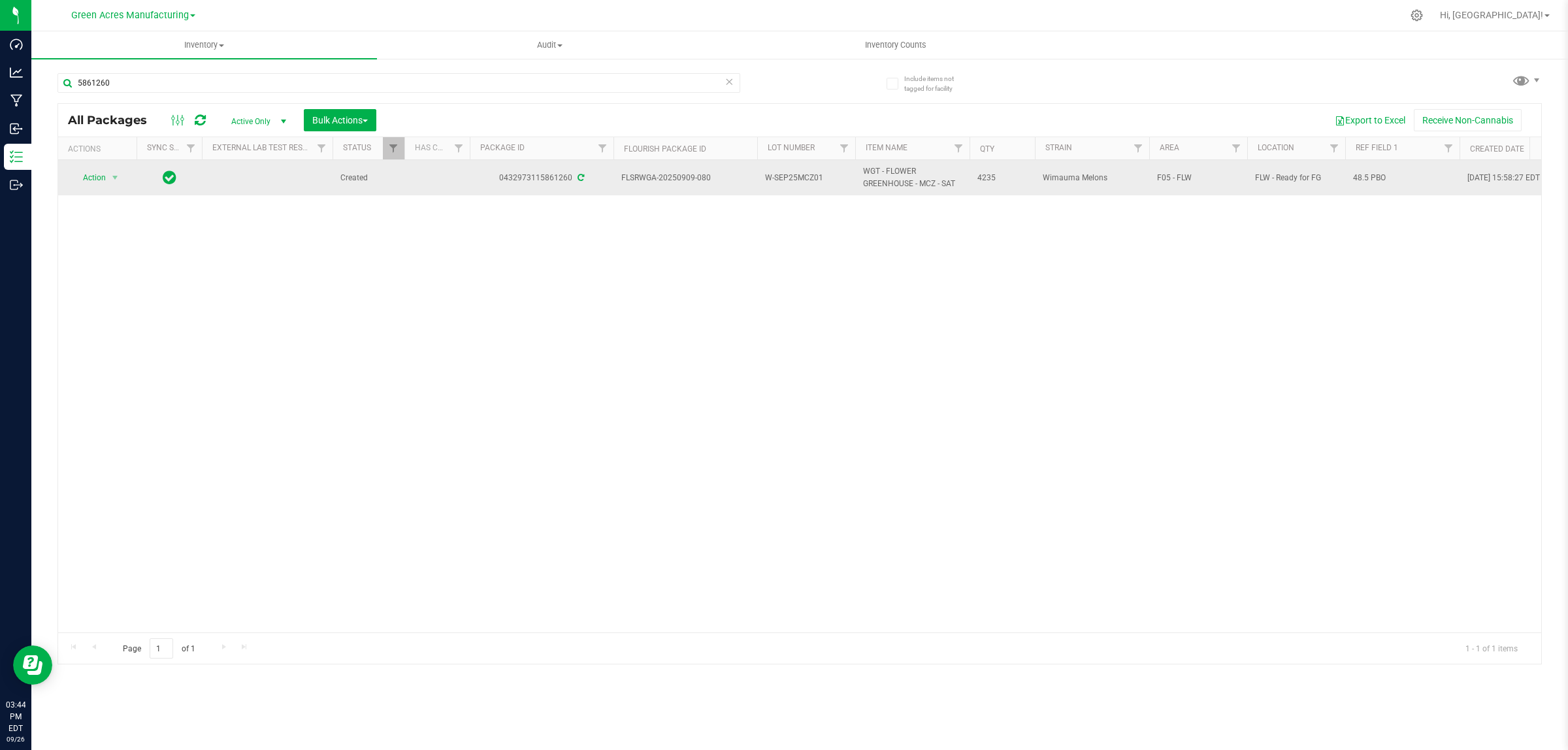
click at [1374, 173] on span "48.5 PBO" at bounding box center [1402, 177] width 98 height 12
click at [1374, 172] on input "48.5 PBO" at bounding box center [1399, 178] width 110 height 20
click at [1374, 173] on input "48.5 PBO" at bounding box center [1399, 178] width 110 height 20
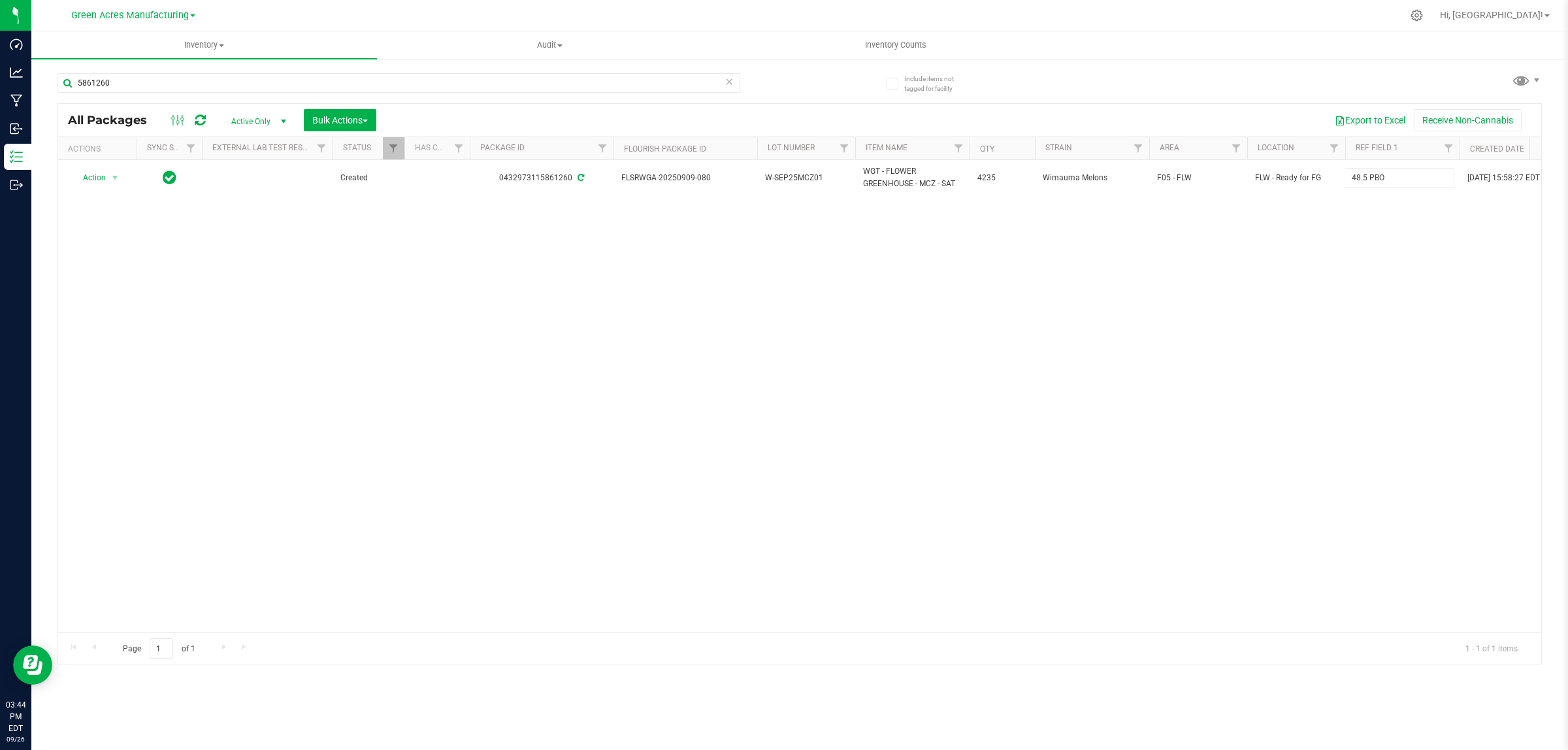
click at [1196, 309] on div "Action Action Adjust qty Create package Edit attributes Global inventory Locate…" at bounding box center [799, 396] width 1483 height 472
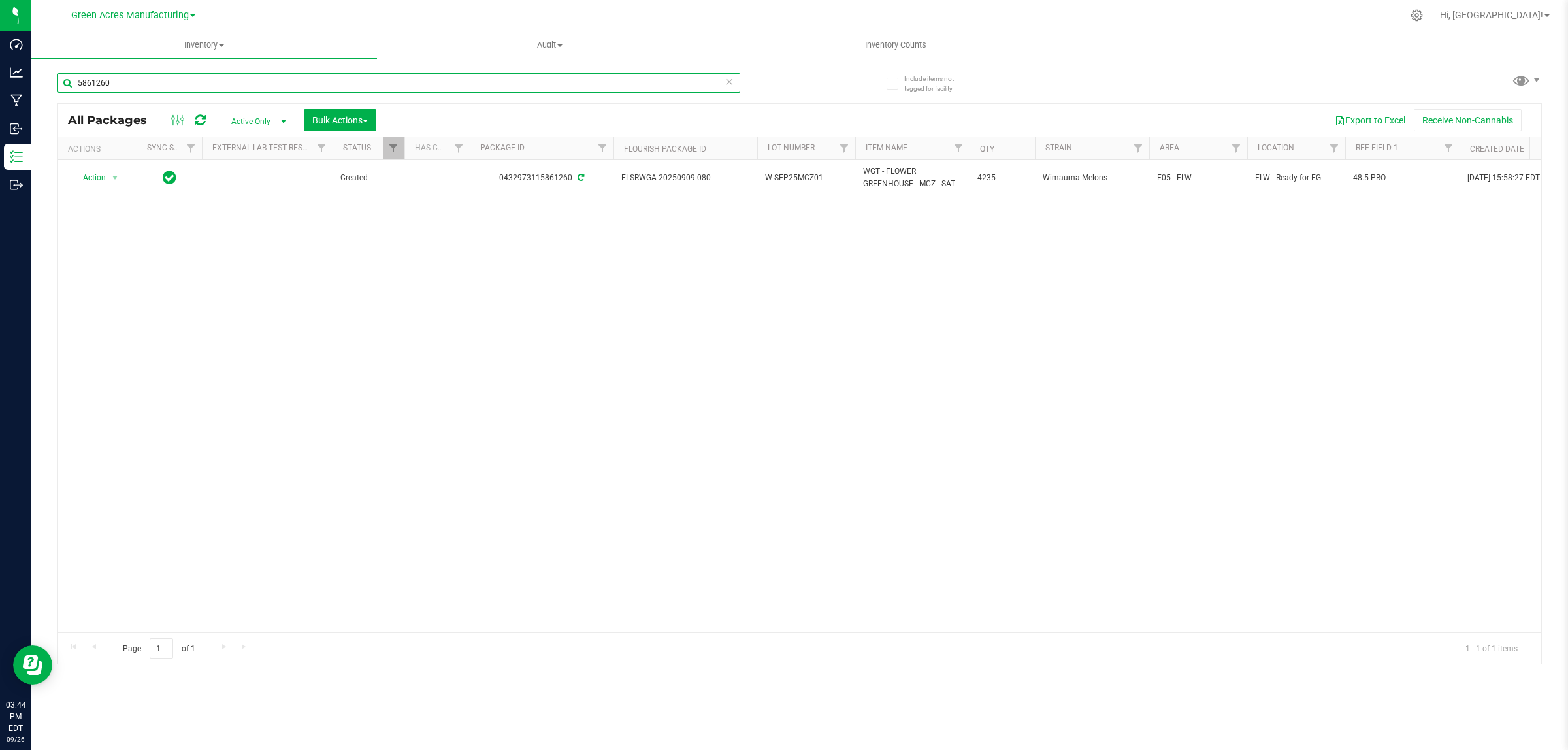
click at [513, 84] on input "5861260" at bounding box center [398, 83] width 682 height 19
click at [514, 84] on input "5861260" at bounding box center [398, 83] width 682 height 19
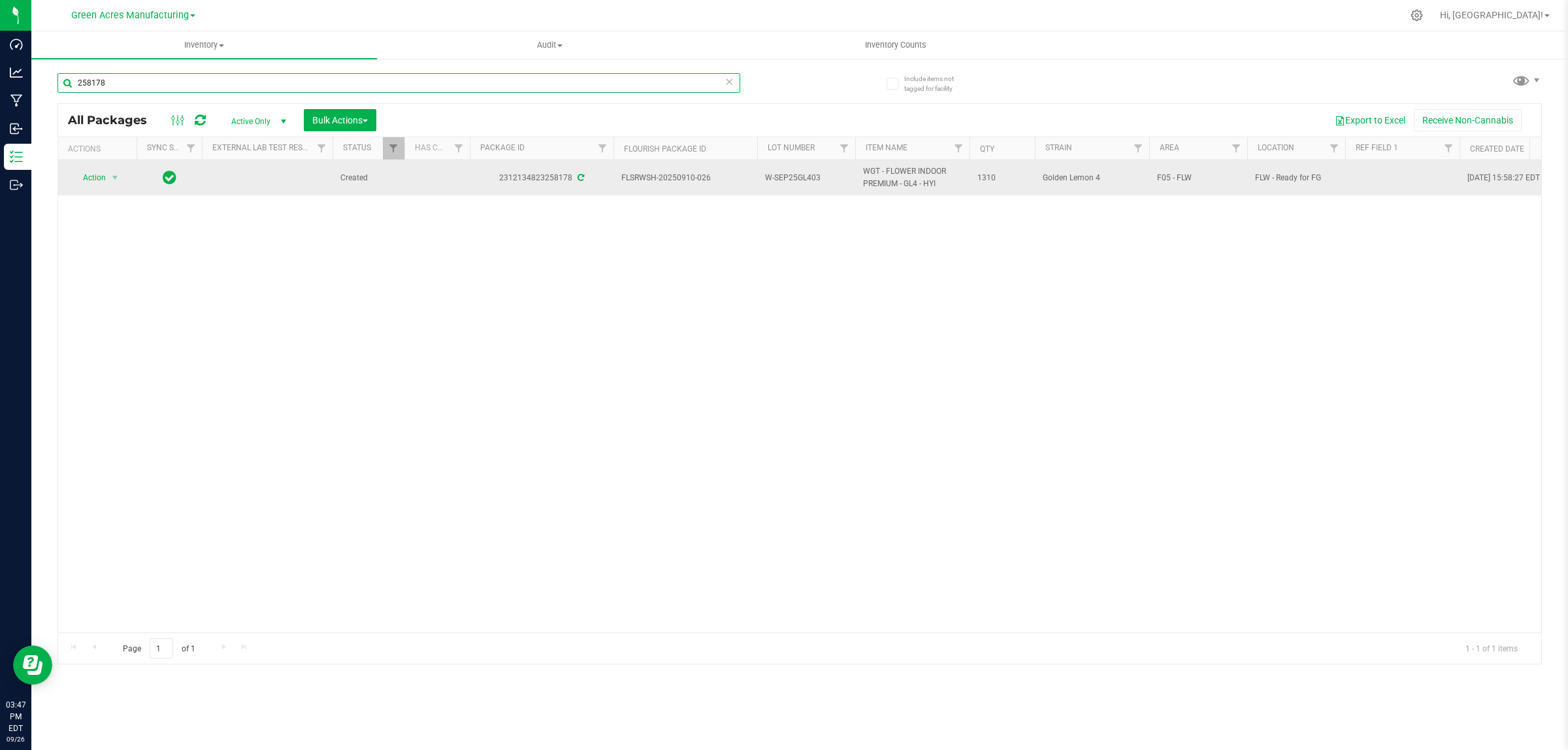
type input "258178"
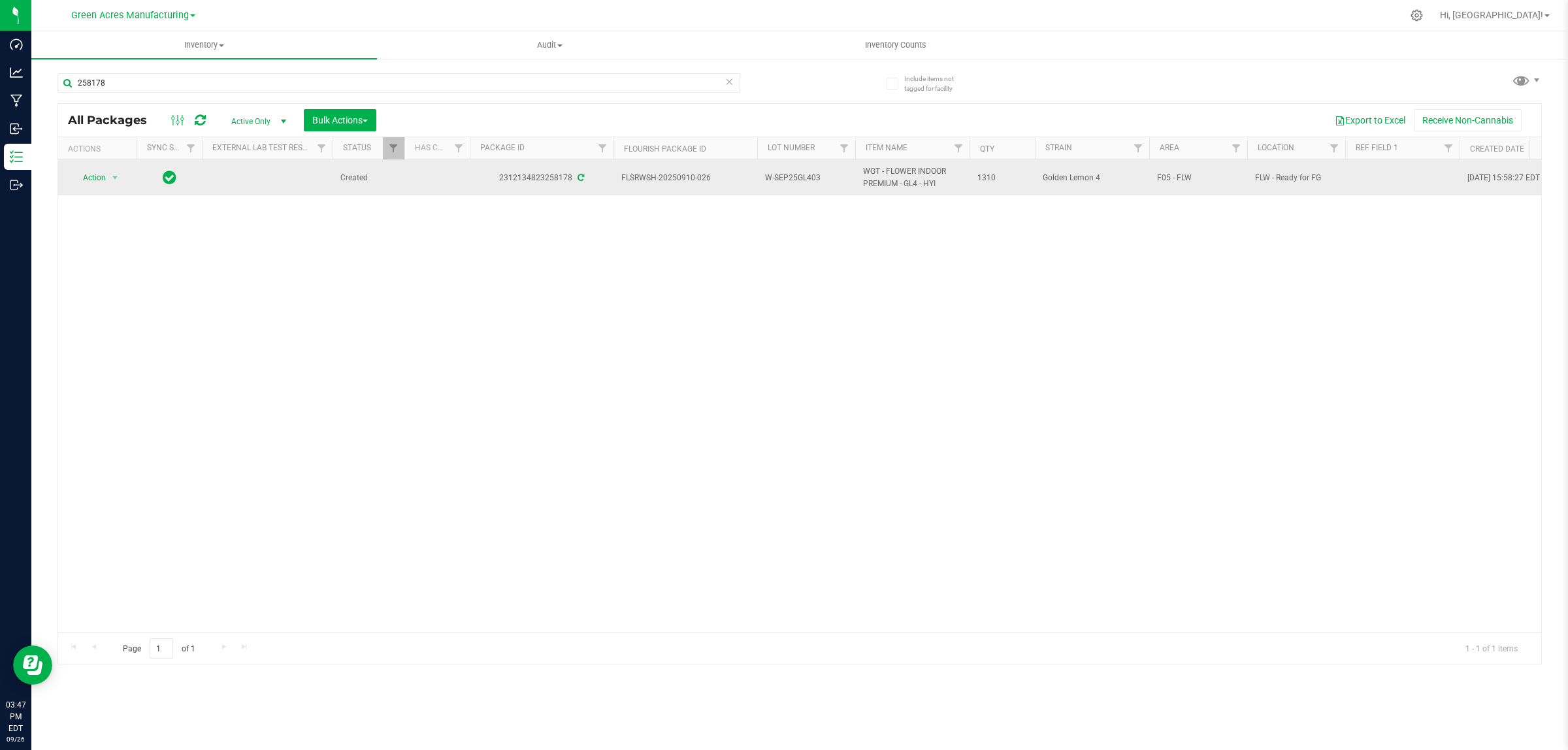
click at [1381, 179] on td at bounding box center [1402, 177] width 114 height 35
type input "Pckg on [DATE]"
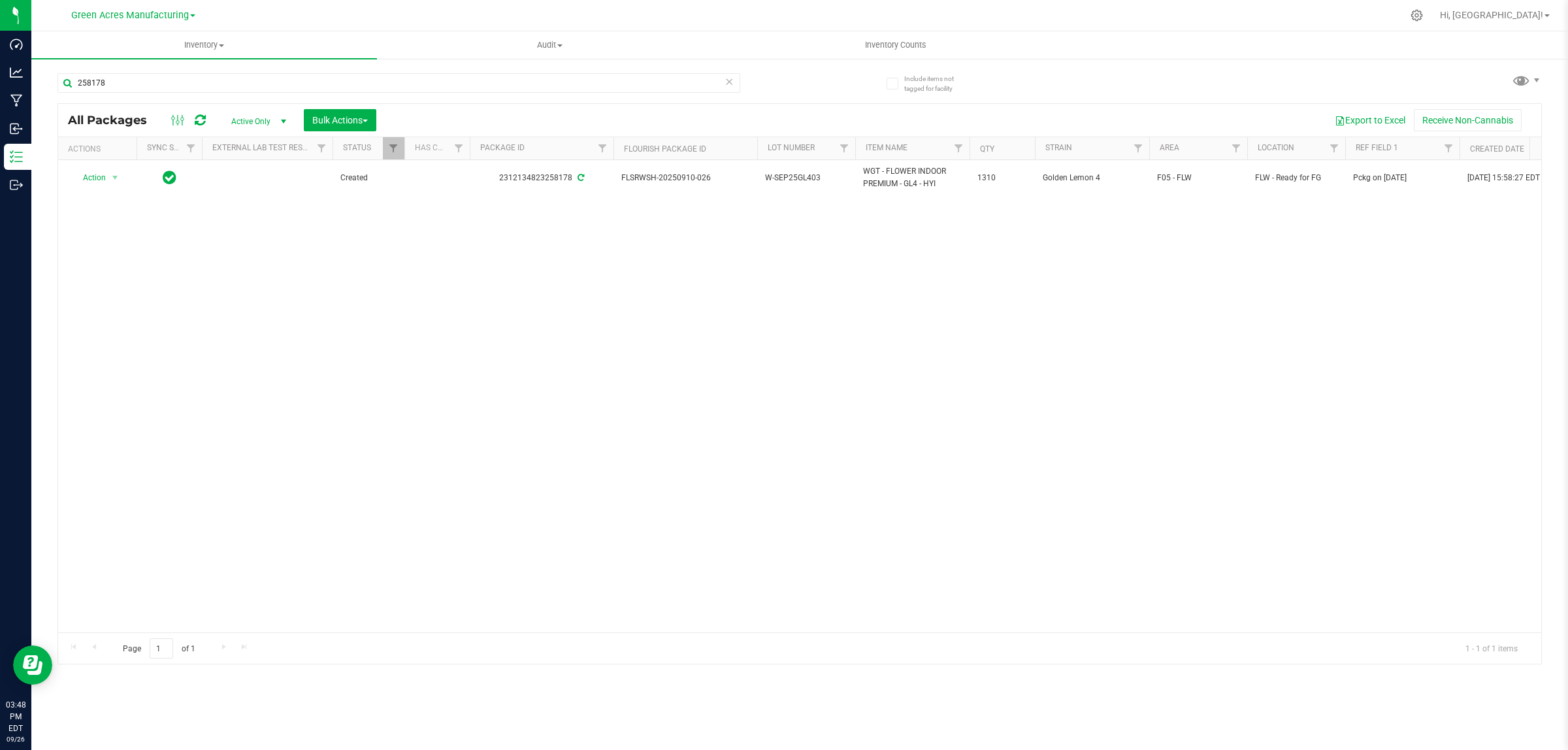
click at [1112, 341] on div "Action Action Adjust qty Create package Edit attributes Global inventory Locate…" at bounding box center [799, 396] width 1483 height 472
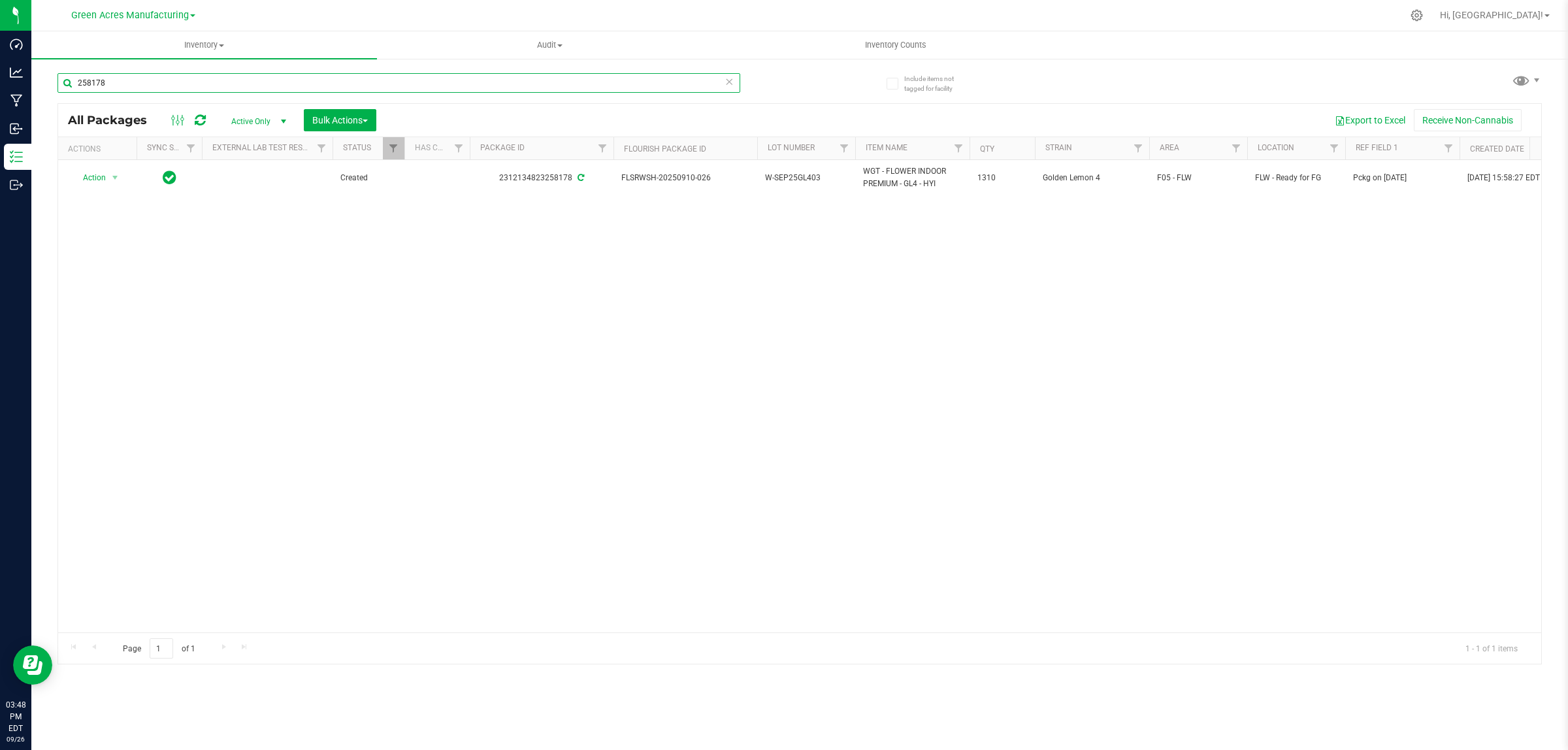
click at [310, 87] on input "258178" at bounding box center [398, 83] width 682 height 19
click at [310, 86] on input "258178" at bounding box center [398, 83] width 682 height 19
click at [310, 87] on input "258178" at bounding box center [398, 83] width 682 height 19
type input "402051"
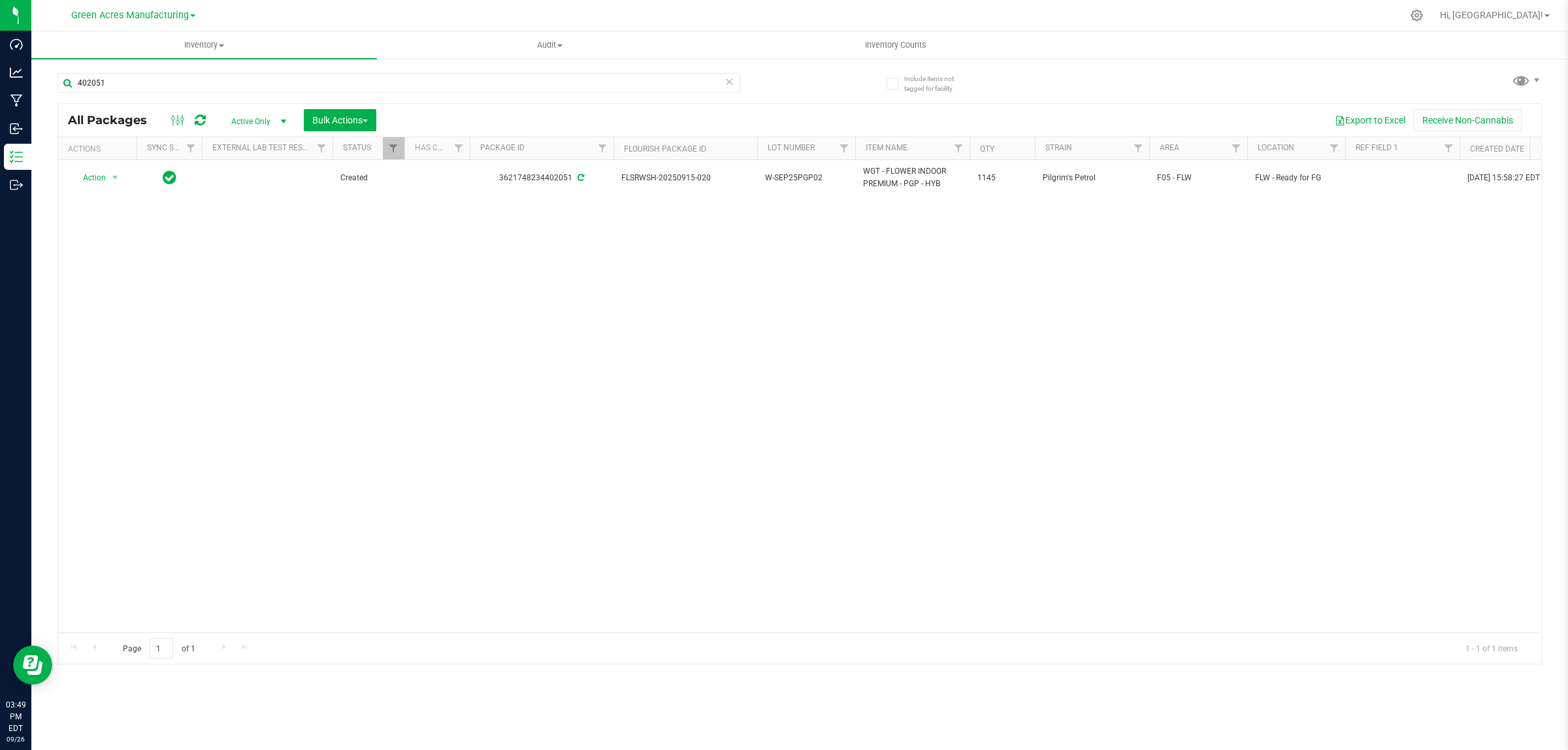
click at [1226, 312] on div "Action Action Adjust qty Create package Edit attributes Global inventory Locate…" at bounding box center [799, 396] width 1483 height 472
click at [1449, 151] on span "Filter" at bounding box center [1448, 148] width 11 height 11
click at [1444, 177] on div at bounding box center [1492, 208] width 150 height 98
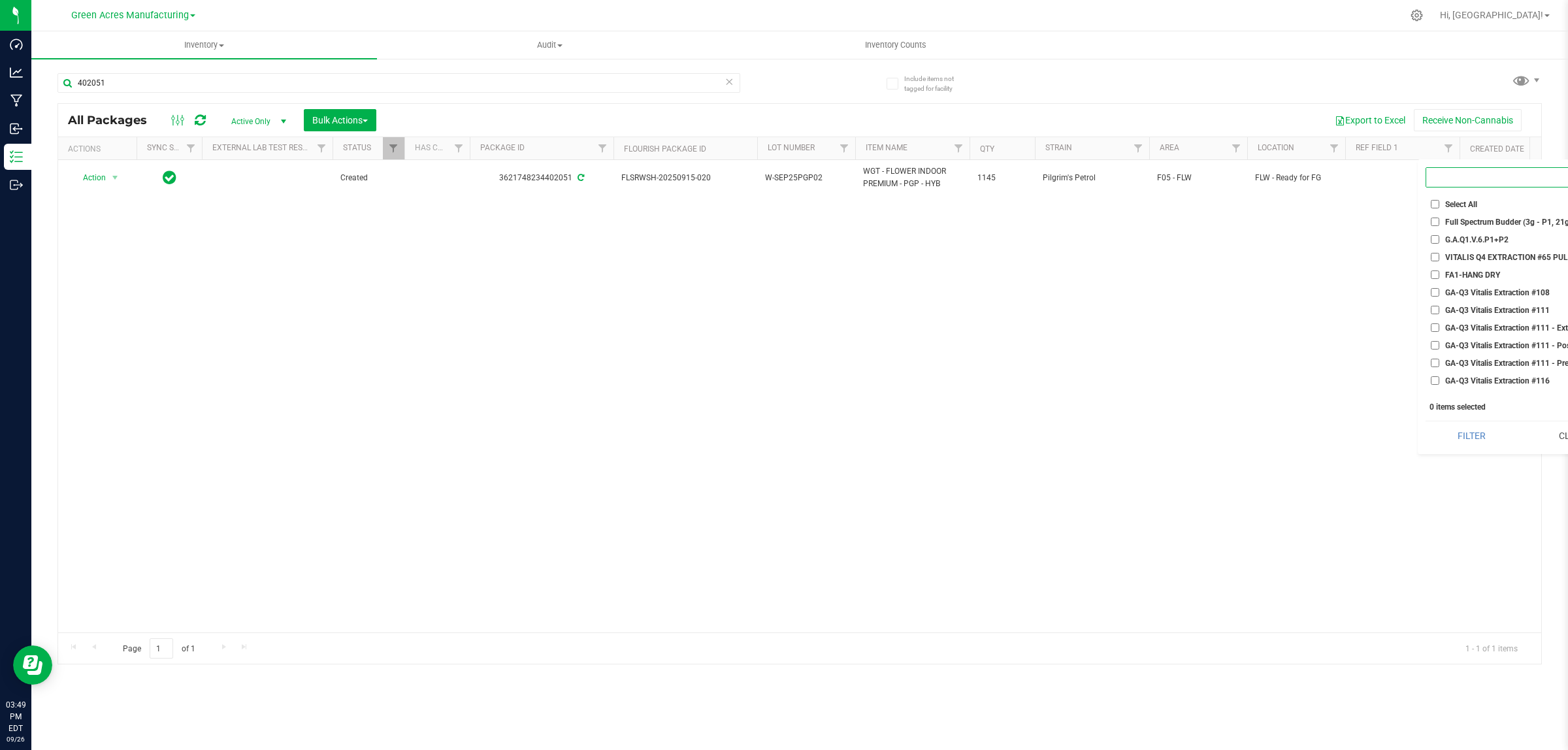
click at [1455, 179] on input at bounding box center [1514, 177] width 177 height 19
type input "Pckg"
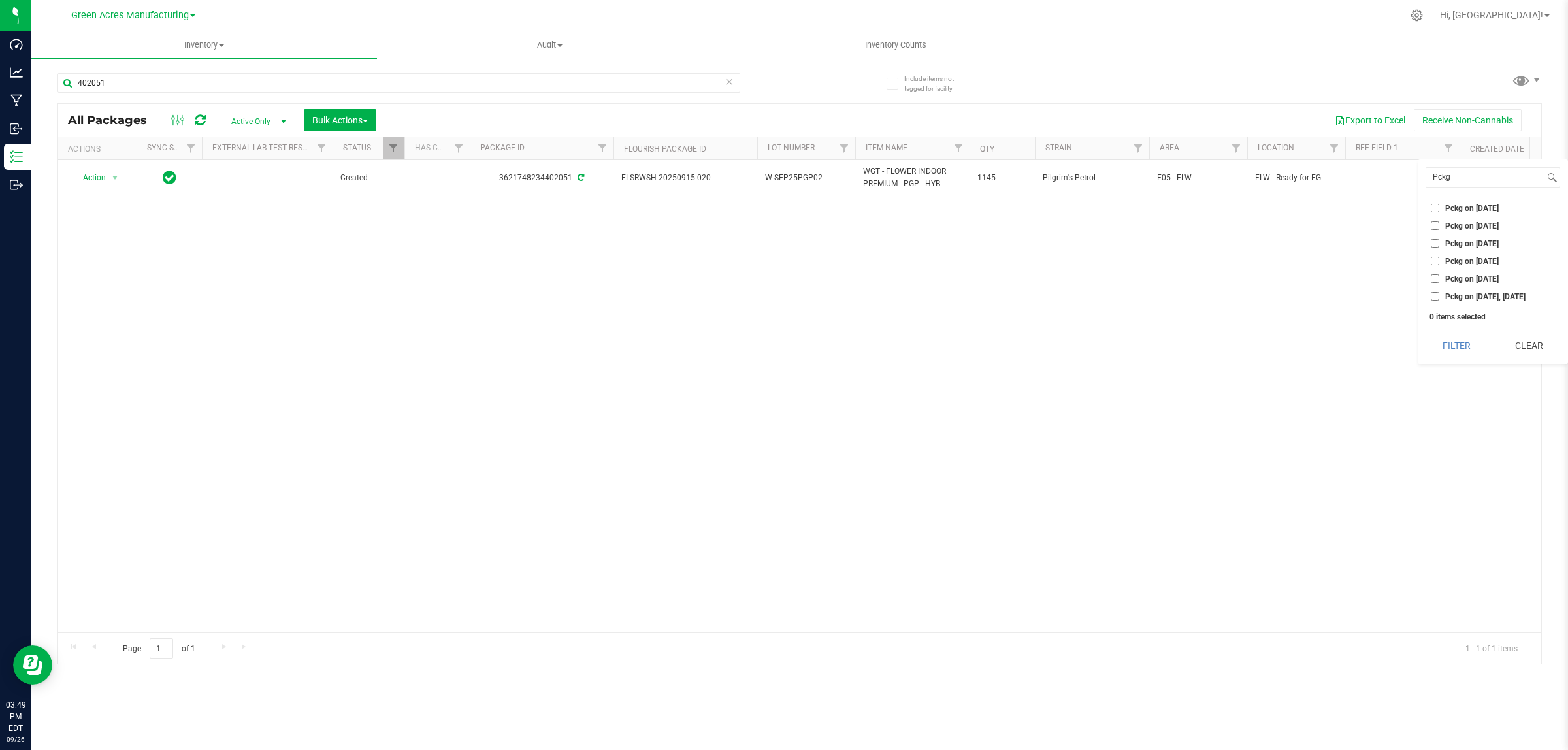
click at [1439, 212] on li "Pckg on [DATE]" at bounding box center [1493, 207] width 135 height 14
click at [1435, 205] on input "Pckg on [DATE]" at bounding box center [1435, 208] width 9 height 9
checkbox input "true"
click at [1435, 220] on li "Pckg on [DATE]" at bounding box center [1493, 225] width 135 height 14
click at [1435, 222] on input "Pckg on [DATE]" at bounding box center [1435, 226] width 9 height 9
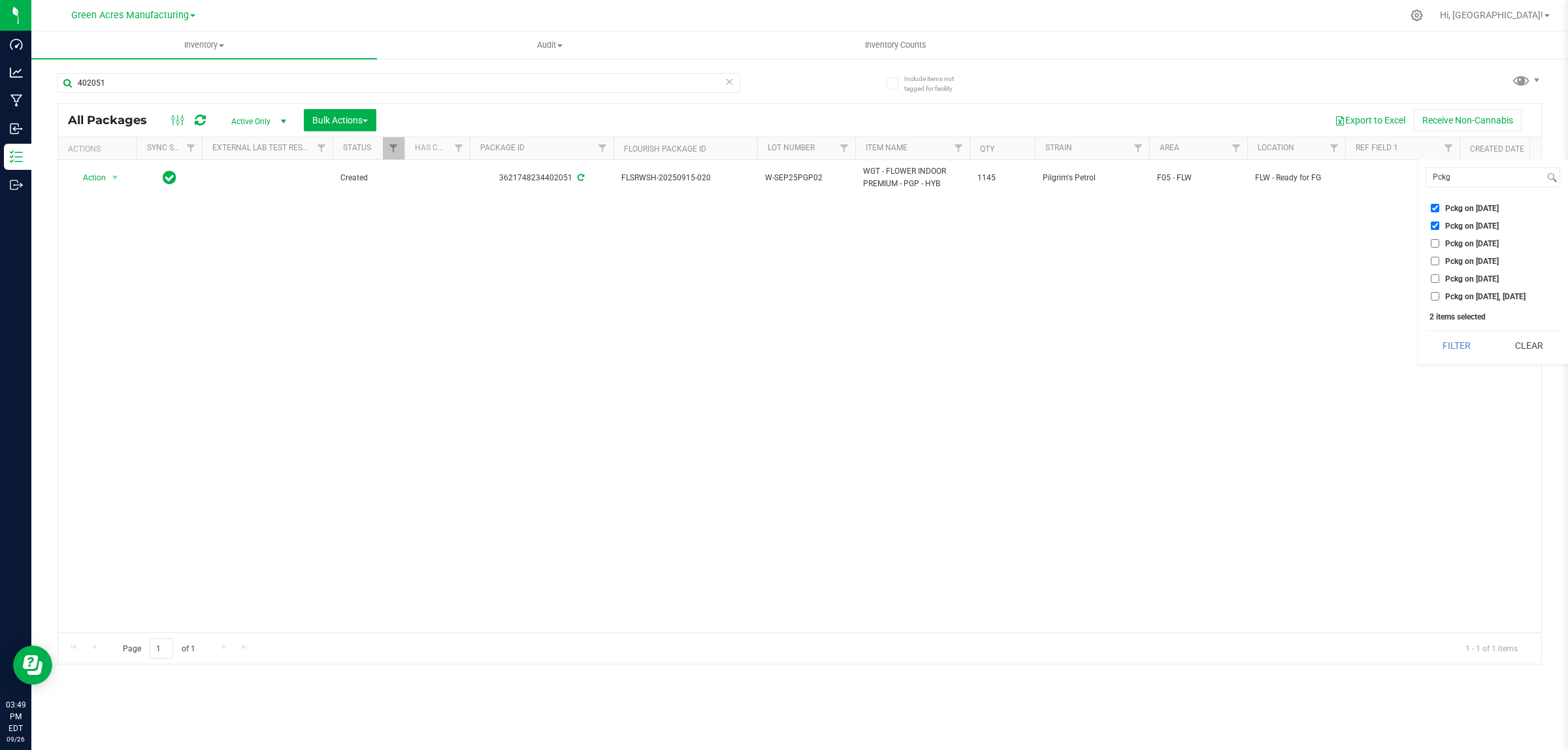
click at [1435, 230] on input "Pckg on [DATE]" at bounding box center [1435, 226] width 9 height 9
checkbox input "true"
click at [1435, 238] on li "Pckg on [DATE]" at bounding box center [1493, 243] width 135 height 14
click at [1435, 243] on input "Pckg on [DATE]" at bounding box center [1435, 243] width 9 height 9
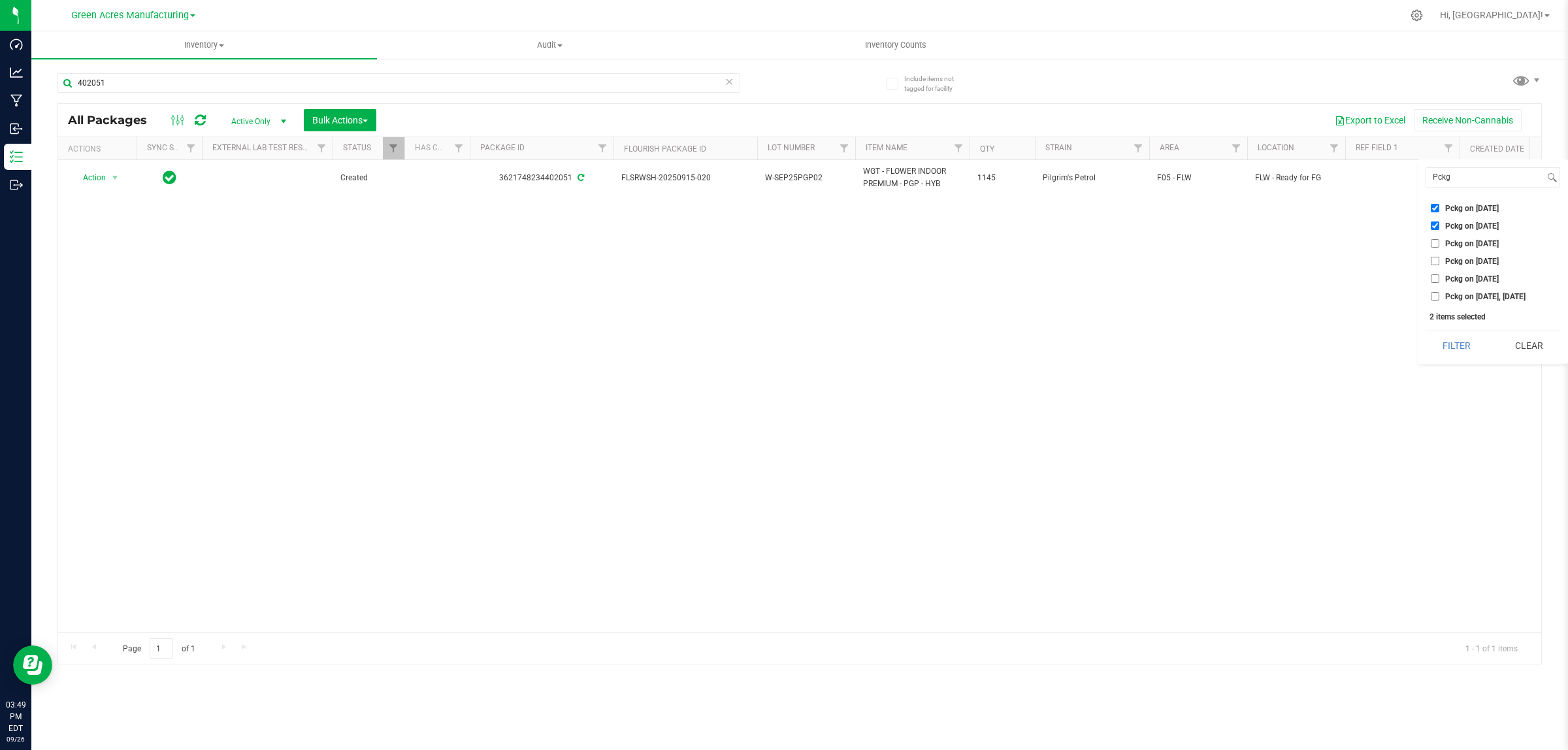
checkbox input "true"
click at [1434, 260] on input "Pckg on [DATE]" at bounding box center [1435, 261] width 9 height 9
checkbox input "true"
click at [1434, 276] on input "Pckg on [DATE]" at bounding box center [1435, 278] width 9 height 9
checkbox input "true"
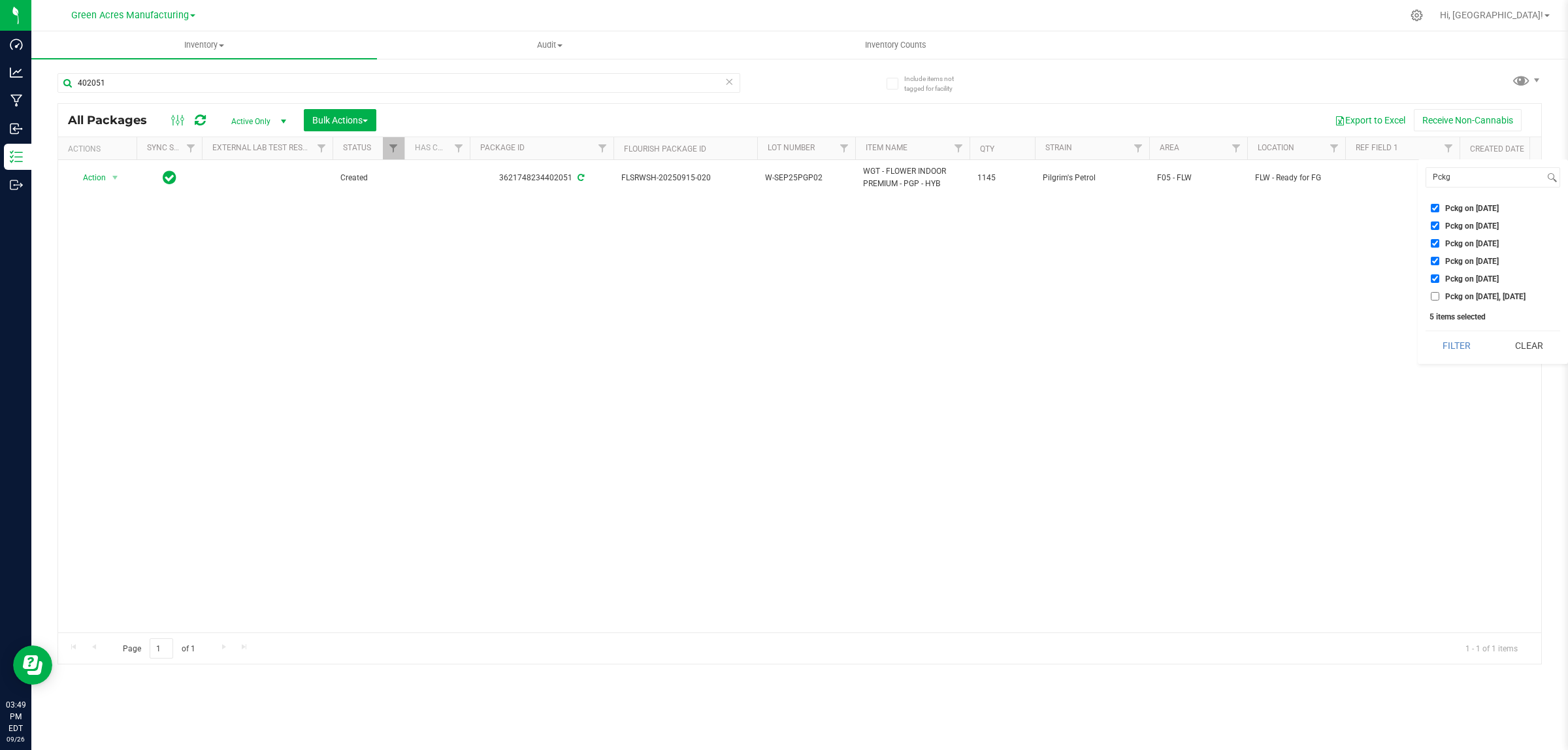
click at [1435, 294] on input "Pckg on [DATE], [DATE]" at bounding box center [1435, 296] width 9 height 9
checkbox input "true"
click at [1449, 344] on button "Filter" at bounding box center [1456, 346] width 62 height 29
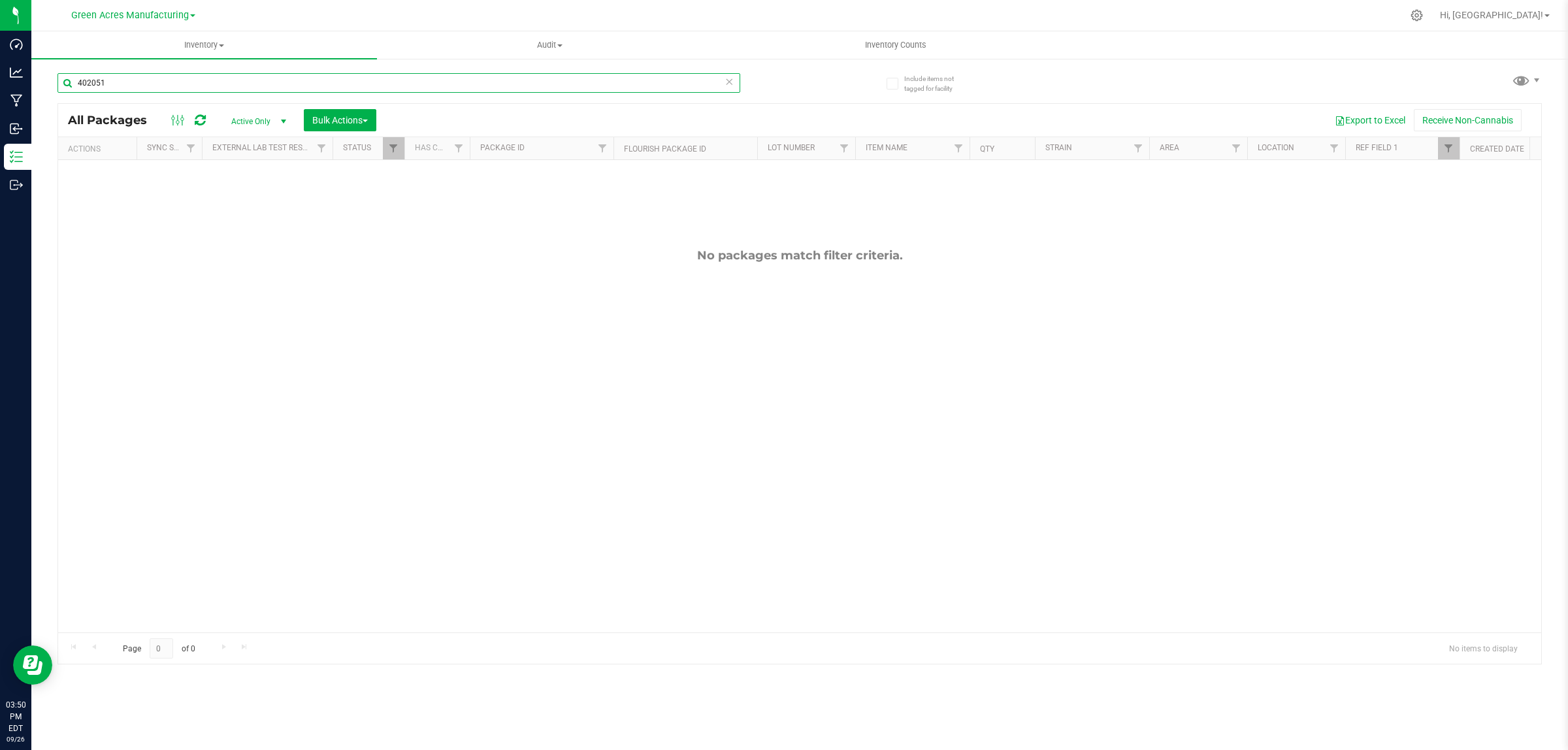
click at [283, 86] on input "402051" at bounding box center [398, 83] width 682 height 19
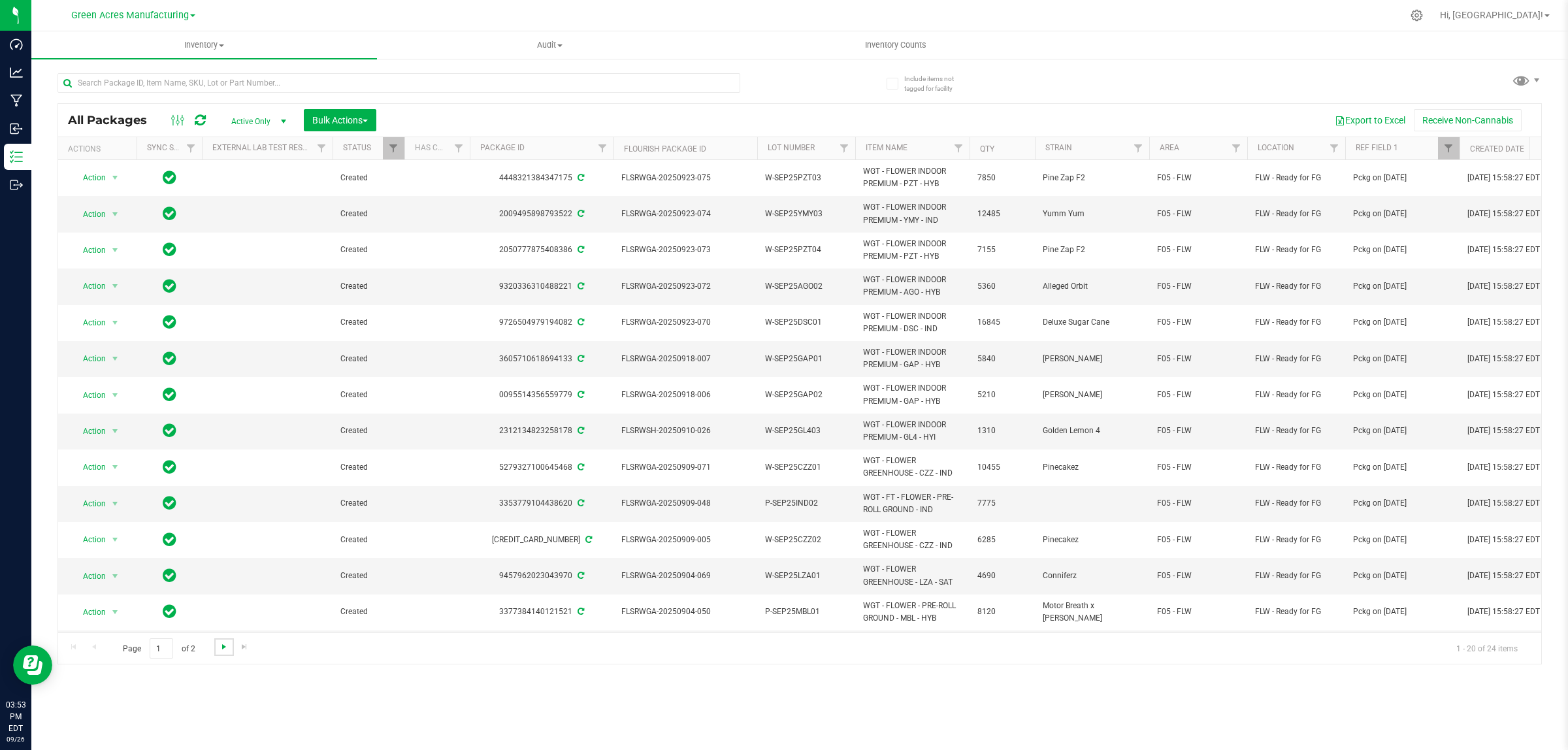
click at [229, 642] on span "Go to the next page" at bounding box center [224, 647] width 11 height 11
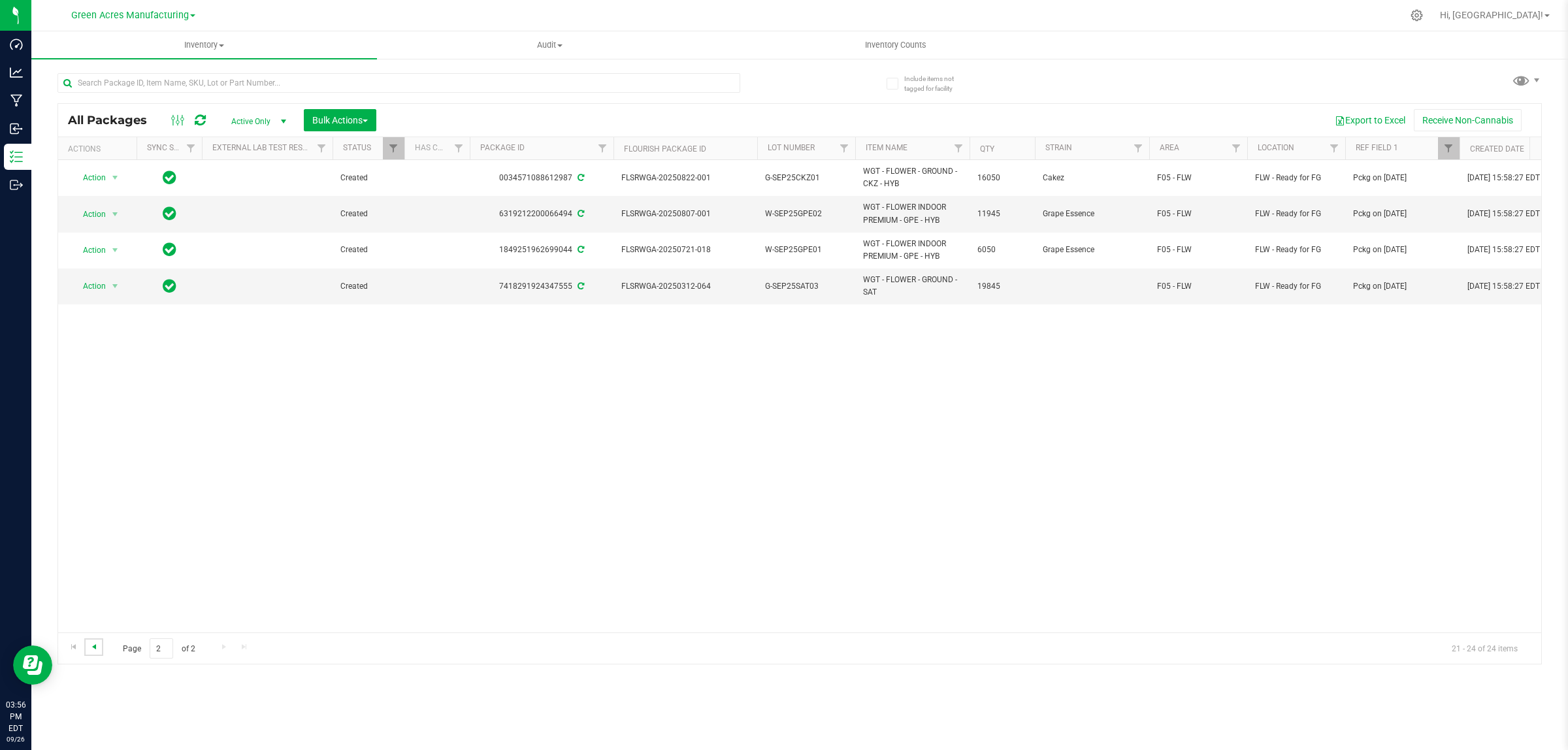
click at [90, 648] on span "Go to the previous page" at bounding box center [94, 647] width 11 height 11
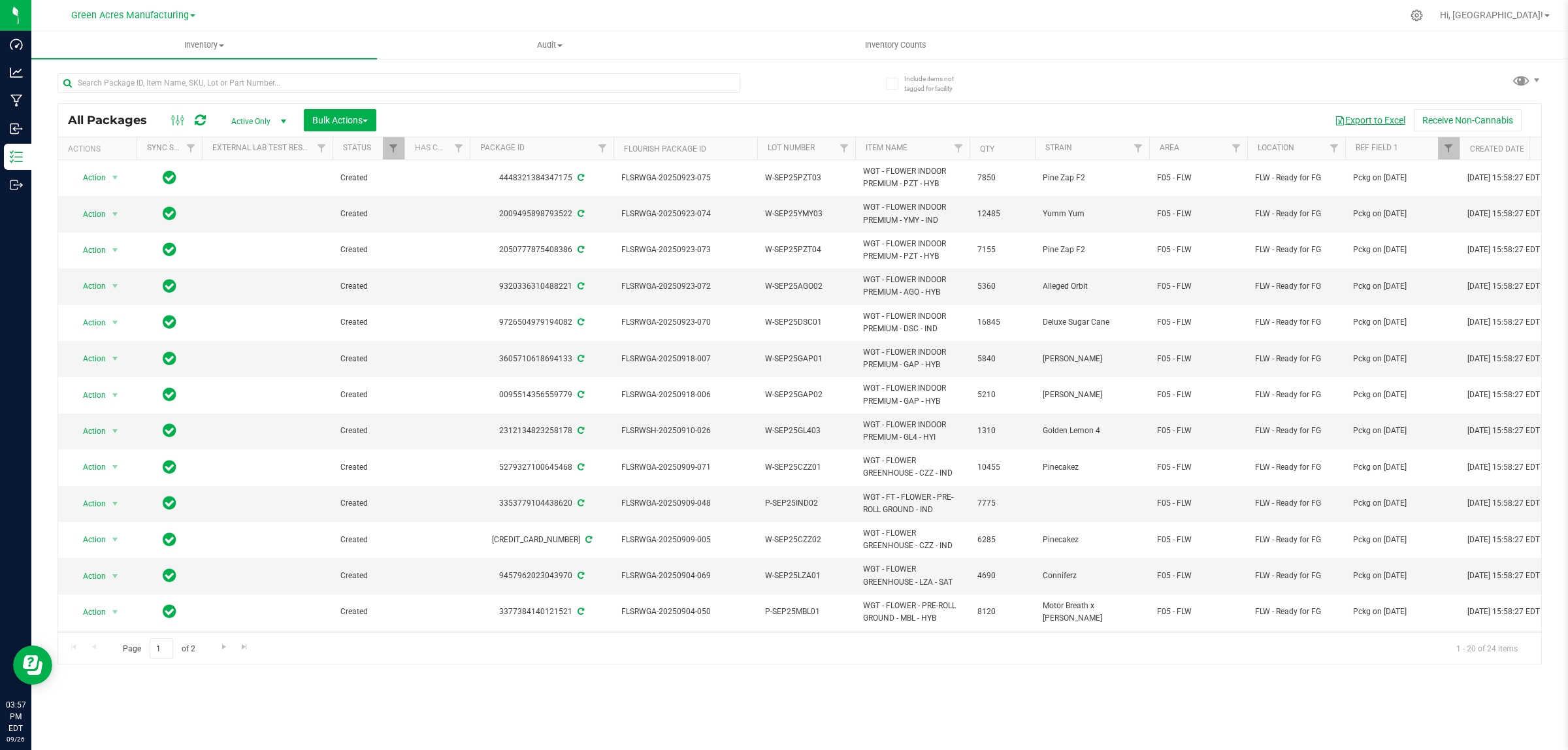
click at [1364, 120] on button "Export to Excel" at bounding box center [1370, 120] width 88 height 22
click at [652, 106] on div "All Packages Active Only Active Only Lab Samples Locked All External Internal B…" at bounding box center [799, 121] width 1483 height 33
click at [1445, 144] on span "Filter" at bounding box center [1448, 148] width 11 height 11
click at [1535, 344] on button "Clear" at bounding box center [1525, 346] width 62 height 29
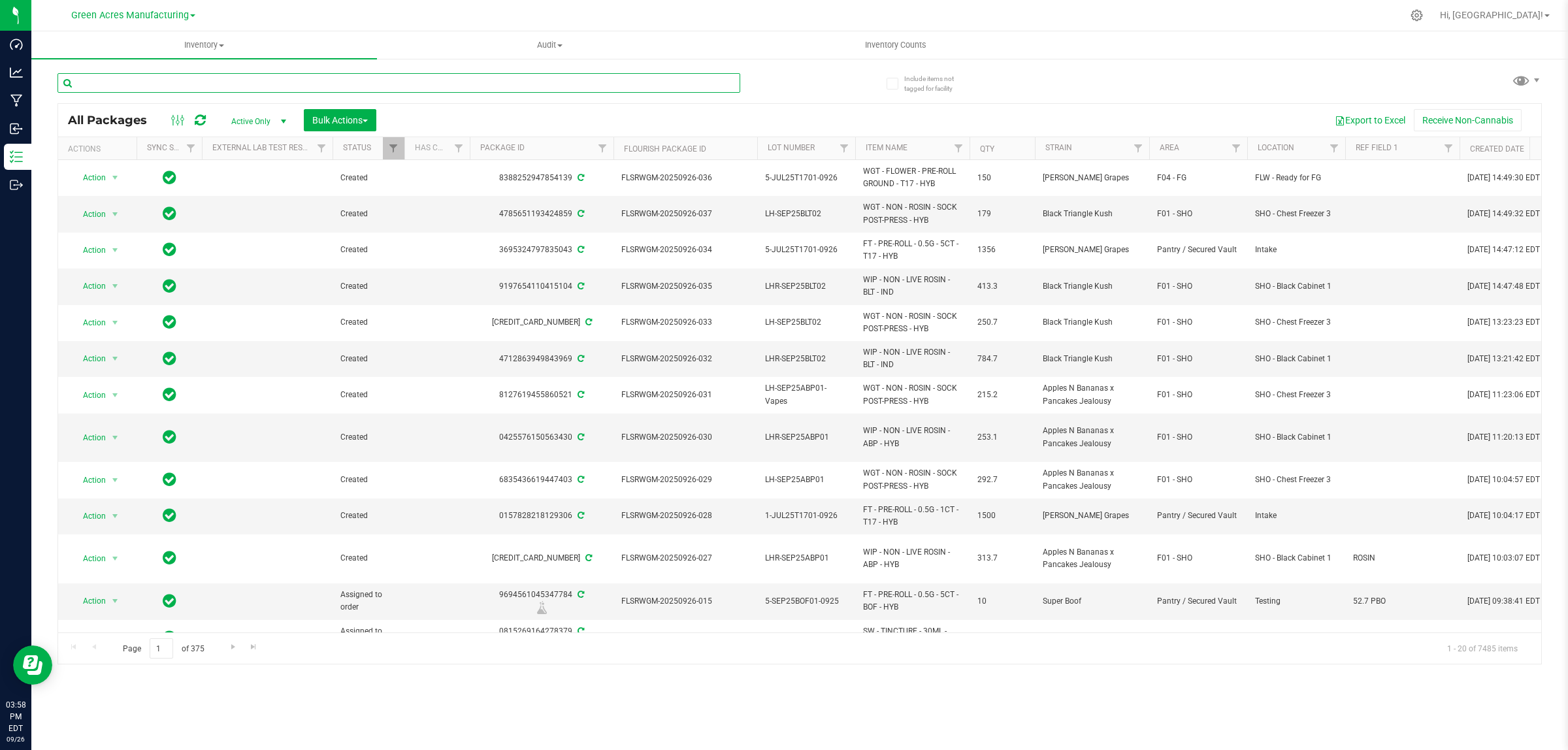
click at [307, 73] on input "text" at bounding box center [398, 83] width 682 height 19
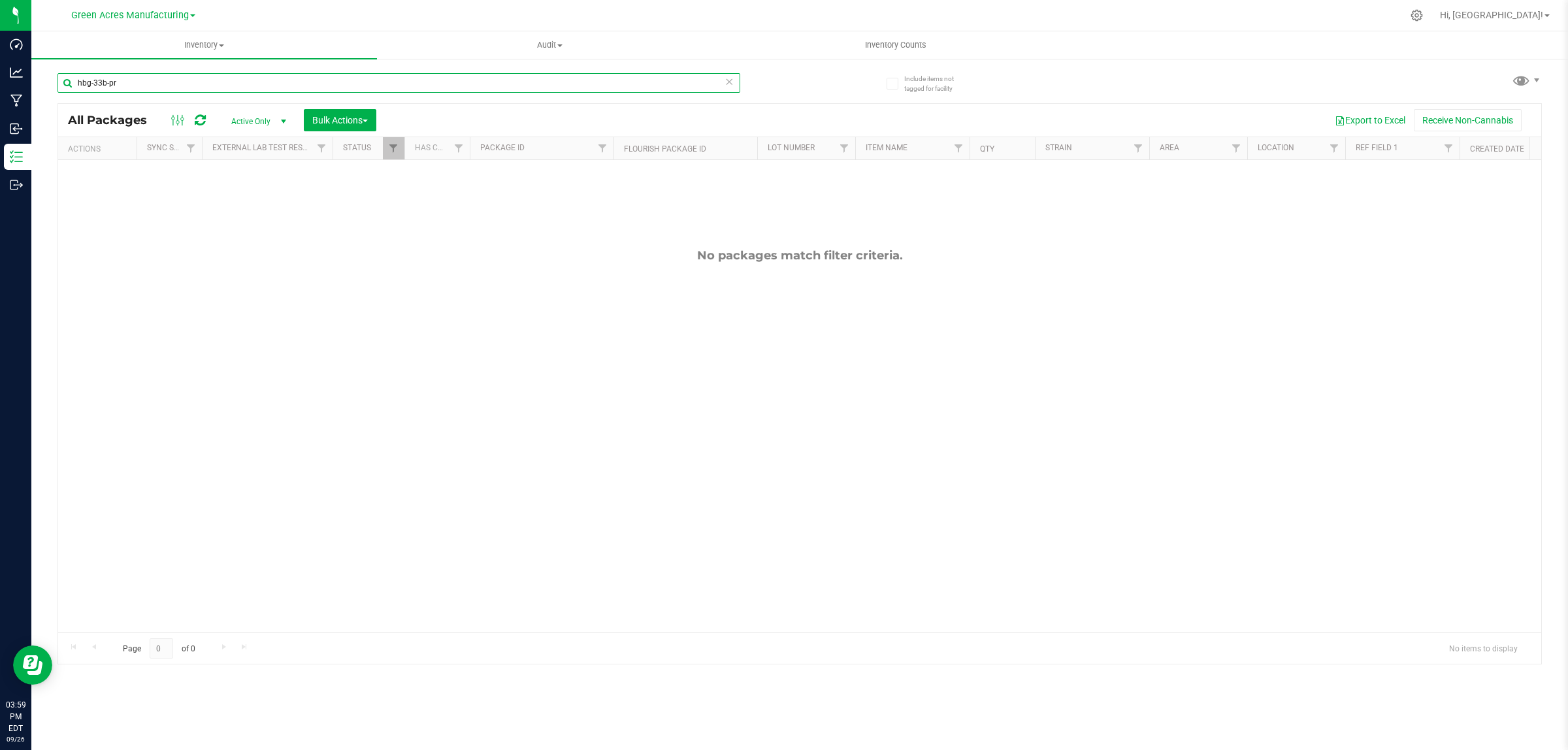
click at [170, 83] on input "hbg-33b-pr" at bounding box center [398, 83] width 682 height 19
click at [246, 84] on input "hbg-33b-pr" at bounding box center [398, 83] width 682 height 19
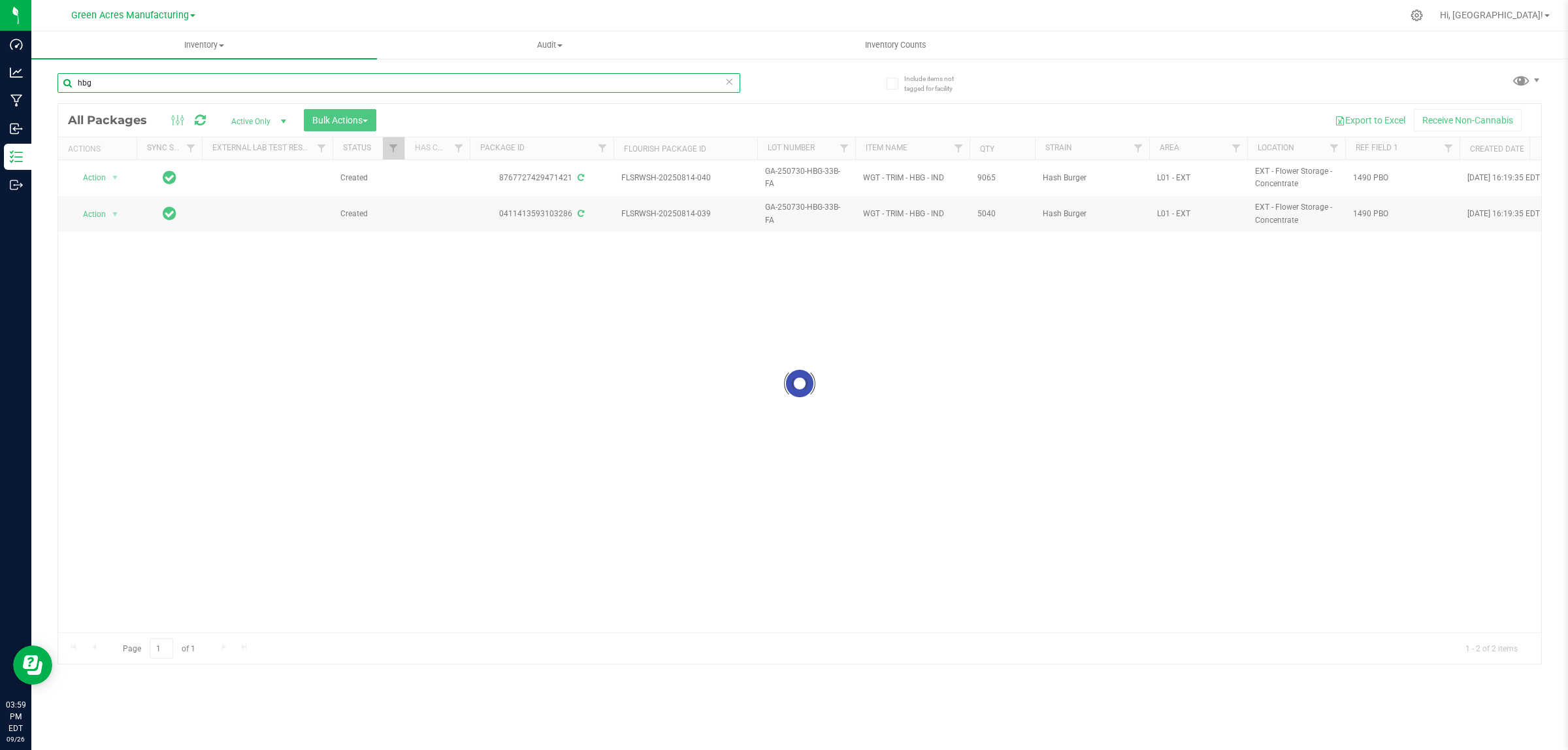
click at [246, 84] on input "hbg" at bounding box center [398, 83] width 682 height 19
type input "dda"
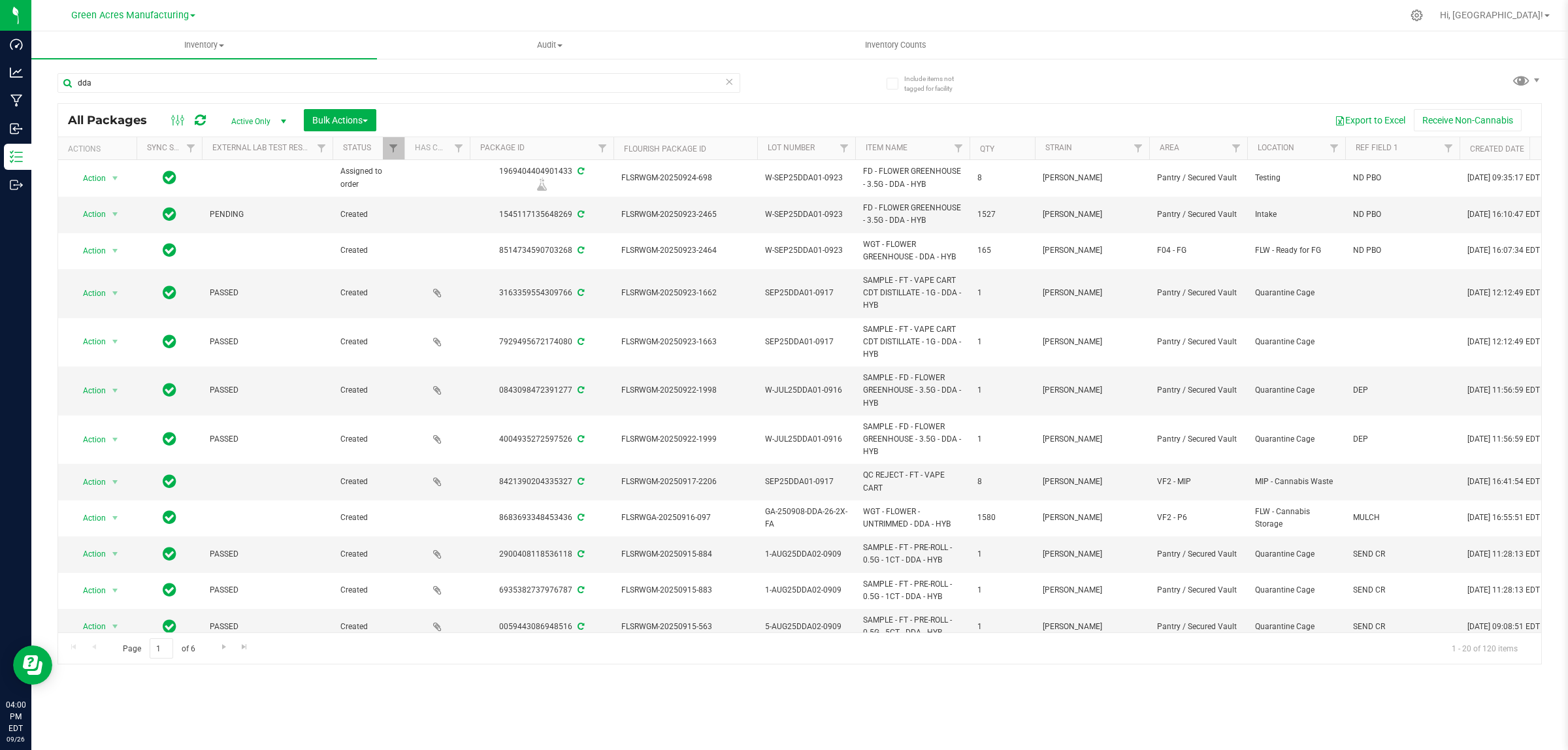
type input "dda"
click at [936, 112] on div "Export to Excel Receive Non-Cannabis" at bounding box center [959, 120] width 1145 height 22
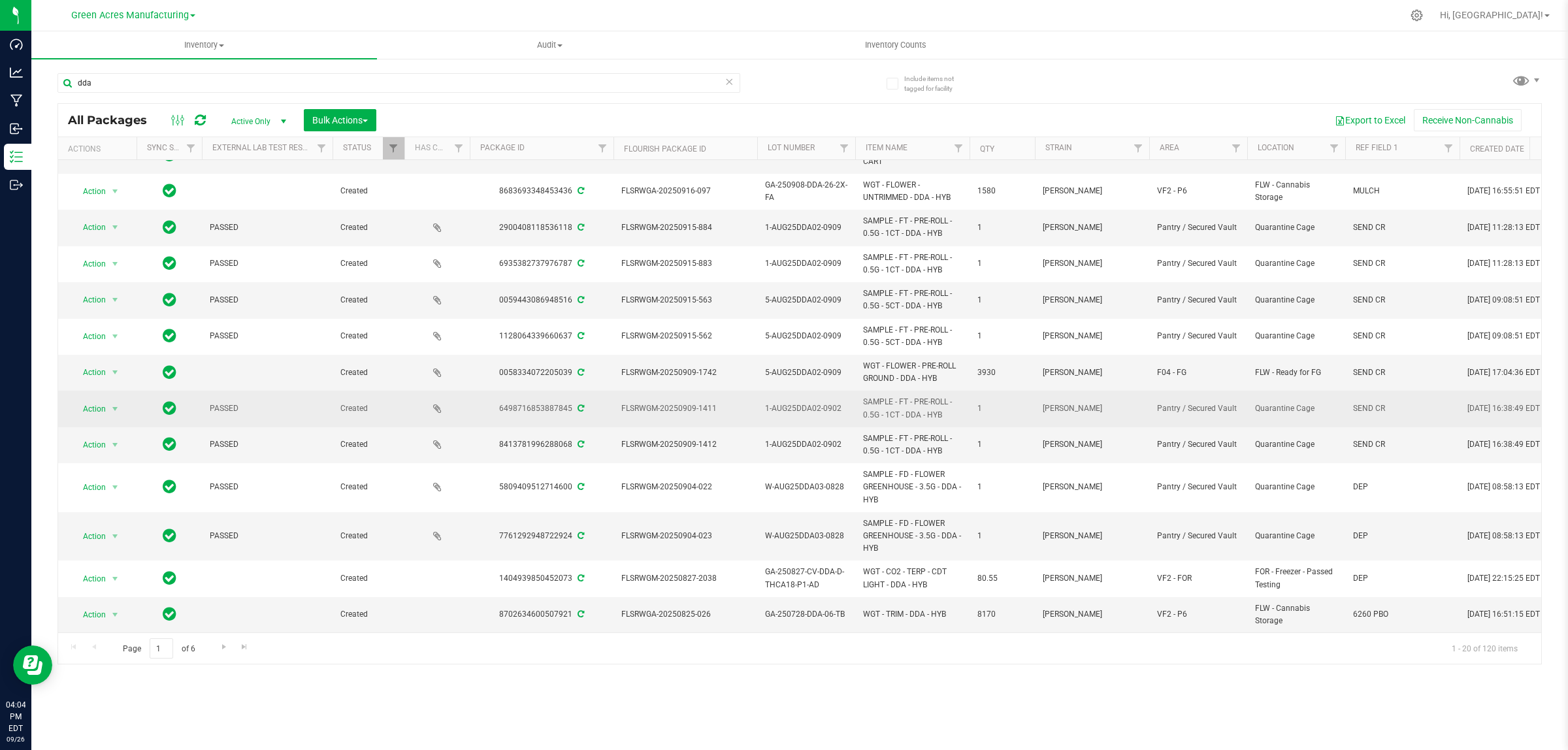
scroll to position [341, 0]
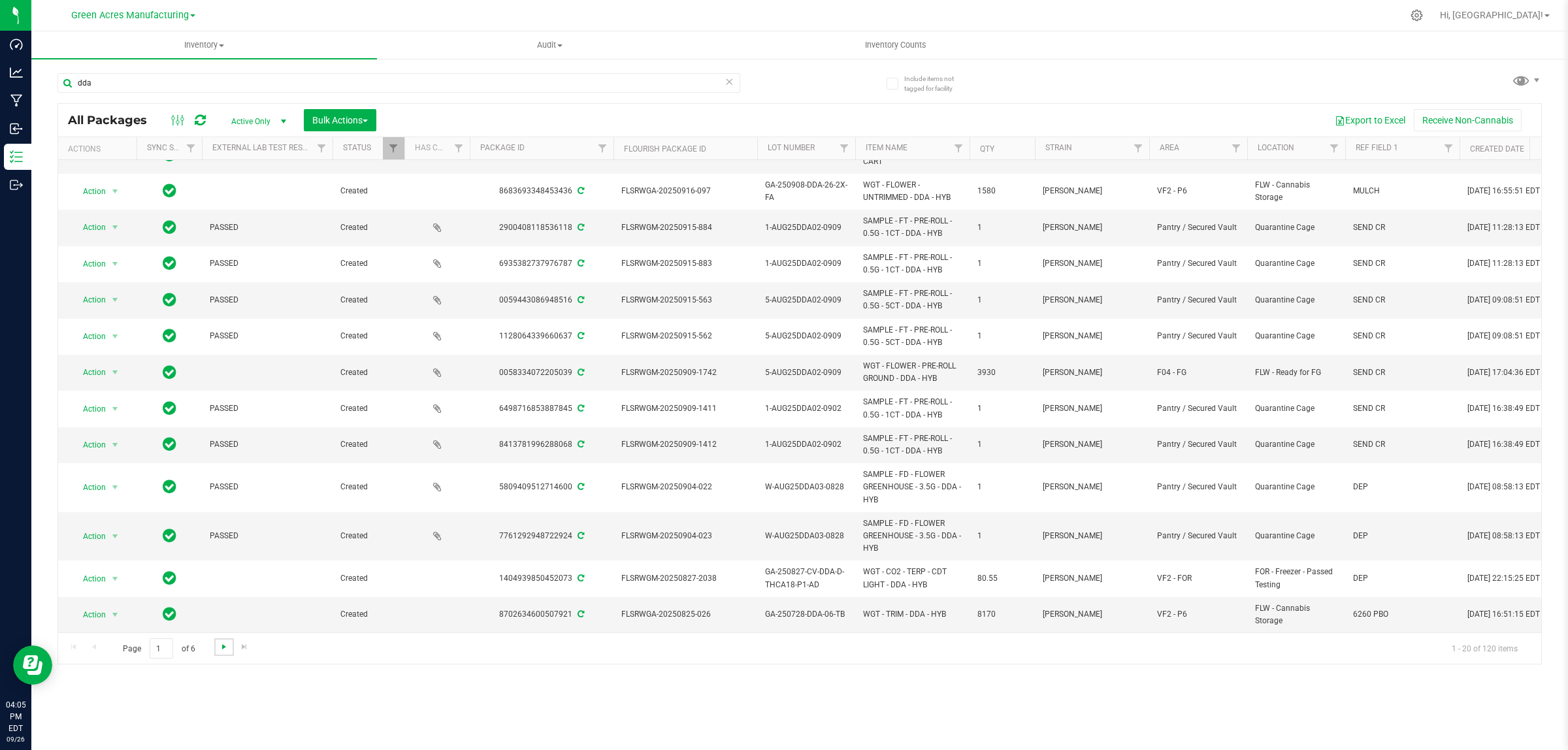
click at [220, 650] on span "Go to the next page" at bounding box center [224, 647] width 11 height 11
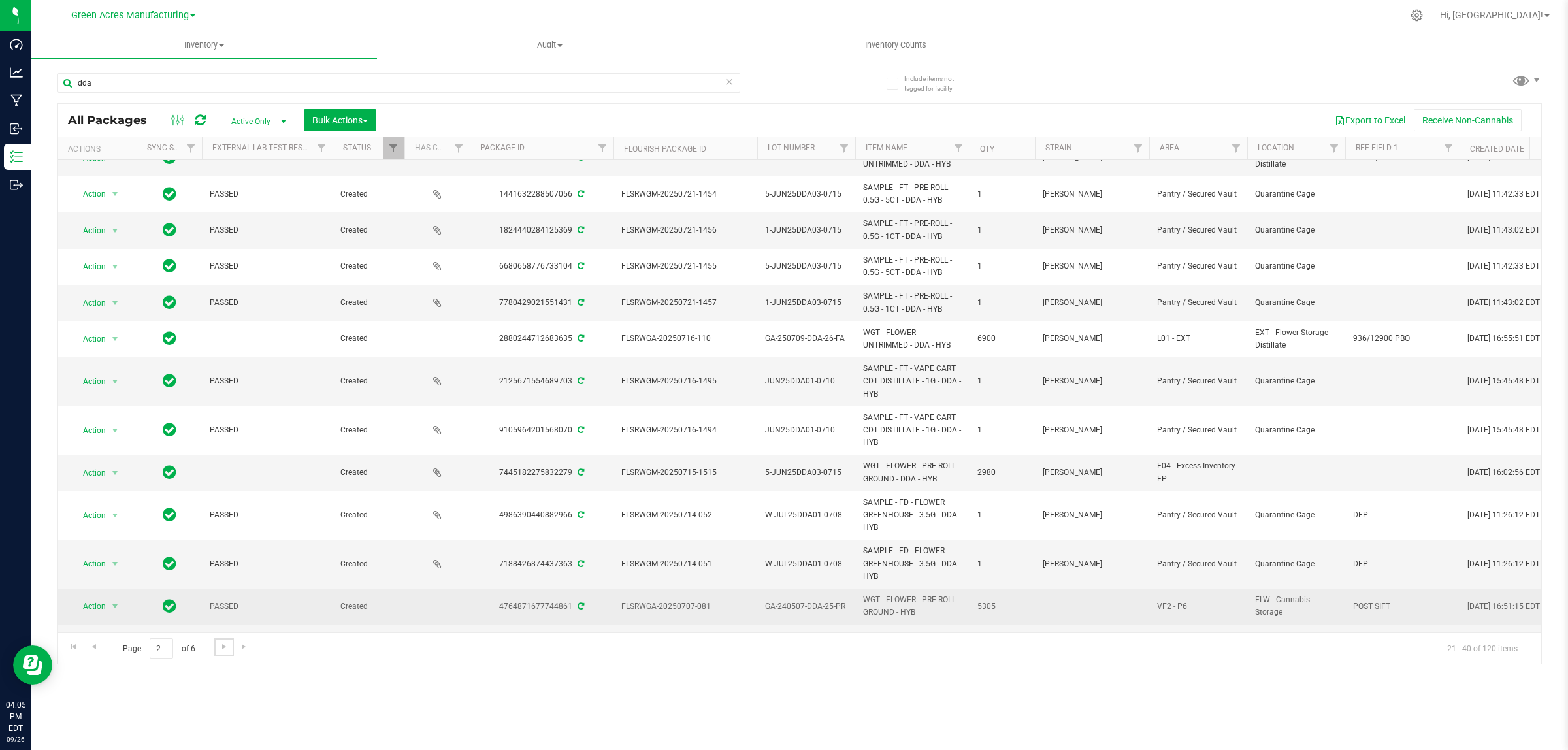
scroll to position [378, 0]
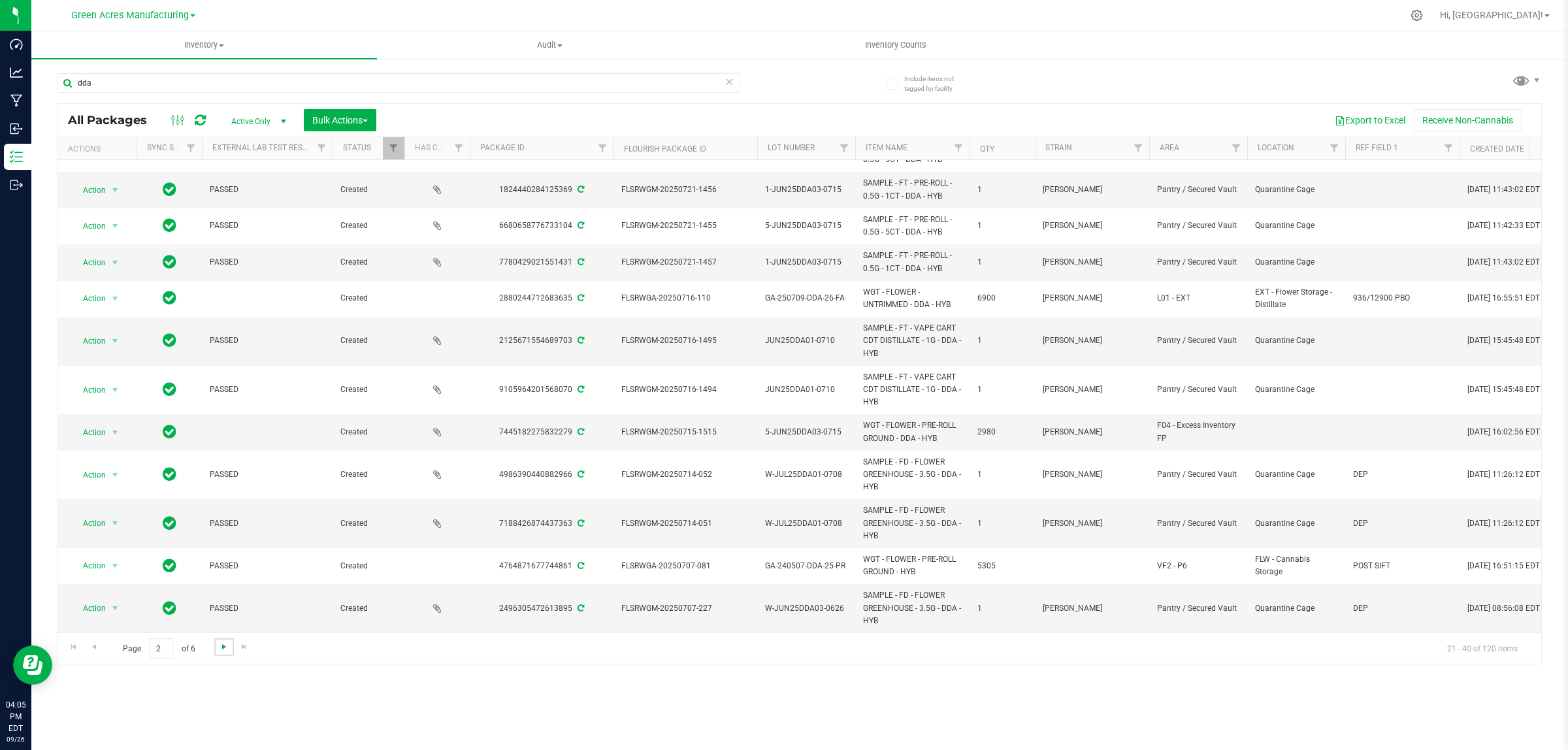
click at [222, 647] on span "Go to the next page" at bounding box center [224, 647] width 11 height 11
